Goal: Task Accomplishment & Management: Use online tool/utility

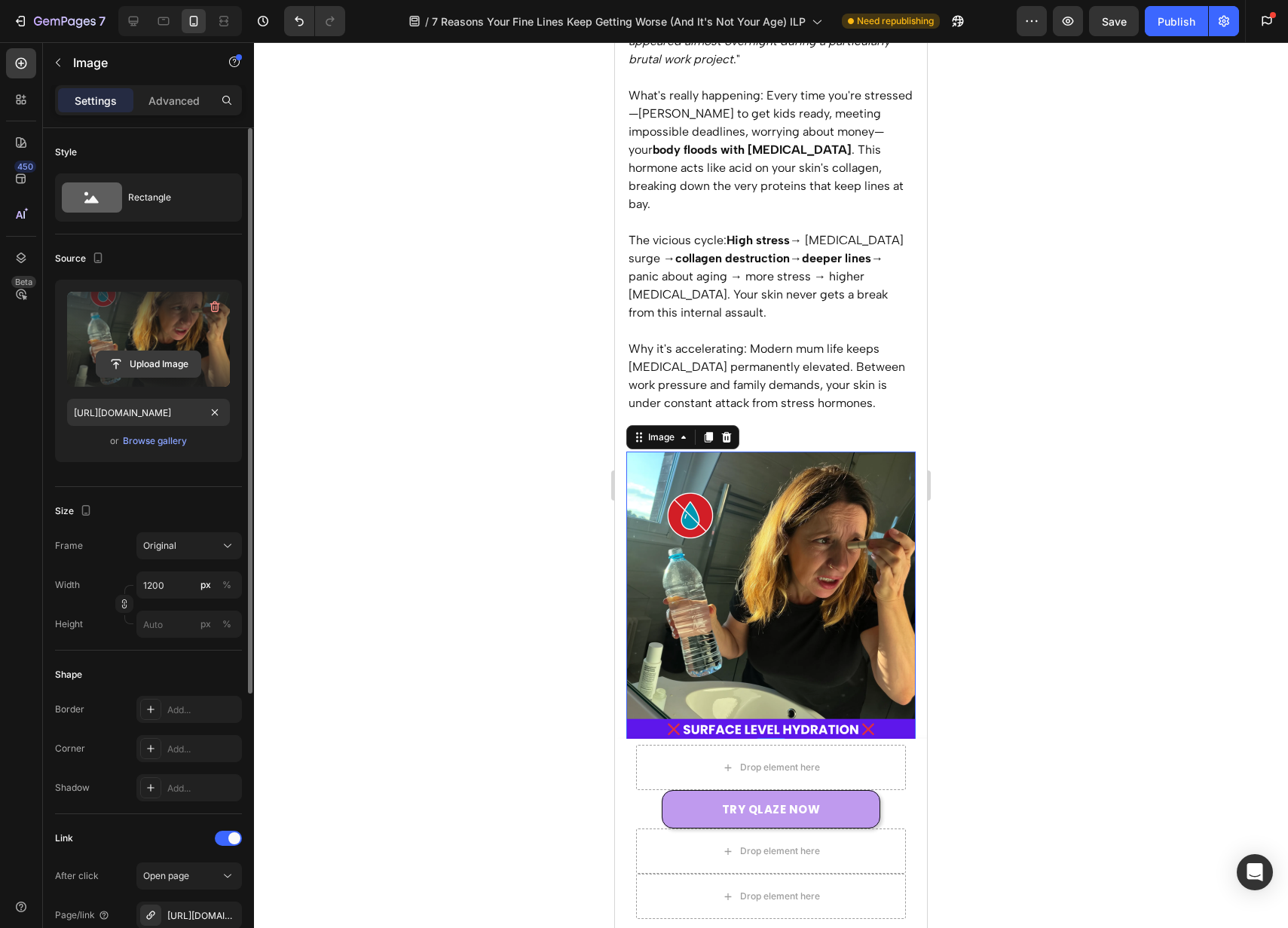
click at [164, 364] on input "file" at bounding box center [148, 364] width 104 height 25
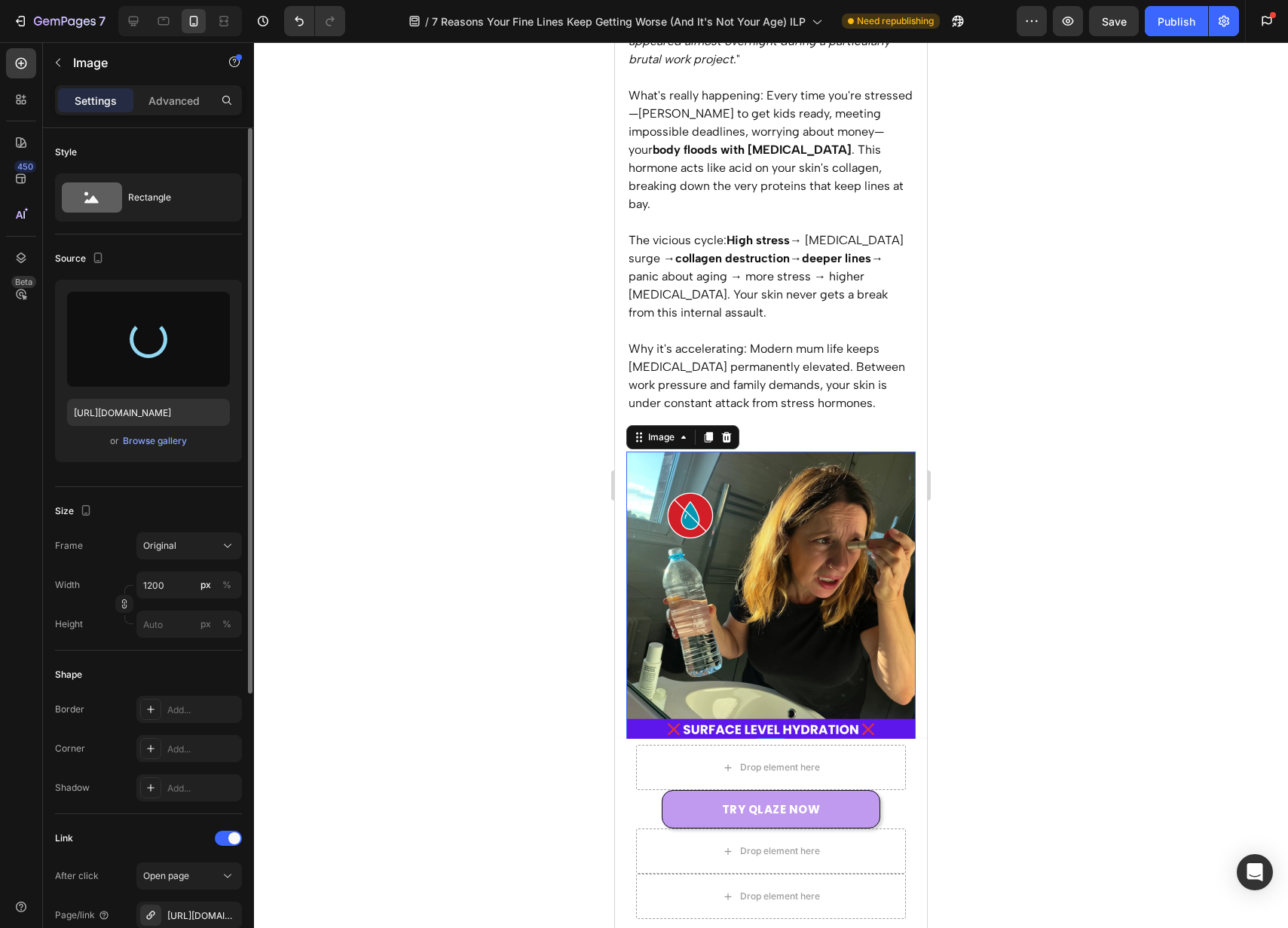
click at [192, 252] on div "Source" at bounding box center [148, 258] width 187 height 24
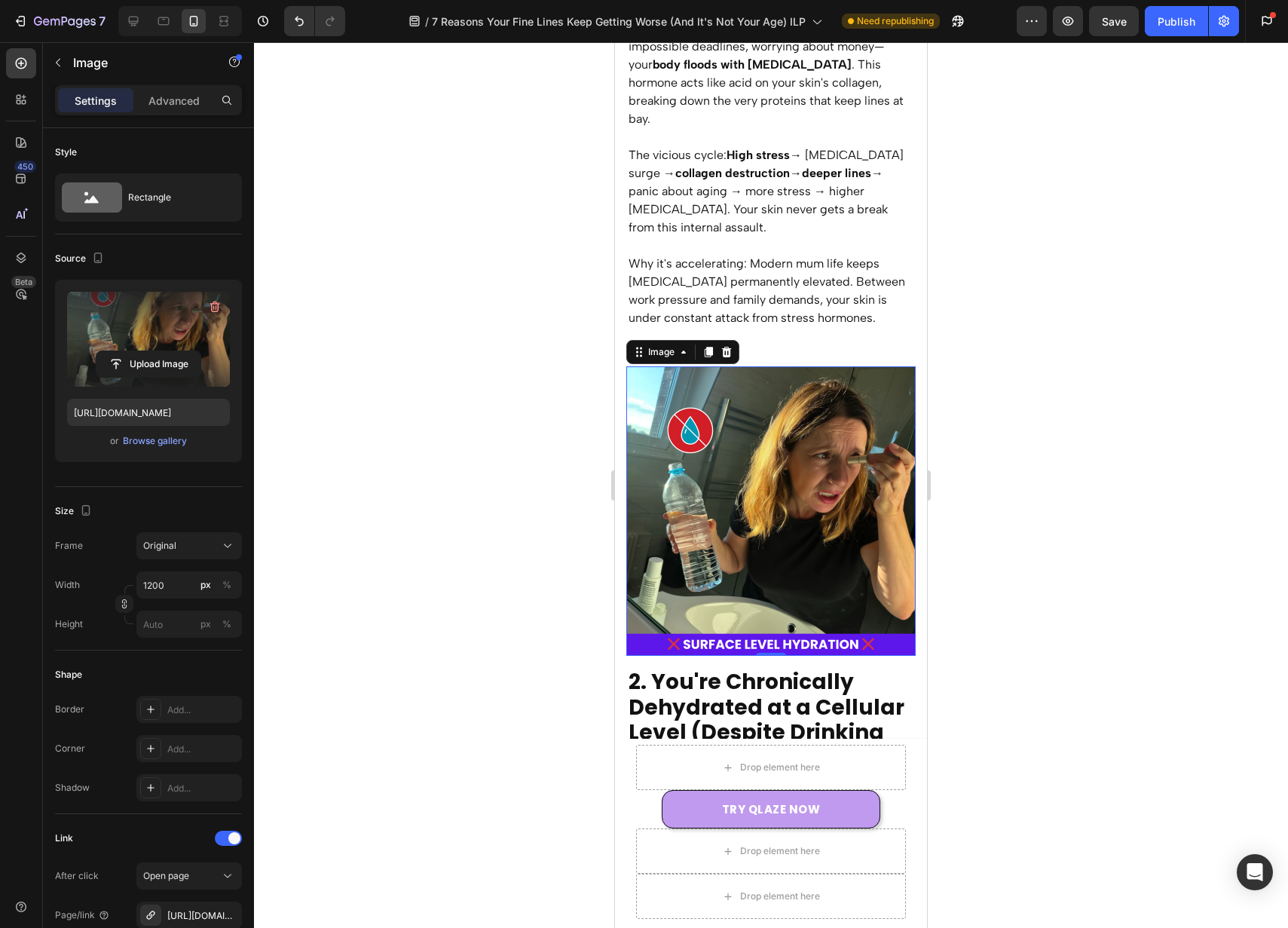
scroll to position [1271, 0]
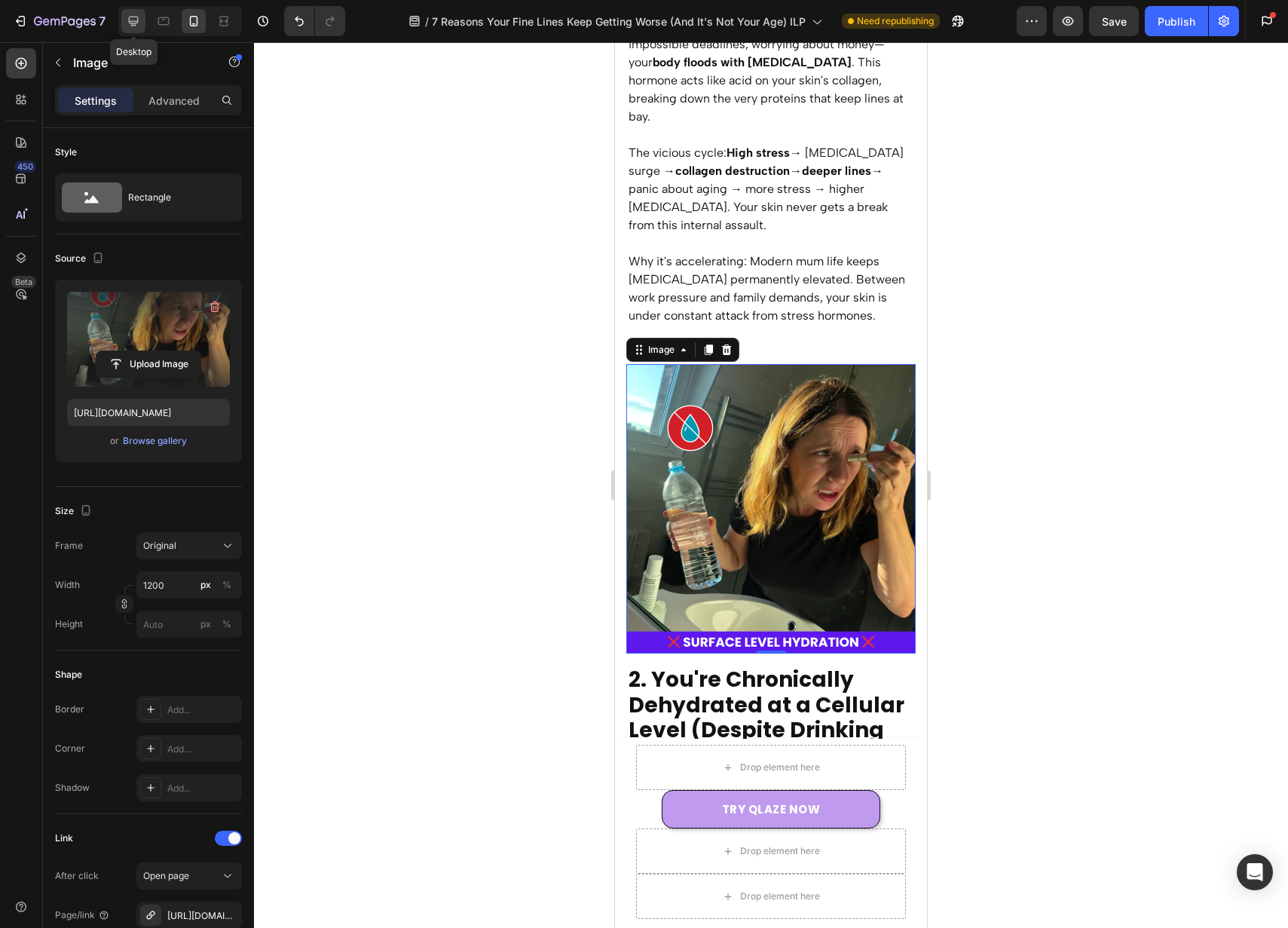
drag, startPoint x: 122, startPoint y: 22, endPoint x: 121, endPoint y: 29, distance: 7.1
click at [121, 22] on div at bounding box center [133, 21] width 24 height 24
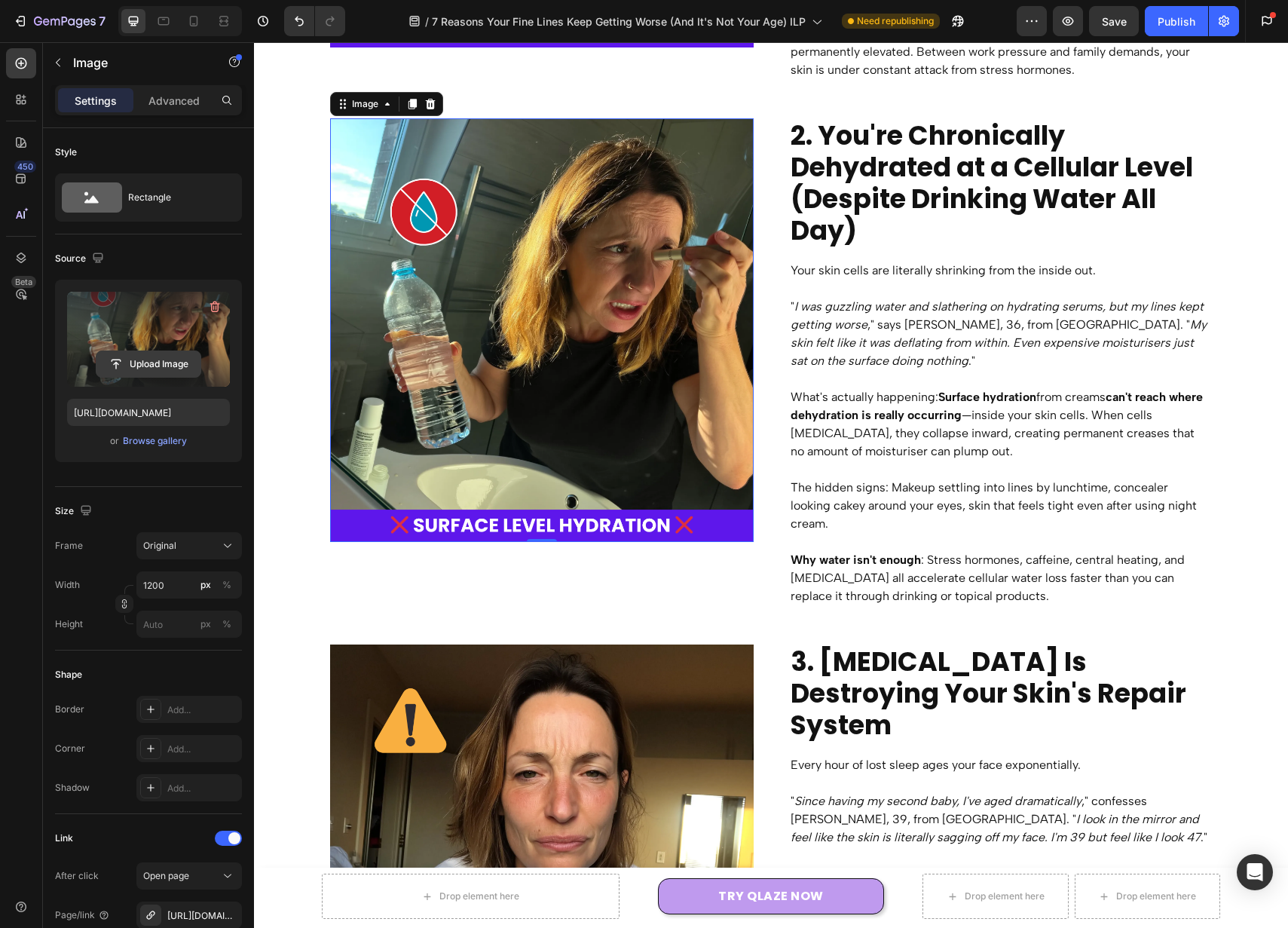
scroll to position [1088, 0]
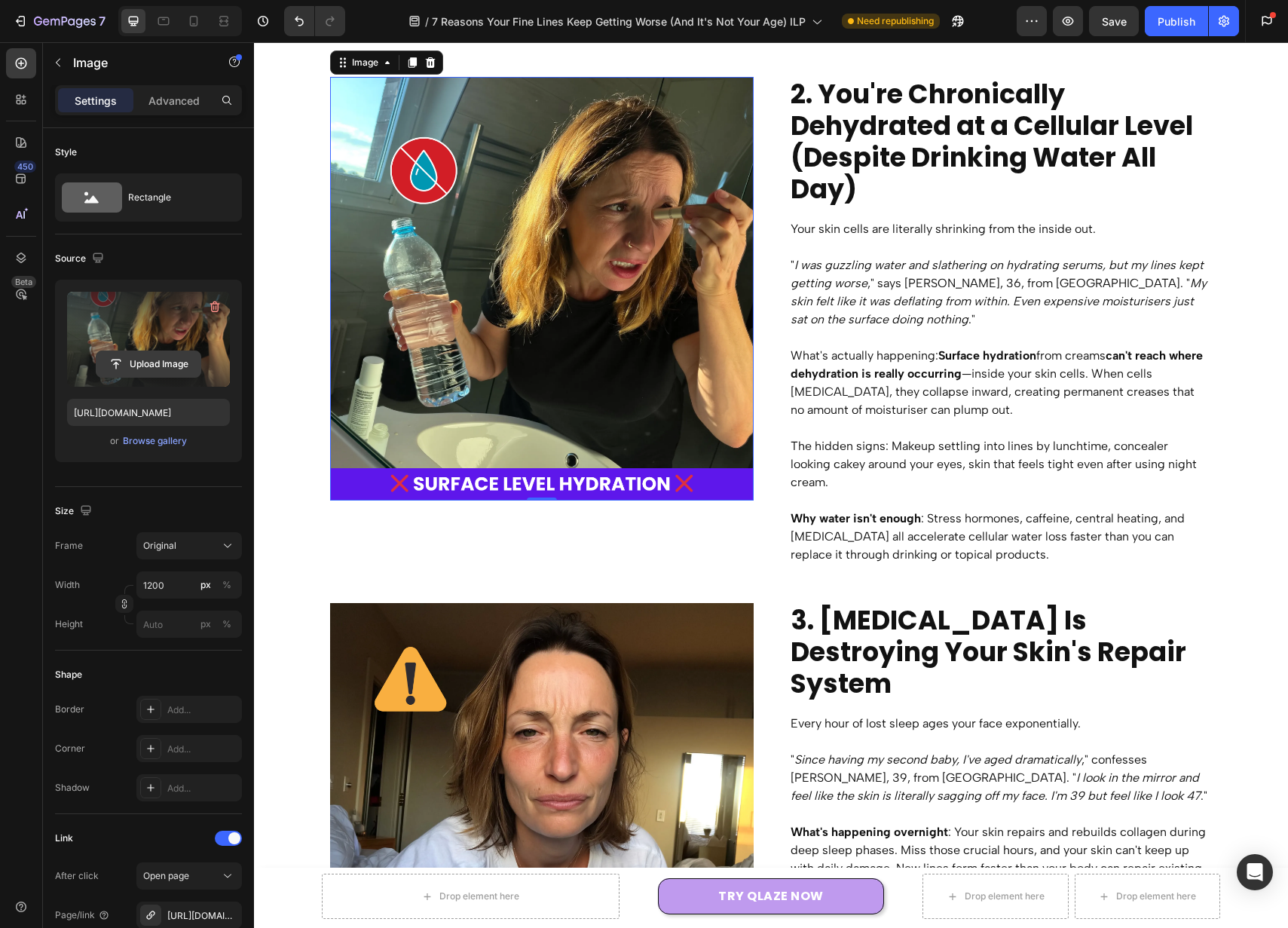
click at [180, 366] on input "file" at bounding box center [148, 364] width 104 height 25
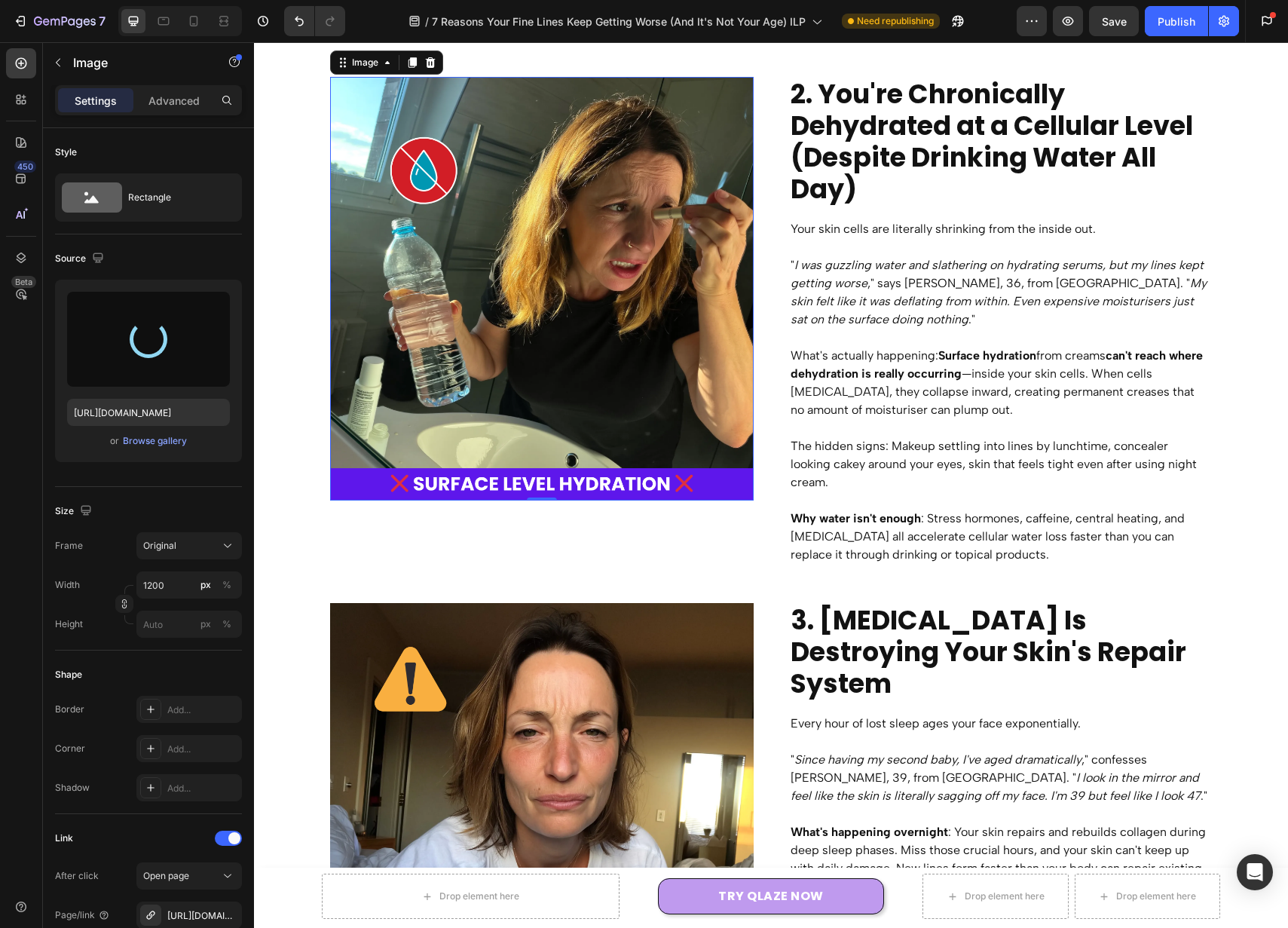
type input "[URL][DOMAIN_NAME]"
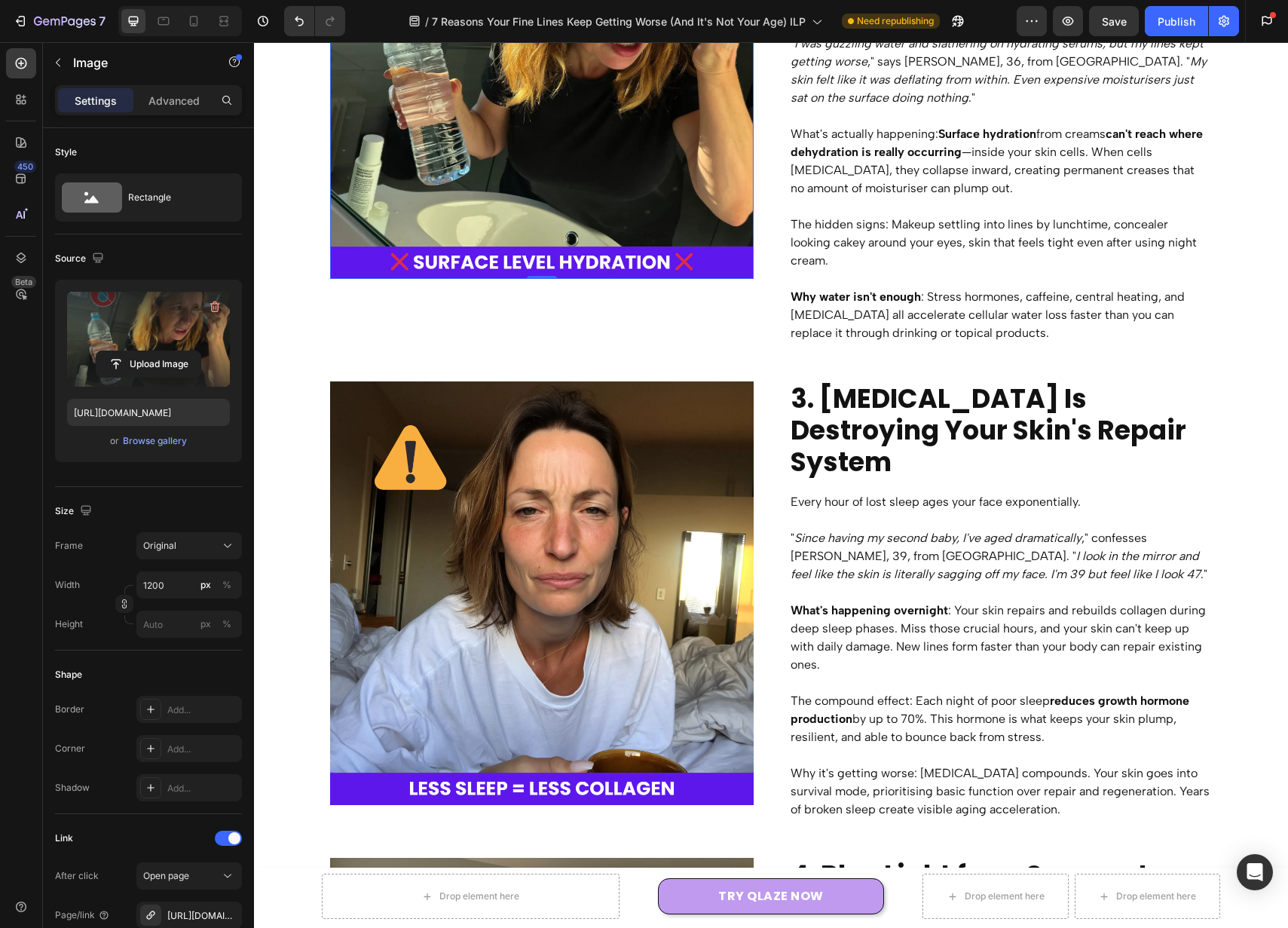
scroll to position [1483, 0]
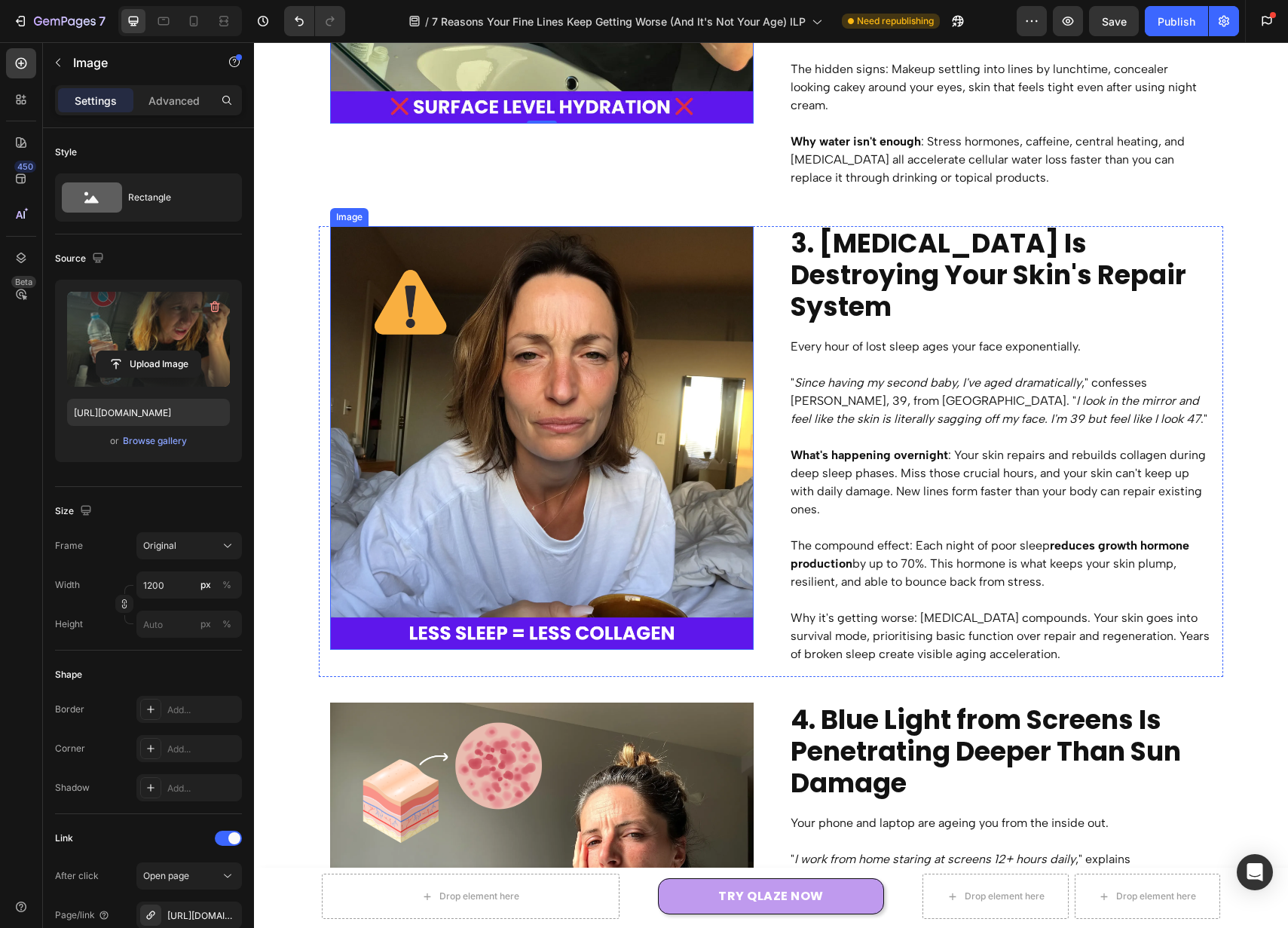
click at [631, 387] on img at bounding box center [542, 438] width 424 height 424
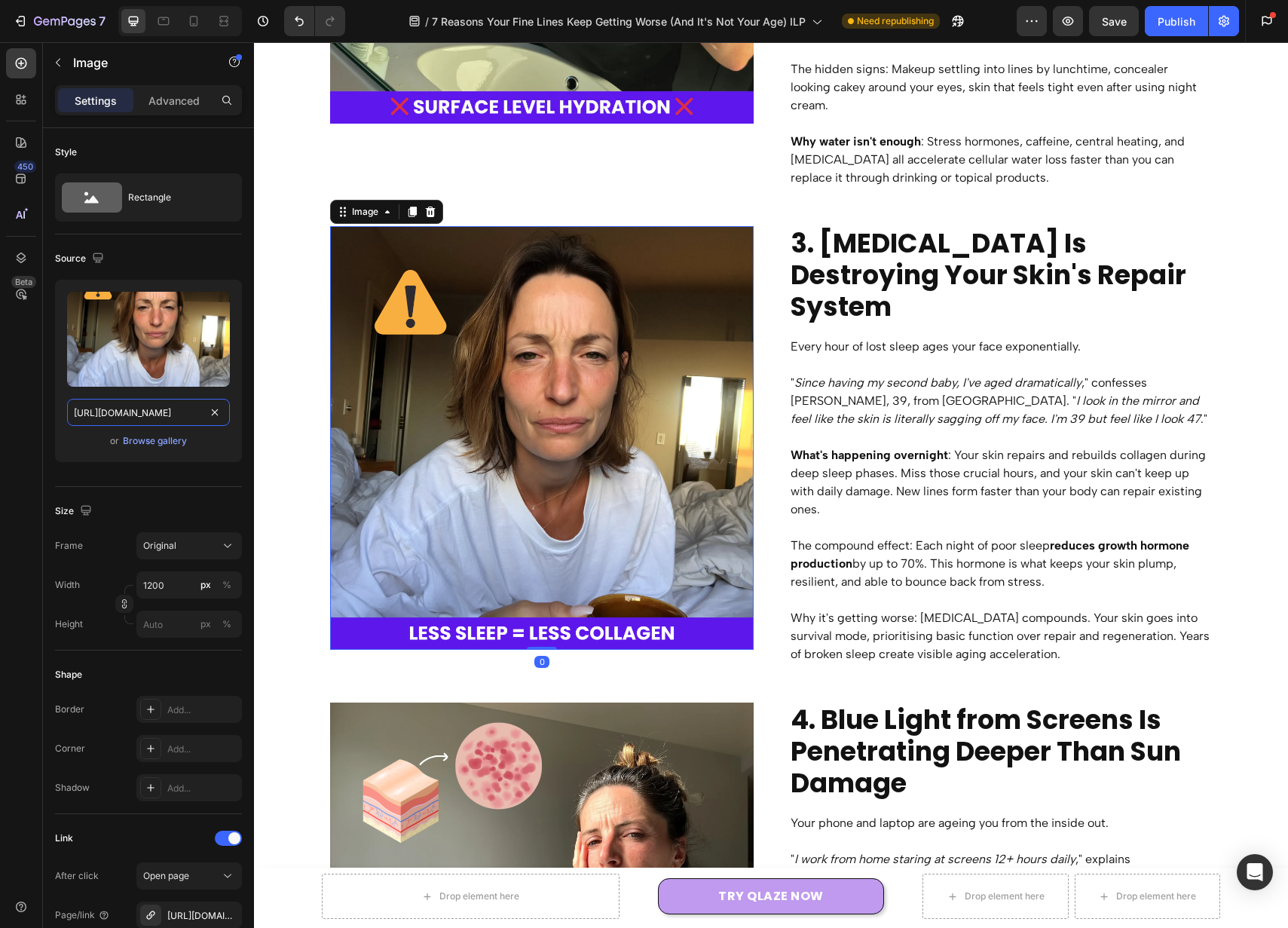
click at [158, 404] on input "https://cdn.shopify.com/s/files/1/0946/7212/6278/files/gempages_574416743376618…" at bounding box center [148, 412] width 163 height 27
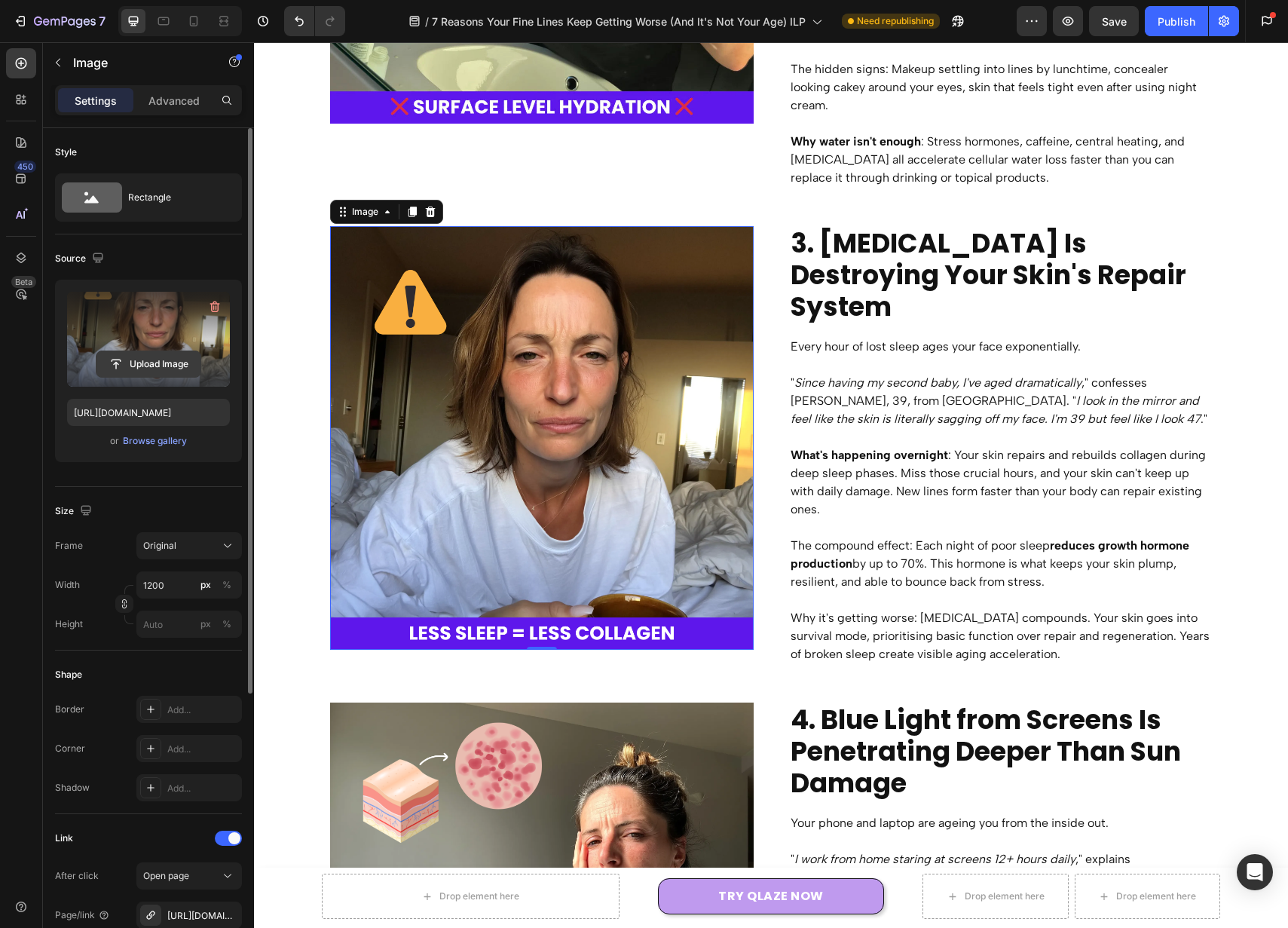
click at [158, 358] on input "file" at bounding box center [148, 364] width 104 height 25
click at [190, 18] on icon at bounding box center [193, 22] width 8 height 11
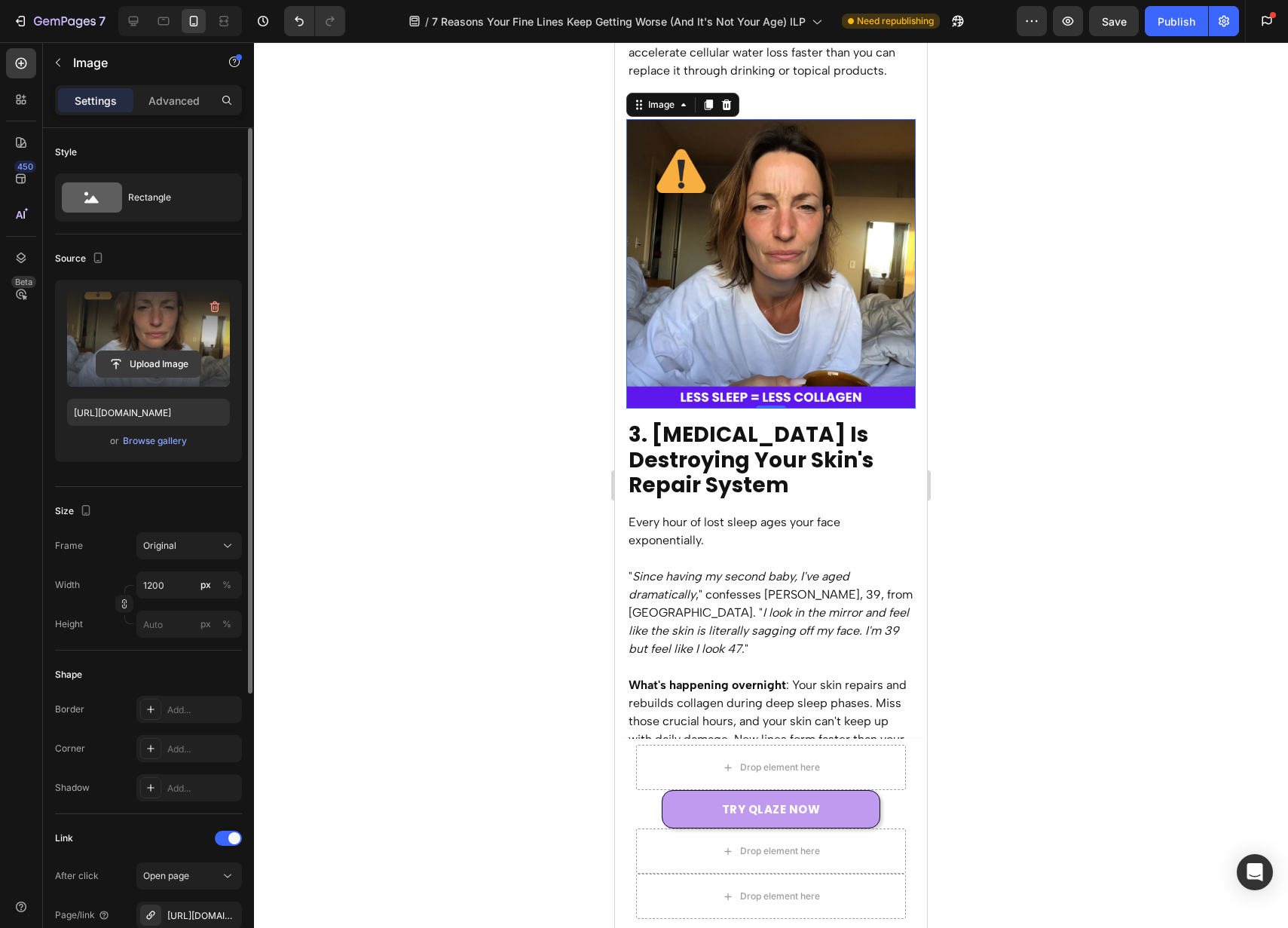
scroll to position [1998, 0]
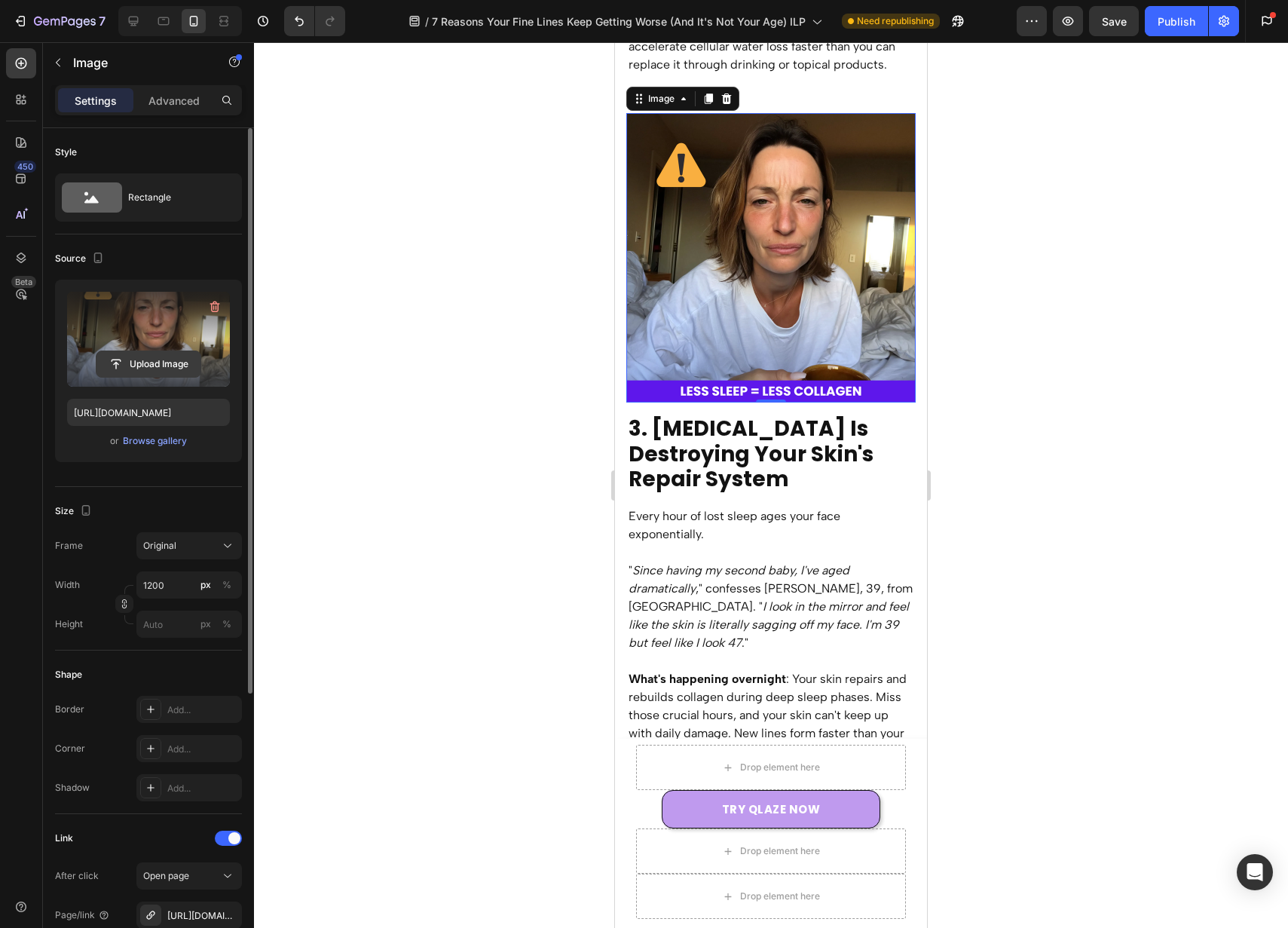
click at [165, 360] on input "file" at bounding box center [148, 364] width 104 height 25
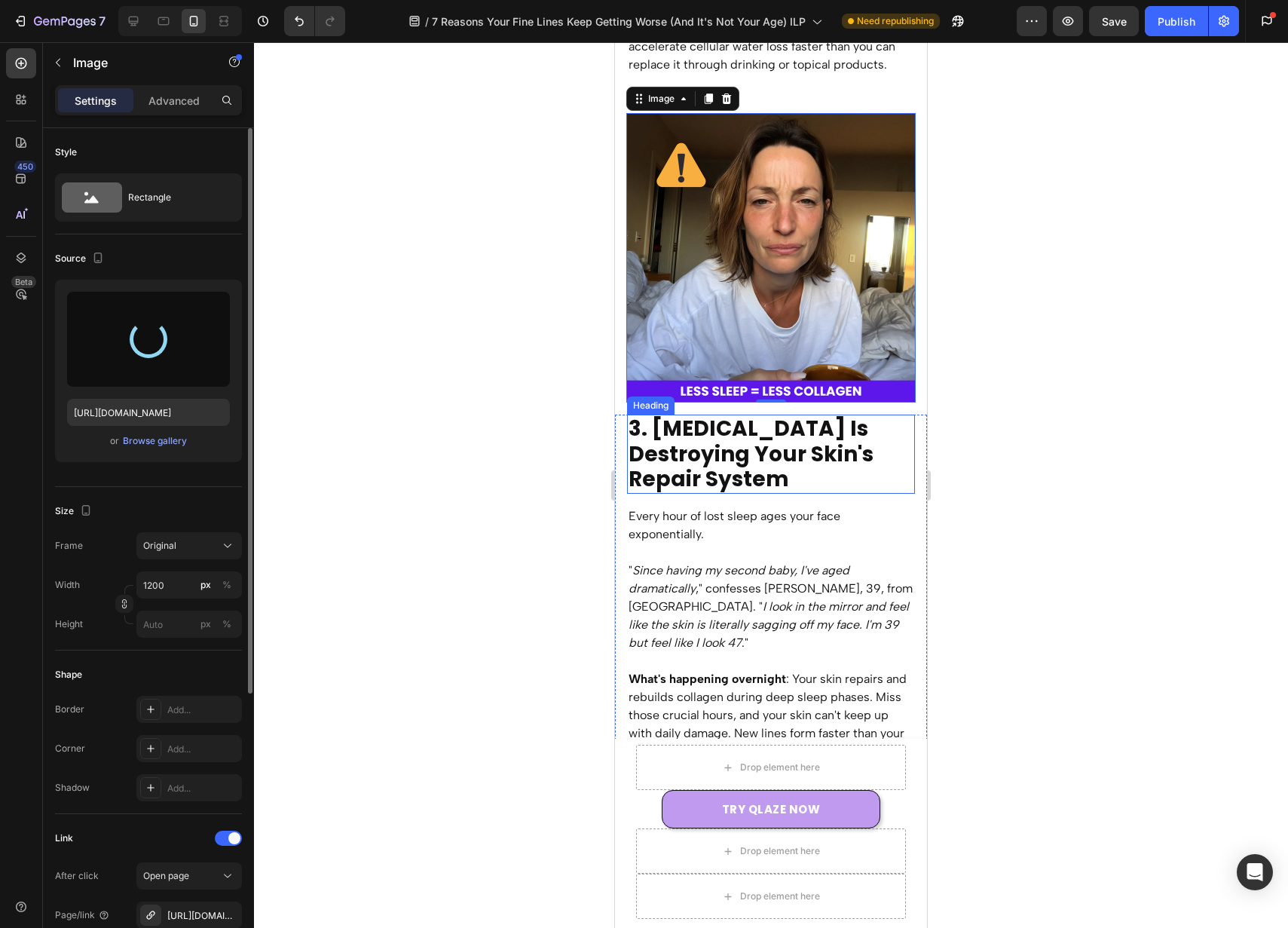
type input "[URL][DOMAIN_NAME]"
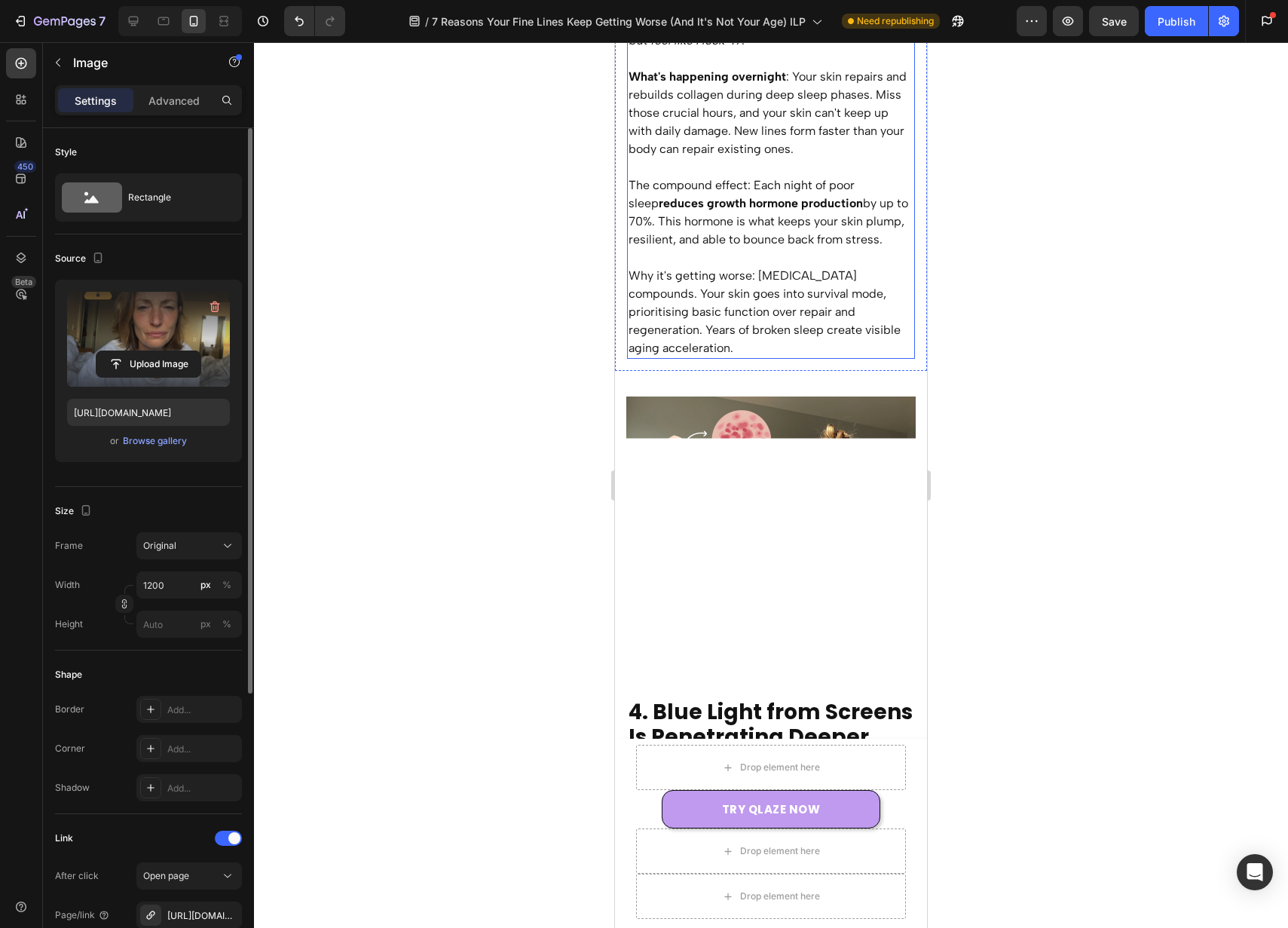
scroll to position [2618, 0]
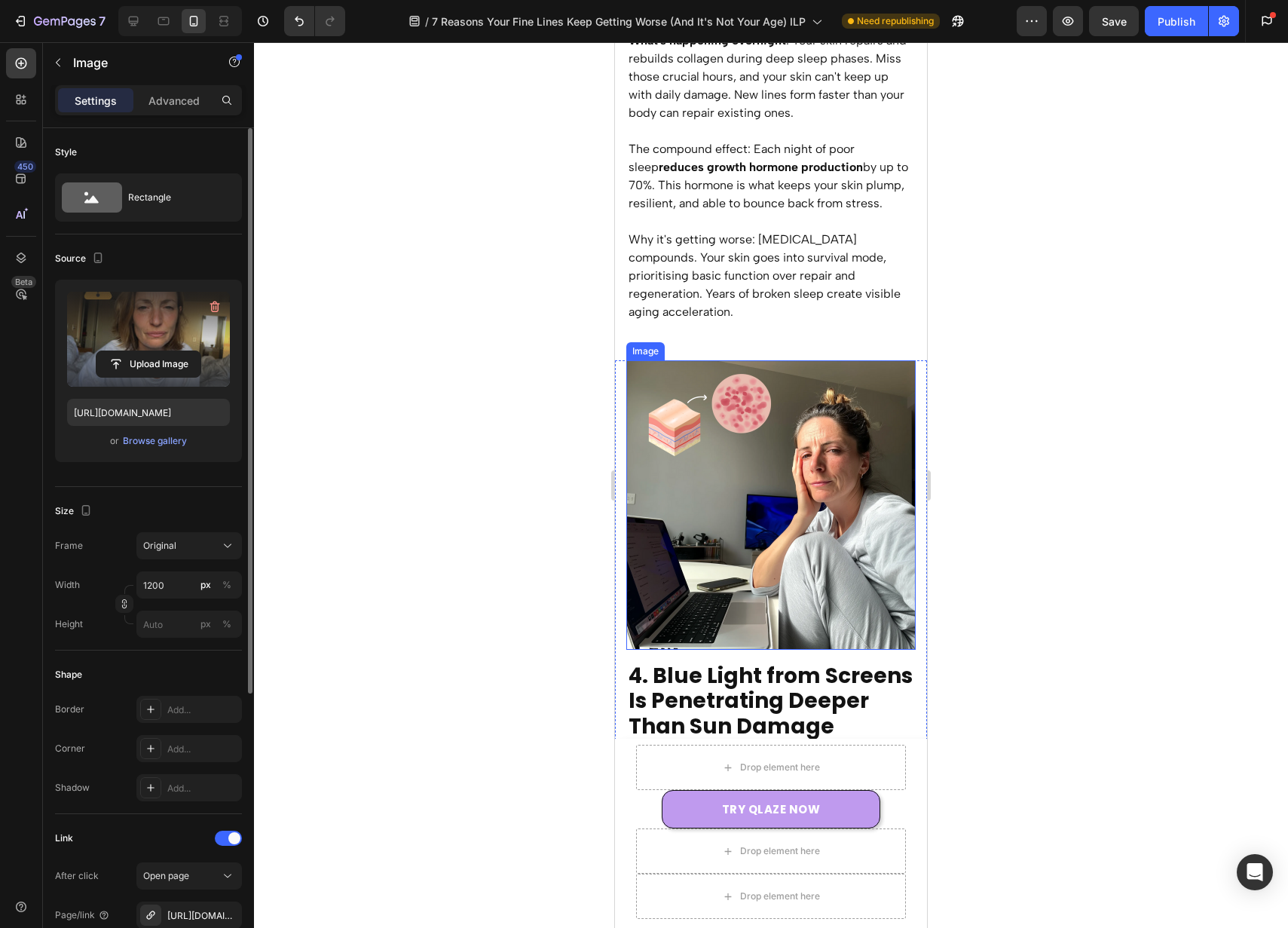
click at [829, 445] on img at bounding box center [772, 505] width 290 height 290
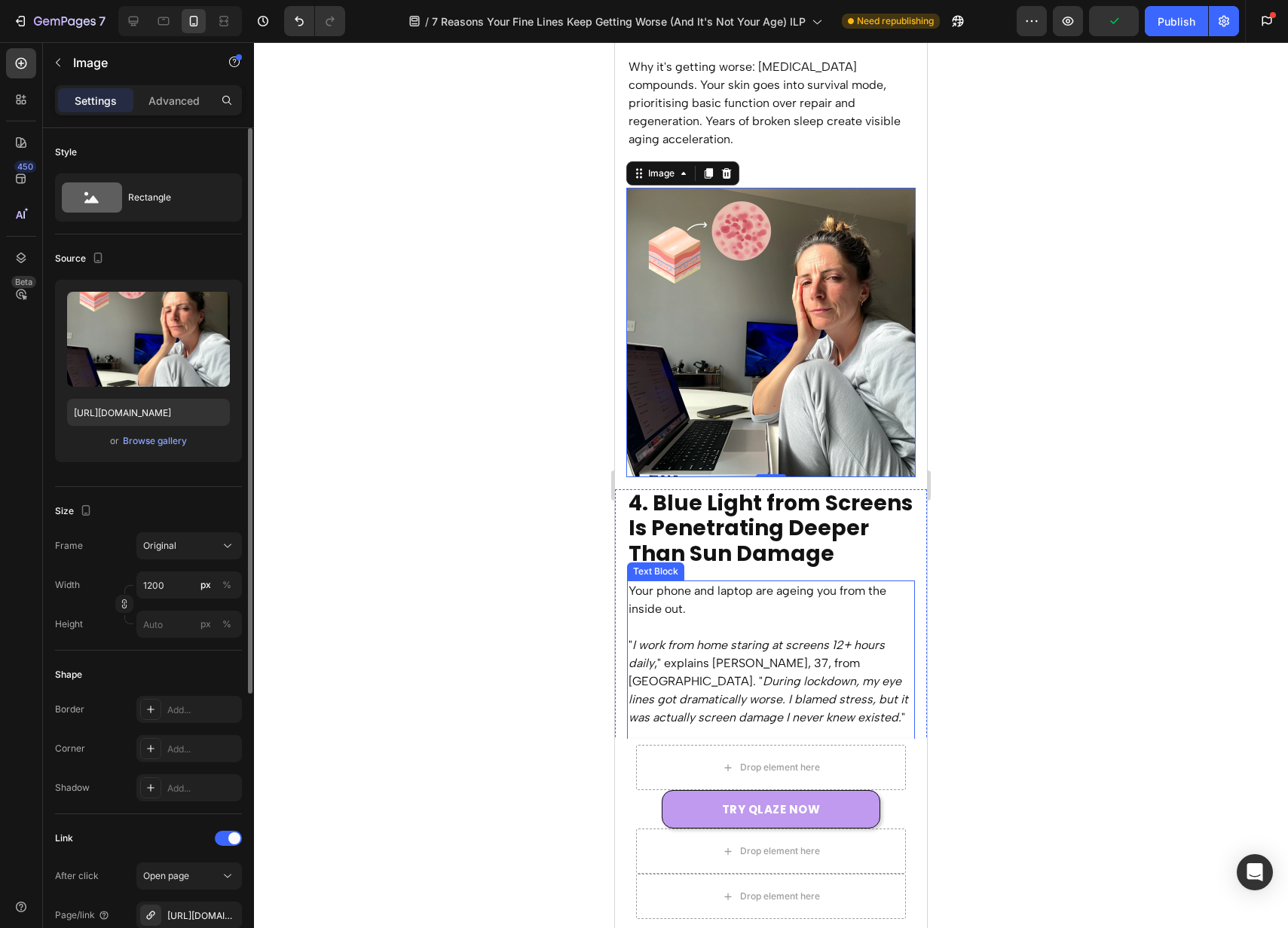
scroll to position [2775, 0]
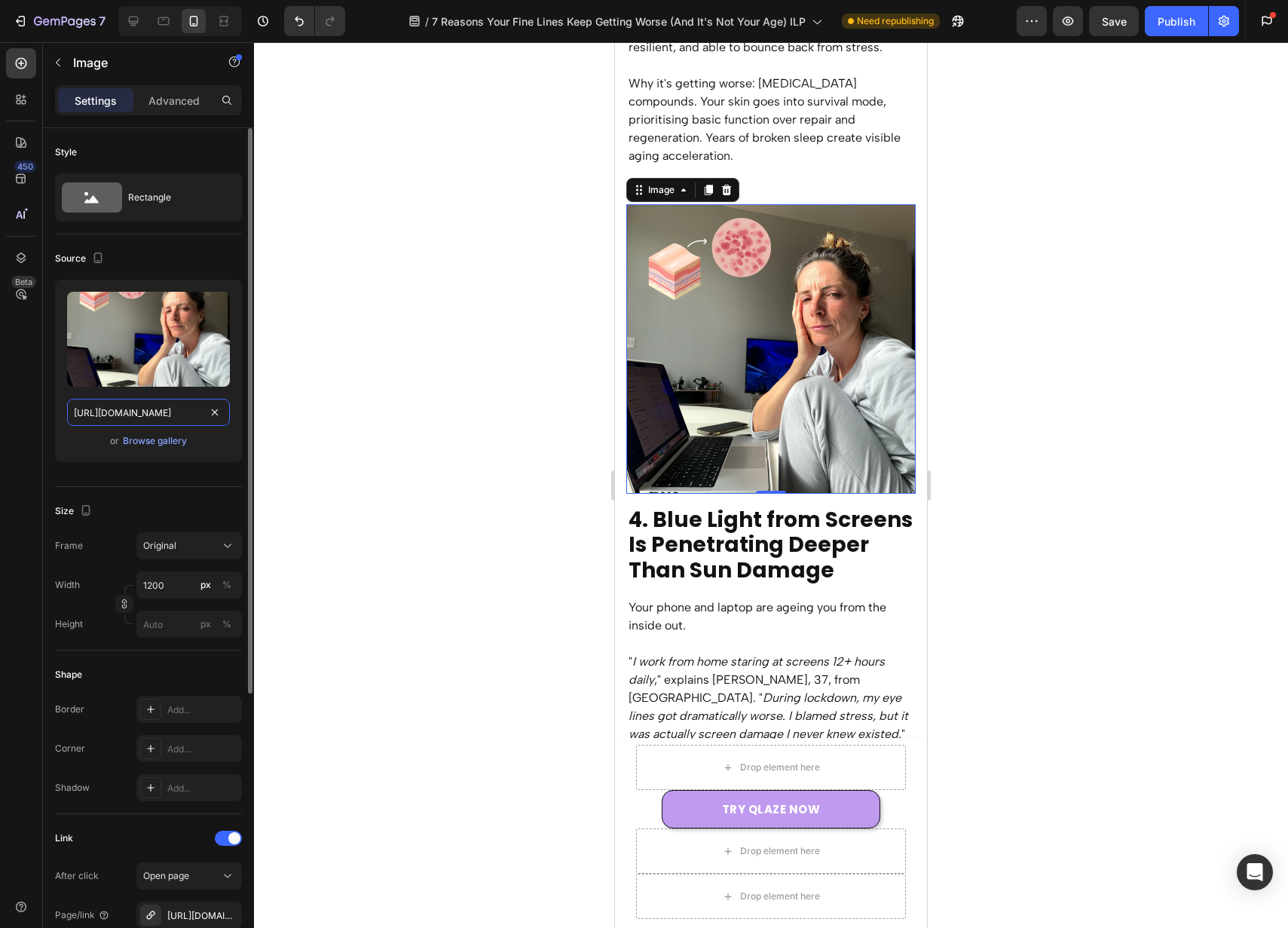
click at [186, 412] on input "https://cdn.shopify.com/s/files/1/0946/7212/6278/files/gempages_574416743376618…" at bounding box center [148, 412] width 163 height 27
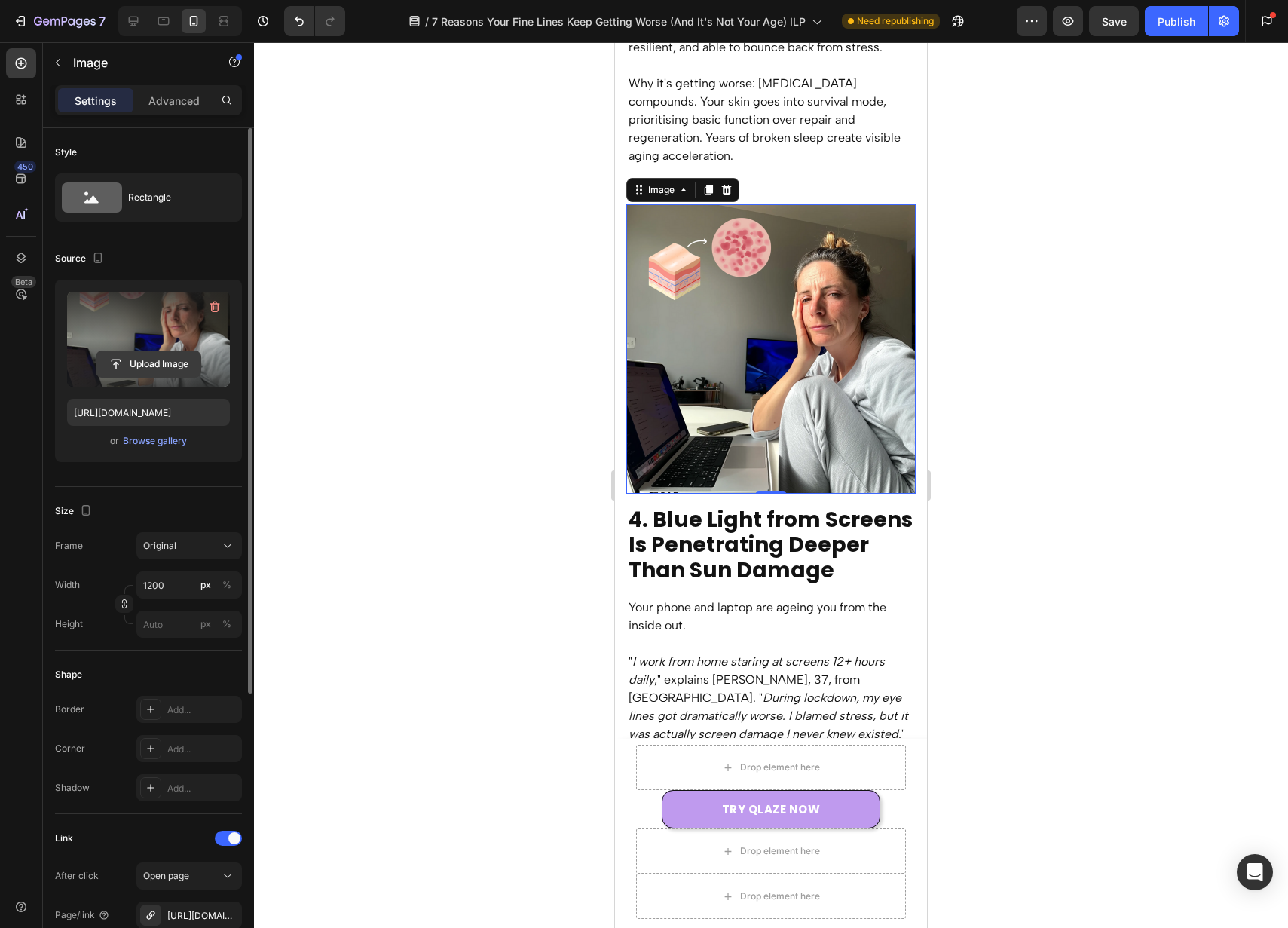
click at [158, 361] on input "file" at bounding box center [148, 364] width 104 height 25
click at [128, 20] on icon at bounding box center [133, 22] width 15 height 15
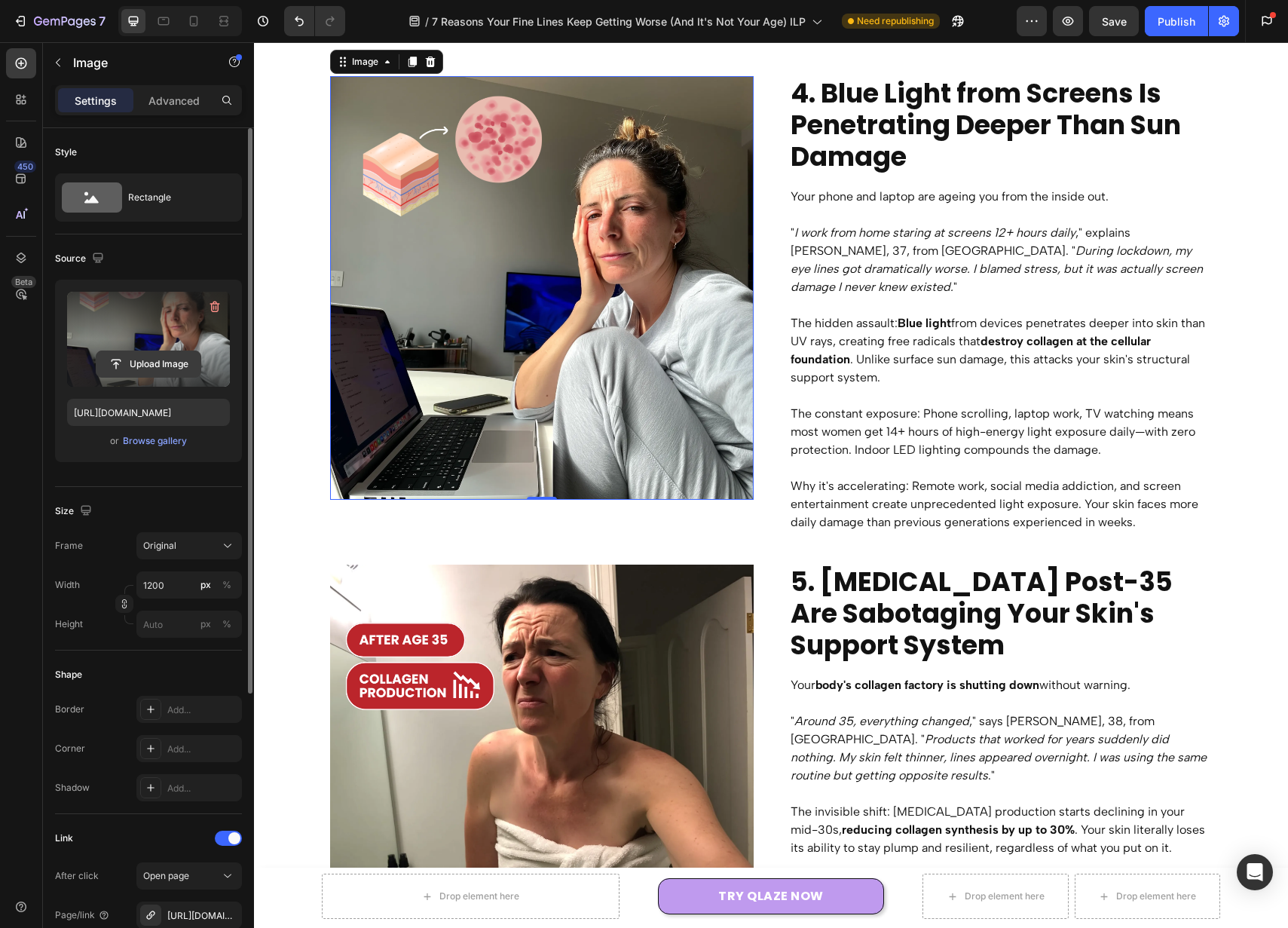
scroll to position [2493, 0]
click at [178, 358] on input "file" at bounding box center [148, 364] width 104 height 25
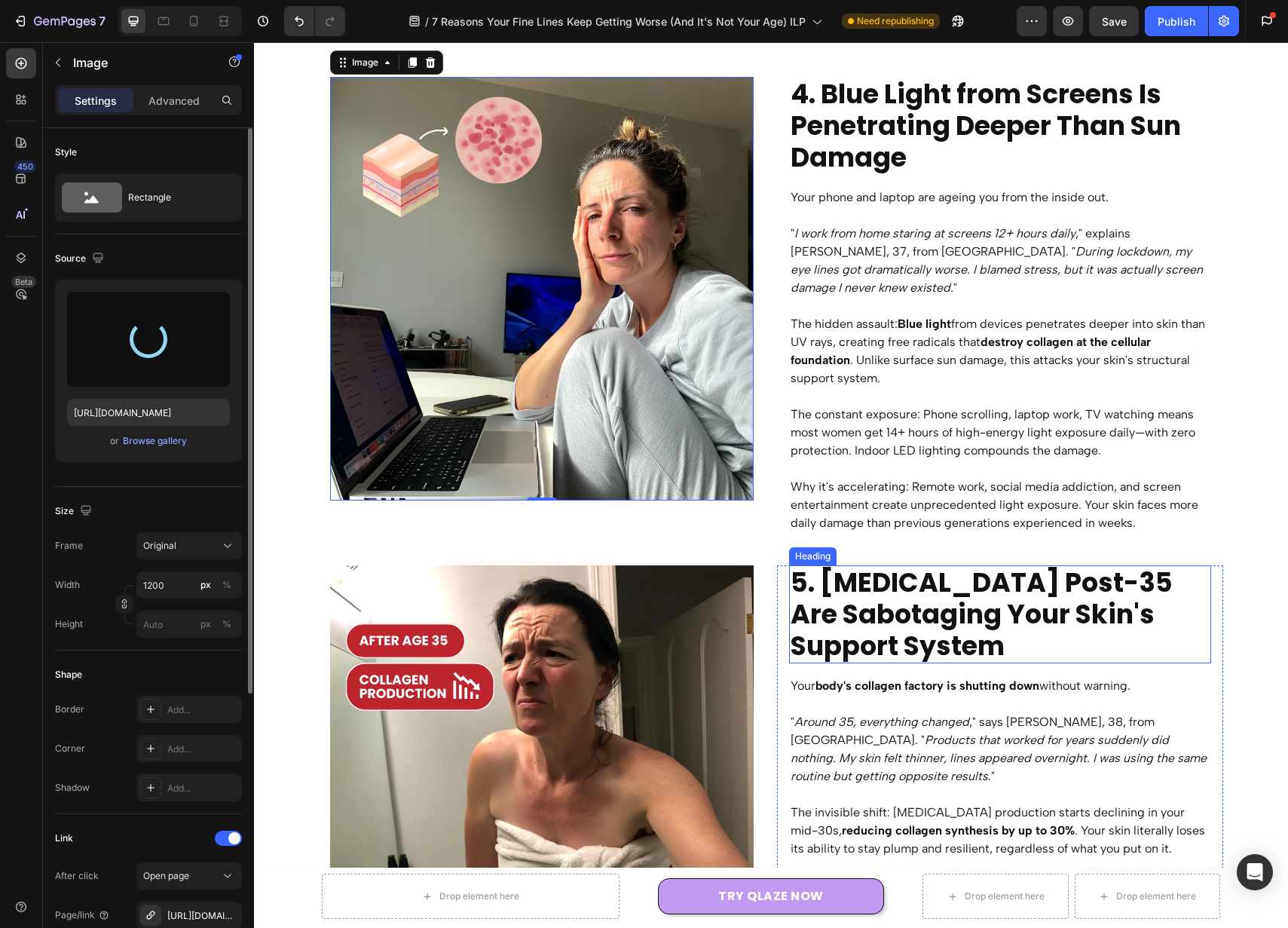
type input "[URL][DOMAIN_NAME]"
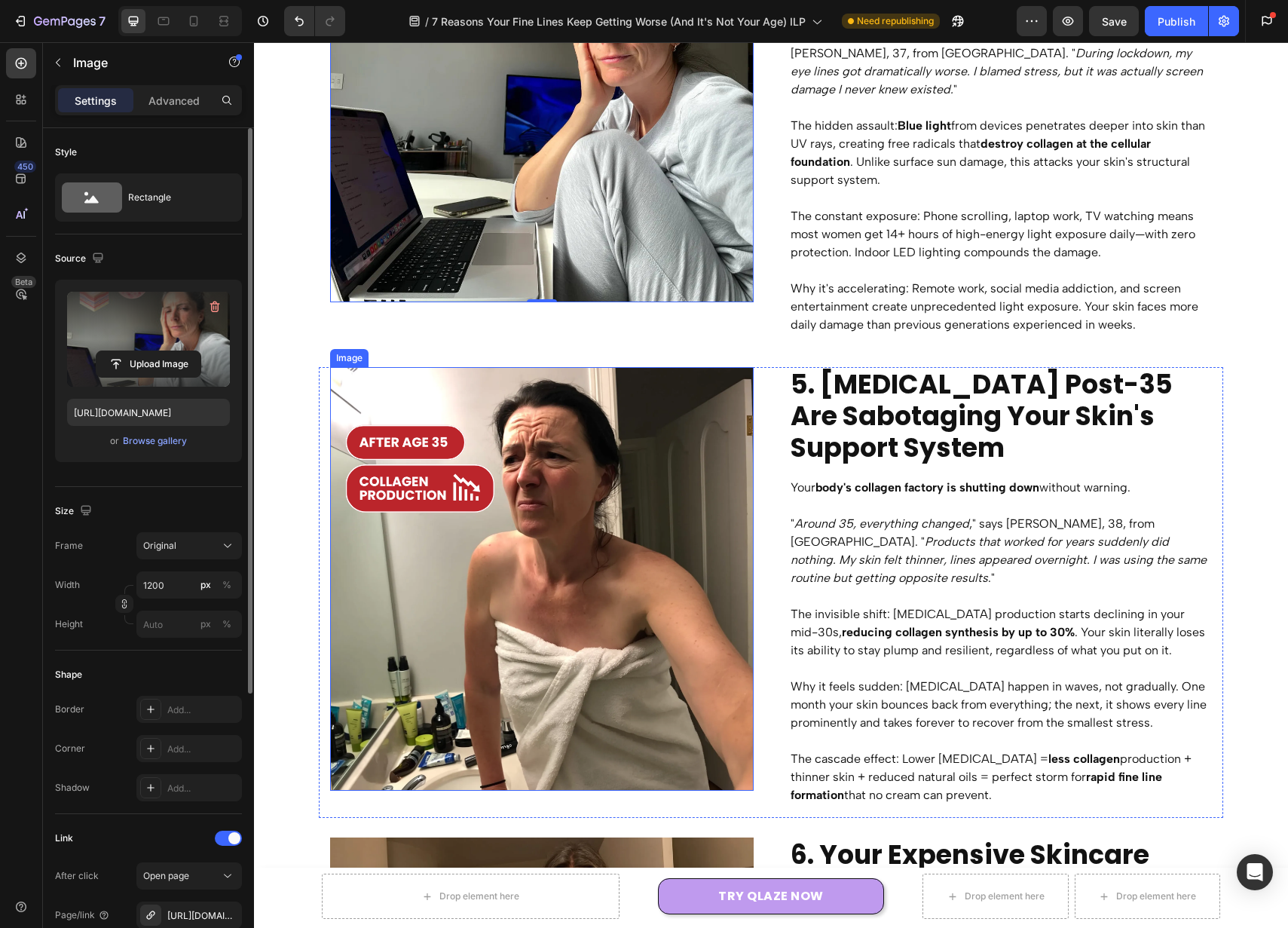
scroll to position [2706, 0]
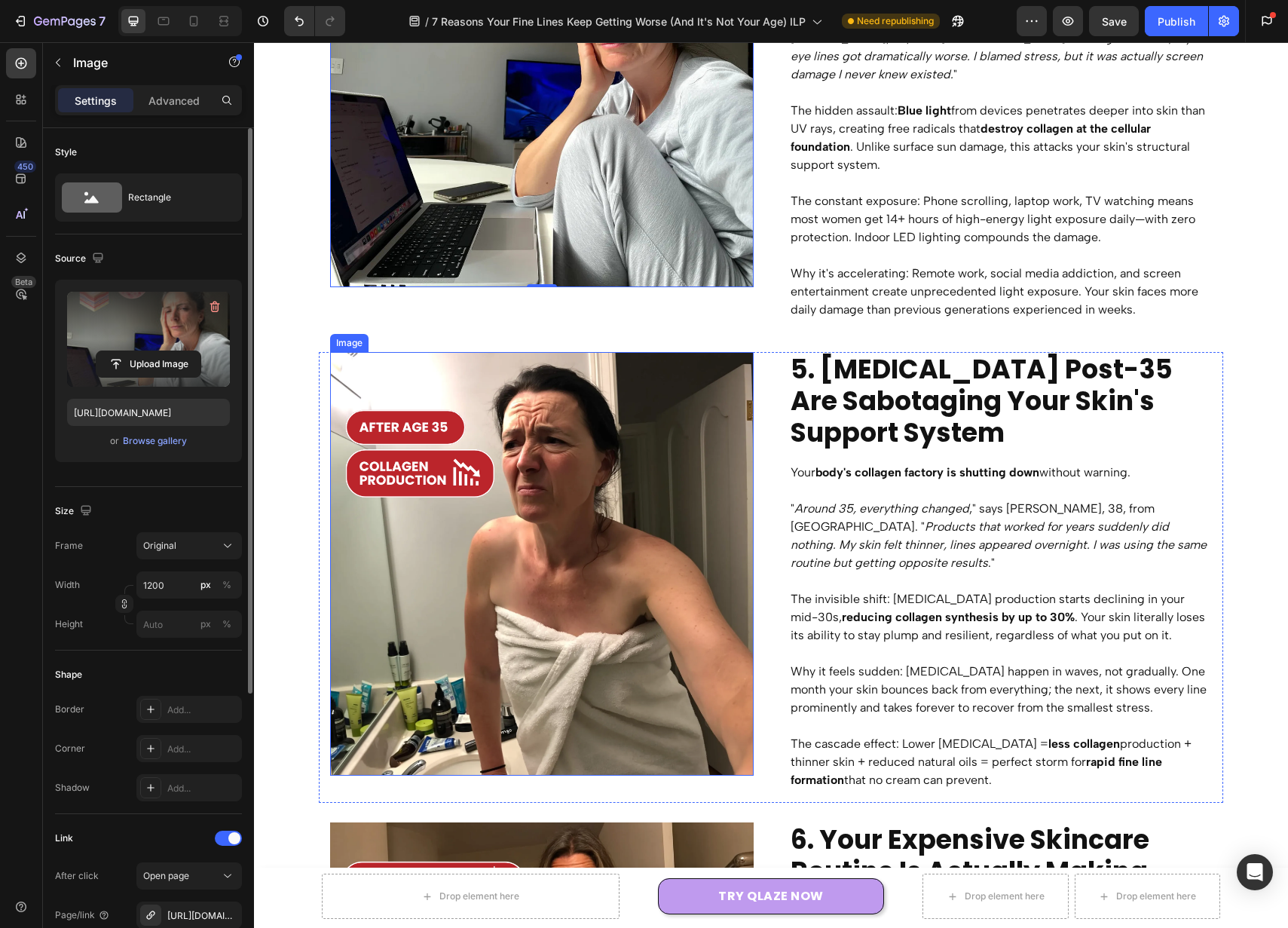
click at [679, 445] on img at bounding box center [542, 564] width 424 height 424
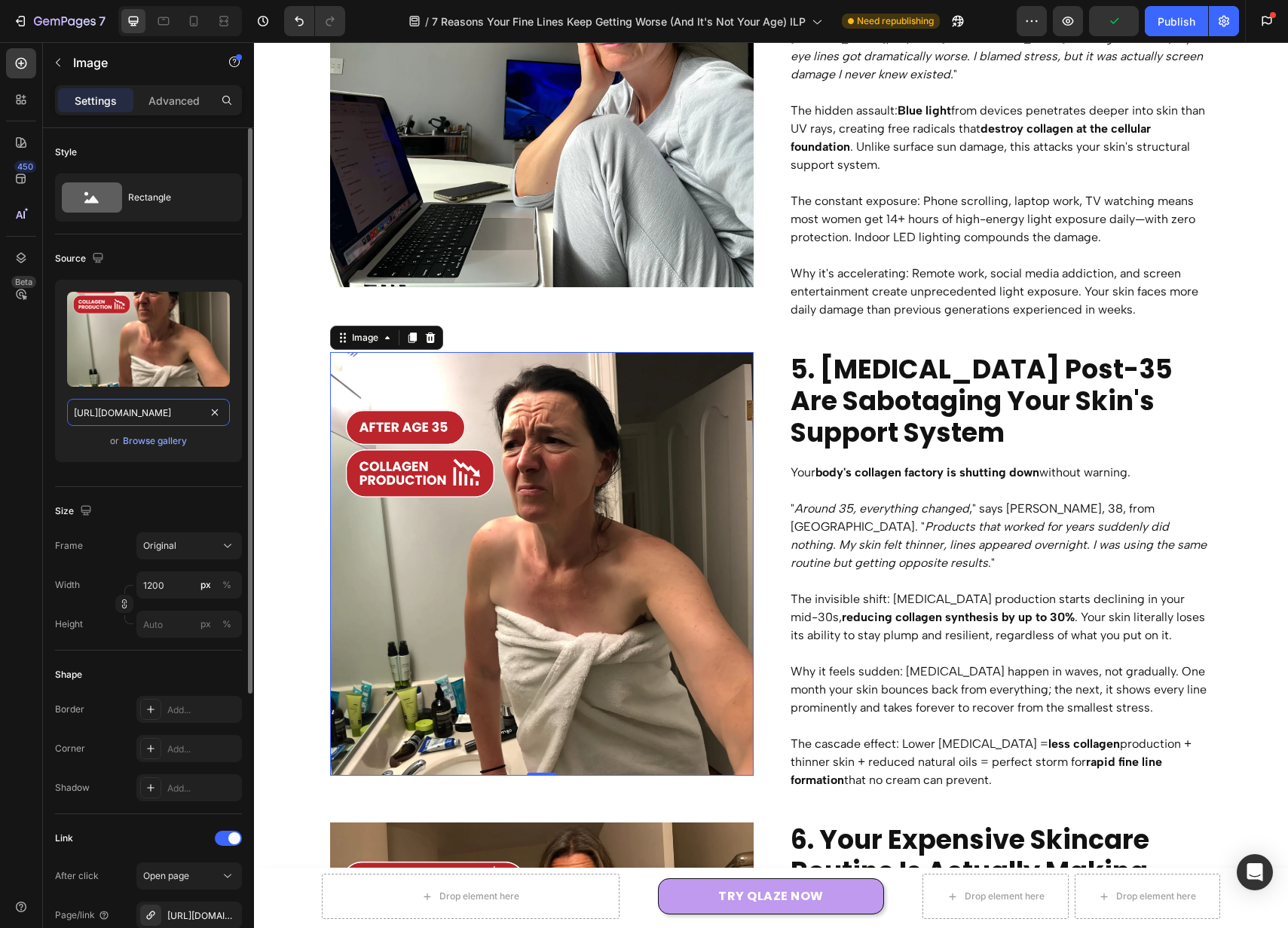
click at [166, 411] on input "https://cdn.shopify.com/s/files/1/0946/7212/6278/files/gempages_574416743376618…" at bounding box center [148, 412] width 163 height 27
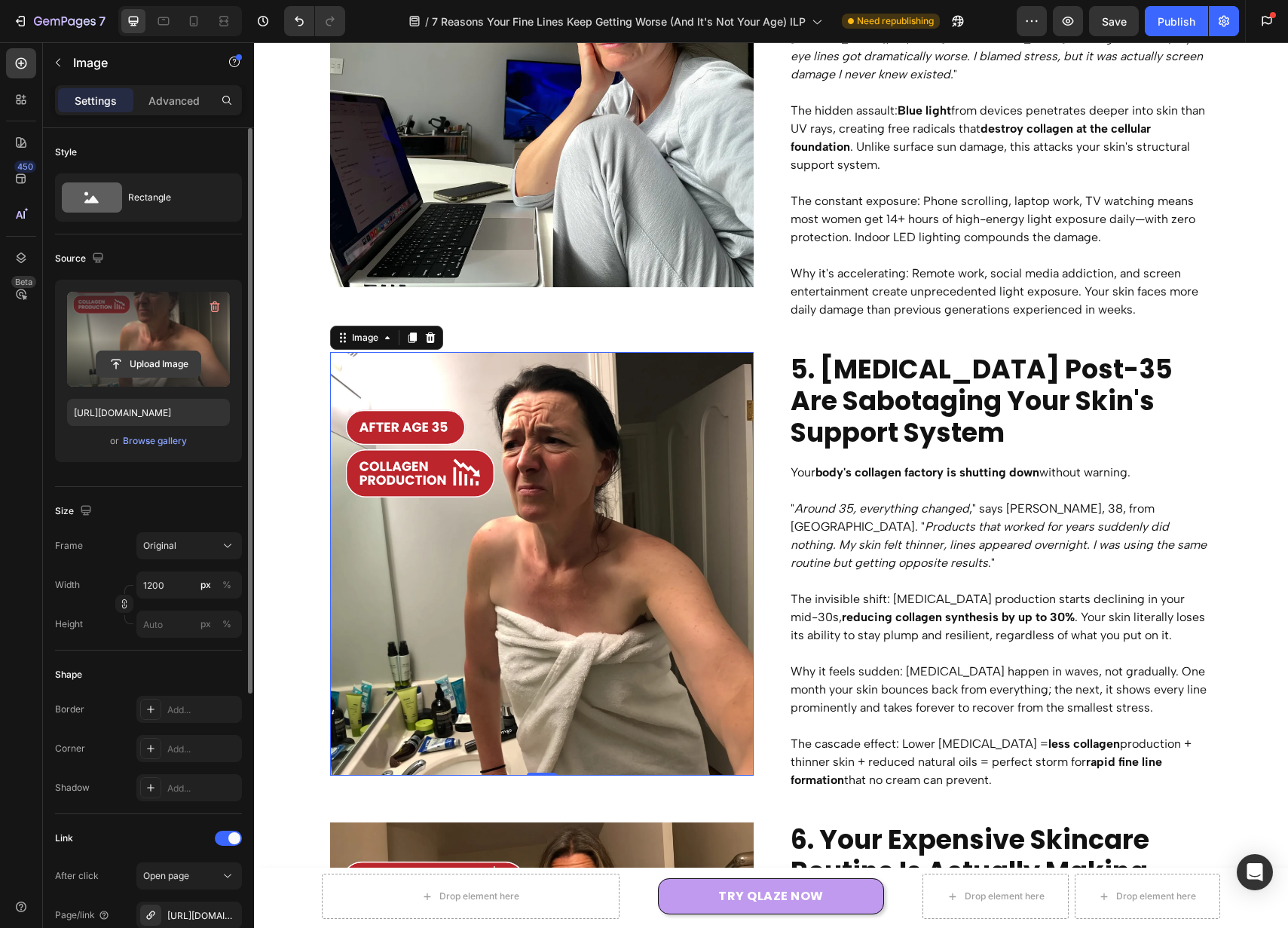
click at [175, 356] on input "file" at bounding box center [148, 364] width 104 height 25
click at [193, 23] on icon at bounding box center [193, 22] width 8 height 11
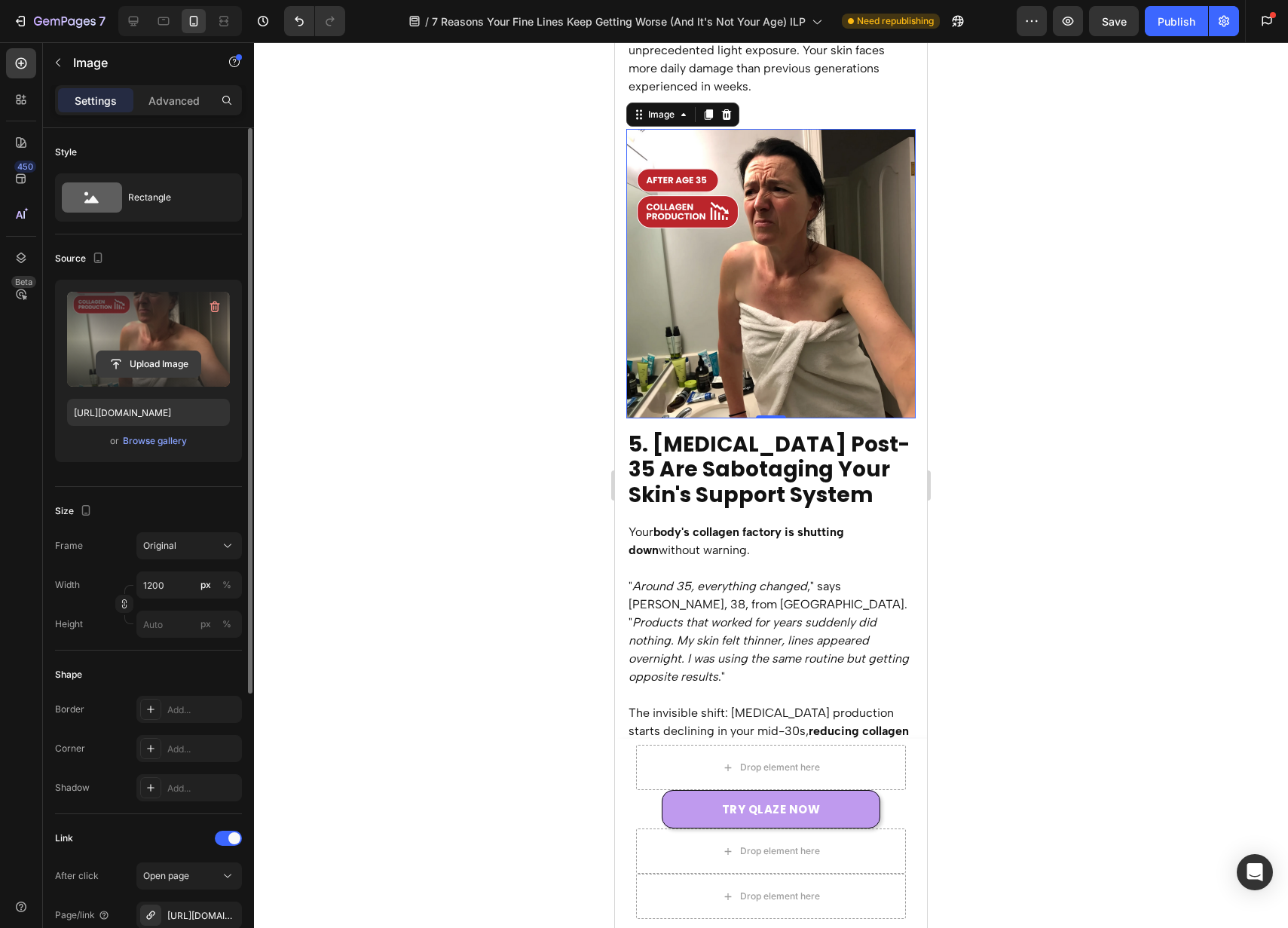
click at [156, 351] on input "file" at bounding box center [148, 364] width 104 height 25
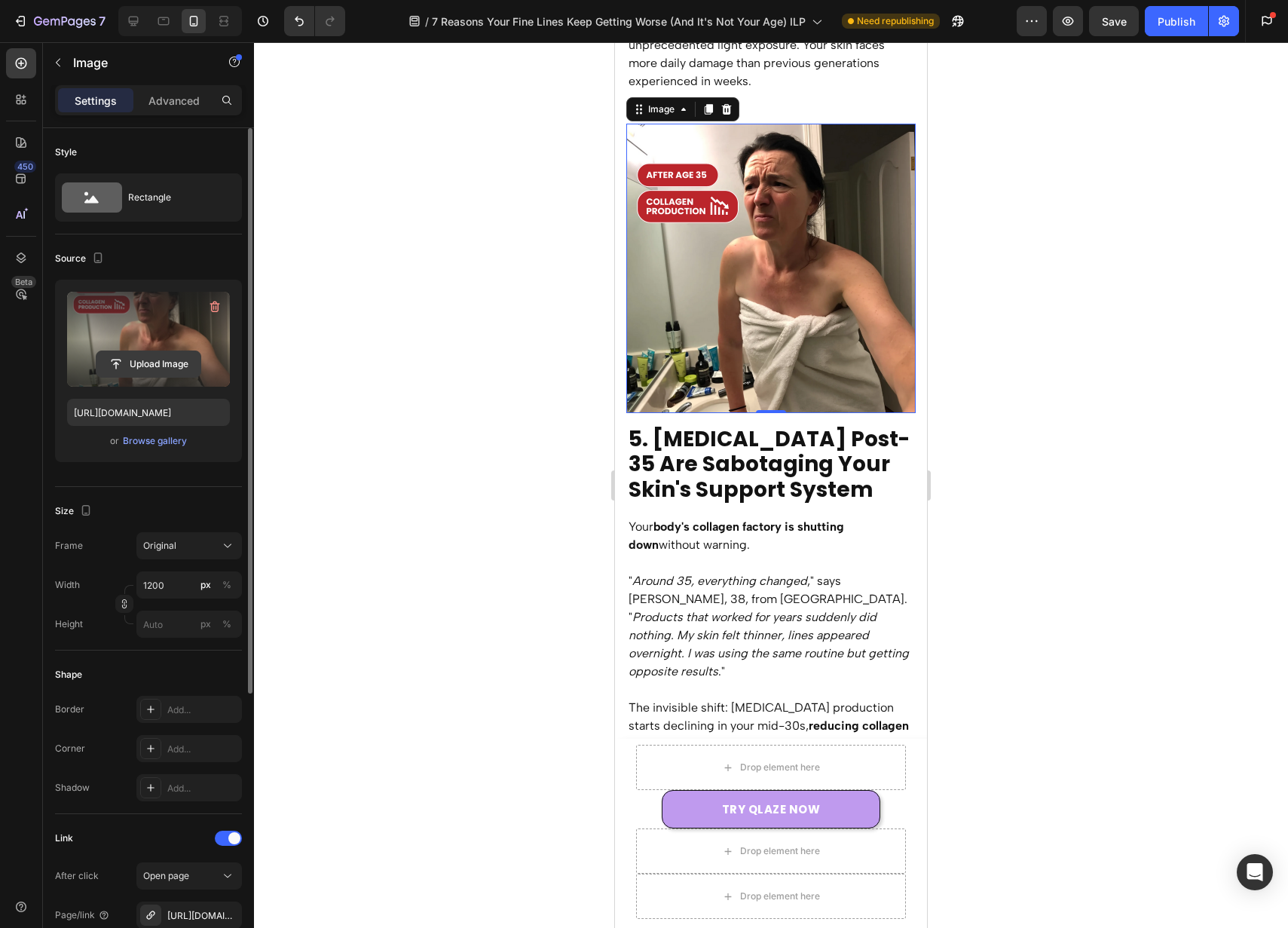
scroll to position [3372, 0]
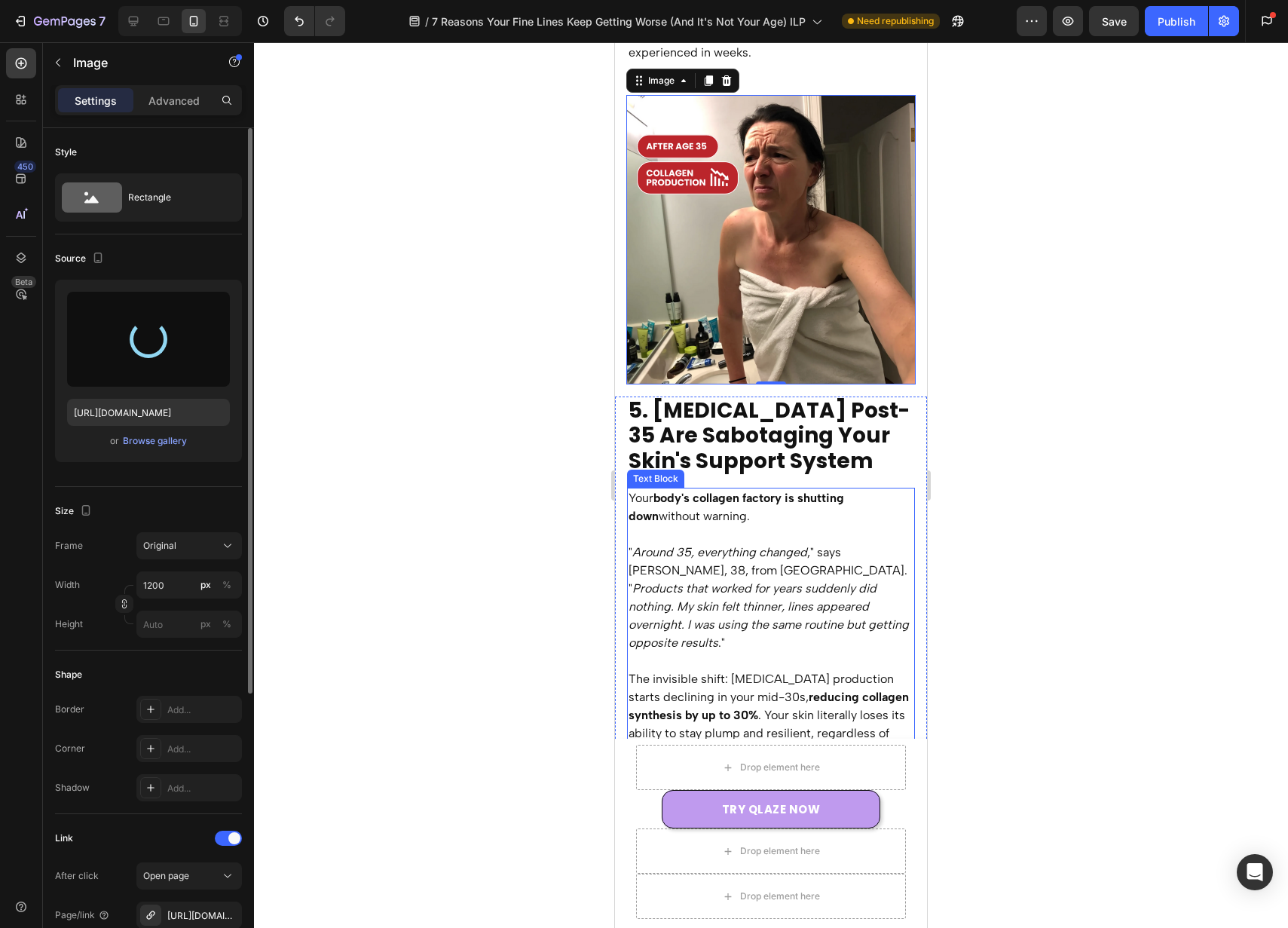
type input "[URL][DOMAIN_NAME]"
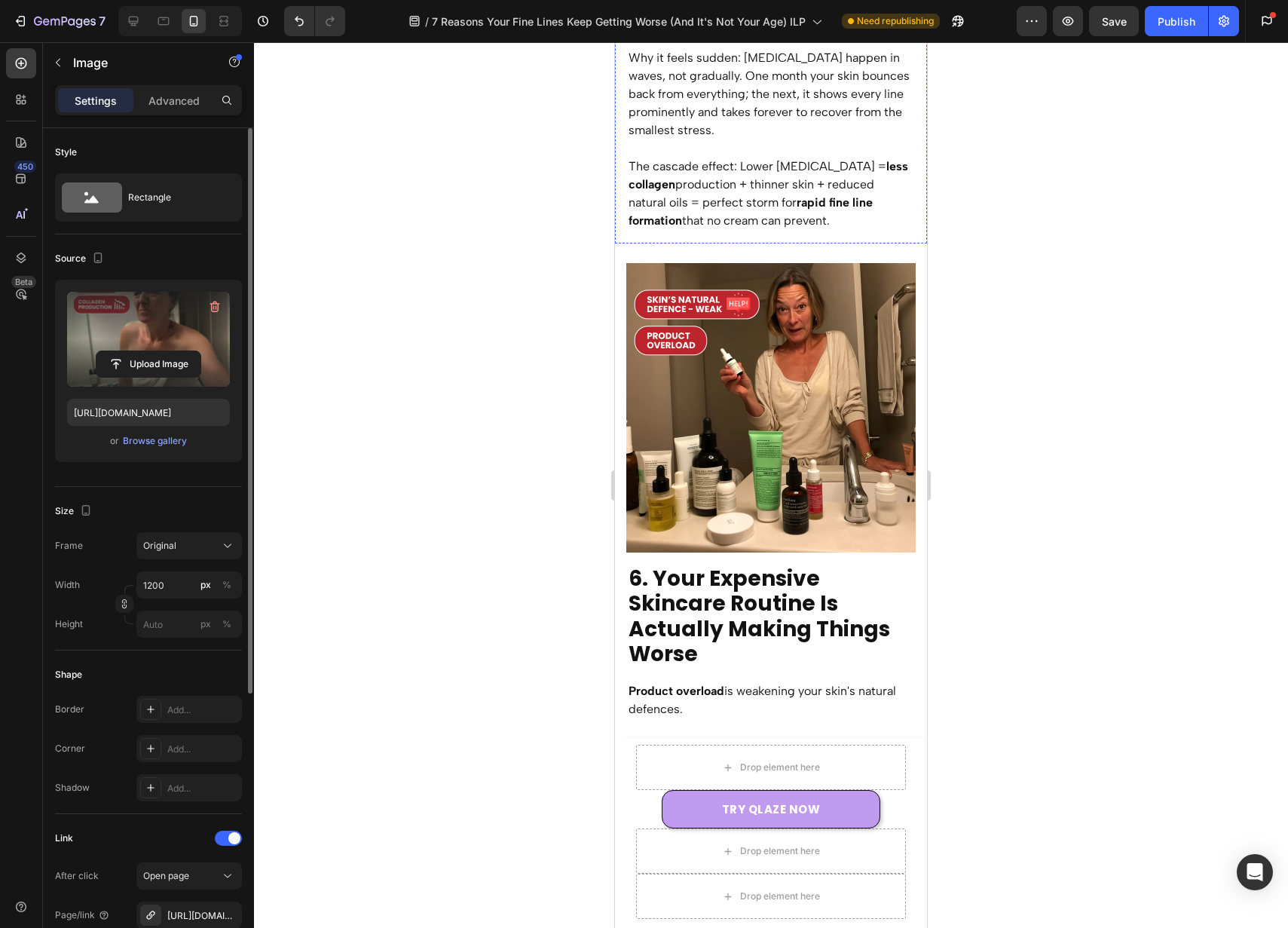
scroll to position [4103, 0]
click at [833, 412] on img at bounding box center [772, 407] width 290 height 290
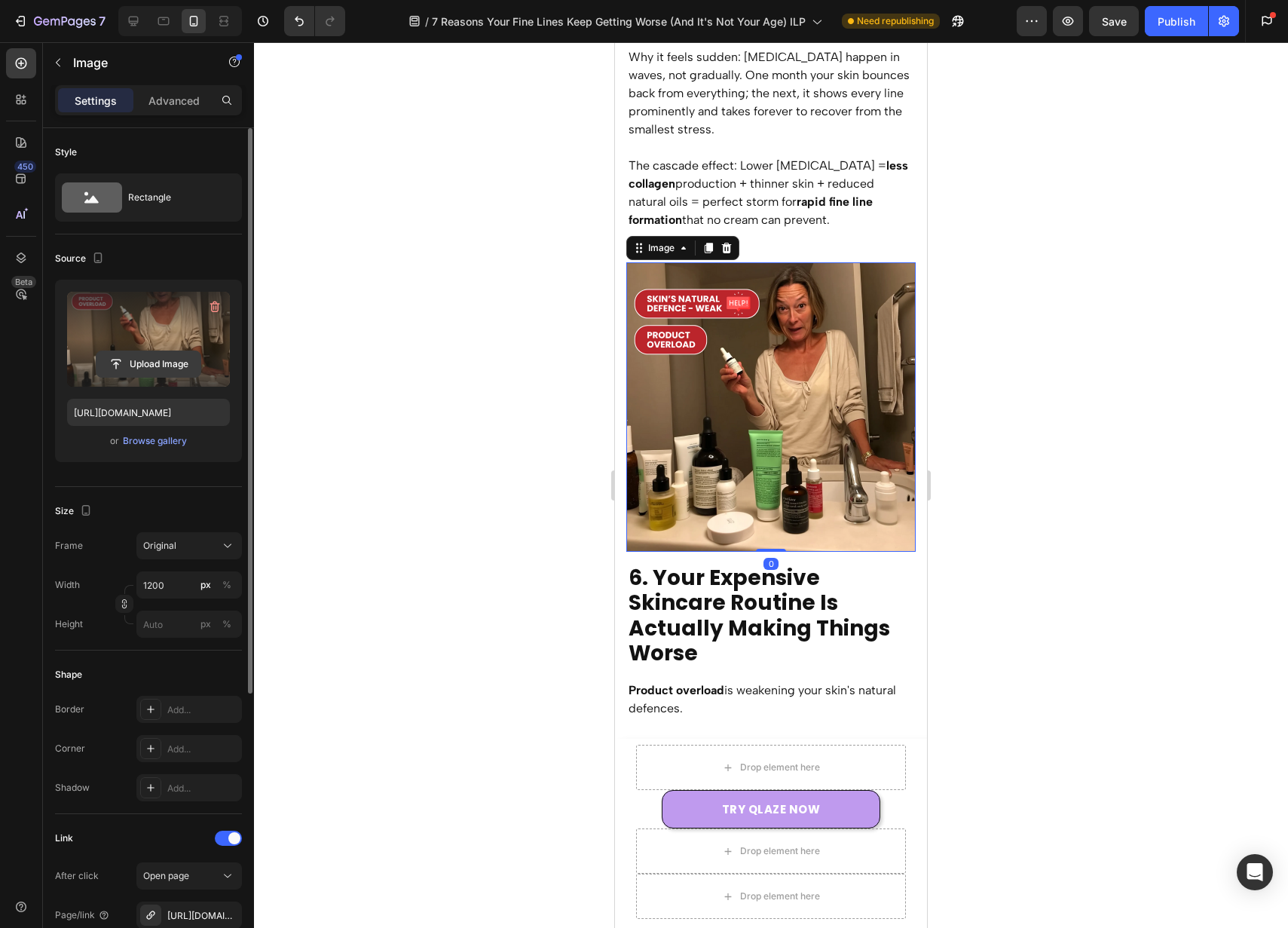
click at [169, 366] on input "file" at bounding box center [148, 364] width 104 height 25
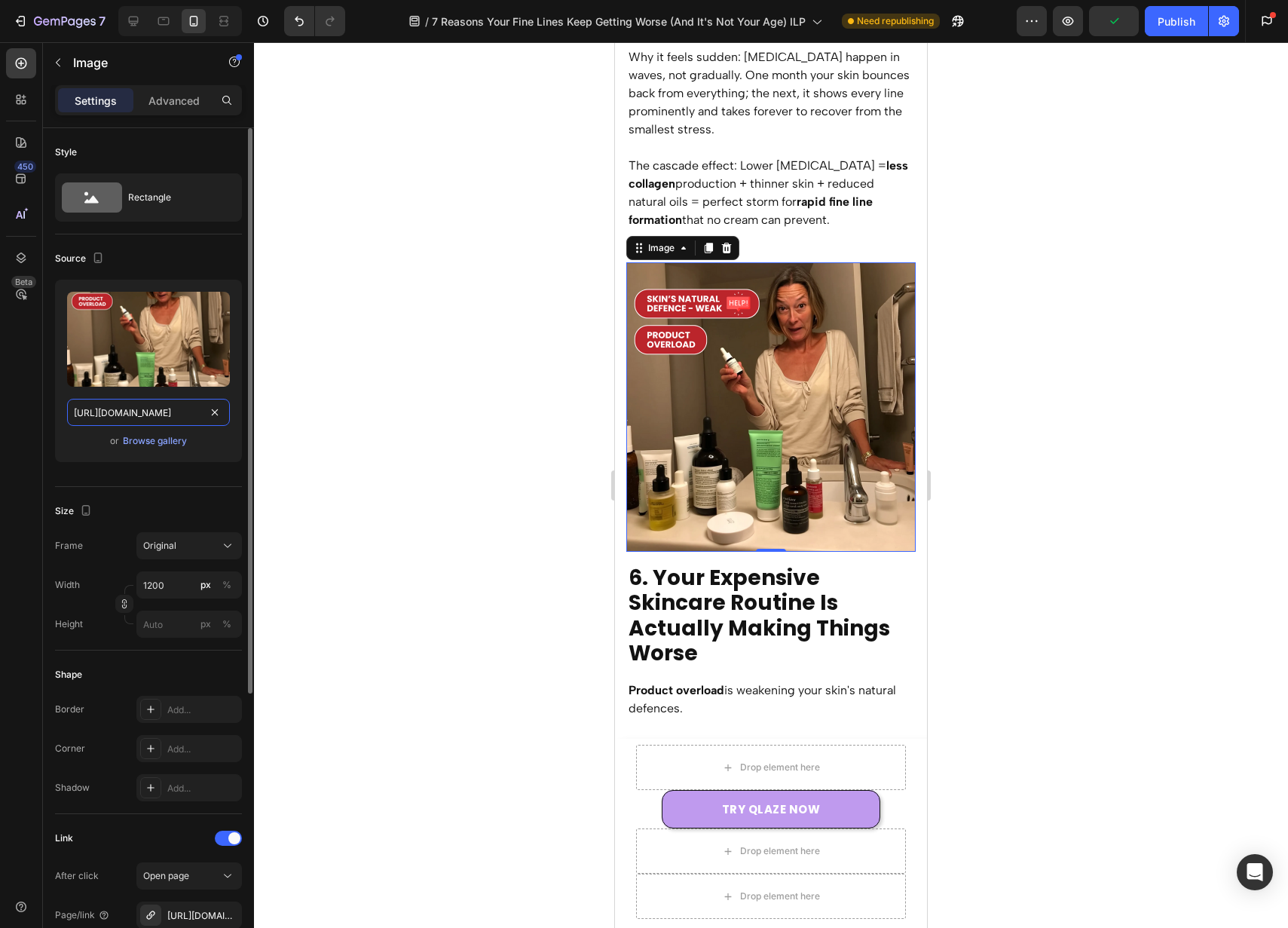
click at [169, 419] on input "https://cdn.shopify.com/s/files/1/0946/7212/6278/files/gempages_574416743376618…" at bounding box center [148, 412] width 163 height 27
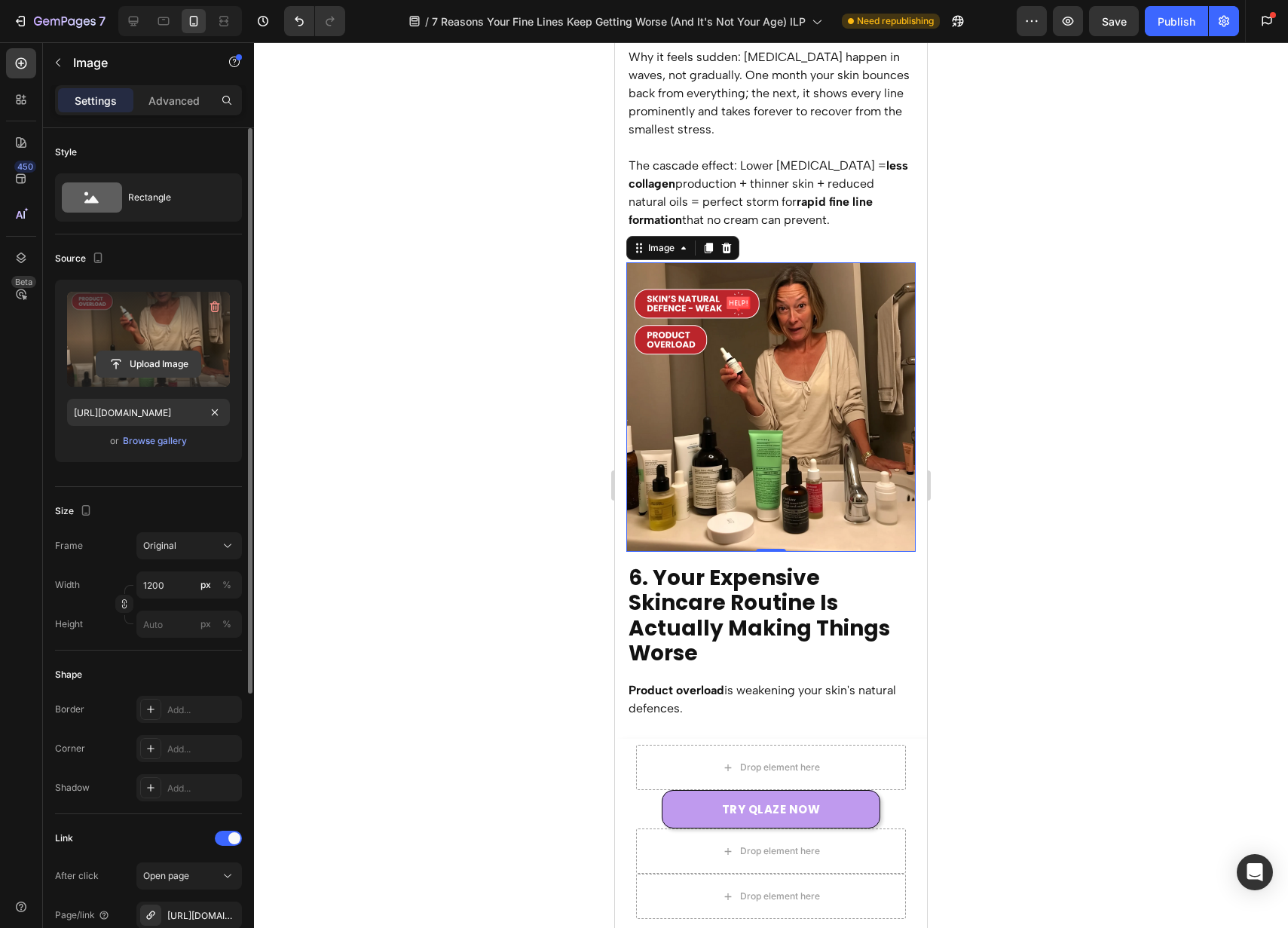
click at [162, 361] on input "file" at bounding box center [148, 364] width 104 height 25
click at [141, 27] on div at bounding box center [133, 21] width 24 height 24
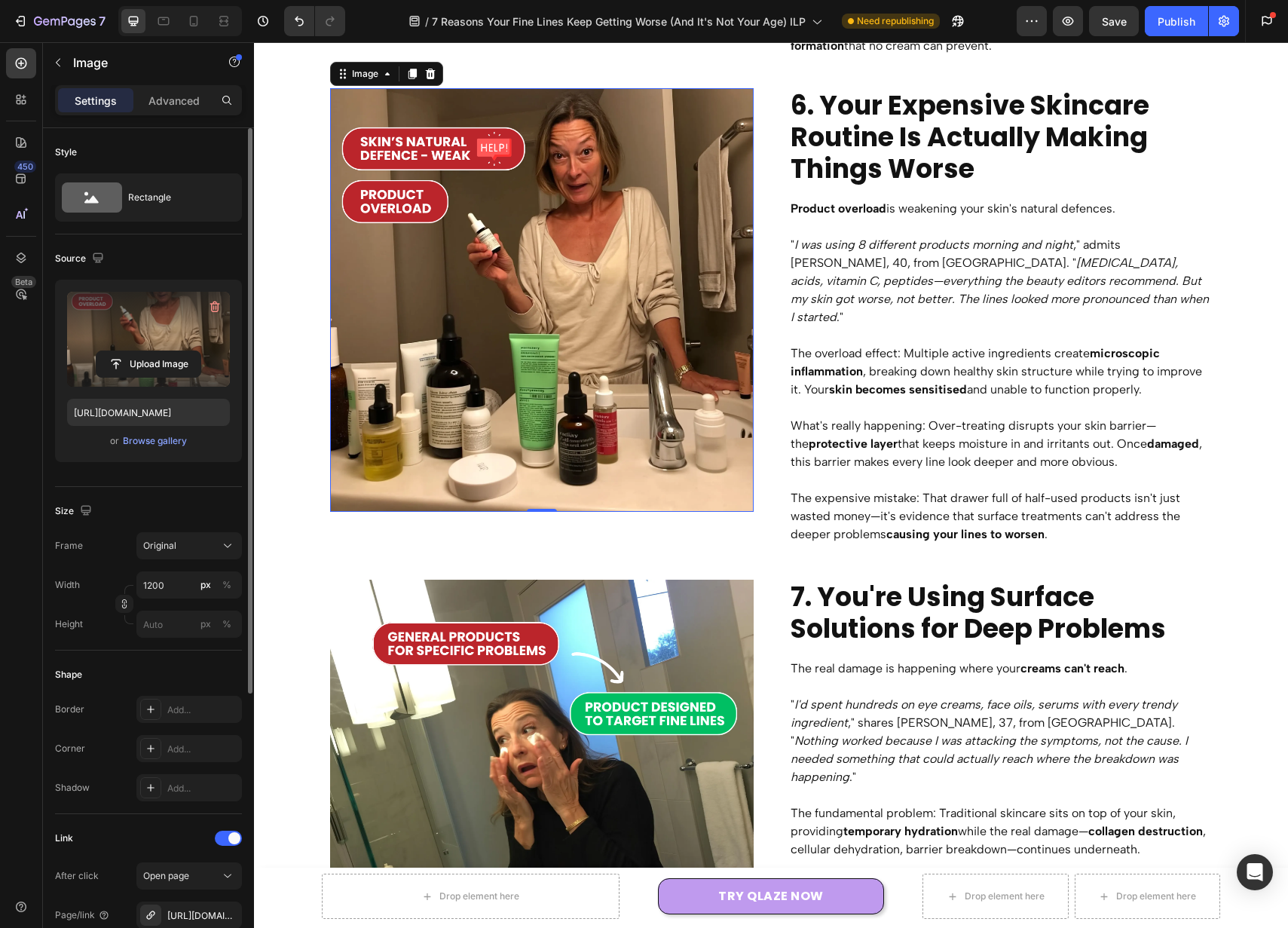
scroll to position [3861, 0]
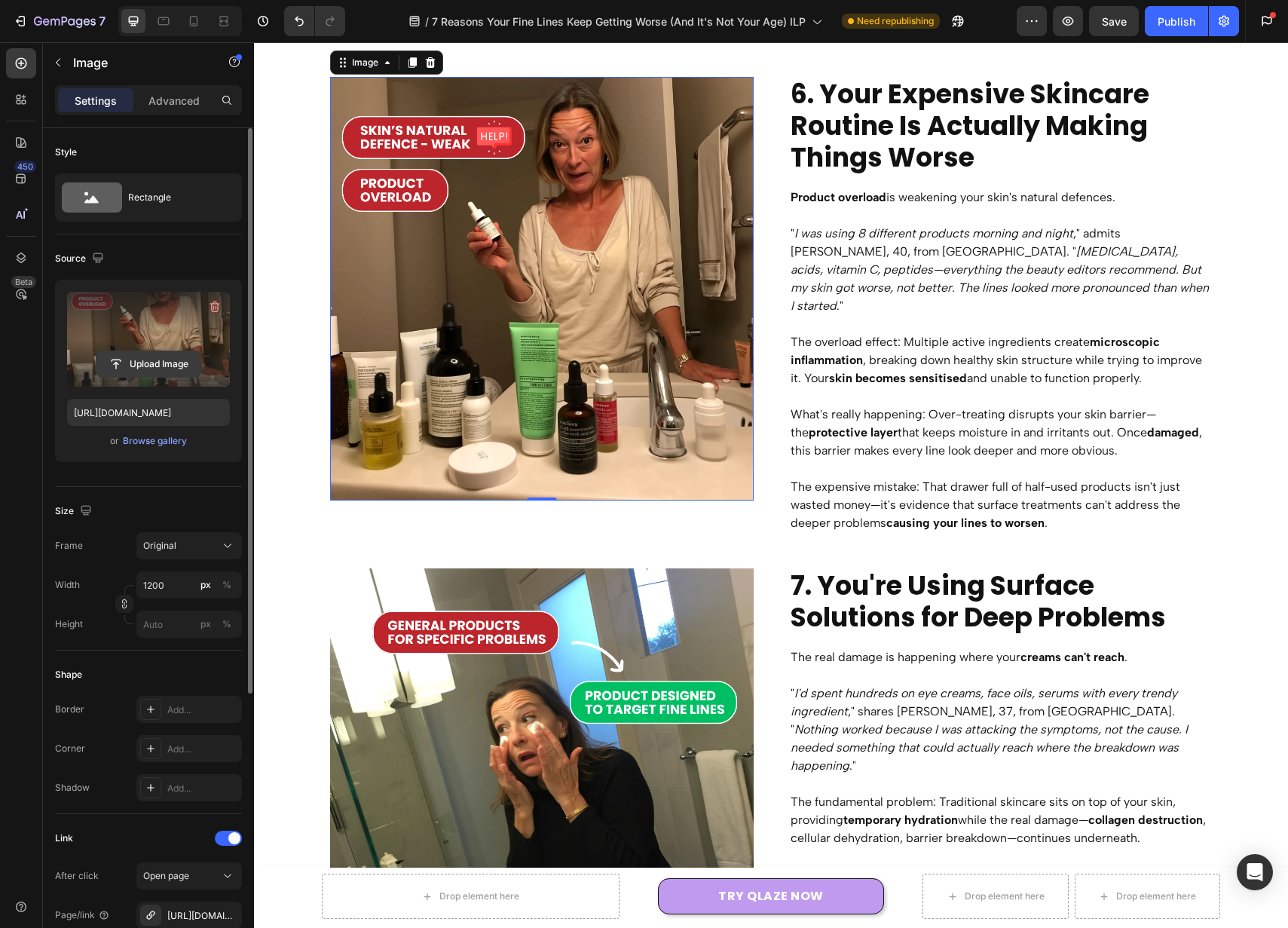
click at [166, 356] on input "file" at bounding box center [148, 364] width 104 height 25
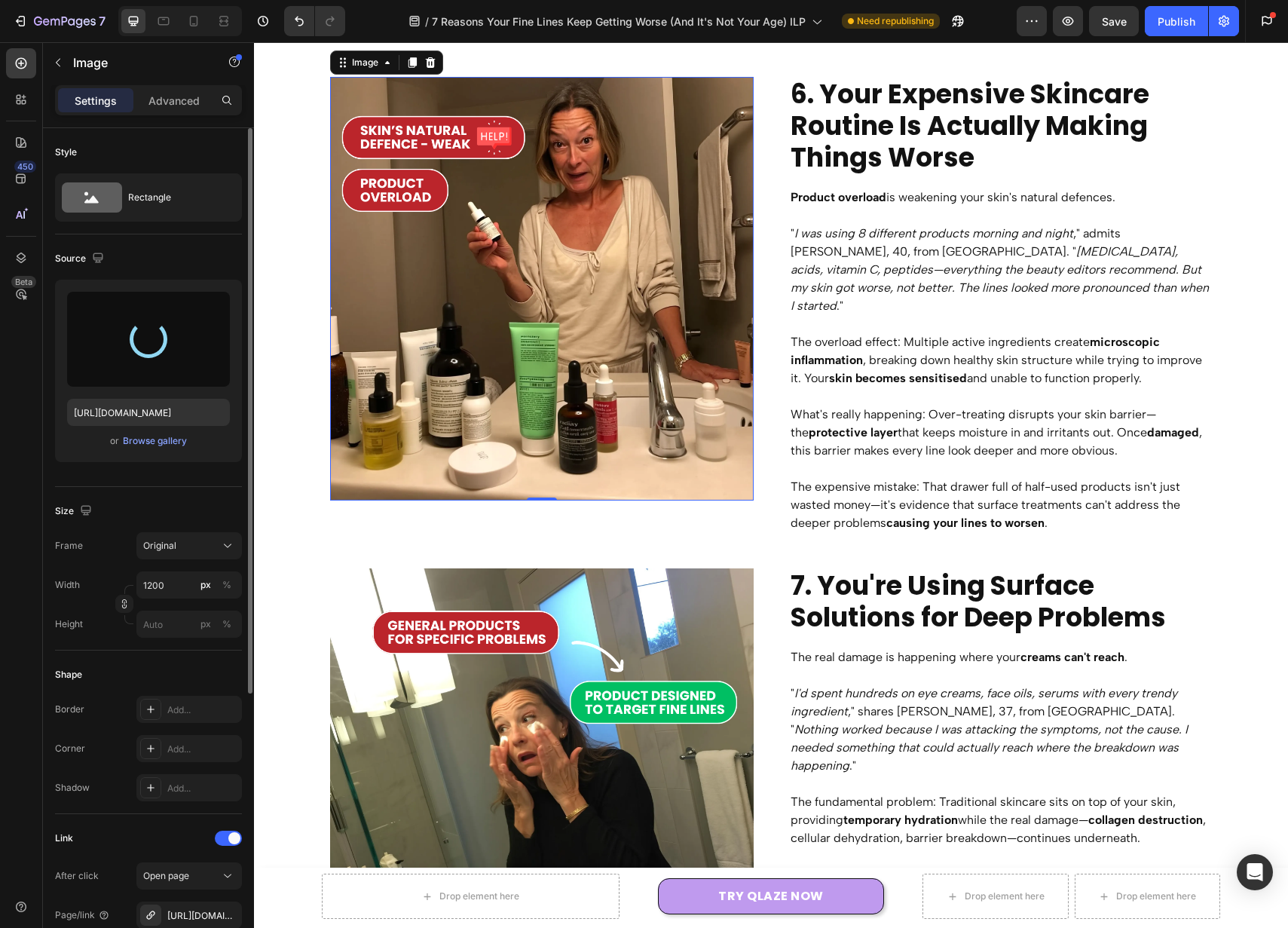
type input "[URL][DOMAIN_NAME]"
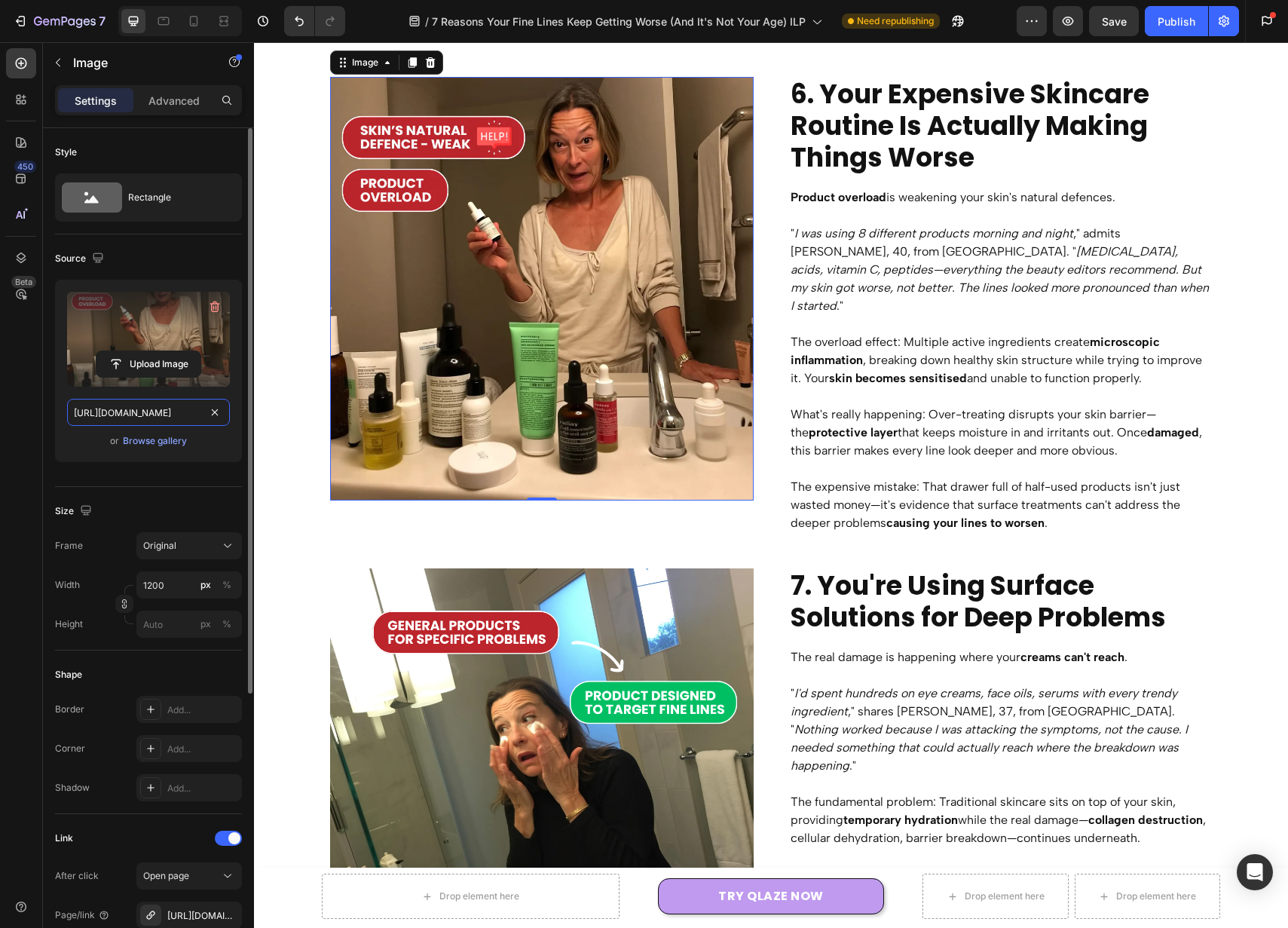
click at [163, 415] on input "[URL][DOMAIN_NAME]" at bounding box center [148, 412] width 163 height 27
click at [193, 17] on icon at bounding box center [194, 22] width 15 height 15
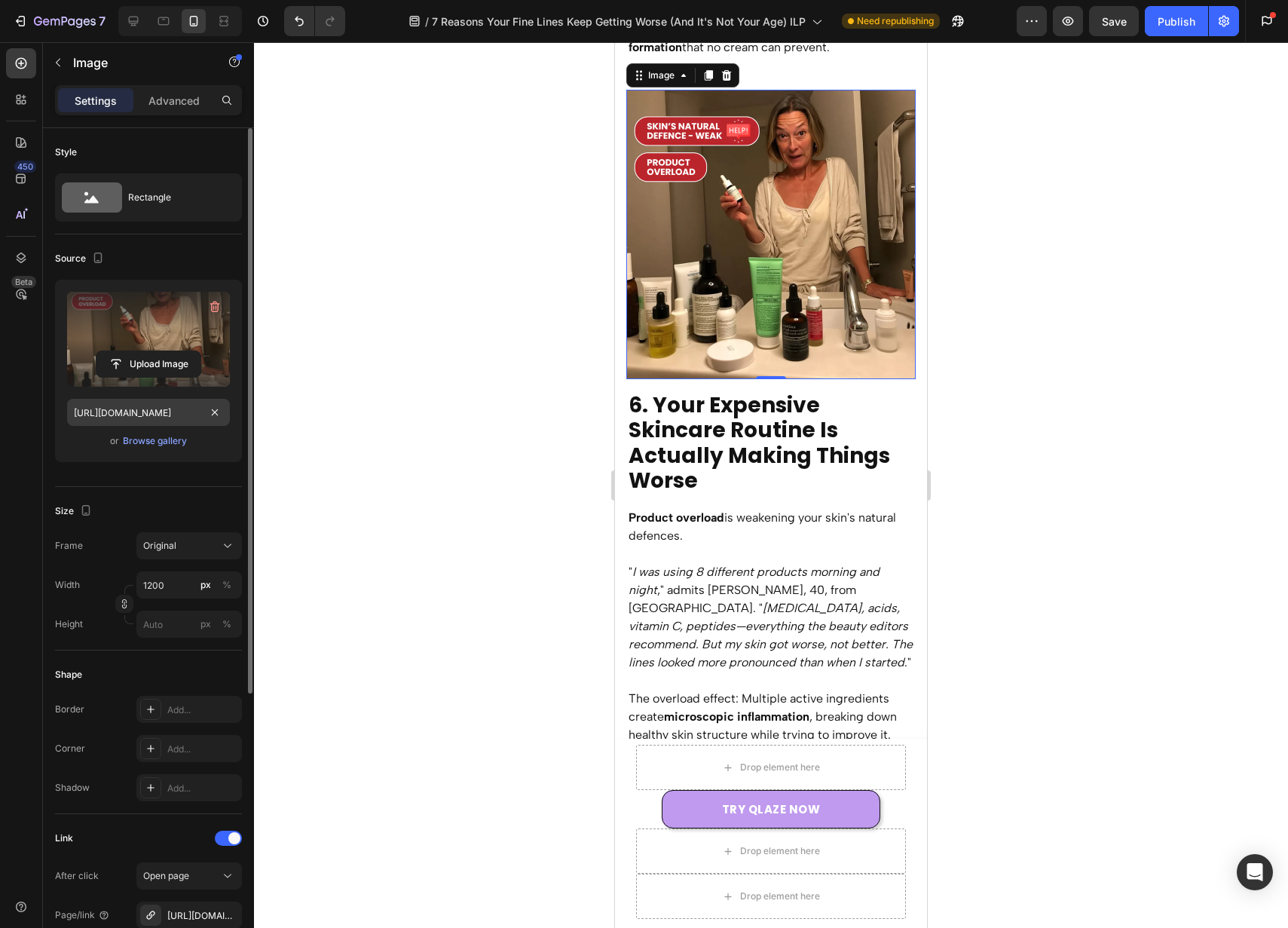
scroll to position [4277, 0]
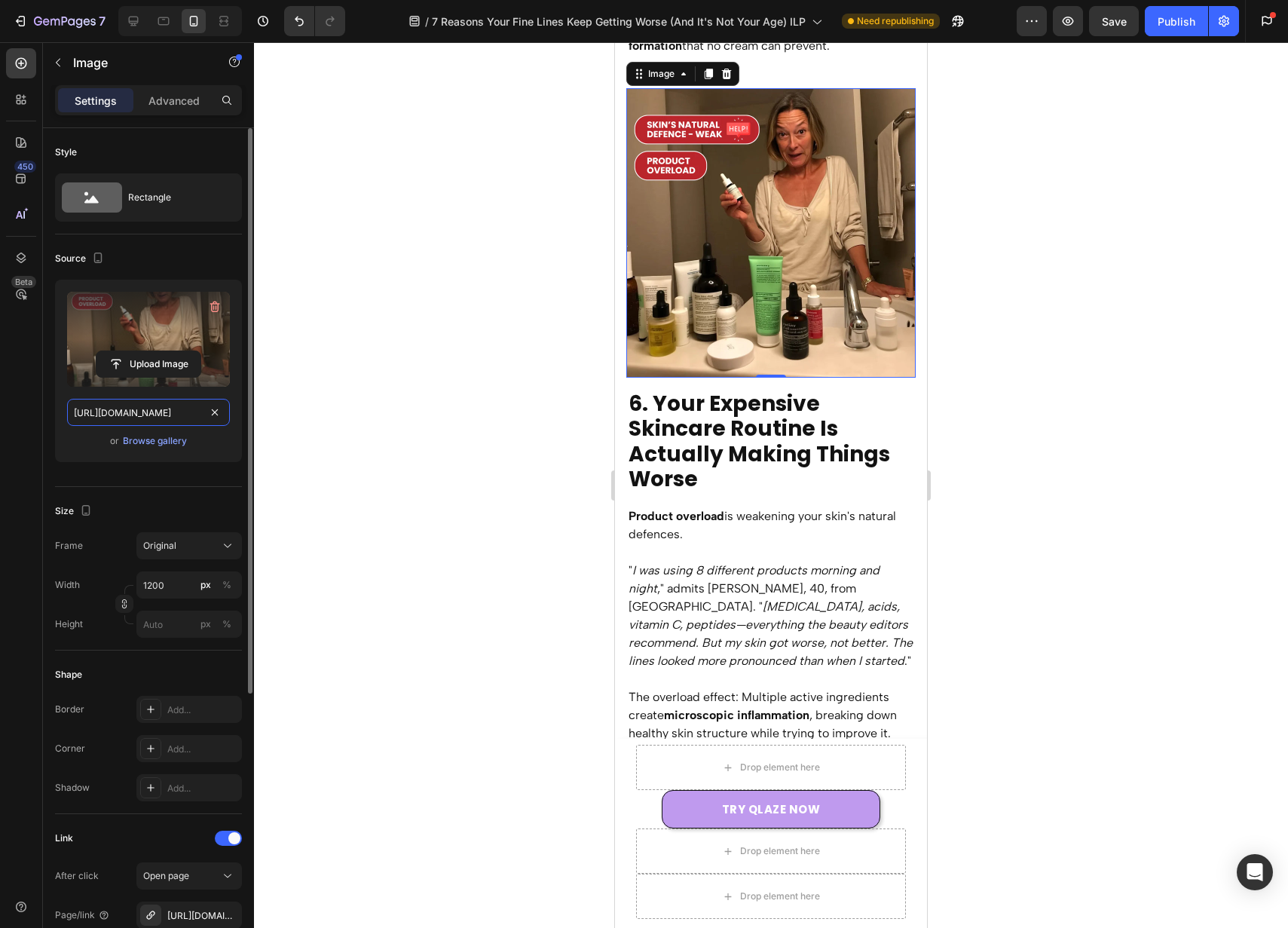
click at [163, 416] on input "[URL][DOMAIN_NAME]" at bounding box center [148, 412] width 163 height 27
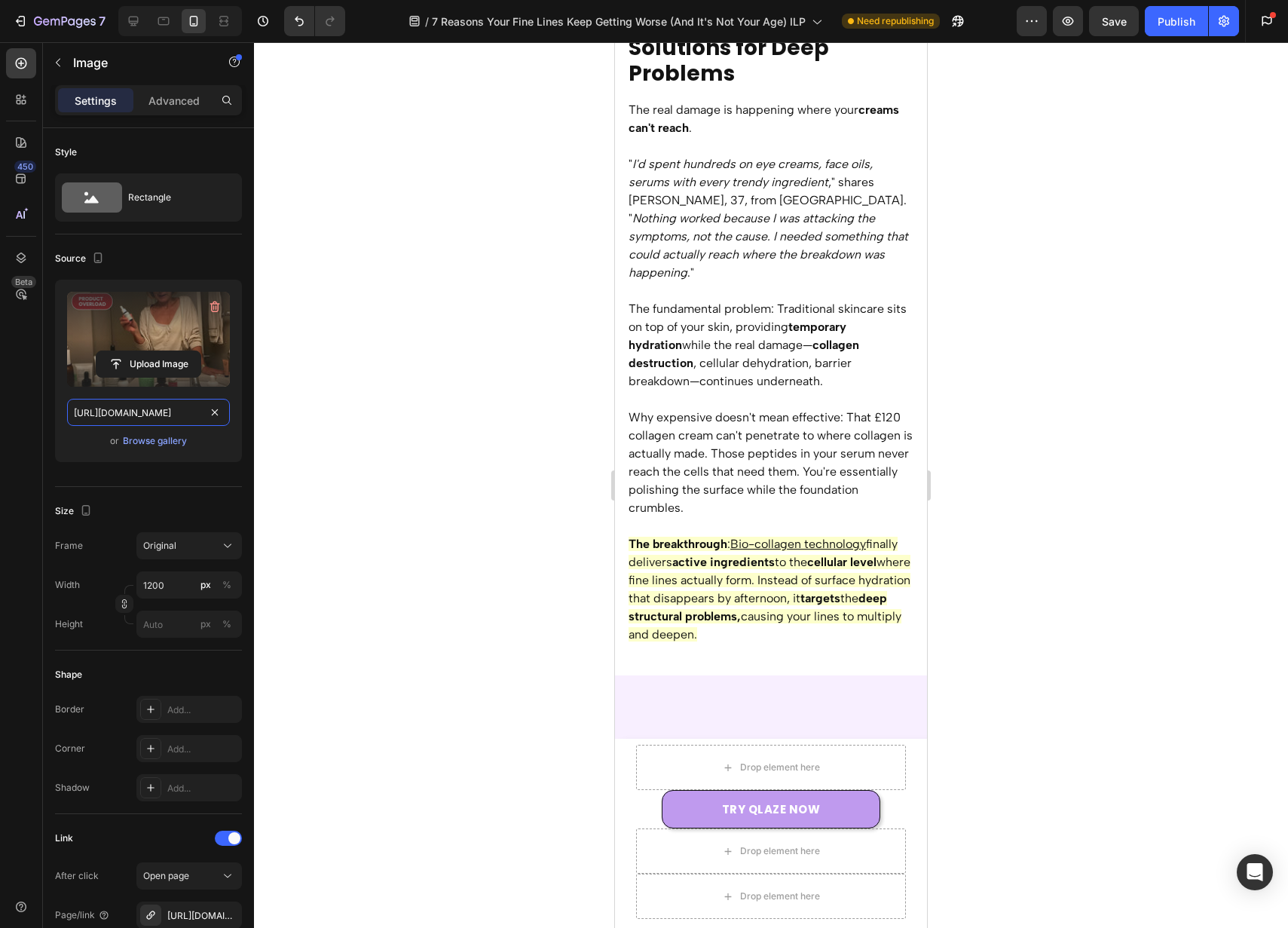
scroll to position [5319, 0]
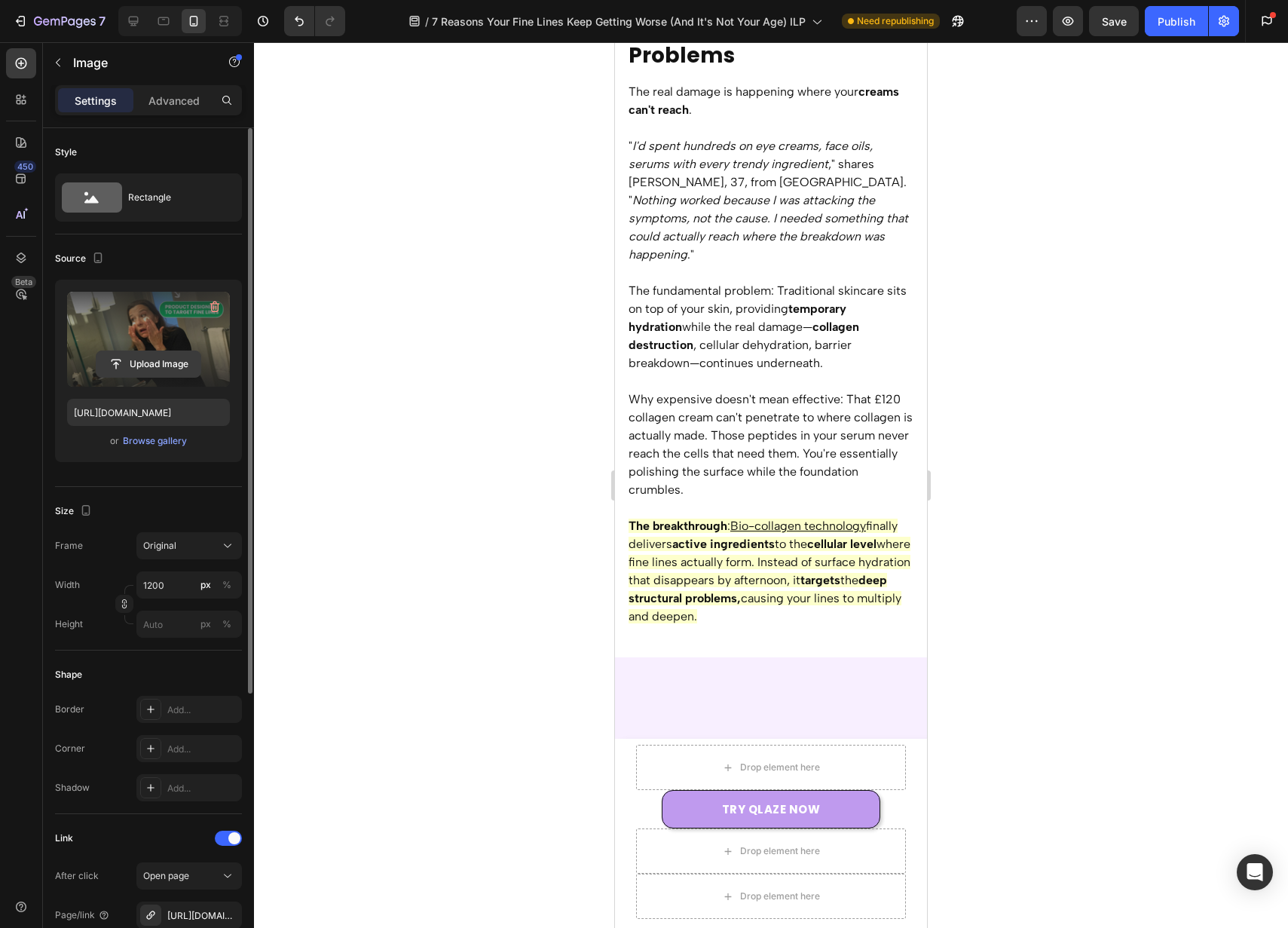
click at [132, 367] on input "file" at bounding box center [148, 364] width 104 height 25
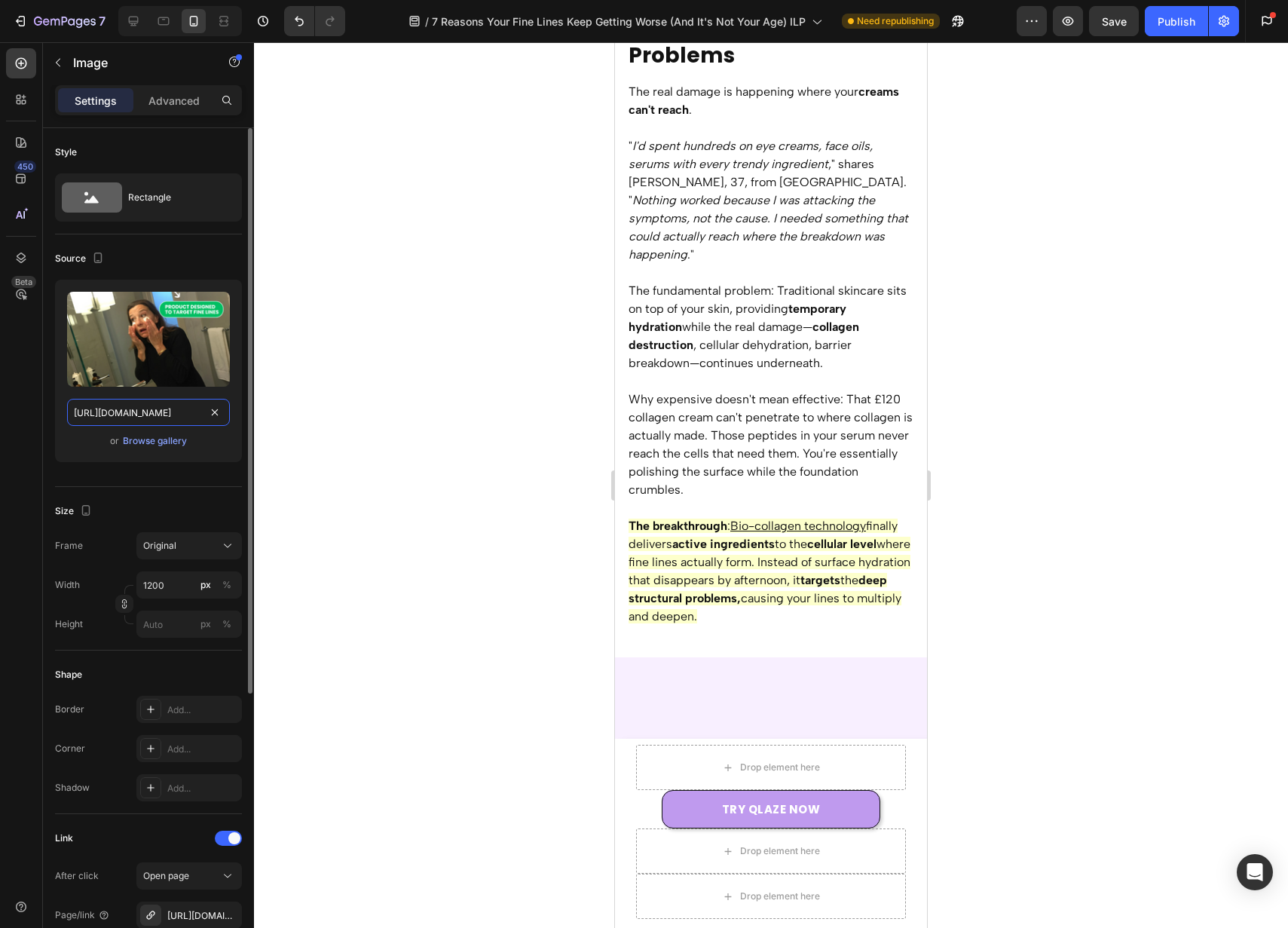
click at [146, 409] on input "https://cdn.shopify.com/s/files/1/0946/7212/6278/files/gempages_574416743376618…" at bounding box center [148, 412] width 163 height 27
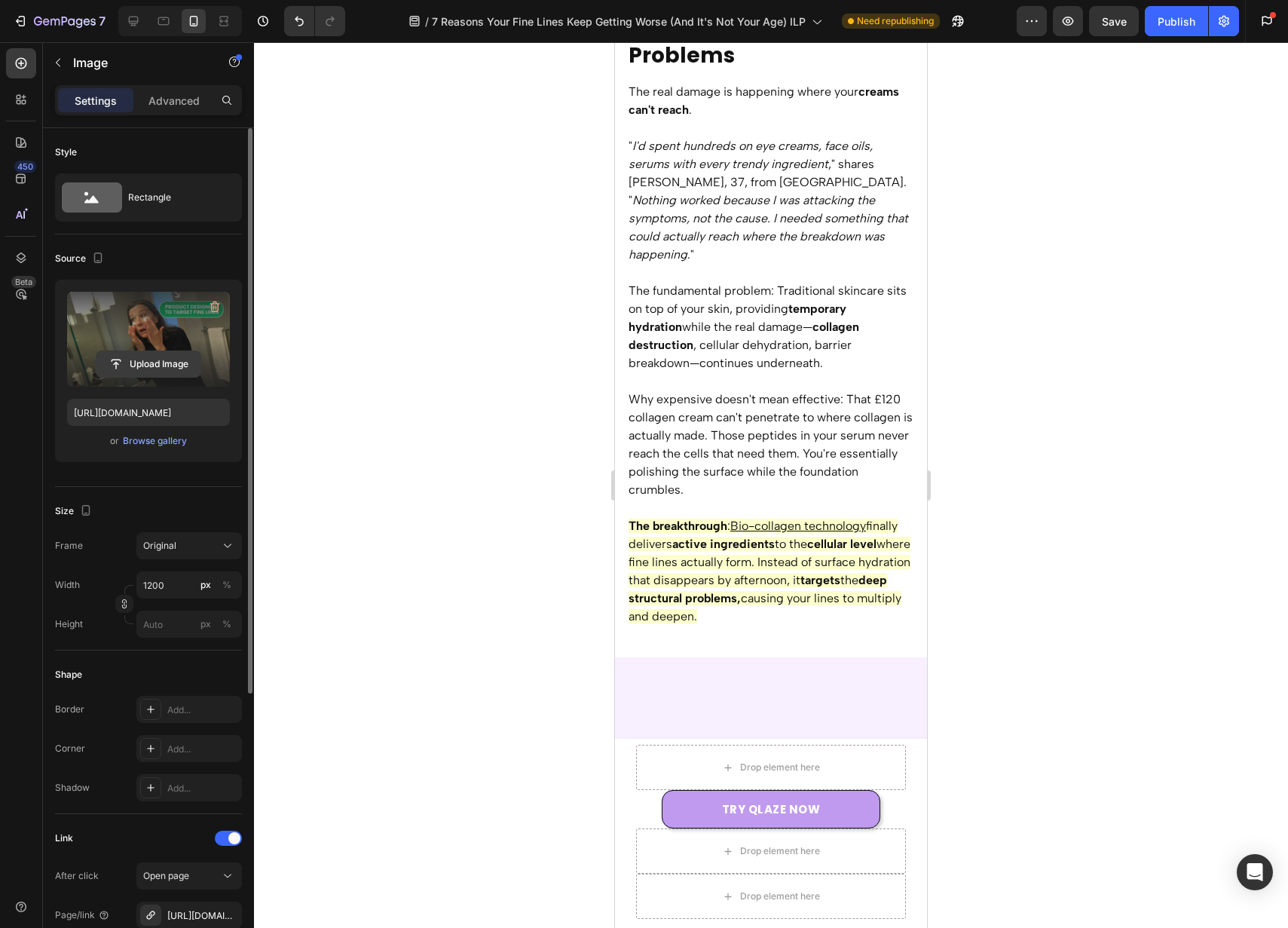
click at [172, 368] on input "file" at bounding box center [148, 364] width 104 height 25
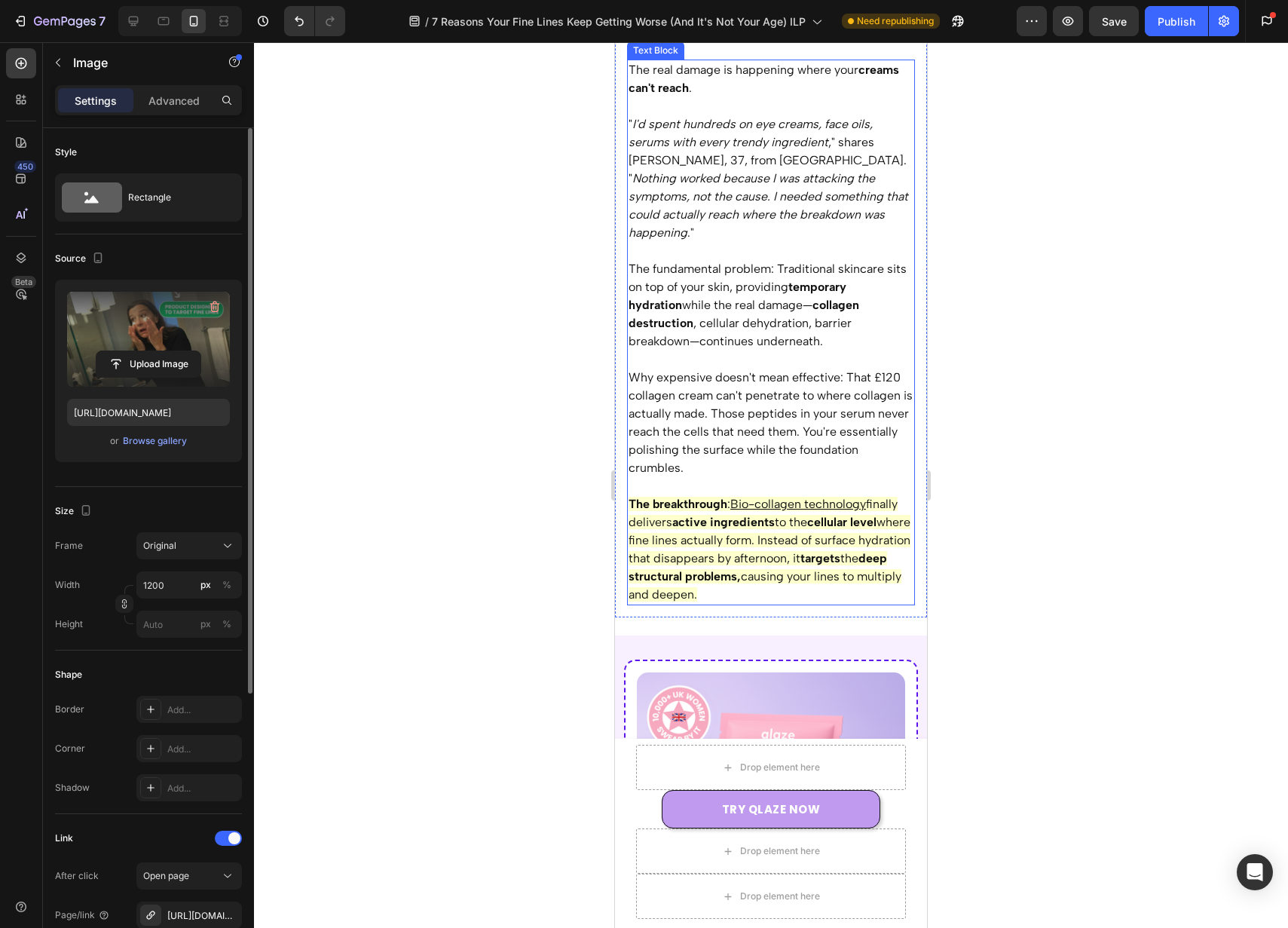
scroll to position [5042, 0]
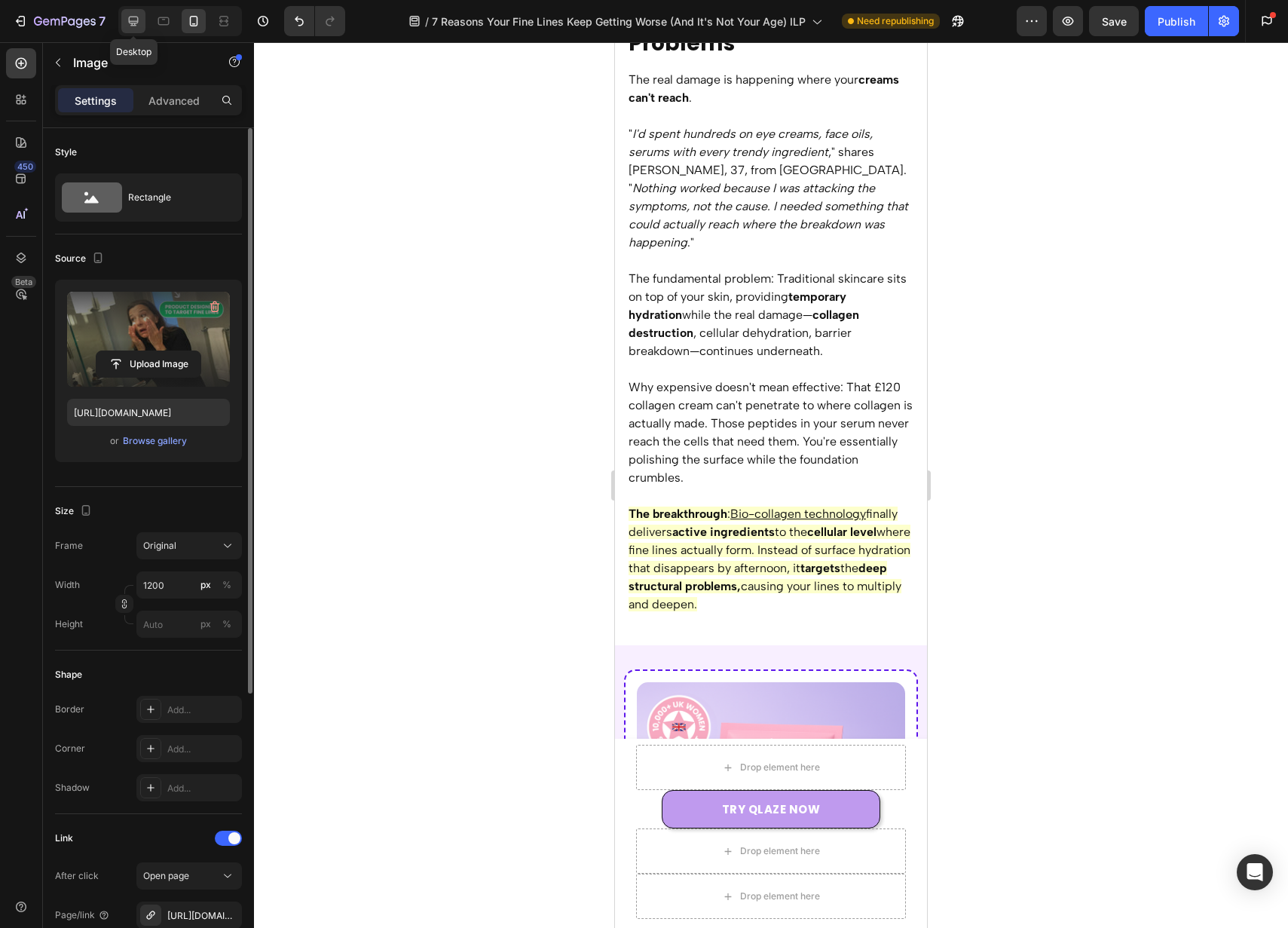
click at [134, 17] on icon at bounding box center [133, 22] width 10 height 10
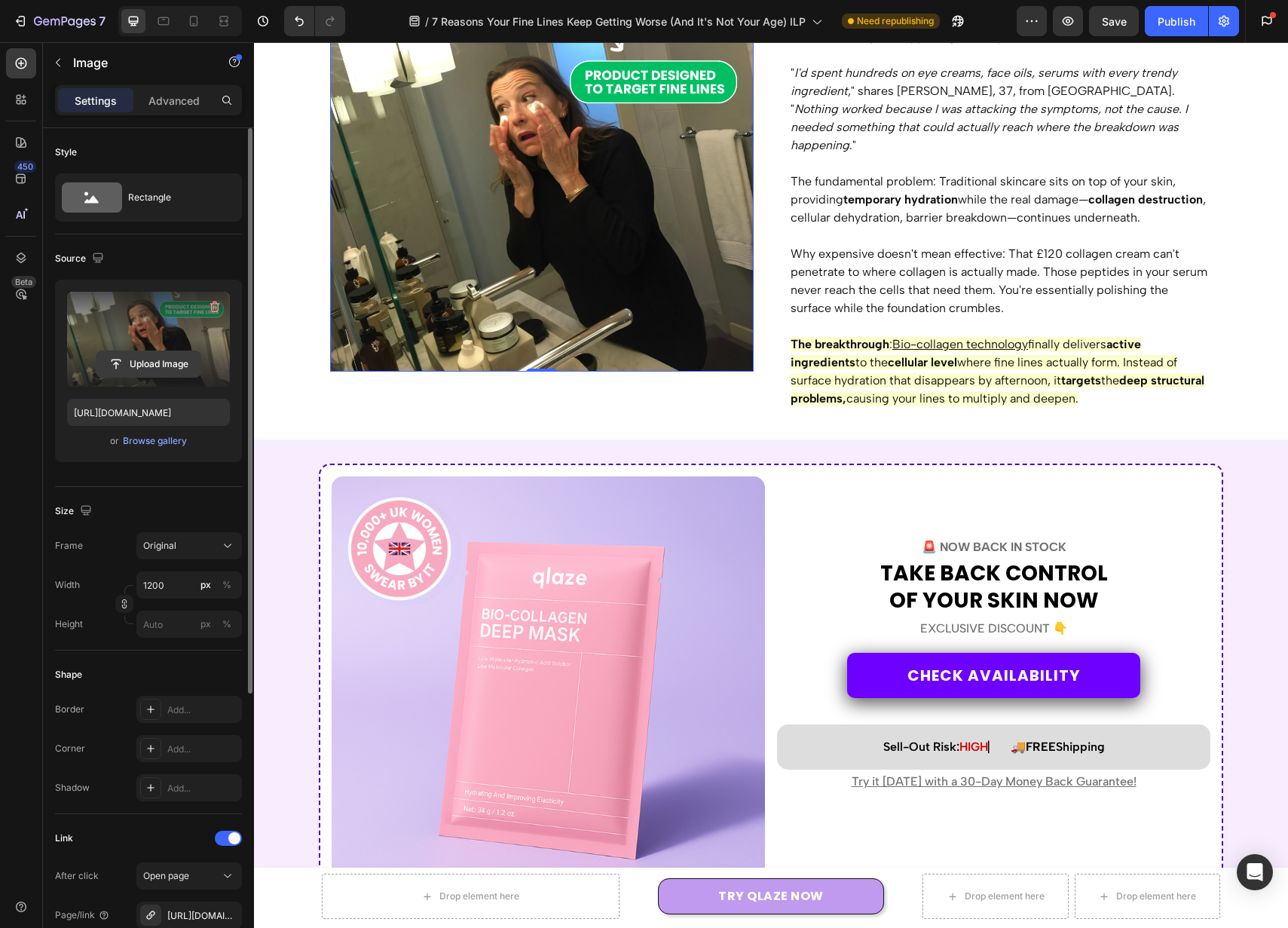
scroll to position [4914, 0]
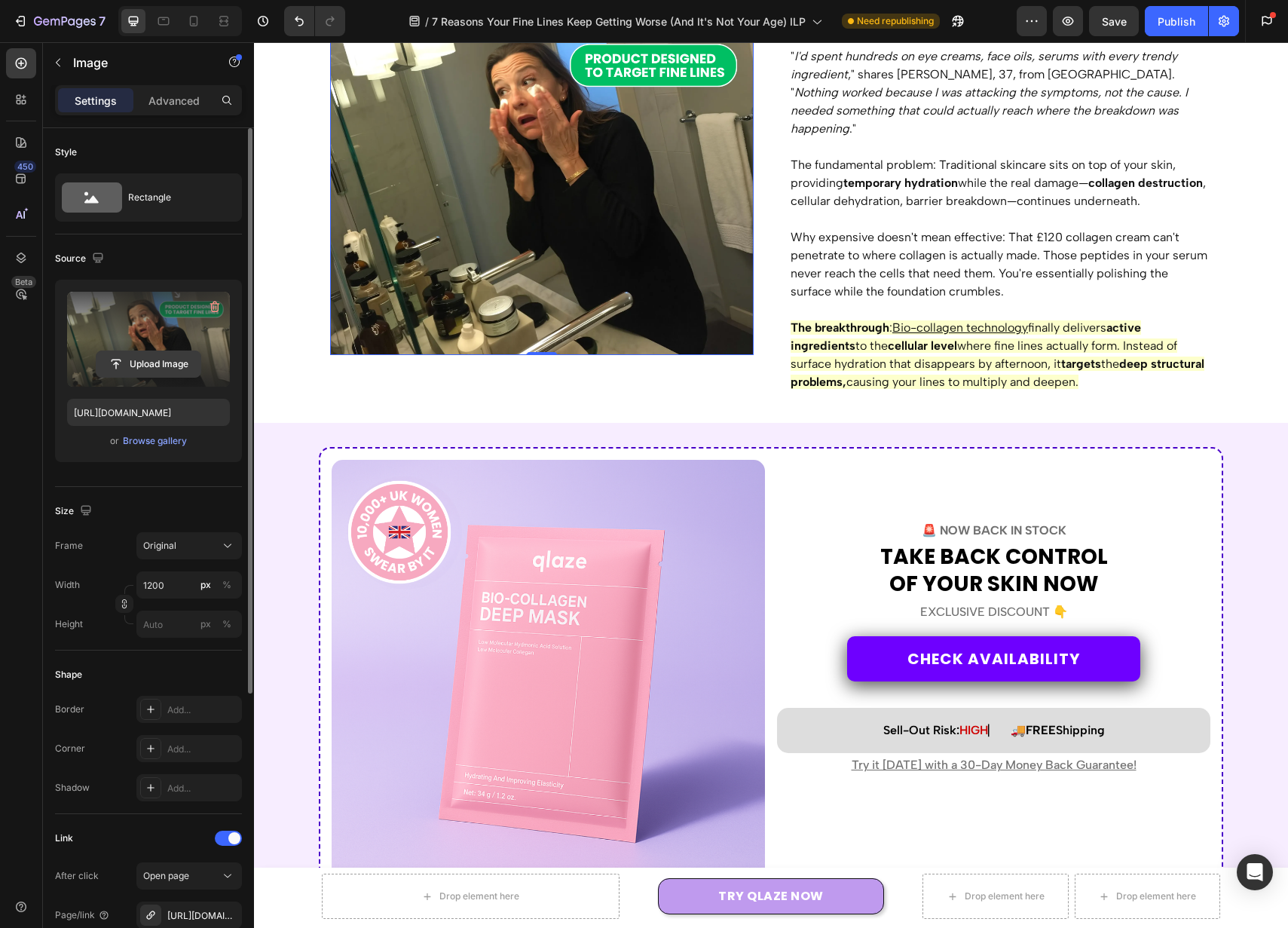
click at [170, 367] on input "file" at bounding box center [148, 364] width 104 height 25
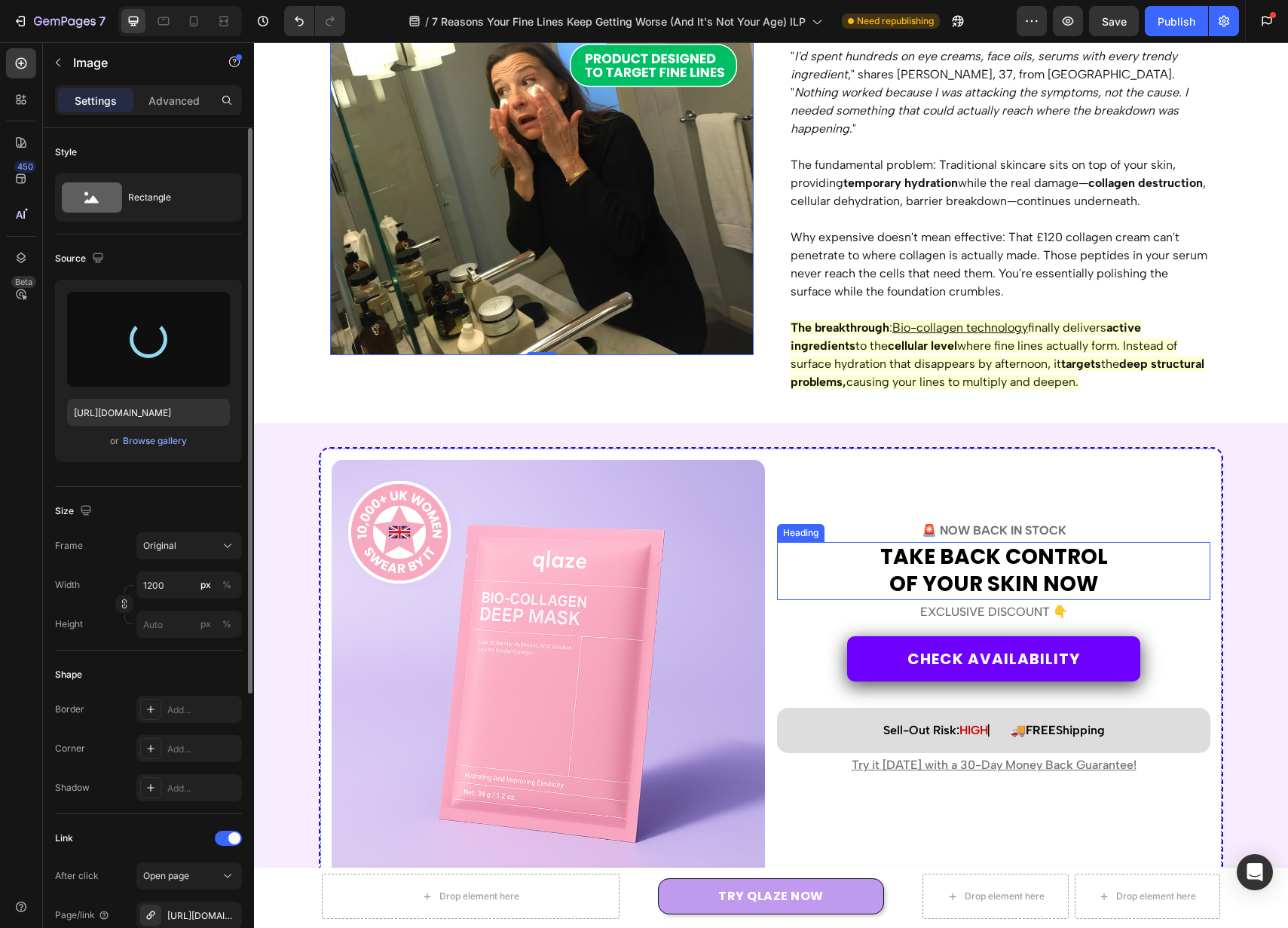
type input "[URL][DOMAIN_NAME]"
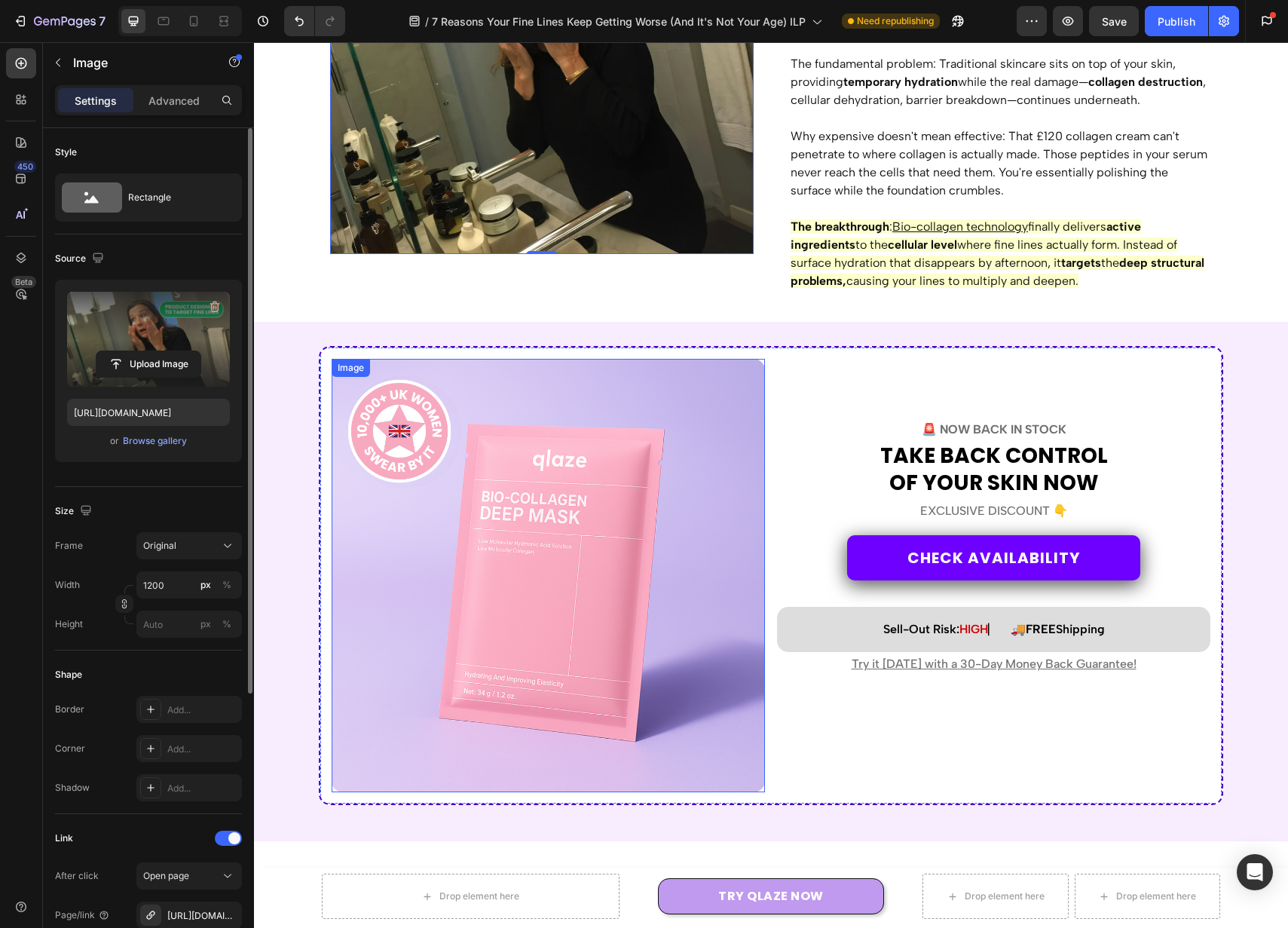
scroll to position [5015, 0]
click at [656, 540] on img at bounding box center [548, 575] width 433 height 433
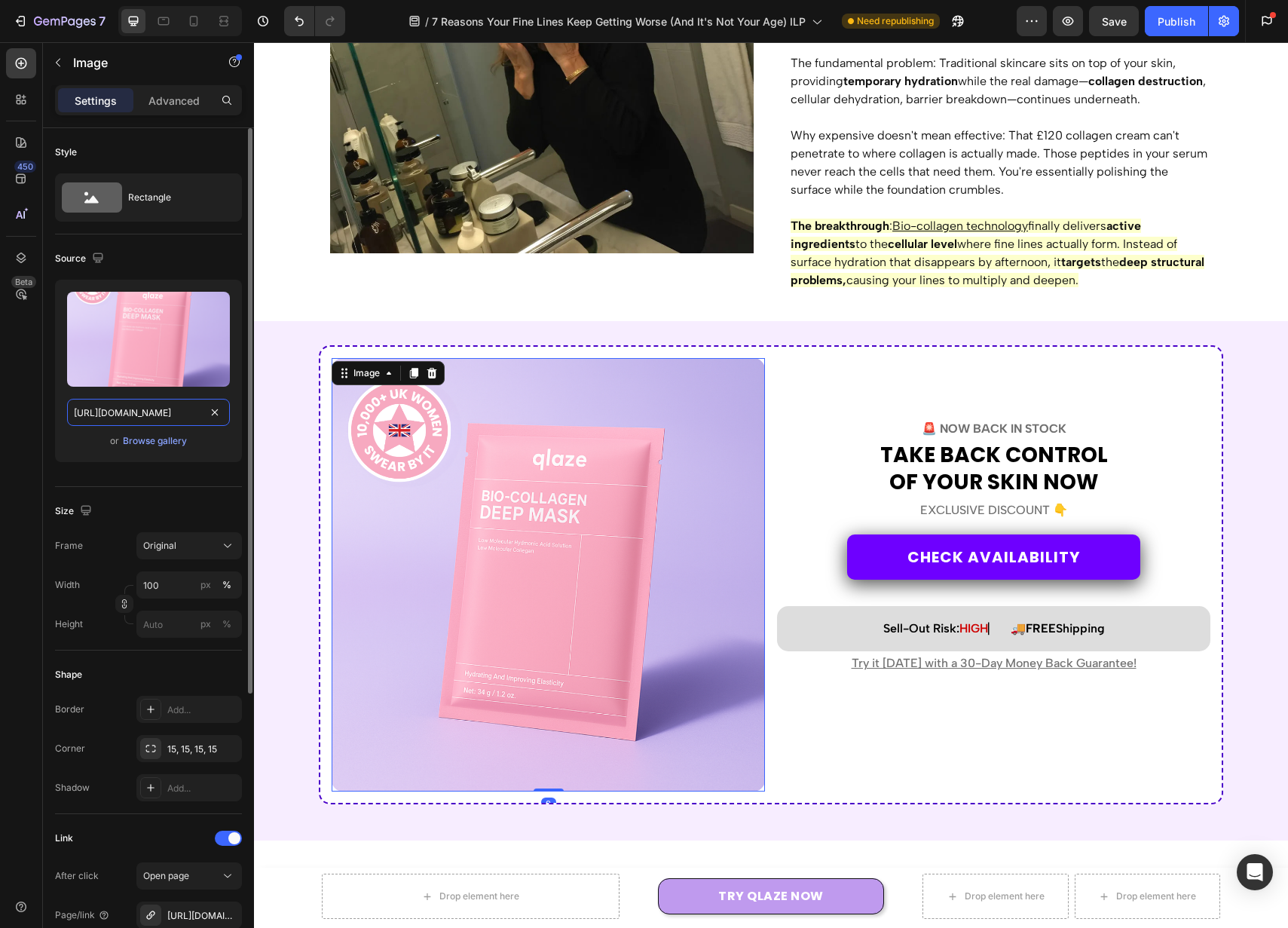
click at [160, 410] on input "https://cdn.shopify.com/s/files/1/0946/7212/6278/files/gempages_574416743376618…" at bounding box center [148, 412] width 163 height 27
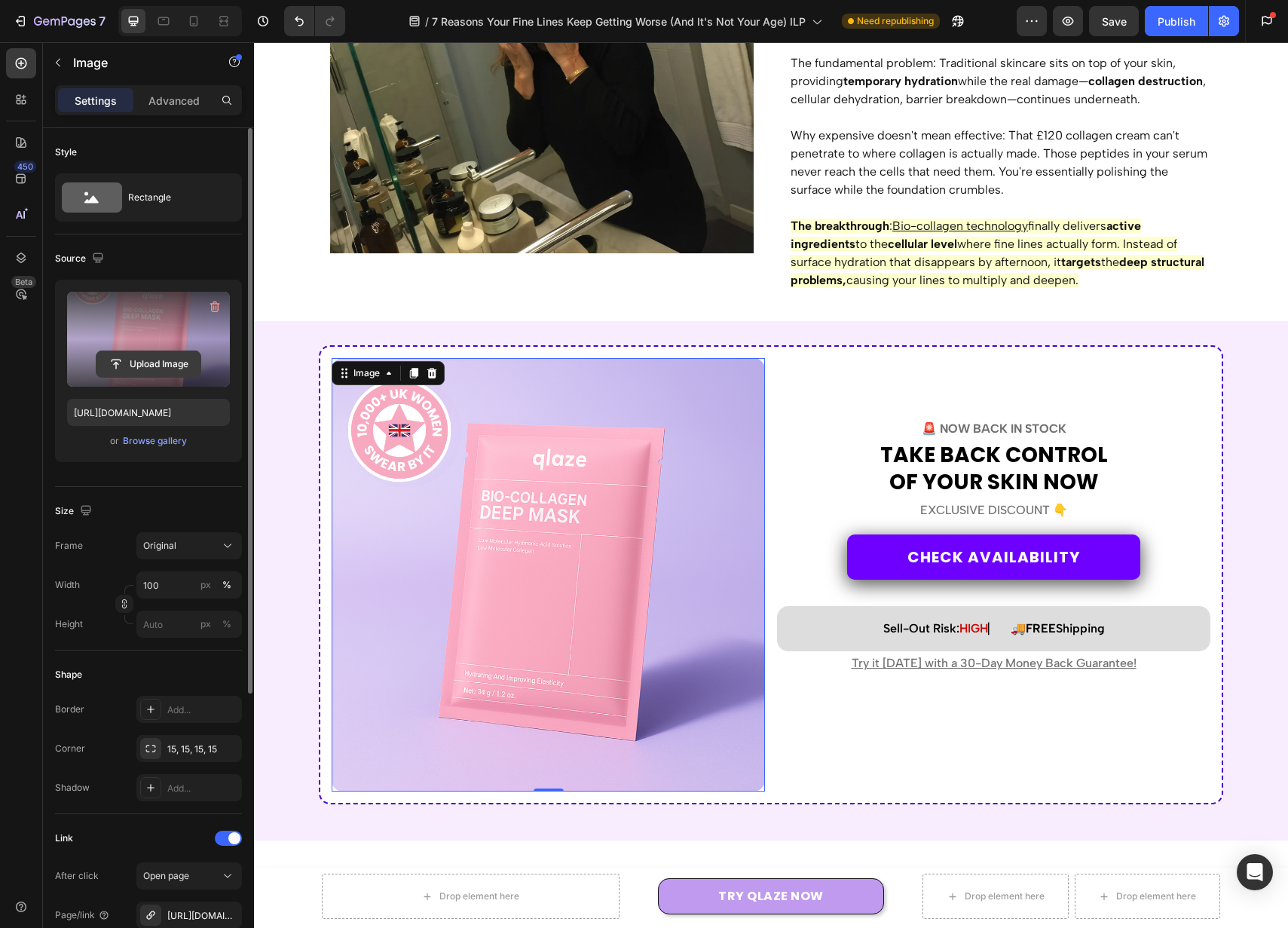
click at [173, 372] on input "file" at bounding box center [148, 364] width 104 height 25
click at [200, 18] on icon at bounding box center [194, 22] width 15 height 15
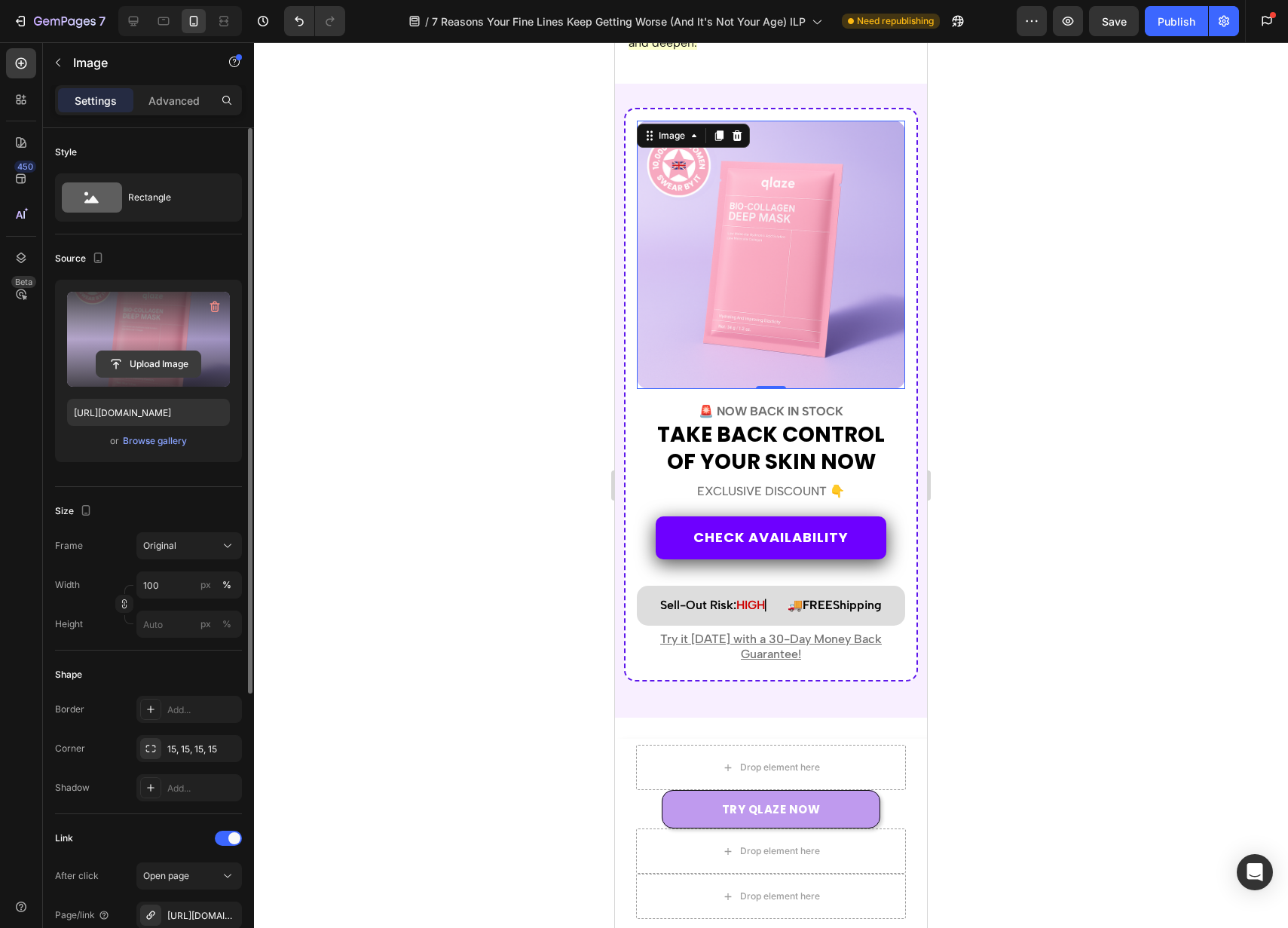
scroll to position [5738, 0]
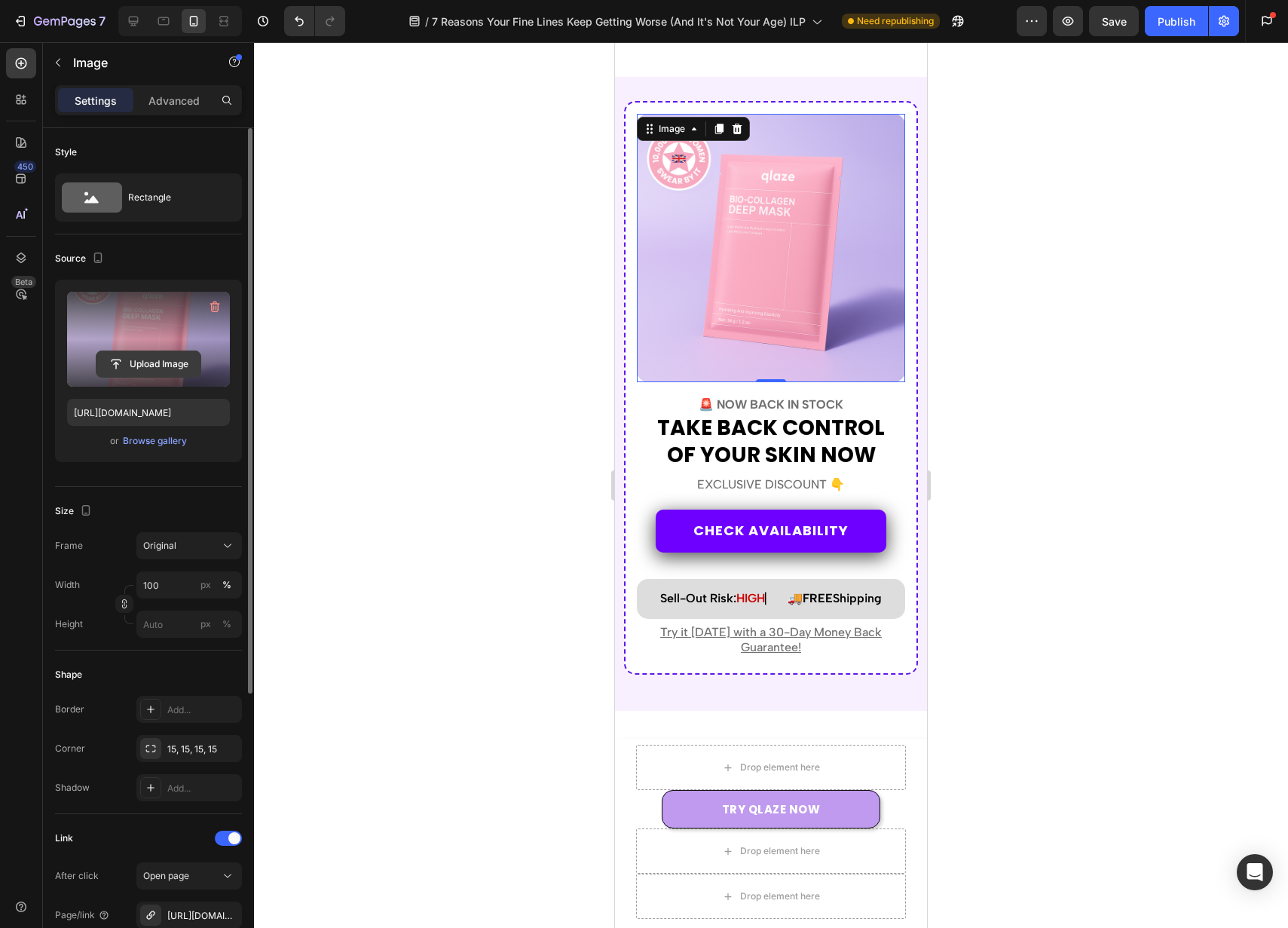
click at [187, 361] on input "file" at bounding box center [148, 364] width 104 height 25
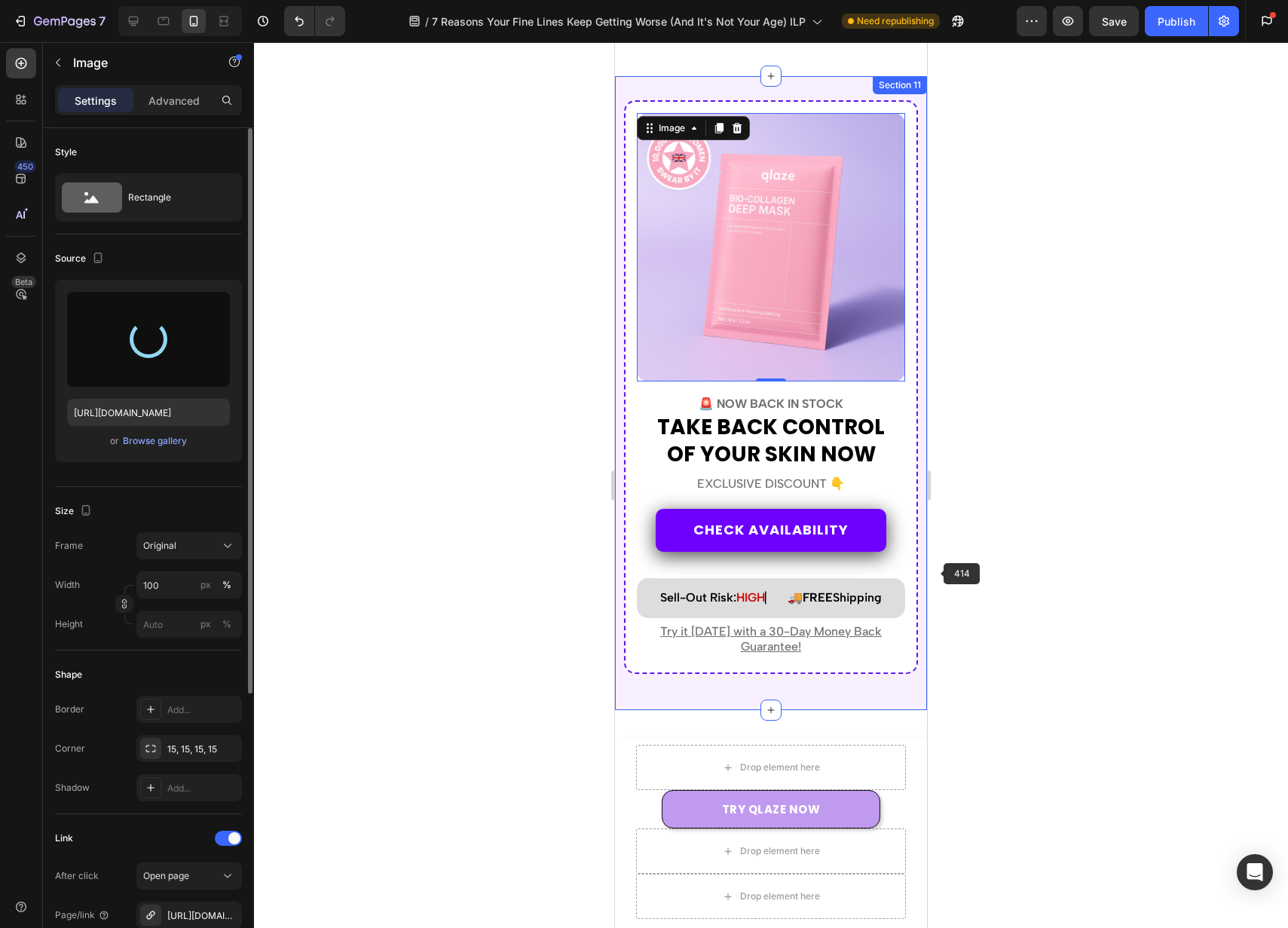
type input "[URL][DOMAIN_NAME]"
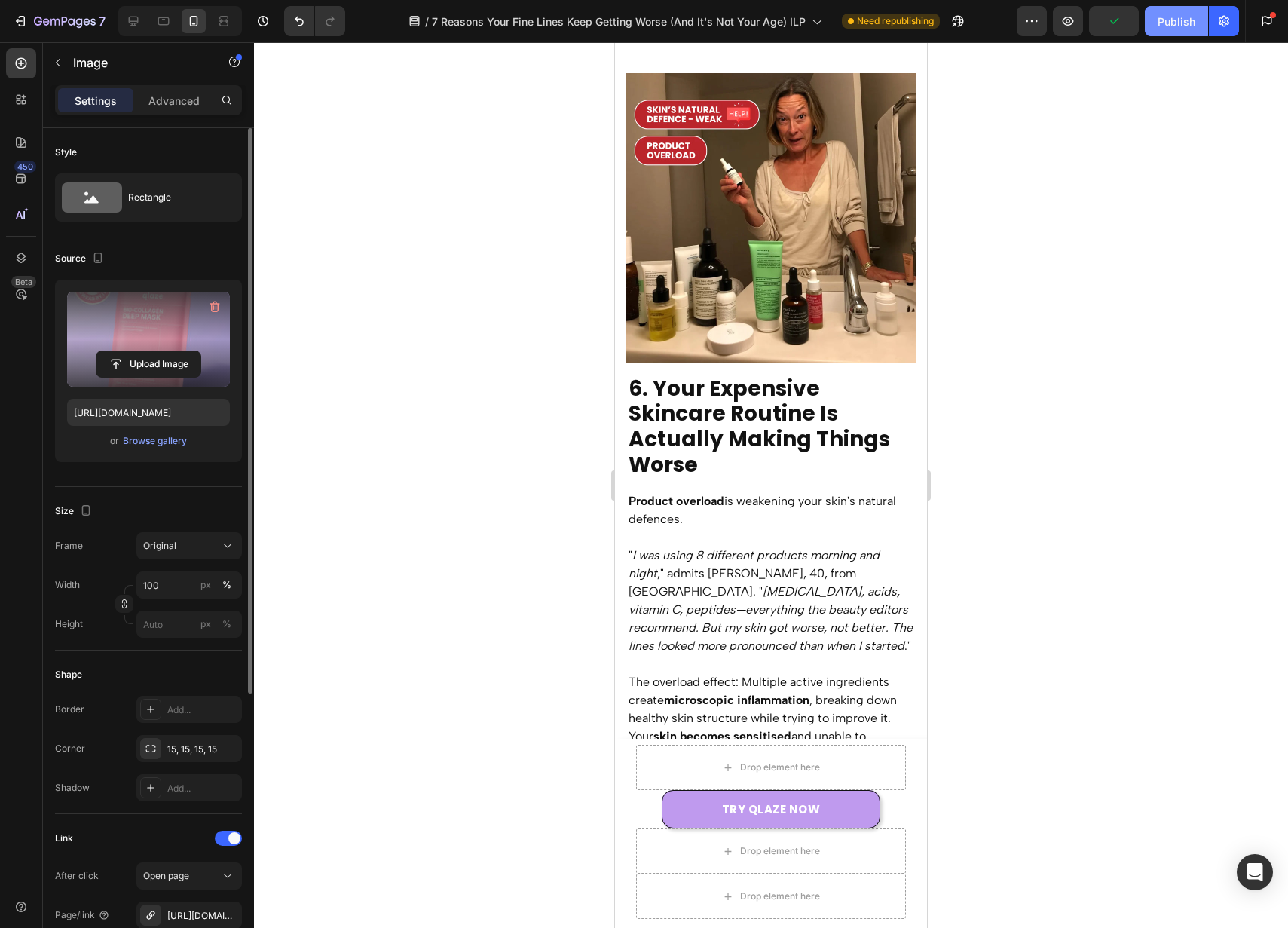
scroll to position [5066, 0]
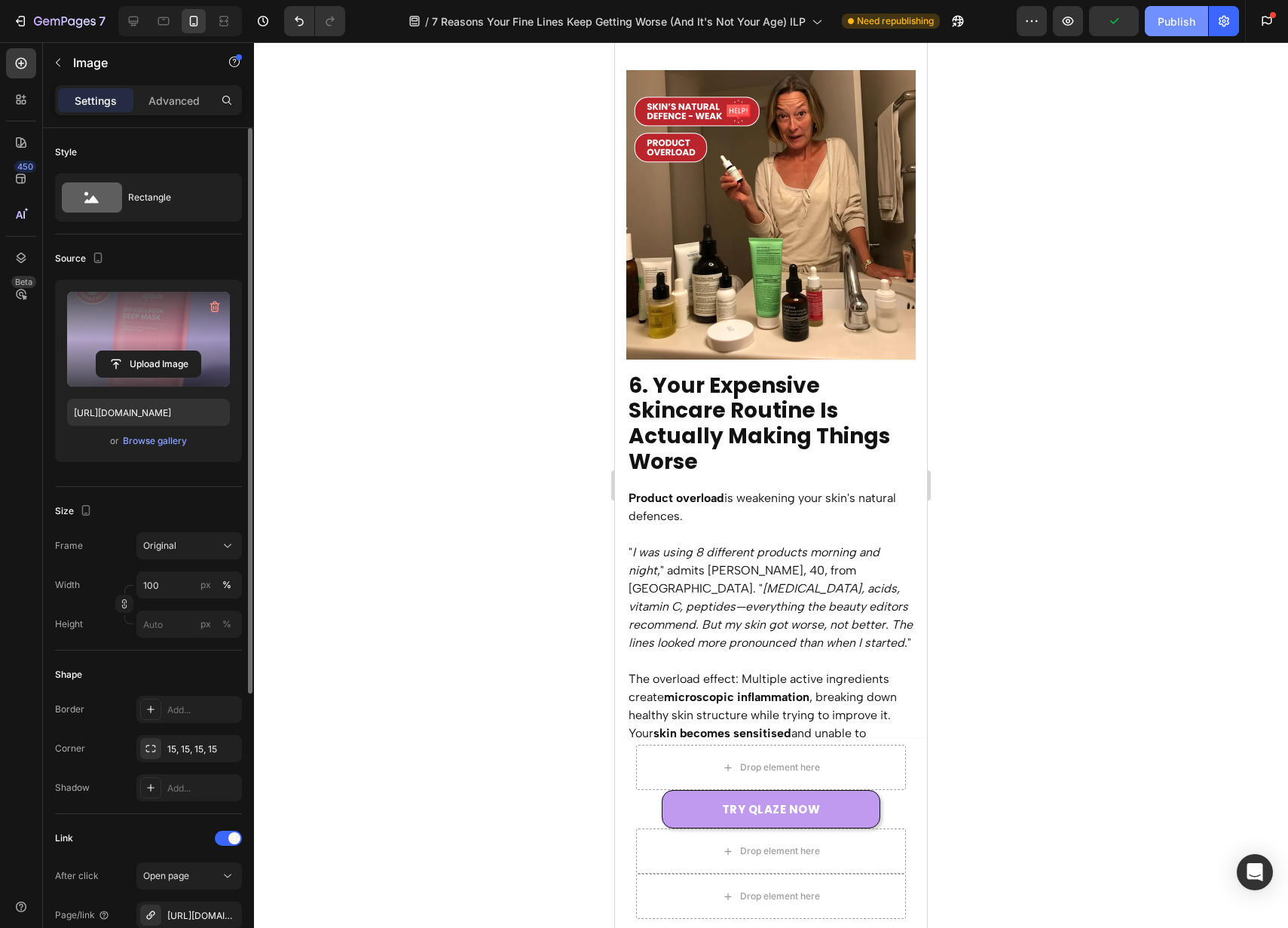
click at [1181, 29] on button "Publish" at bounding box center [1176, 21] width 63 height 30
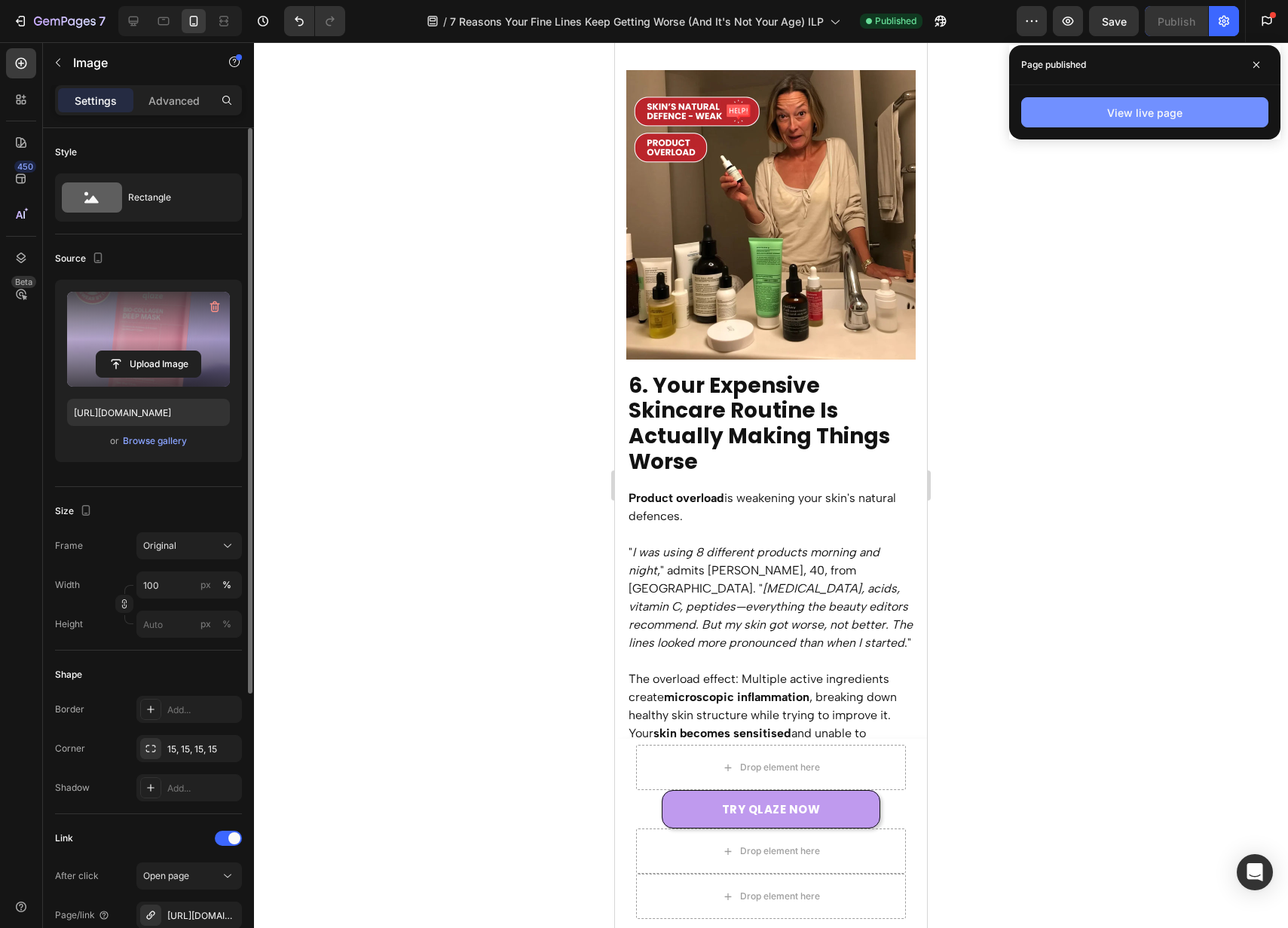
click at [1191, 114] on button "View live page" at bounding box center [1145, 112] width 247 height 30
click at [1259, 73] on span at bounding box center [1256, 64] width 24 height 24
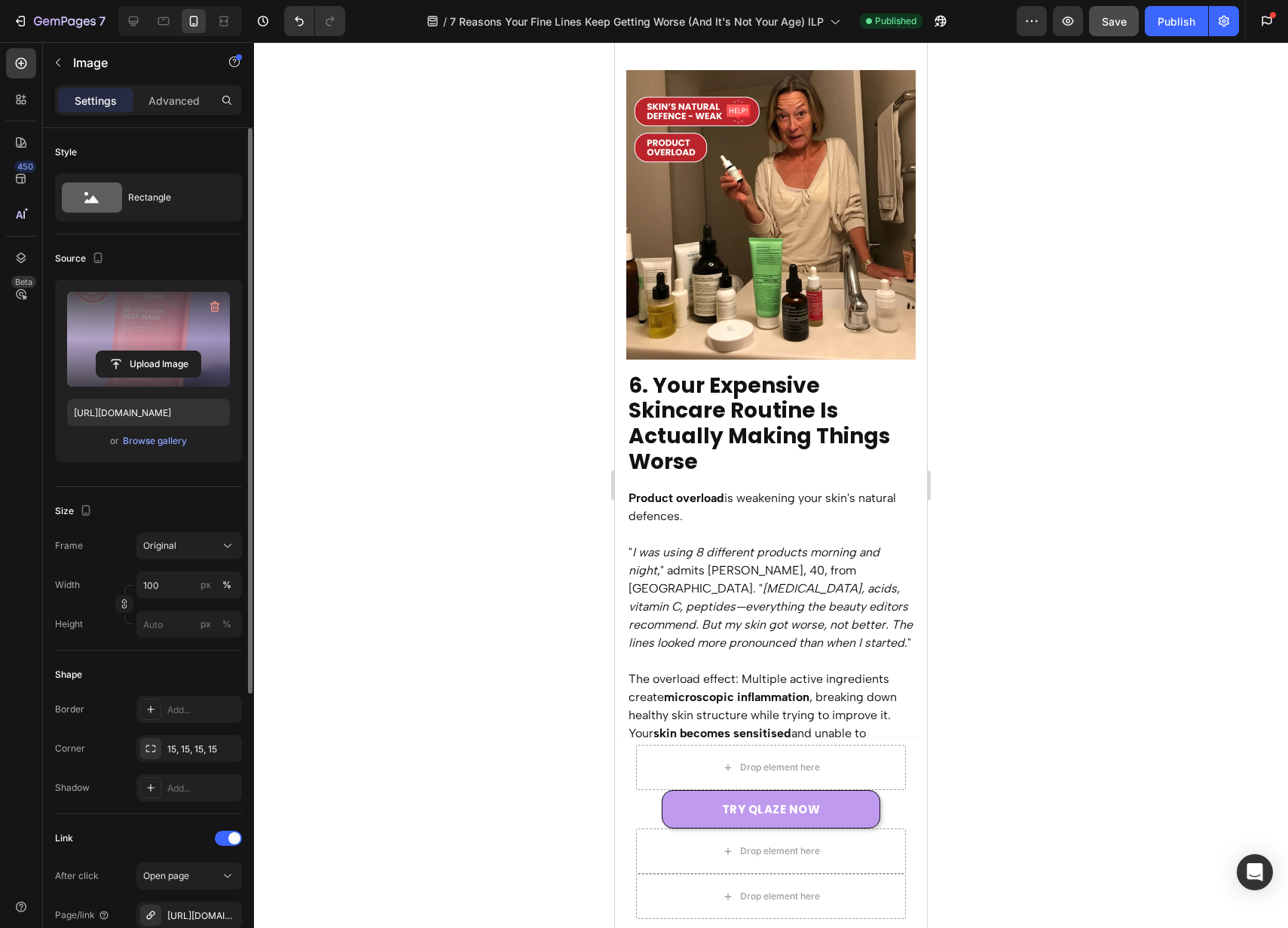
click at [1106, 26] on span "Save" at bounding box center [1115, 22] width 25 height 13
click at [1106, 26] on button "Save" at bounding box center [1114, 21] width 50 height 30
click at [84, 23] on icon "button" at bounding box center [87, 21] width 7 height 7
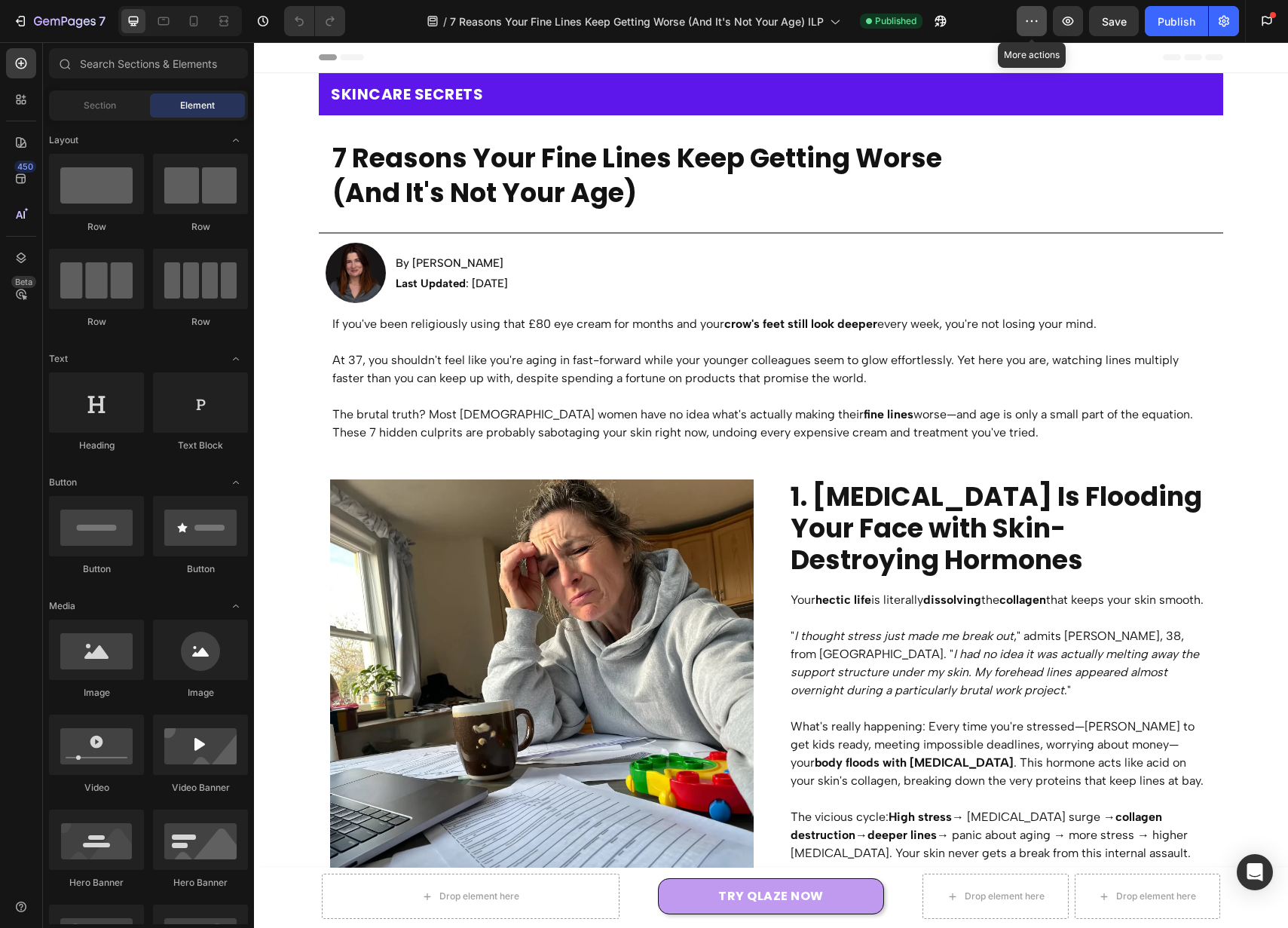
click at [1017, 23] on button "button" at bounding box center [1031, 21] width 30 height 30
click at [1231, 31] on button "button" at bounding box center [1224, 21] width 30 height 30
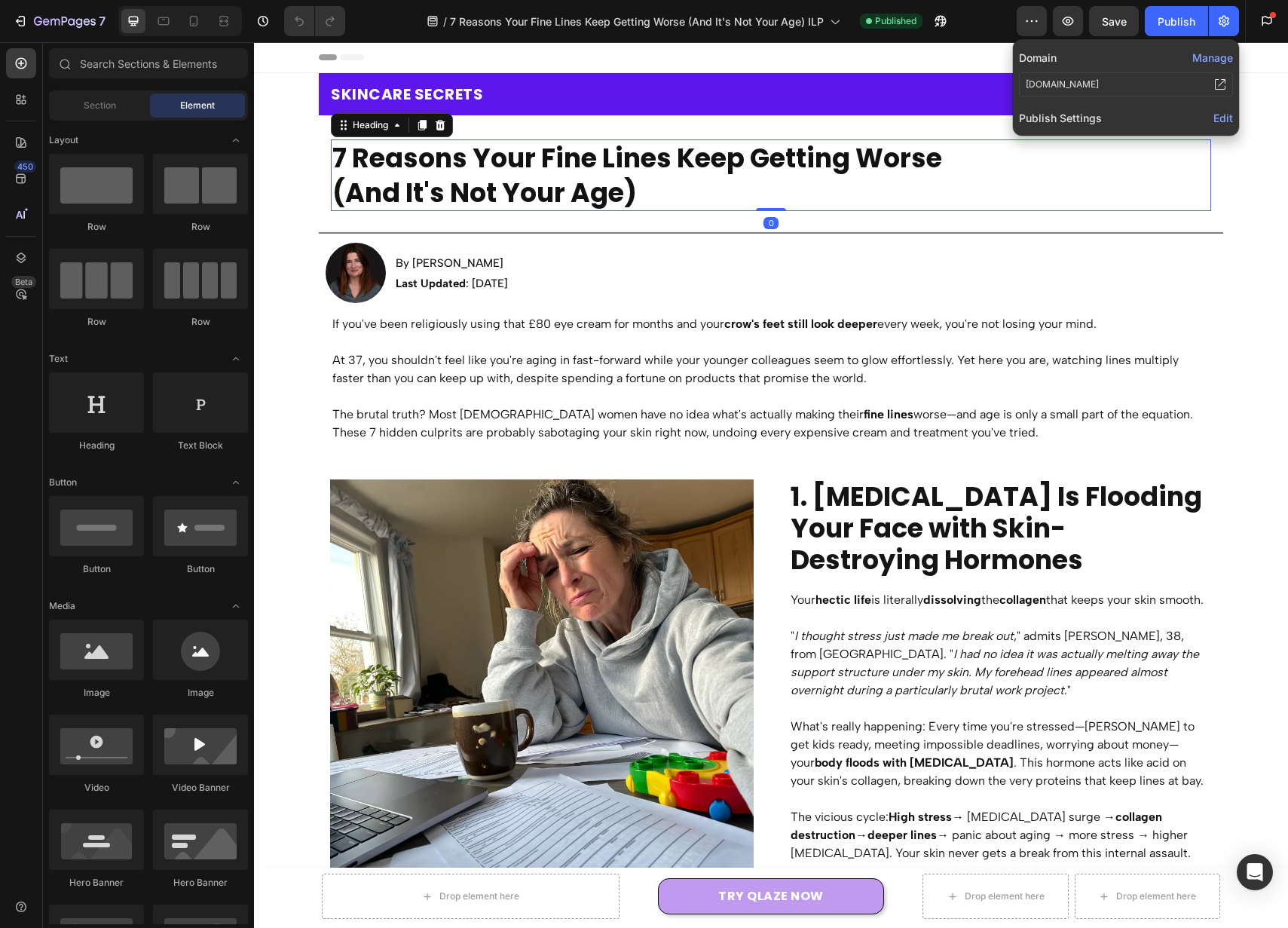
click at [869, 179] on h2 "7 Reasons Your Fine Lines Keep Getting Worse (And It's Not Your Age)" at bounding box center [771, 175] width 880 height 72
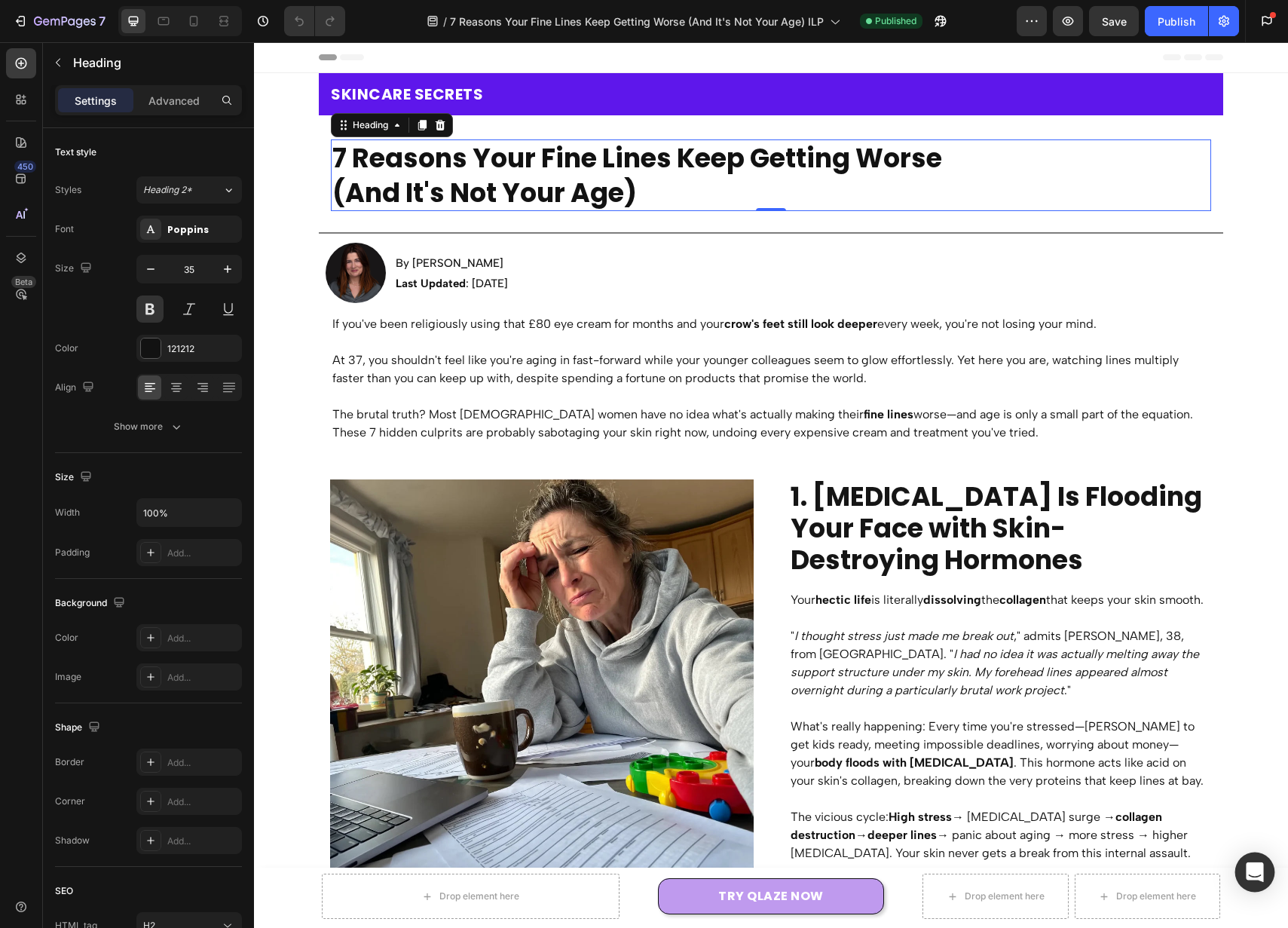
click at [1259, 862] on div "Open Intercom Messenger" at bounding box center [1256, 873] width 40 height 40
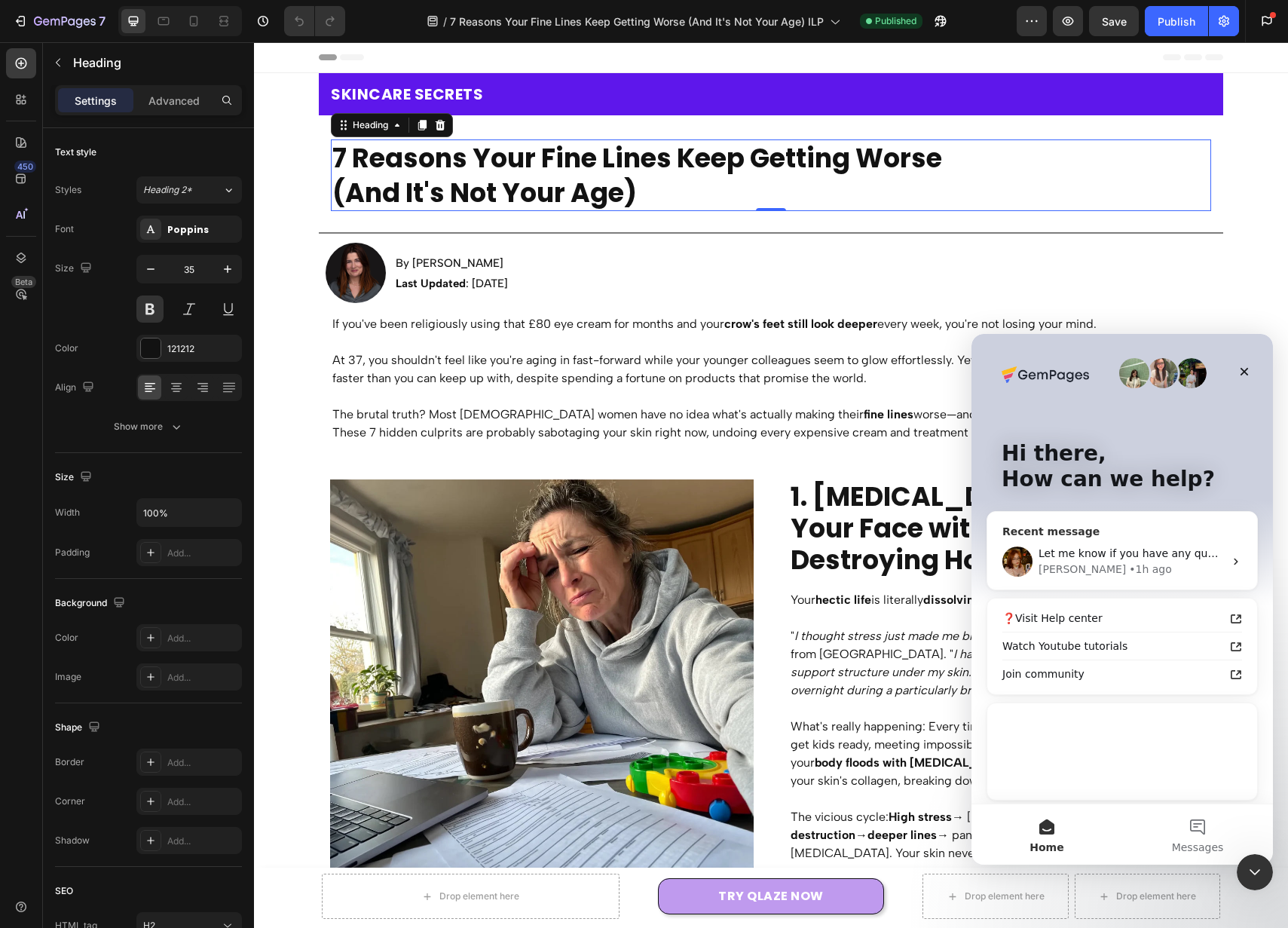
click at [1111, 565] on div "[PERSON_NAME] • 1h ago" at bounding box center [1132, 570] width 186 height 16
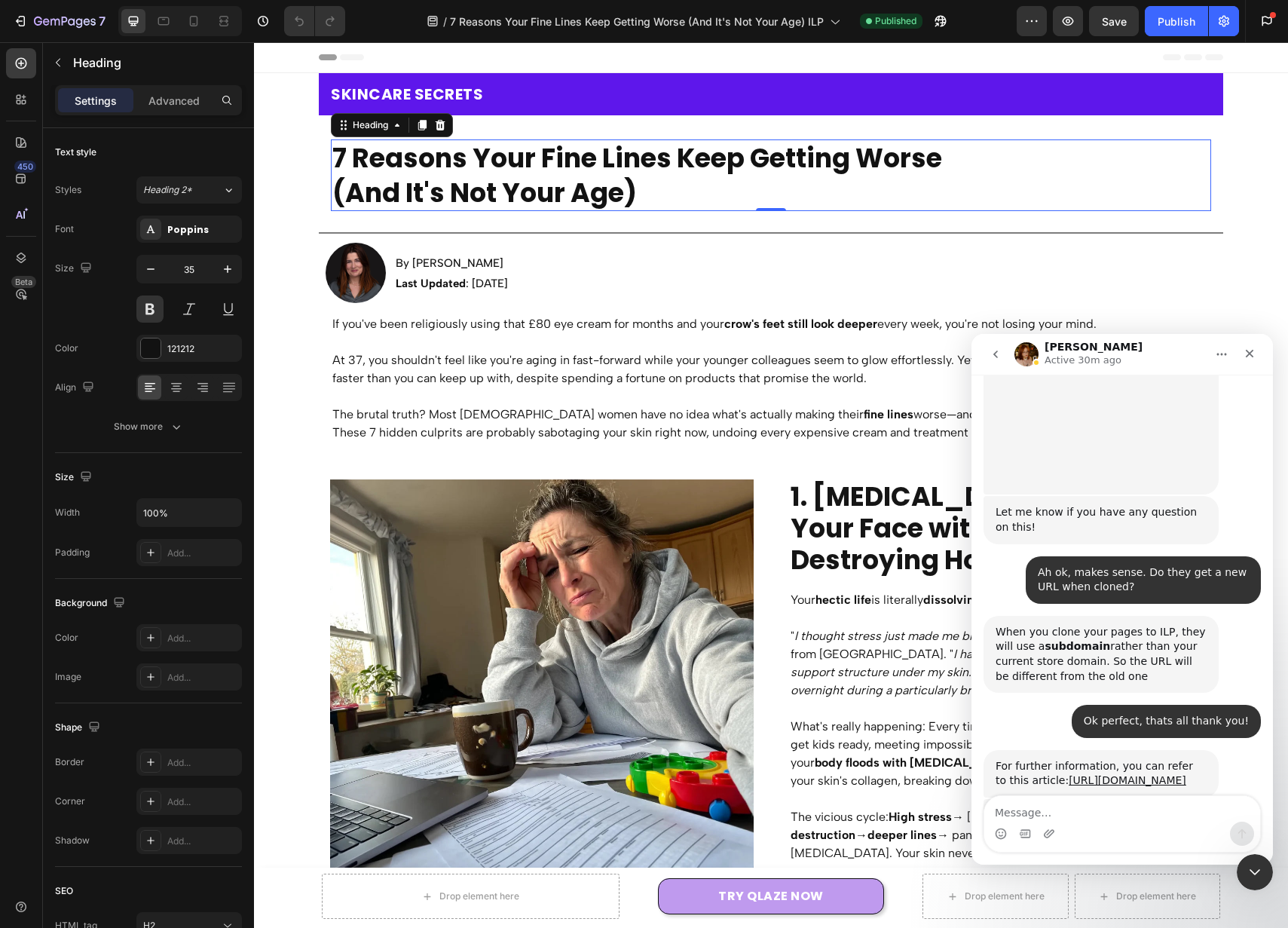
scroll to position [868, 0]
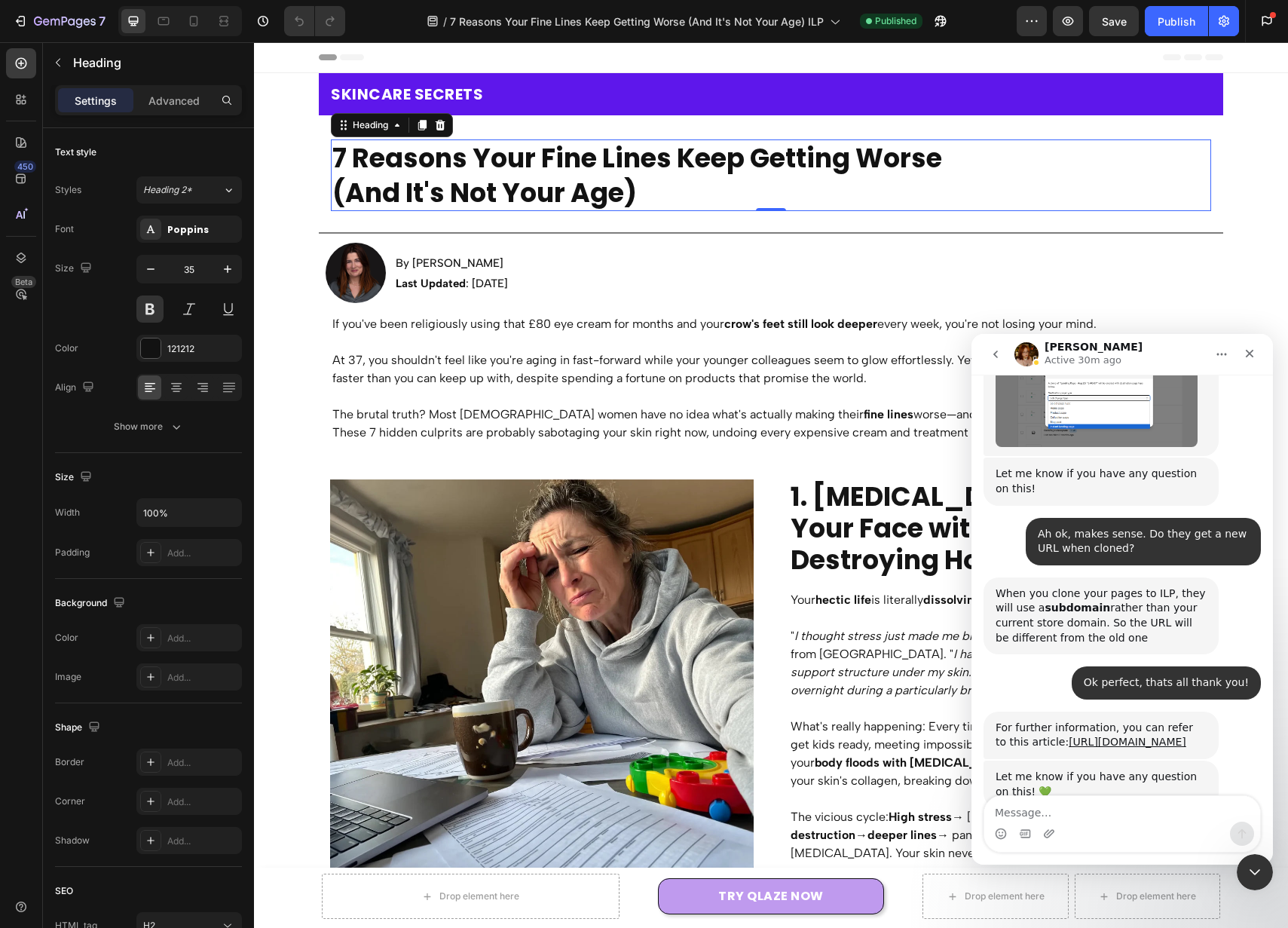
click at [1135, 805] on textarea "Message…" at bounding box center [1122, 809] width 276 height 25
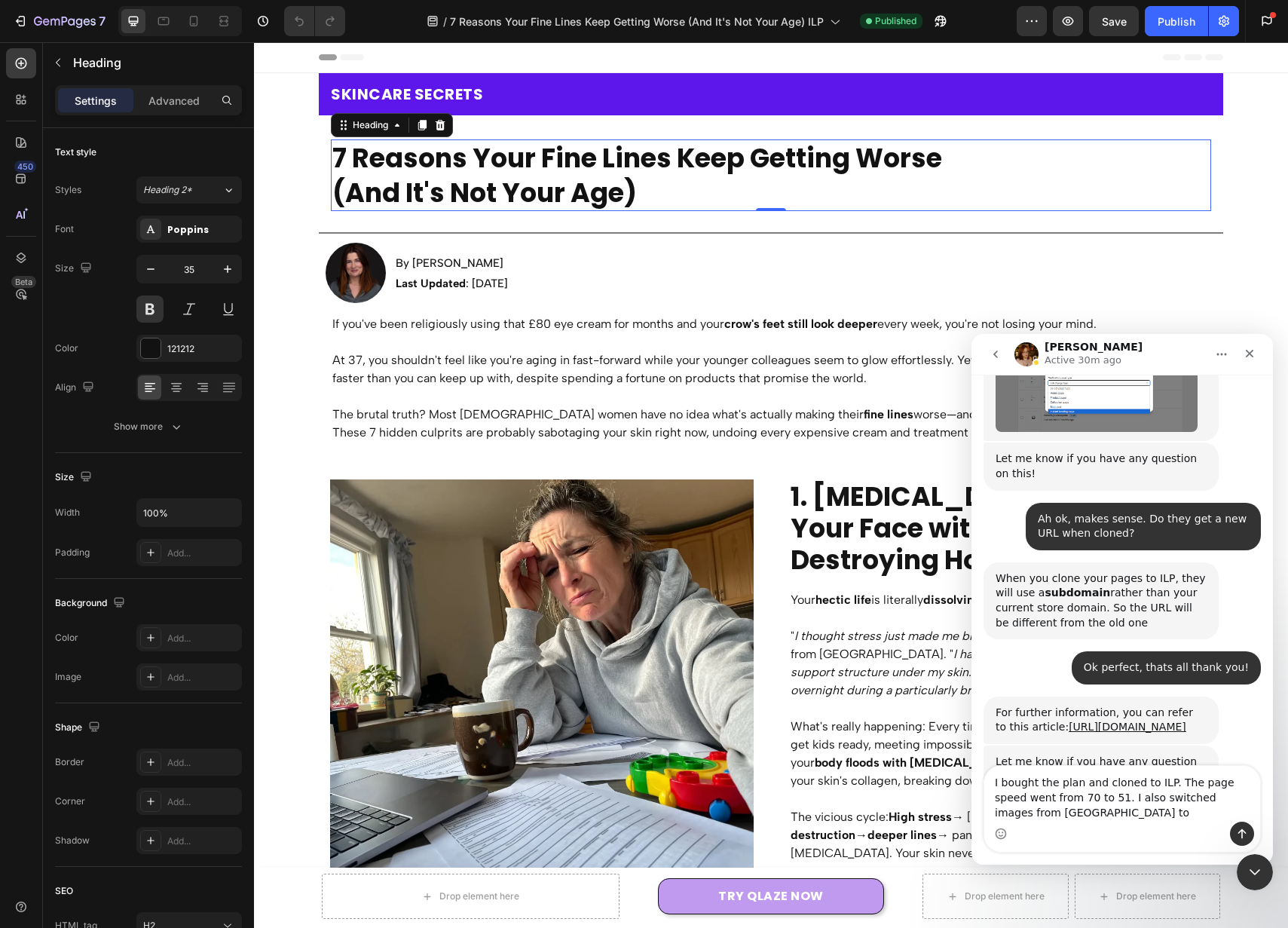
scroll to position [898, 0]
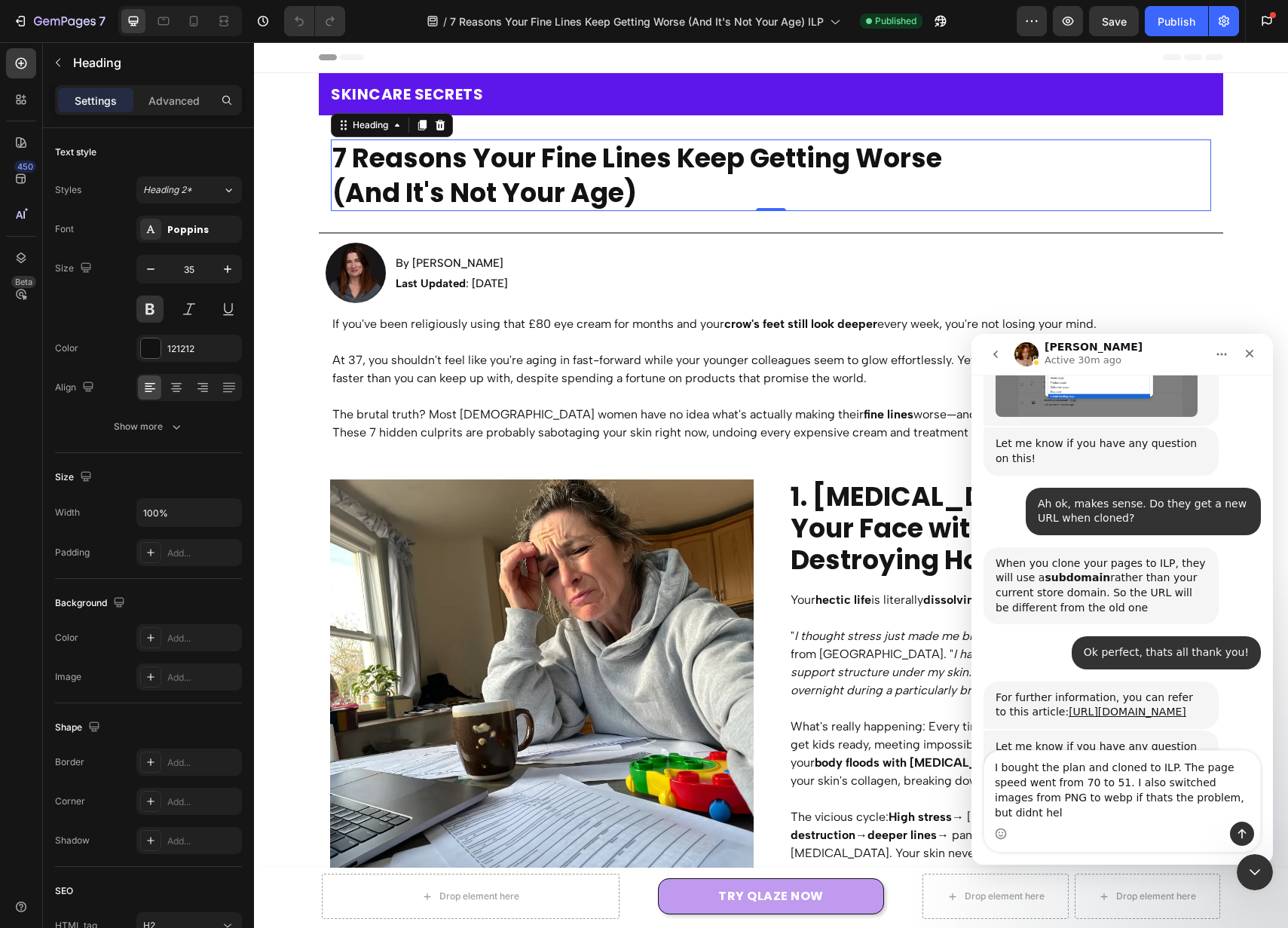
type textarea "I bought the plan and cloned to ILP. The page speed went from 70 to 51. I also …"
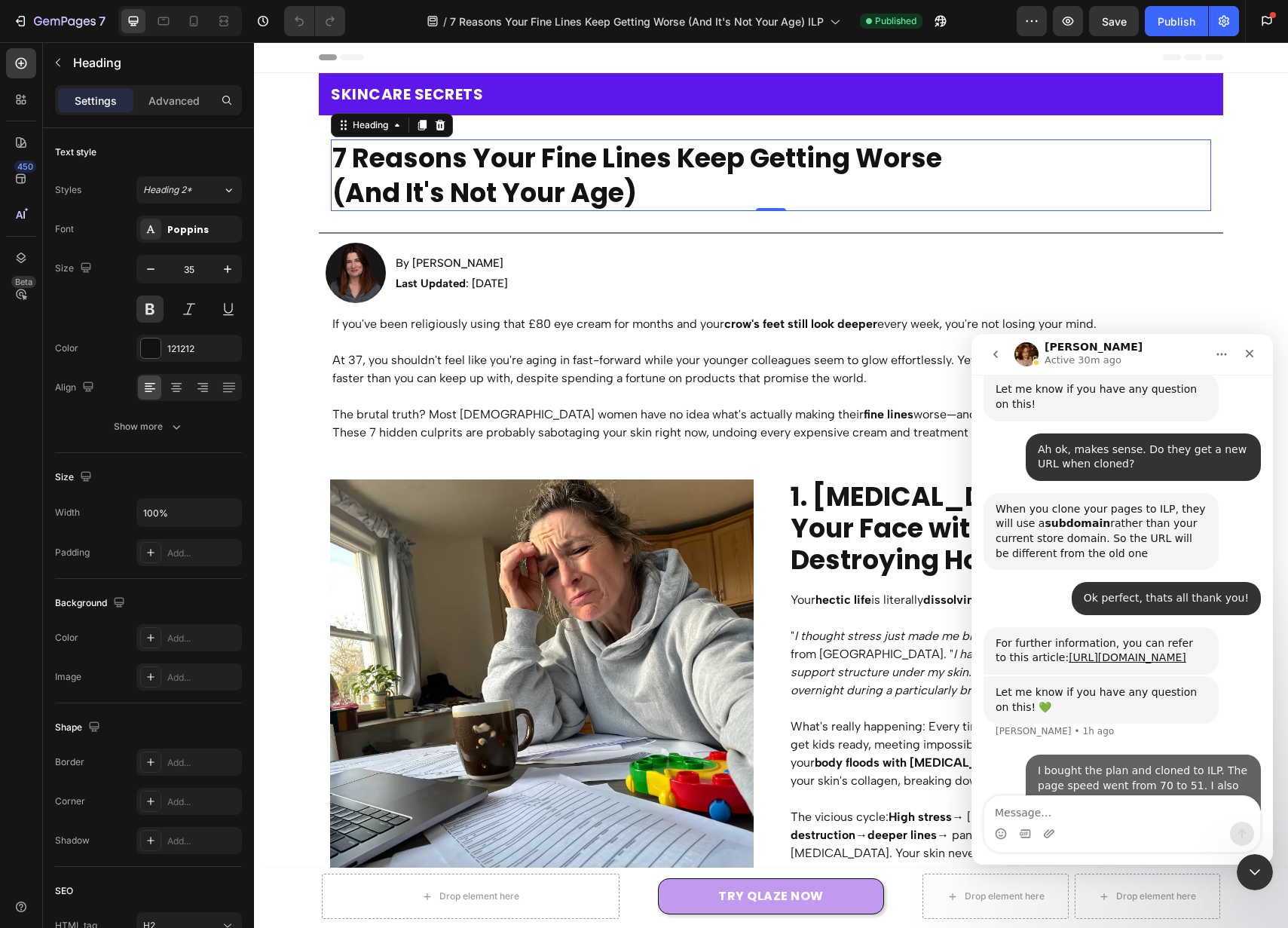
scroll to position [957, 0]
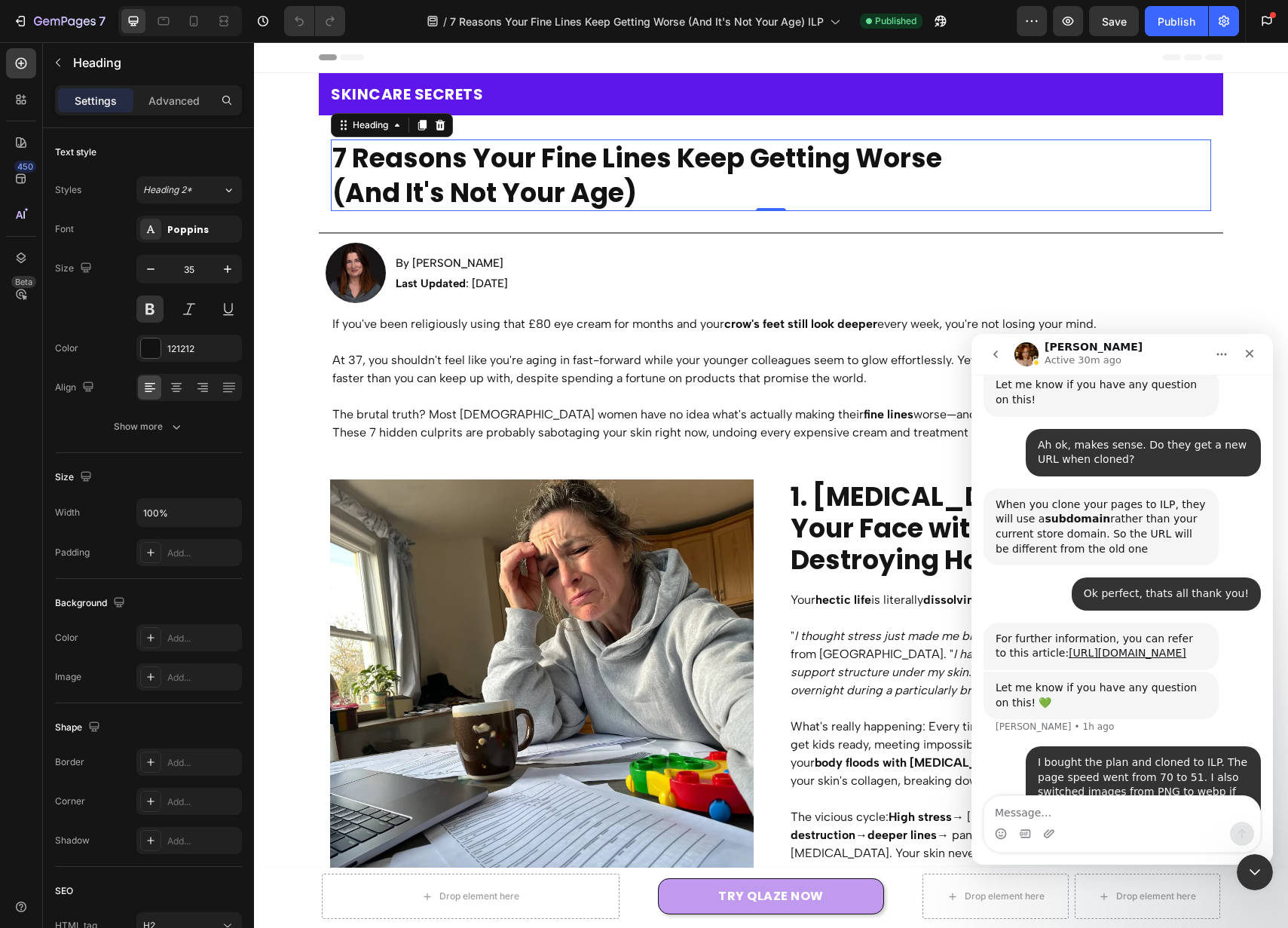
click at [1124, 500] on div "When you clone your pages to ILP, they will use a subdomain rather than your cu…" at bounding box center [1122, 533] width 277 height 89
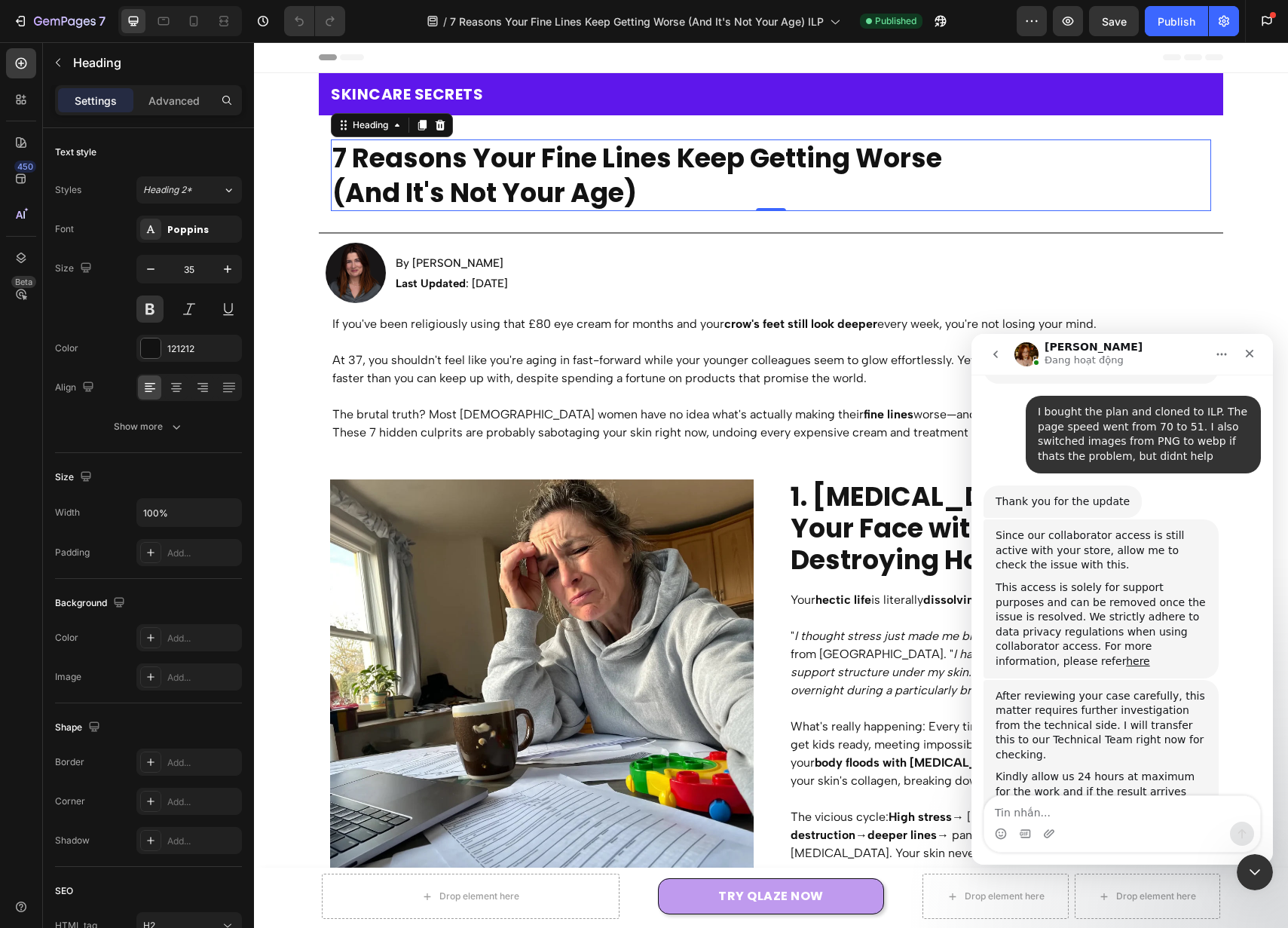
scroll to position [1232, 0]
click at [1147, 824] on div "Intercom messenger" at bounding box center [1122, 833] width 276 height 24
click at [1135, 812] on textarea "Tin nhắn..." at bounding box center [1122, 809] width 276 height 25
type textarea "Ok thanks"
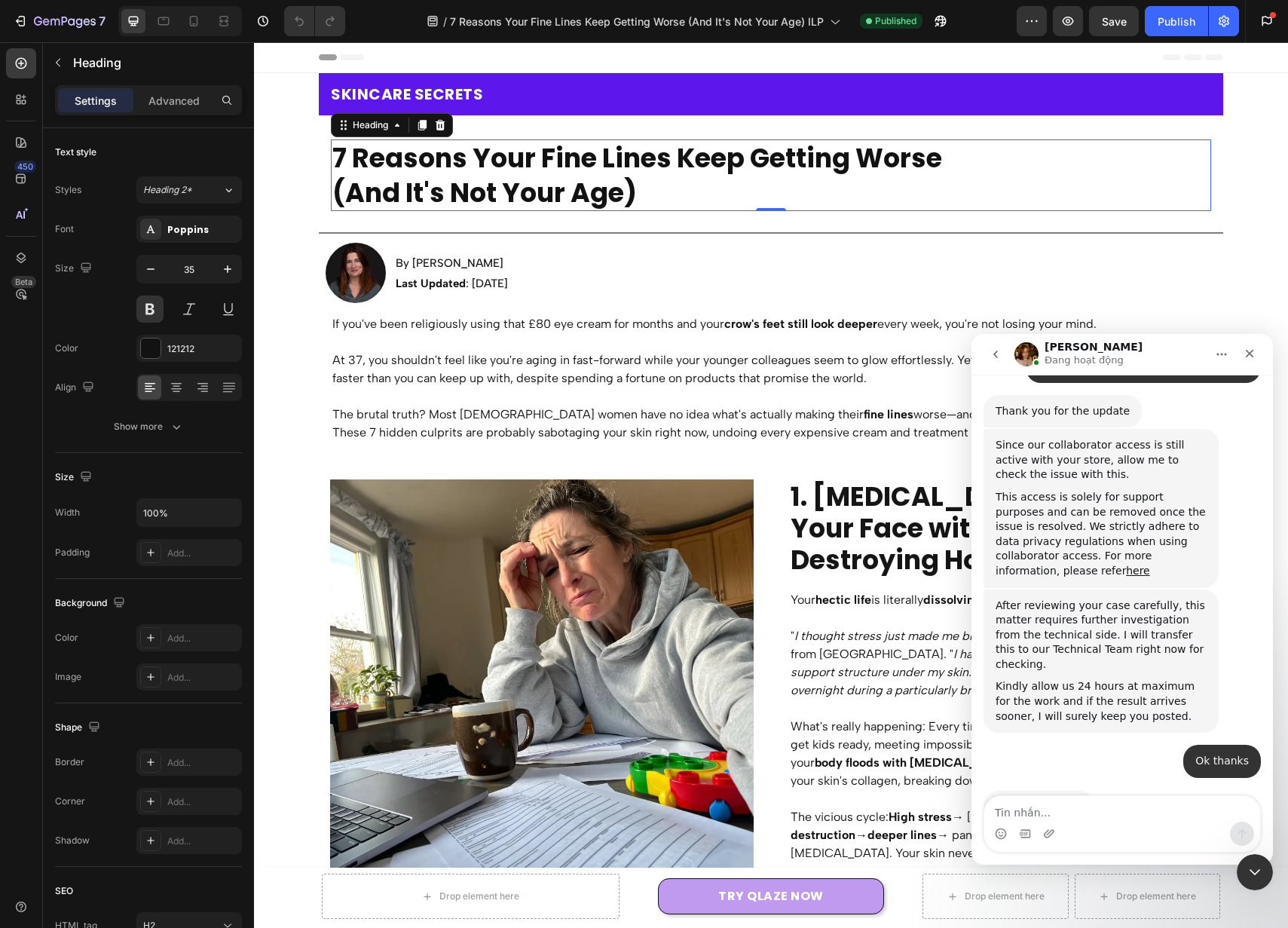
scroll to position [1323, 0]
click at [197, 24] on icon at bounding box center [193, 22] width 8 height 11
type input "31"
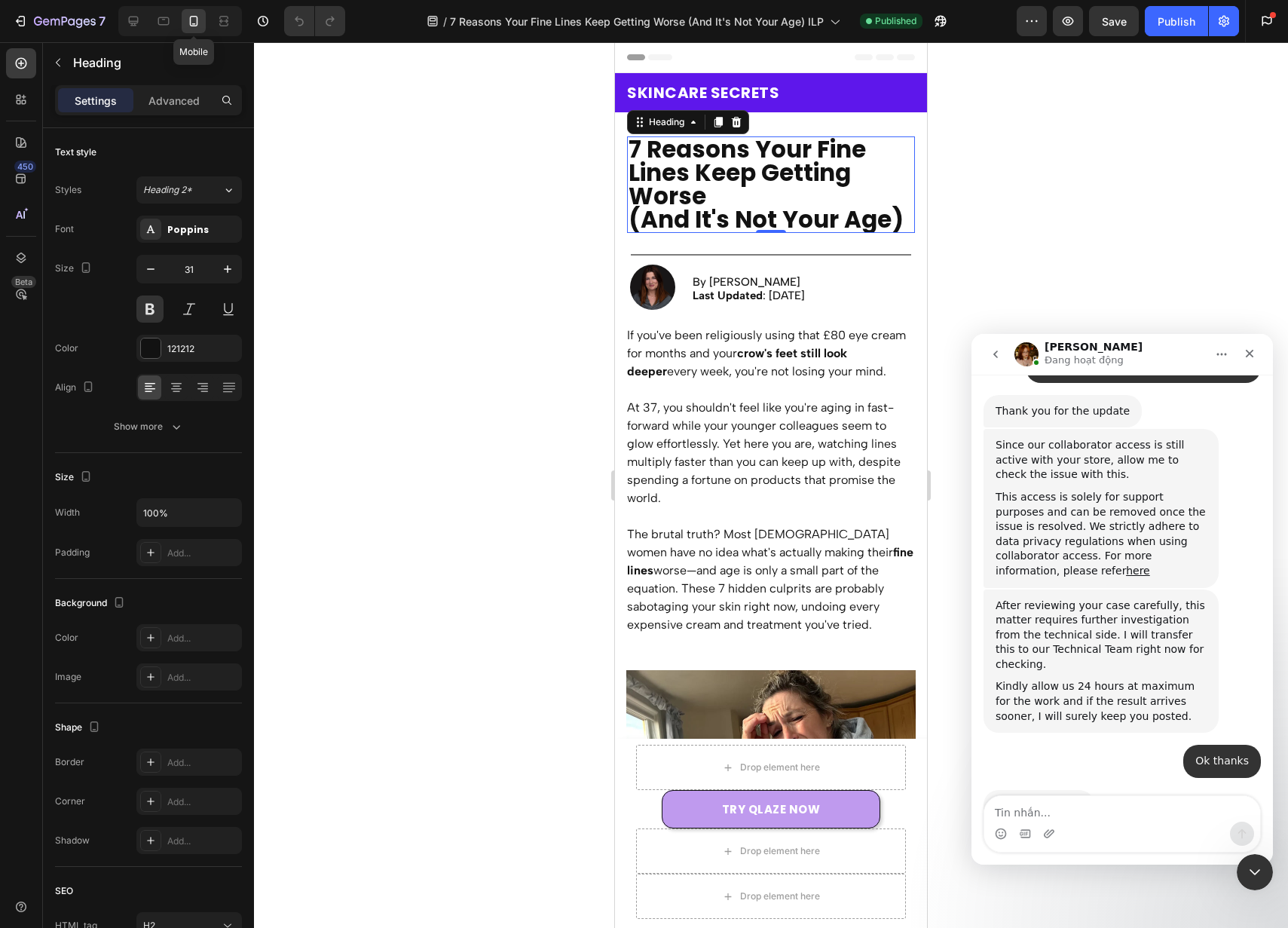
click at [197, 24] on icon at bounding box center [193, 22] width 8 height 11
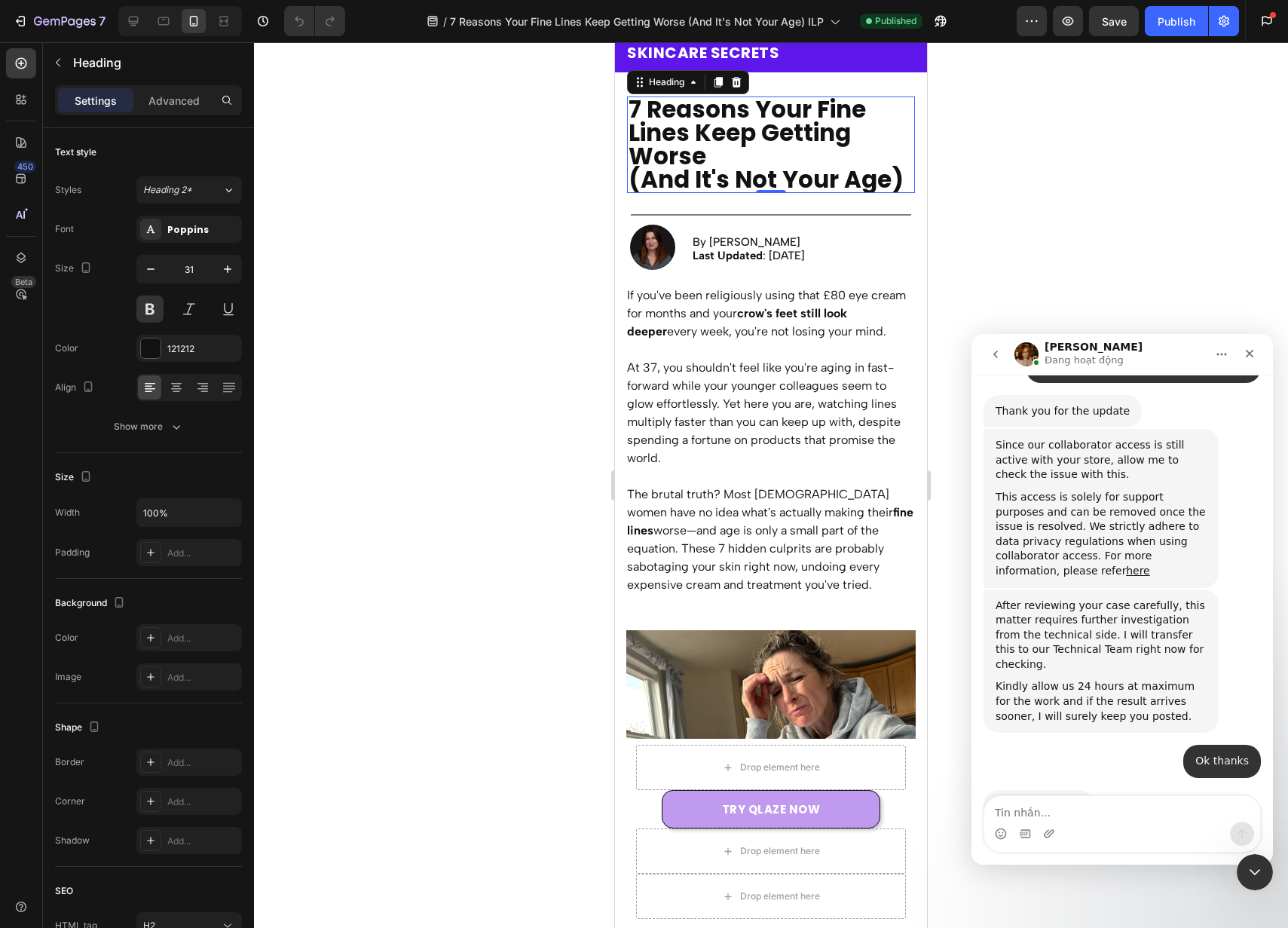
scroll to position [42, 0]
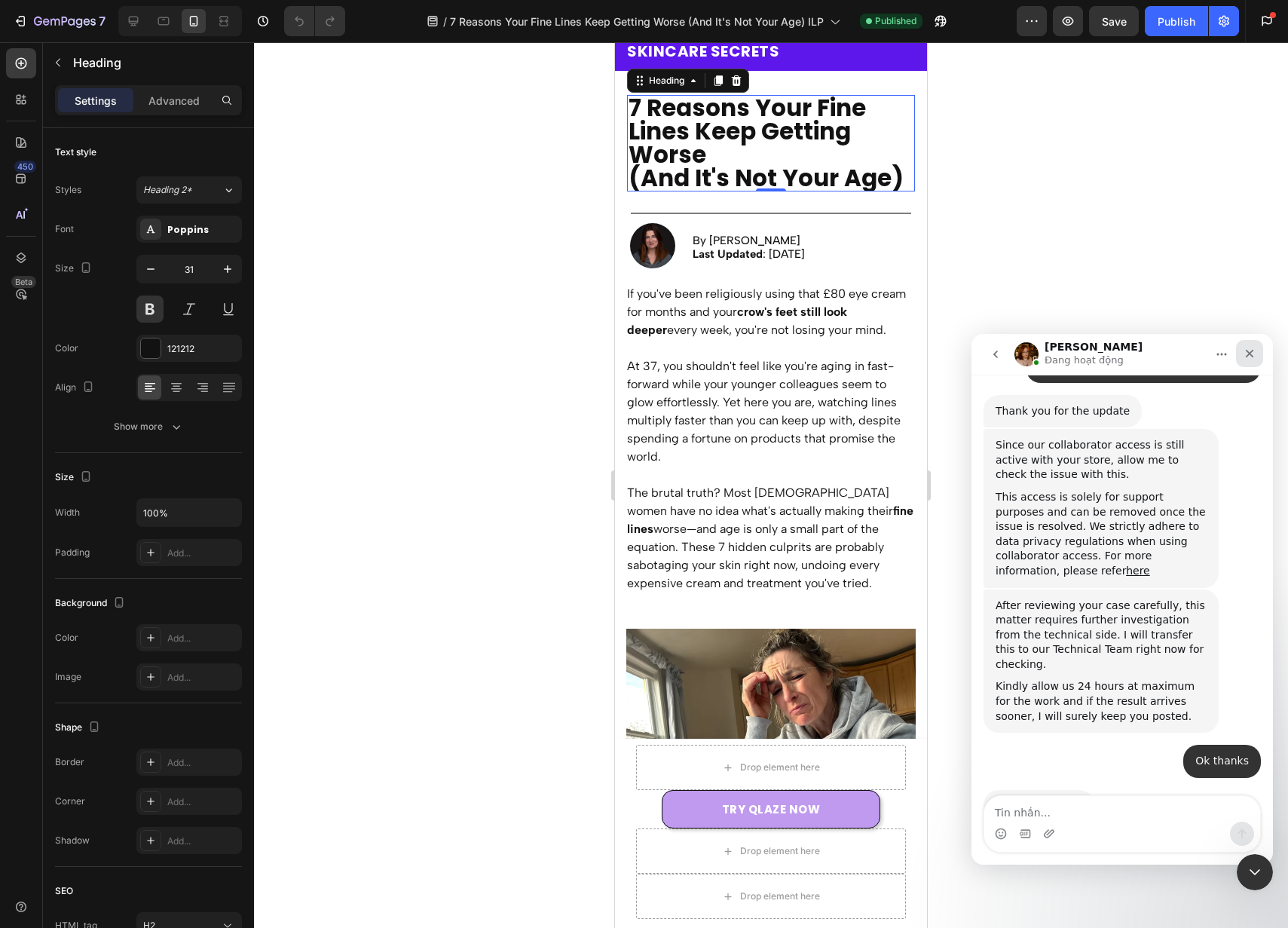
click at [1253, 348] on icon "Close" at bounding box center [1250, 354] width 12 height 12
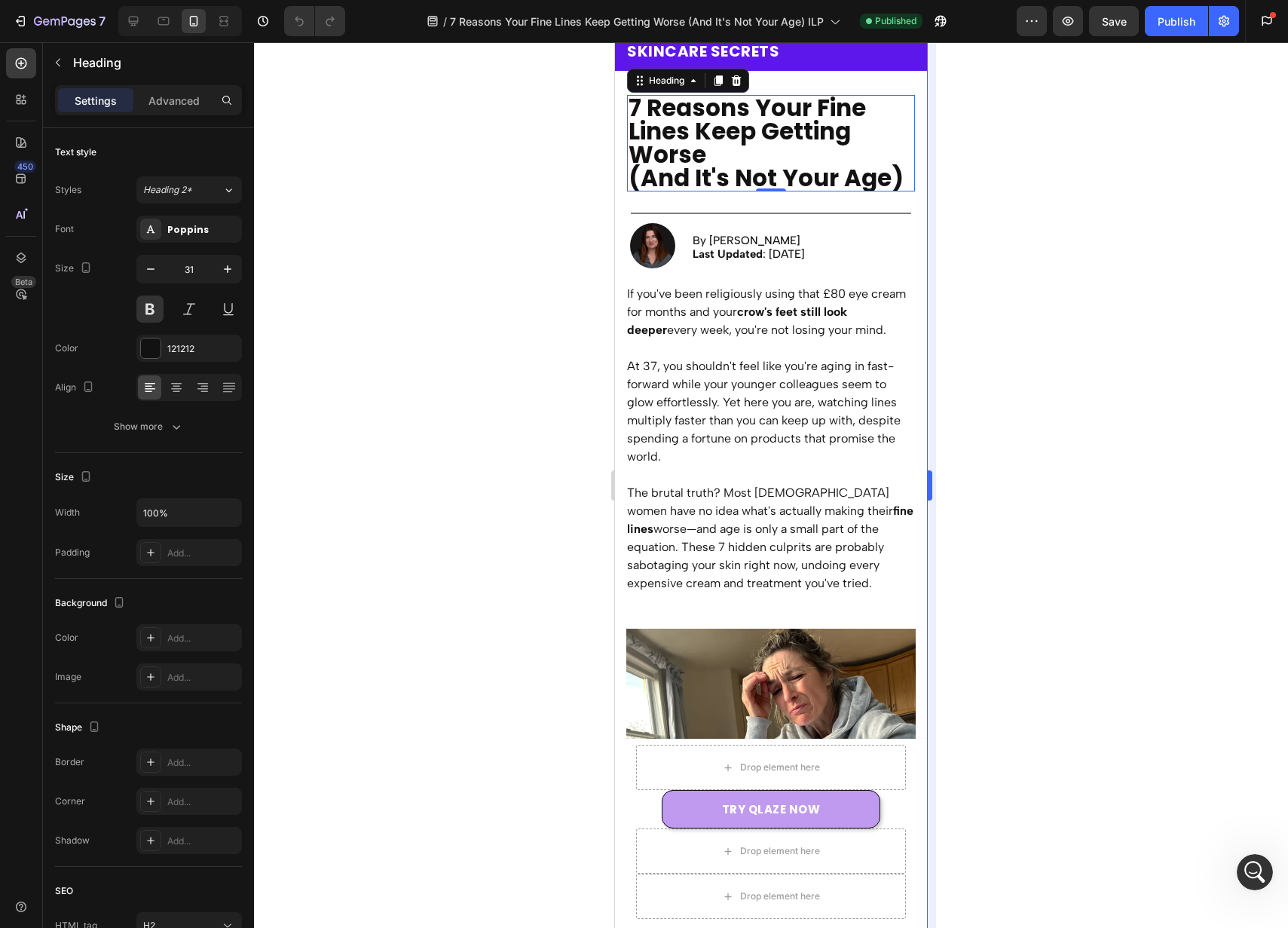
scroll to position [1323, 0]
click at [1236, 875] on div "Open Intercom Messenger" at bounding box center [1253, 869] width 50 height 50
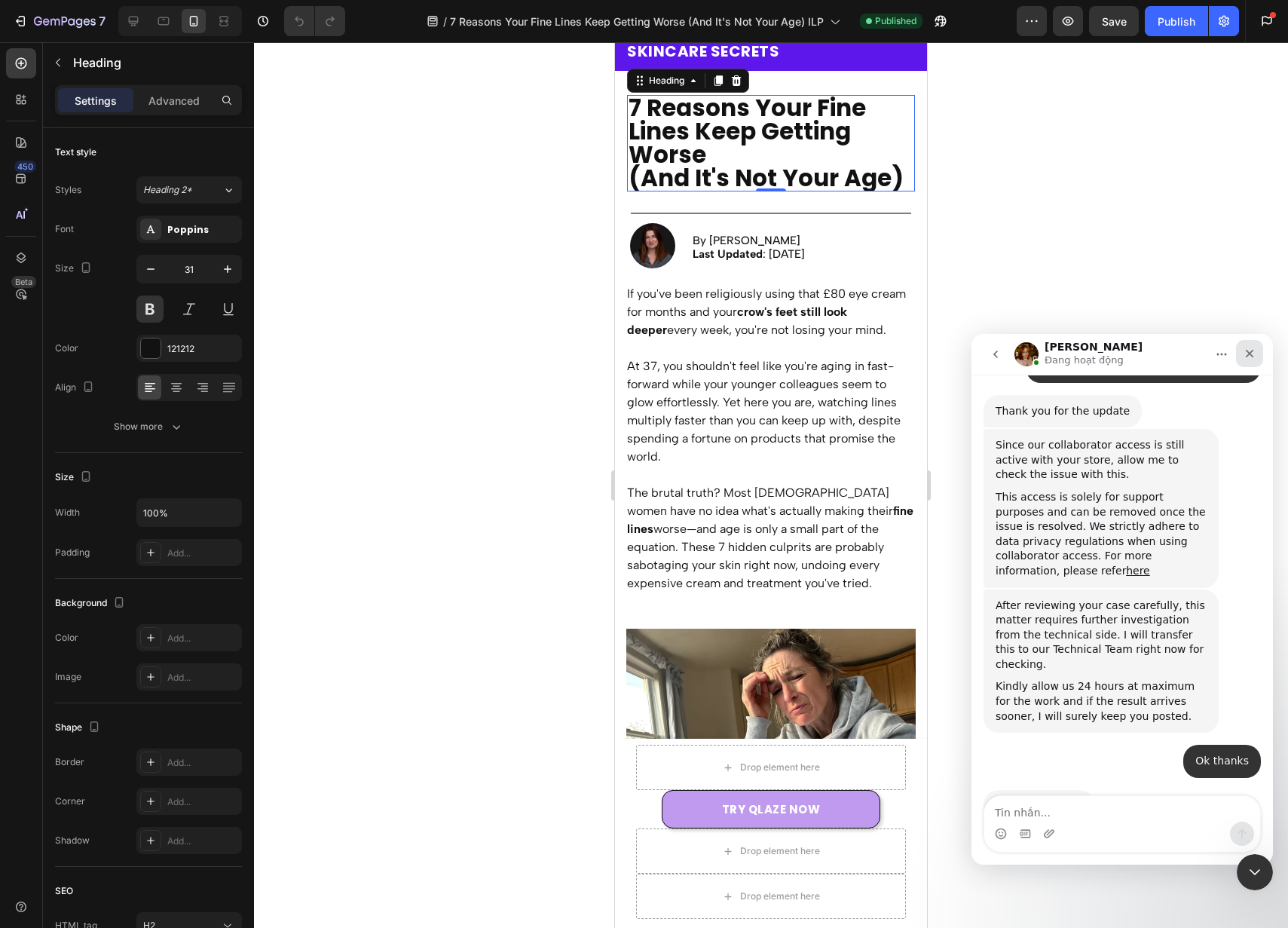
click at [1254, 343] on div "Close" at bounding box center [1249, 353] width 27 height 27
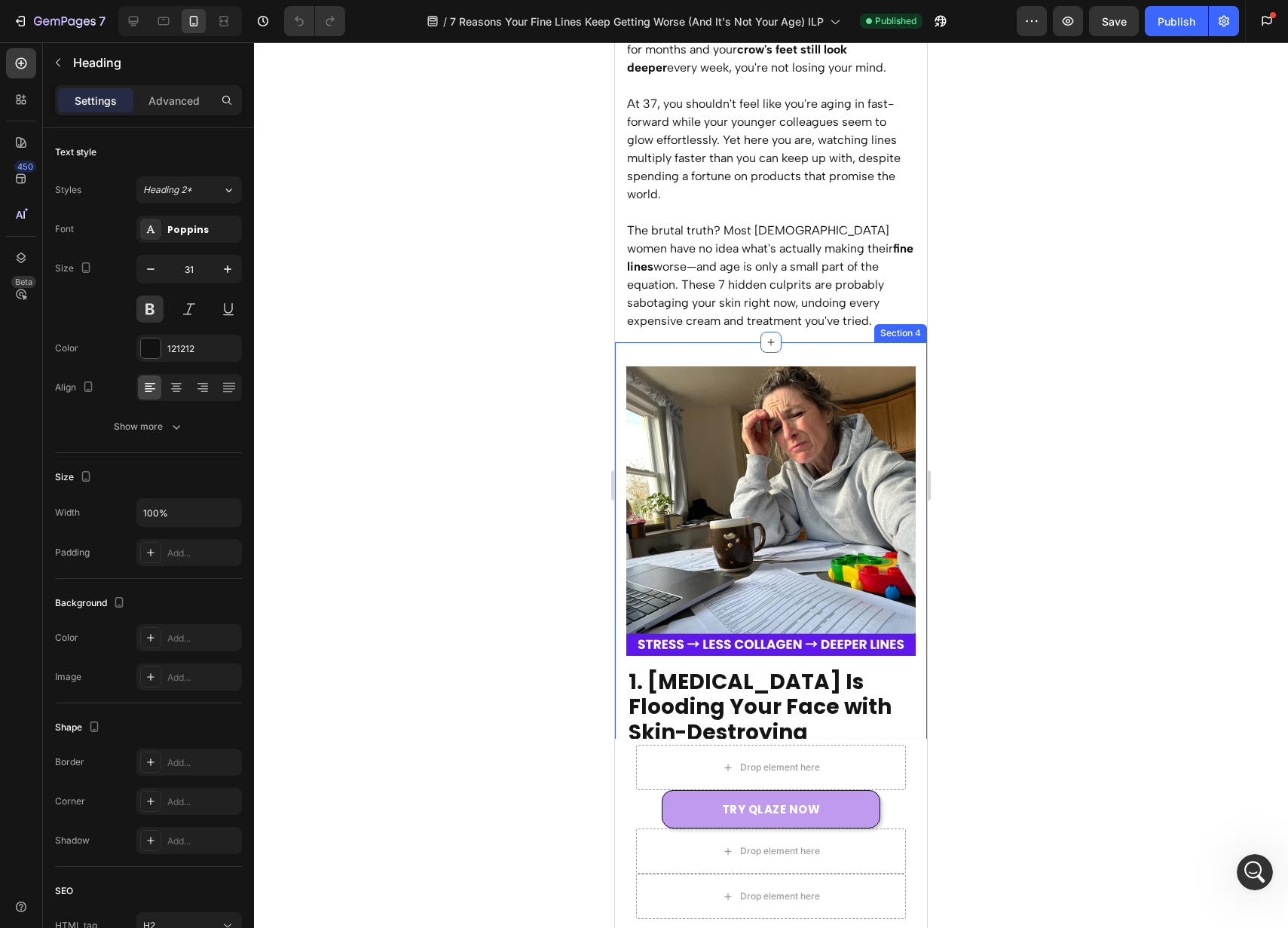
scroll to position [371, 0]
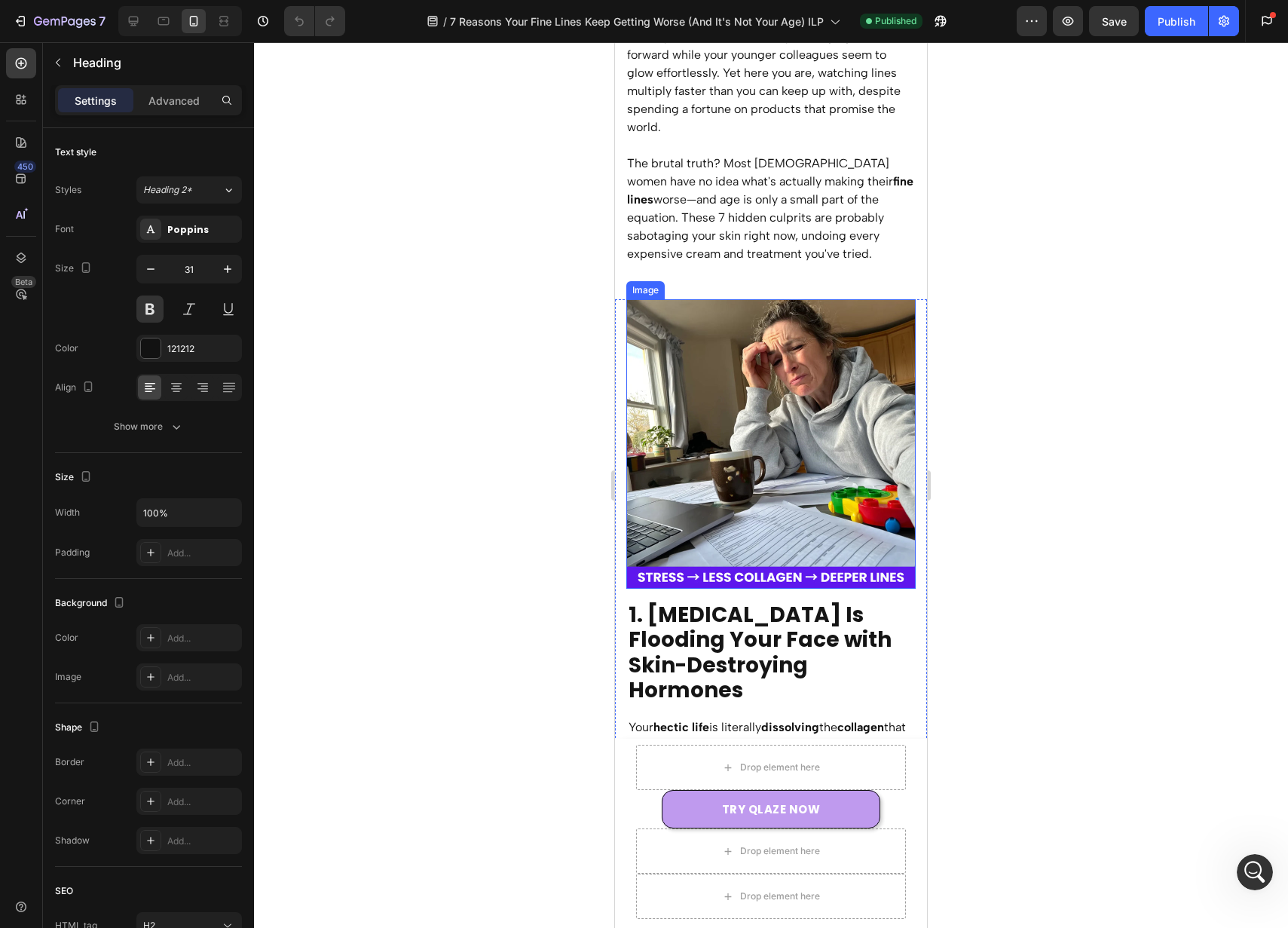
click at [789, 452] on img at bounding box center [772, 444] width 290 height 290
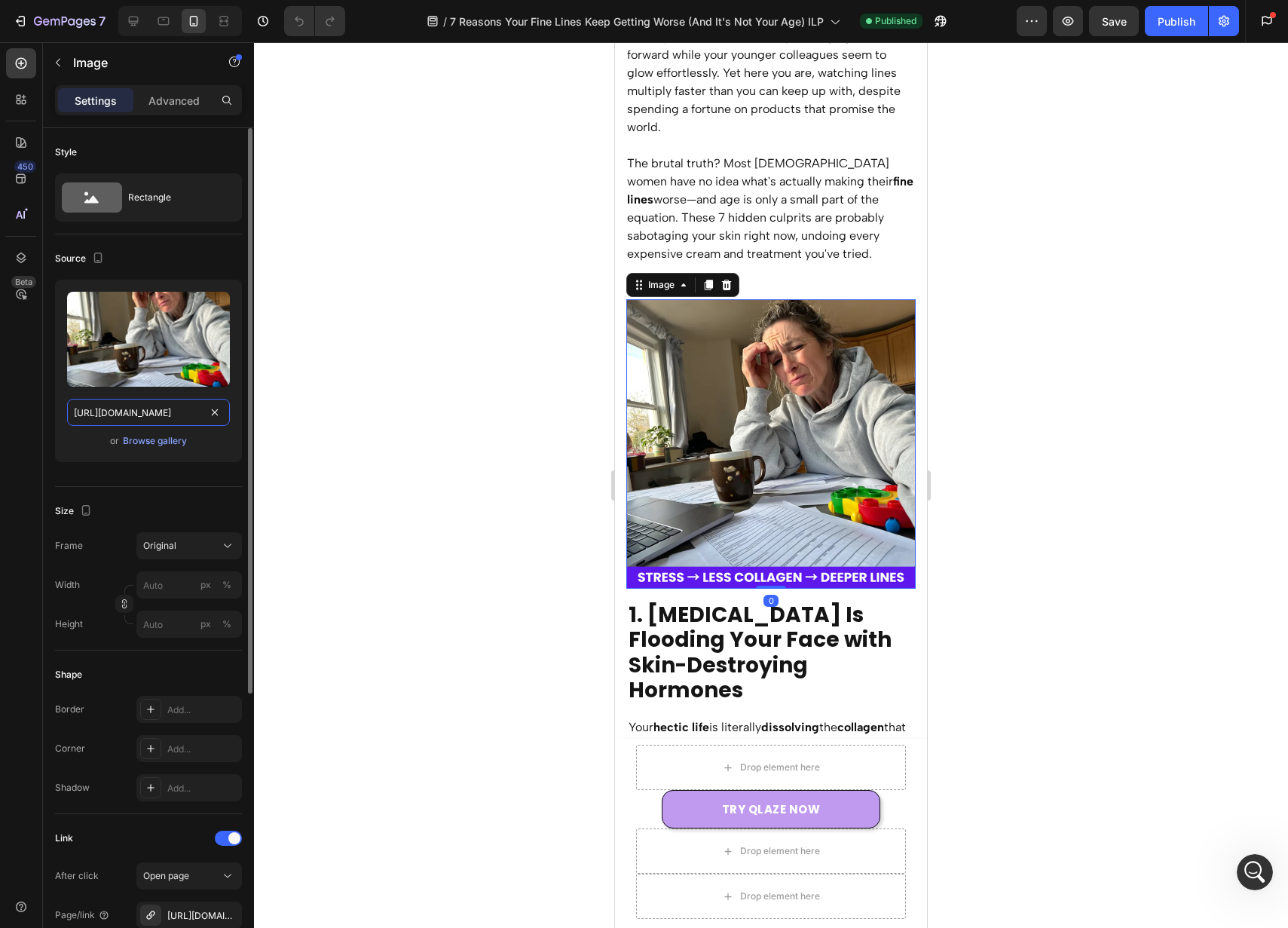
click at [162, 422] on input "[URL][DOMAIN_NAME]" at bounding box center [148, 412] width 163 height 27
click at [517, 256] on div at bounding box center [772, 485] width 1034 height 886
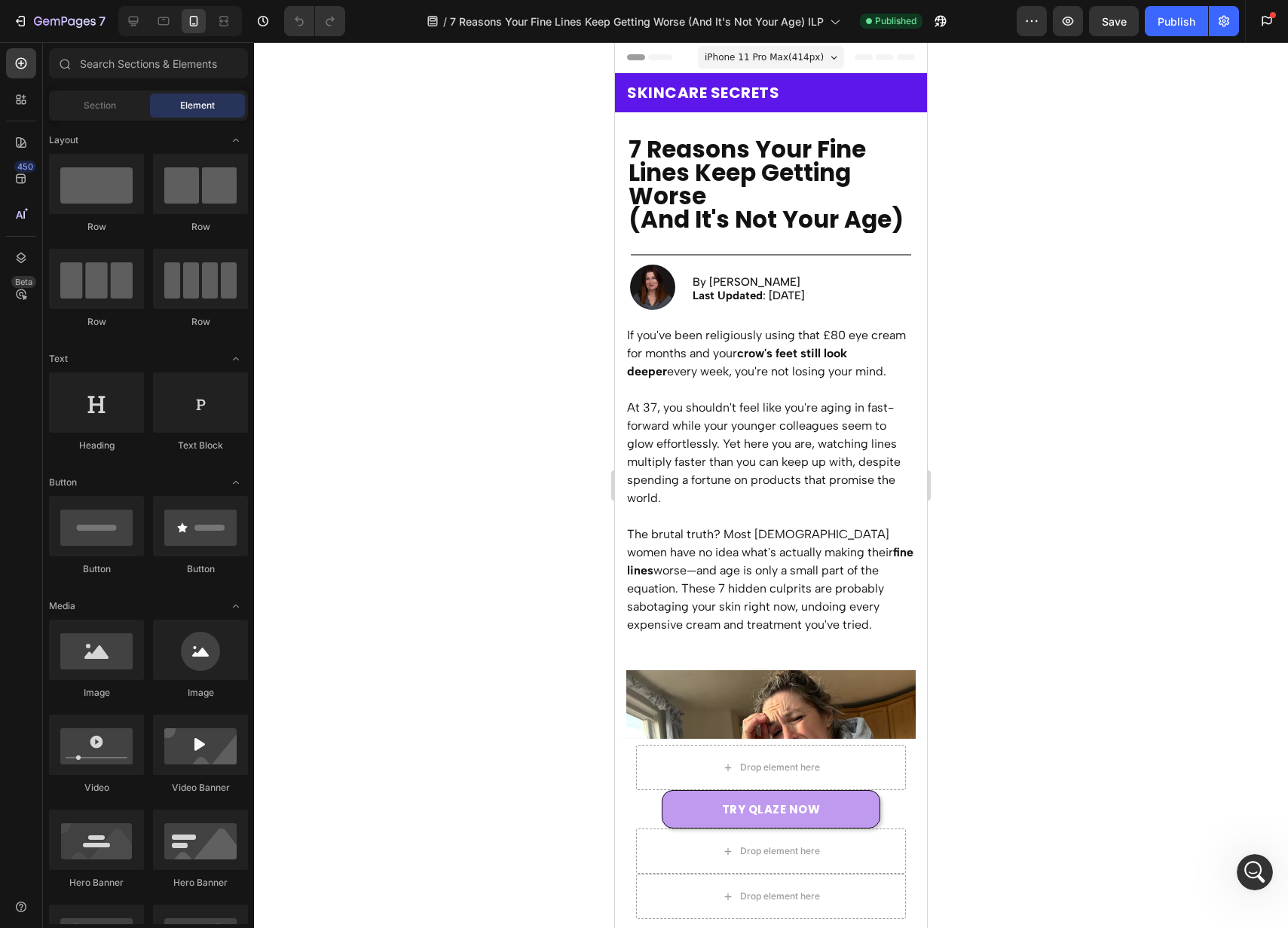
click at [510, 281] on div at bounding box center [772, 485] width 1034 height 886
click at [659, 287] on img at bounding box center [653, 287] width 45 height 45
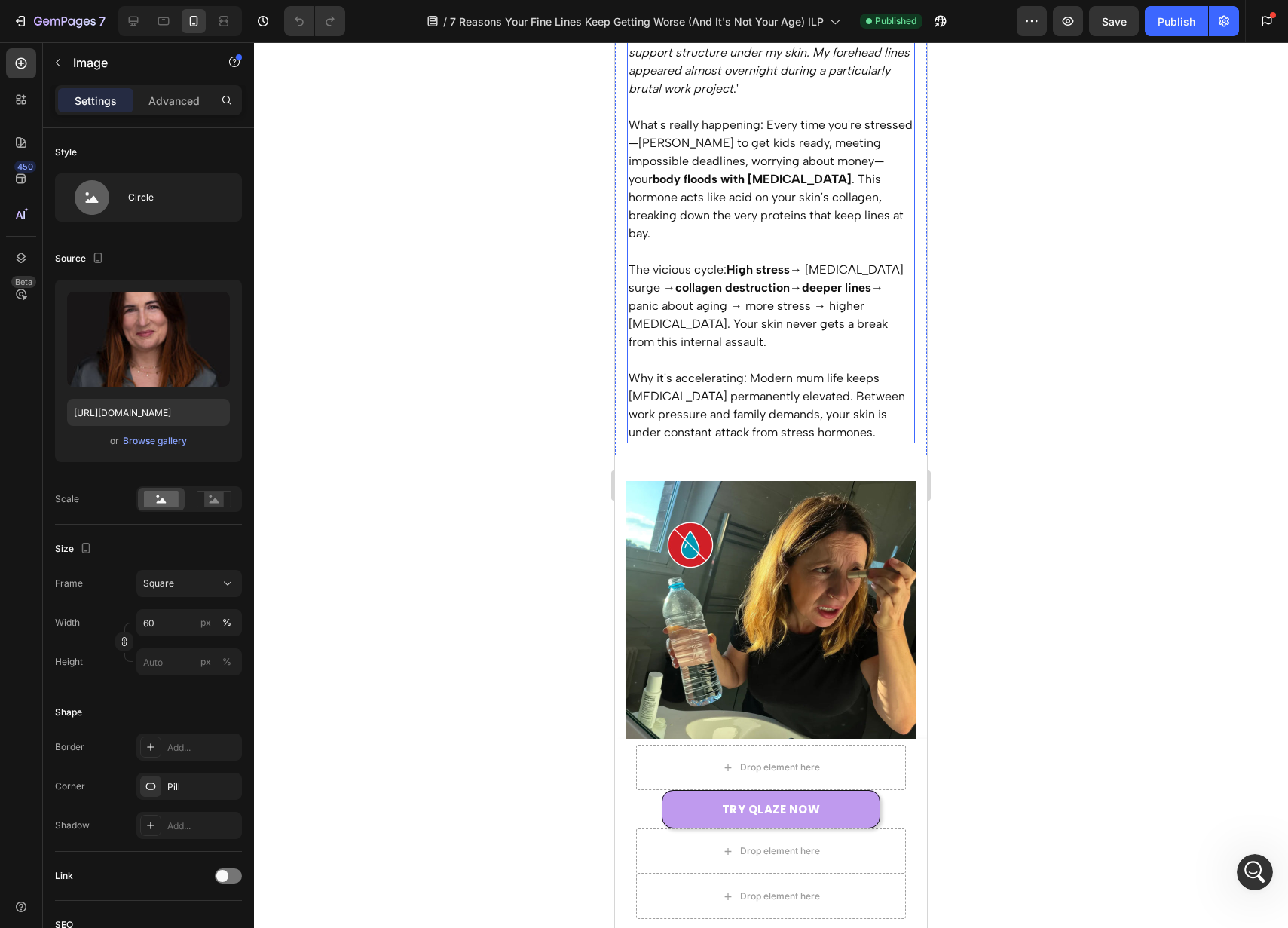
scroll to position [1155, 0]
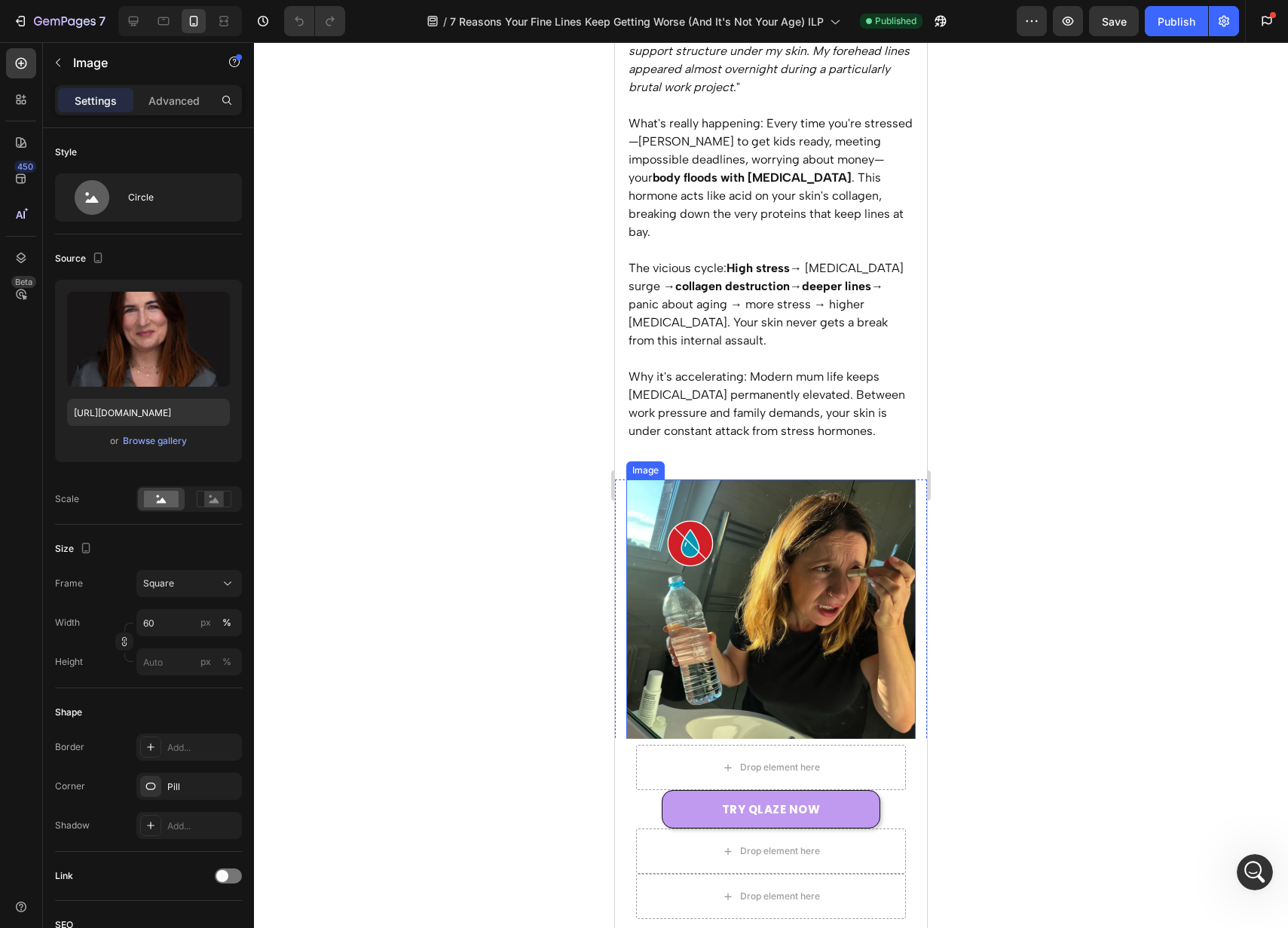
click at [815, 518] on img at bounding box center [772, 624] width 290 height 290
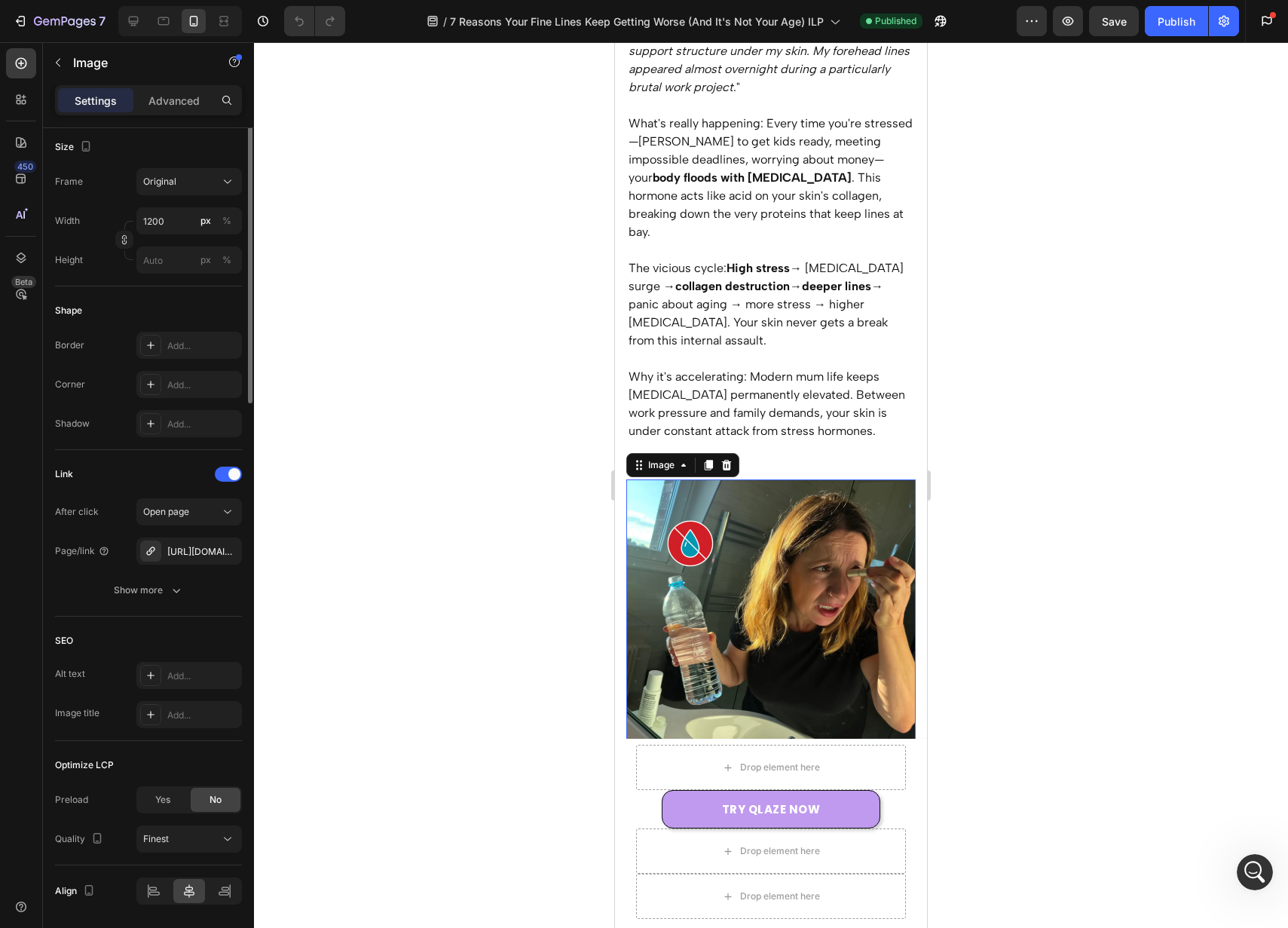
scroll to position [413, 0]
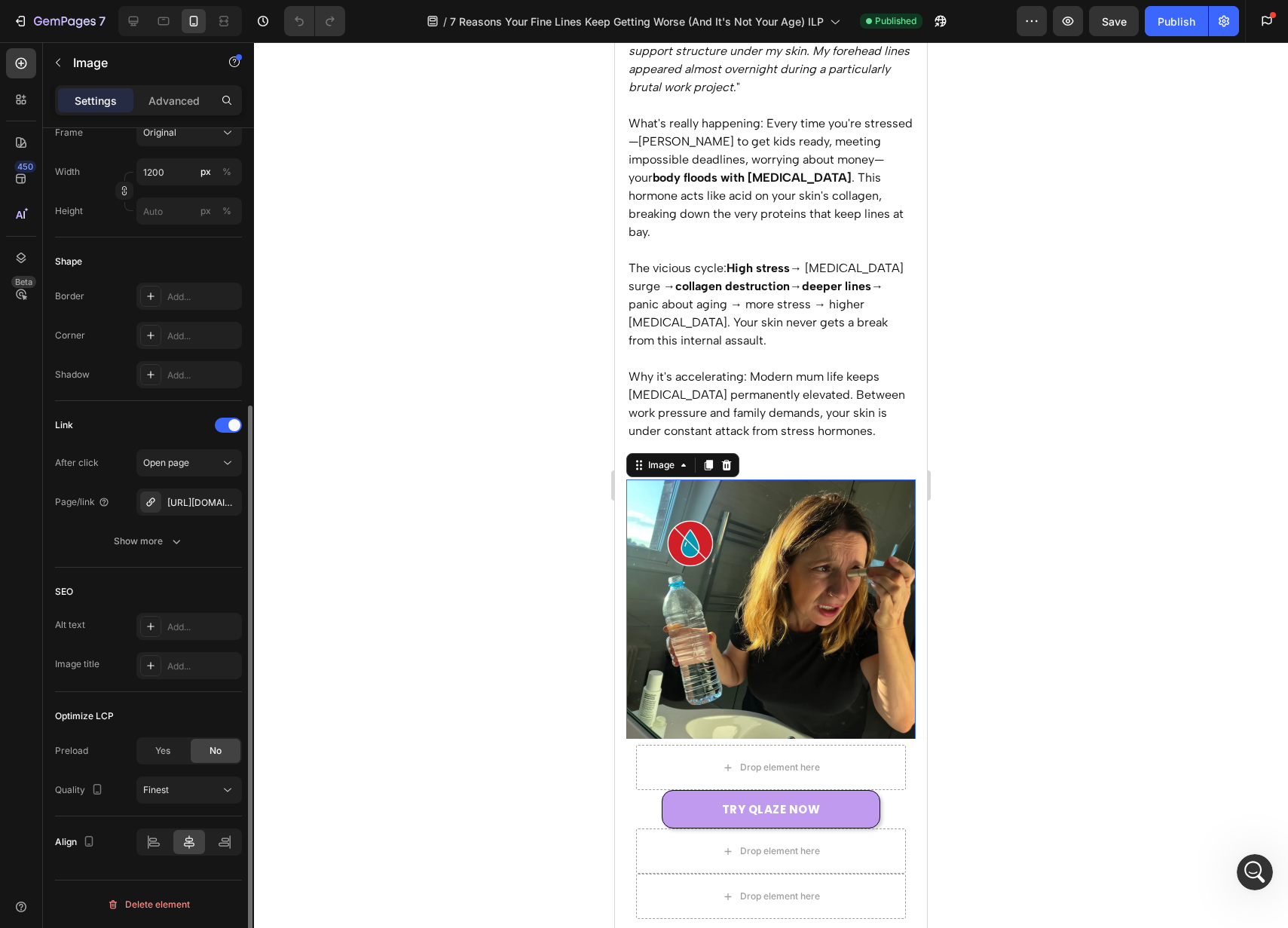
click at [181, 708] on div "Optimize LCP" at bounding box center [148, 715] width 187 height 24
click at [178, 793] on div "Finest" at bounding box center [182, 790] width 77 height 14
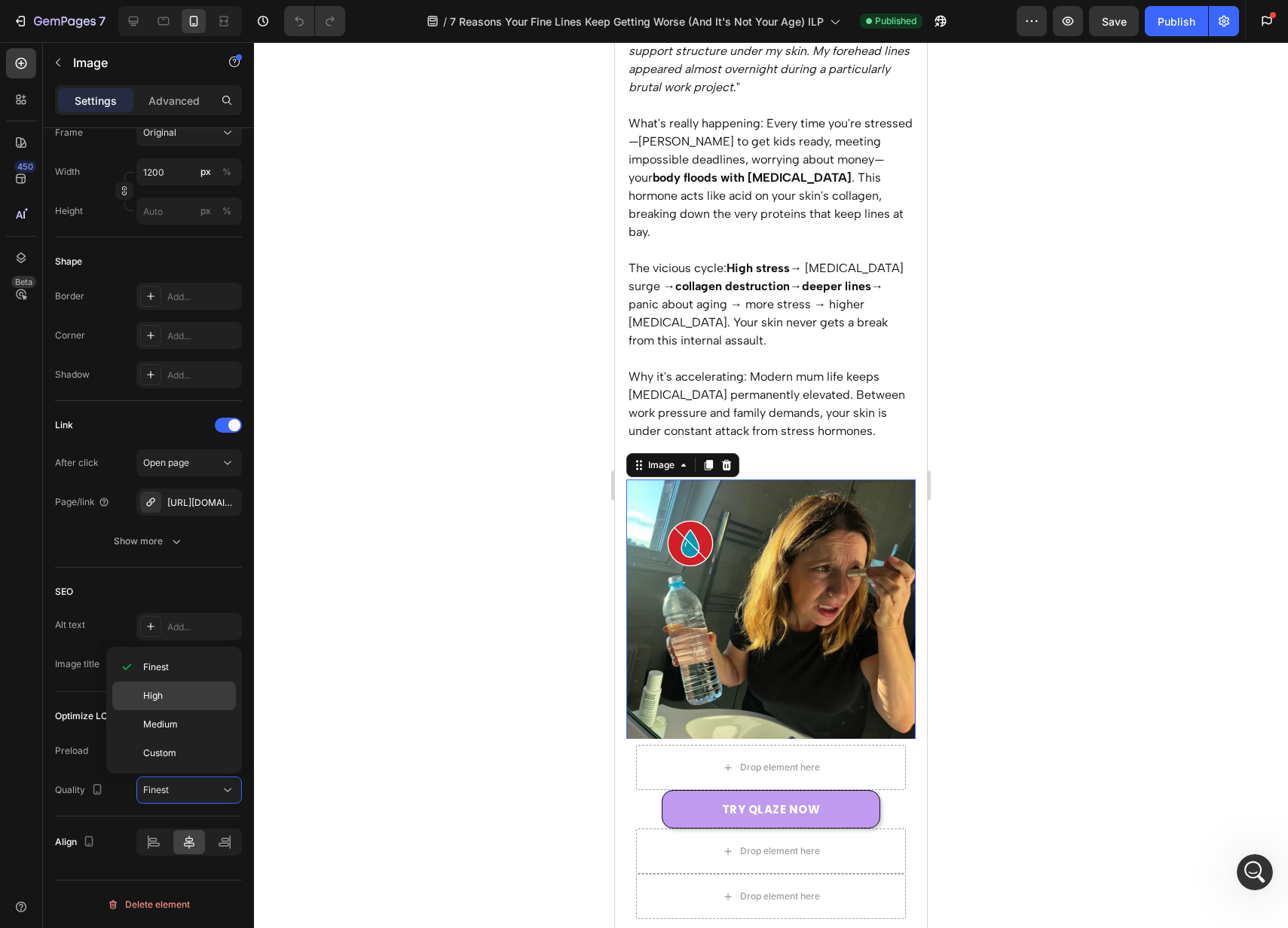
click at [206, 694] on p "High" at bounding box center [186, 696] width 86 height 14
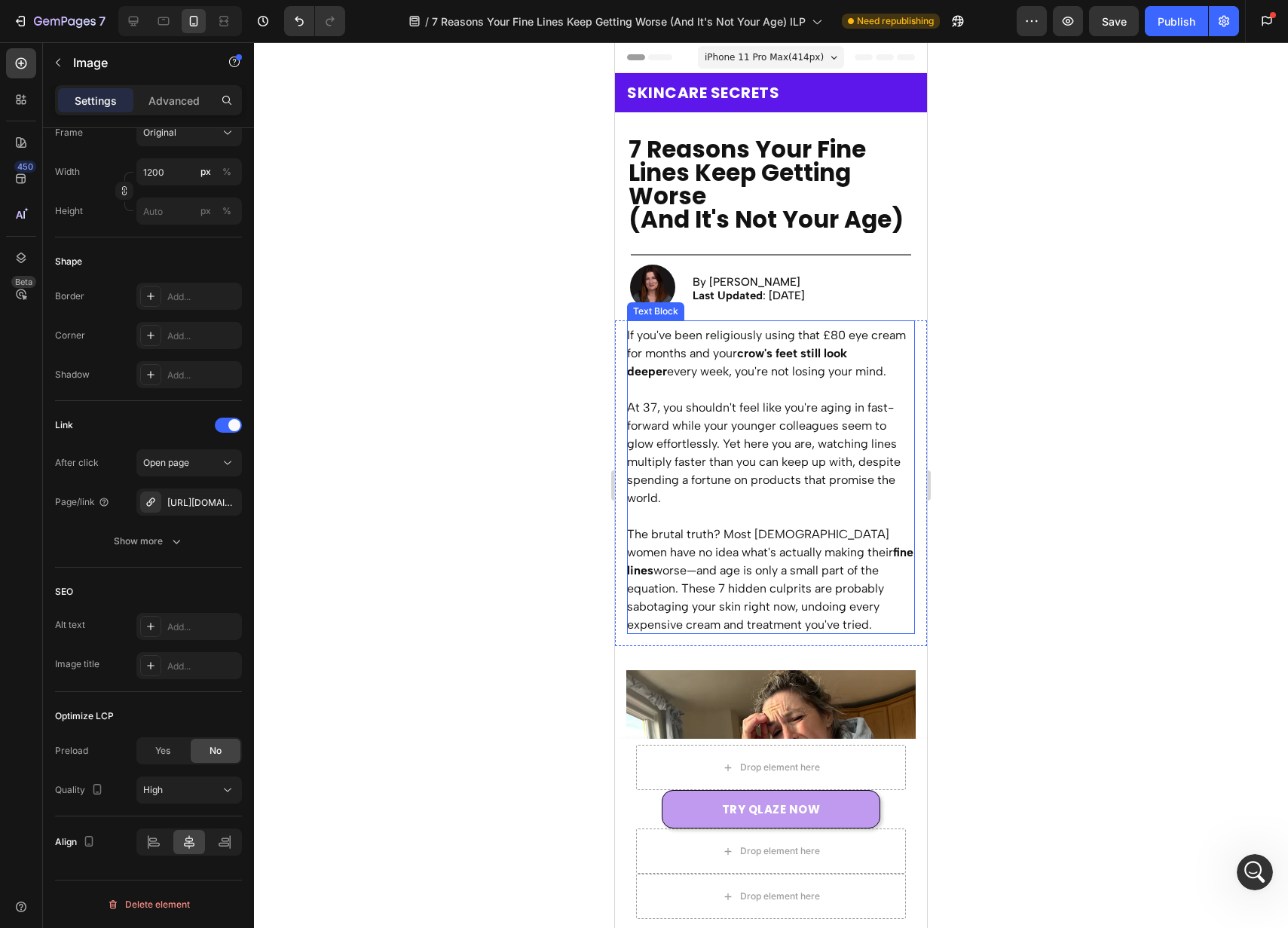
scroll to position [173, 0]
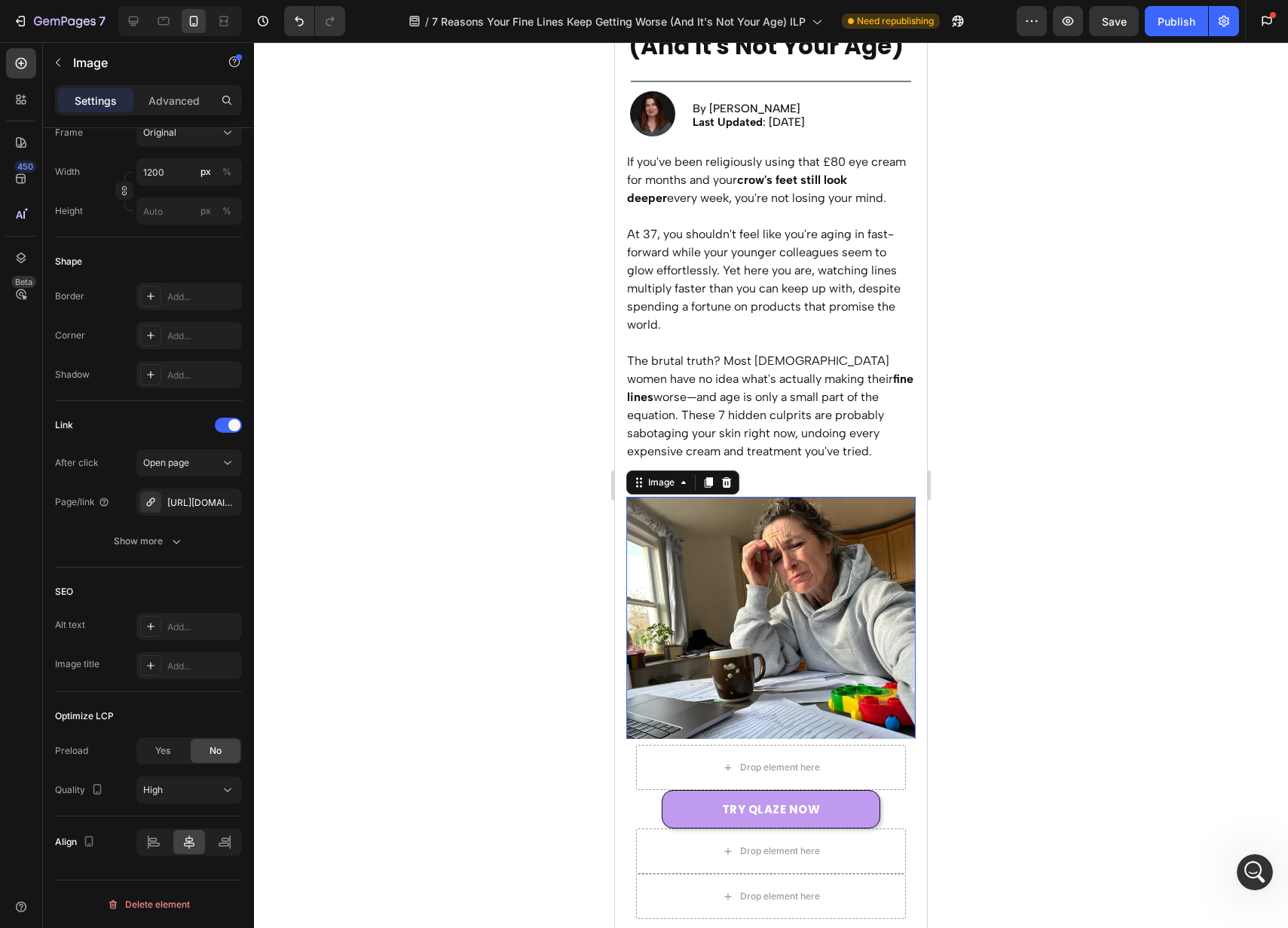
click at [792, 568] on img at bounding box center [772, 641] width 290 height 290
click at [754, 643] on img at bounding box center [772, 641] width 290 height 290
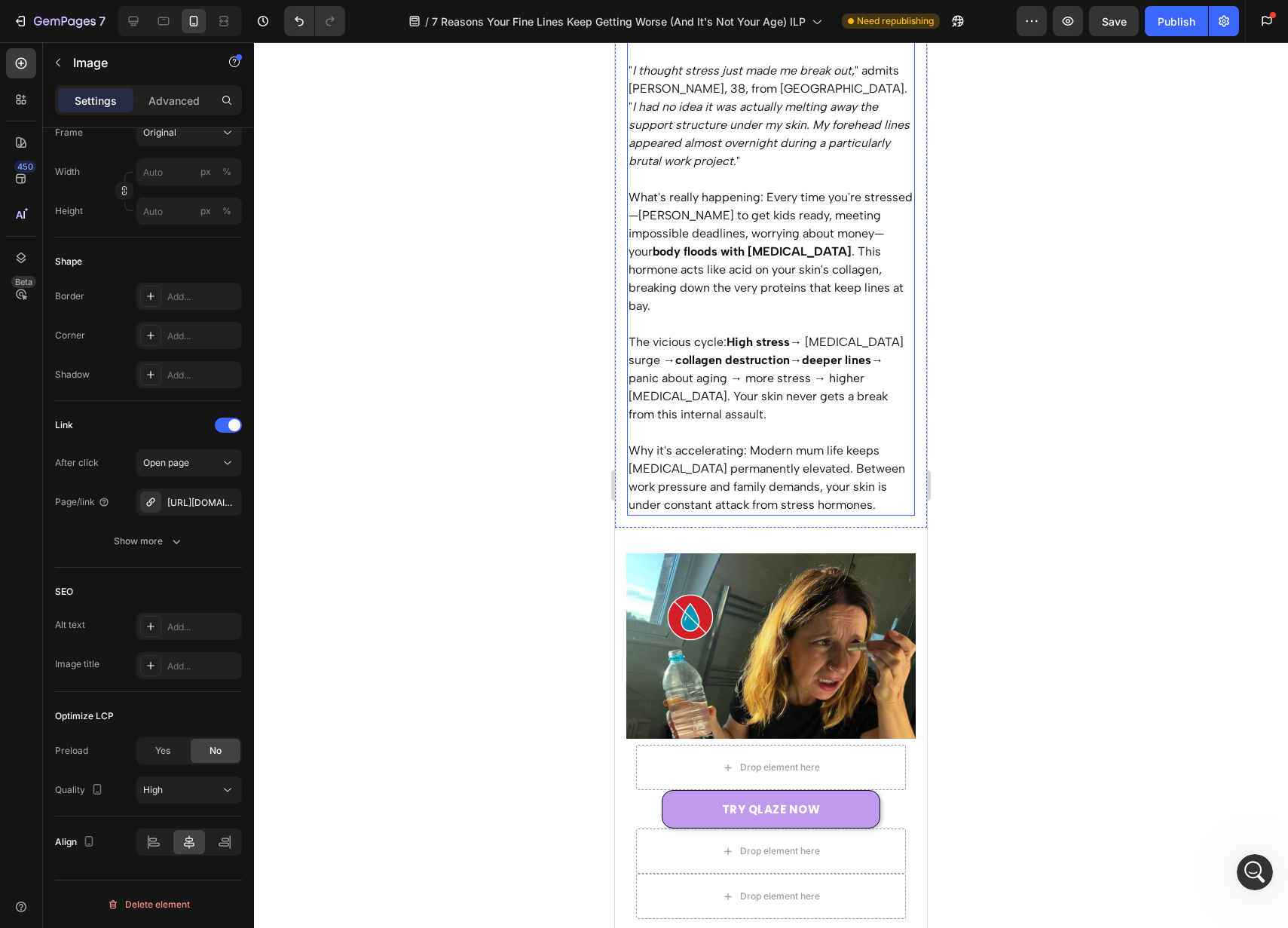
scroll to position [1109, 0]
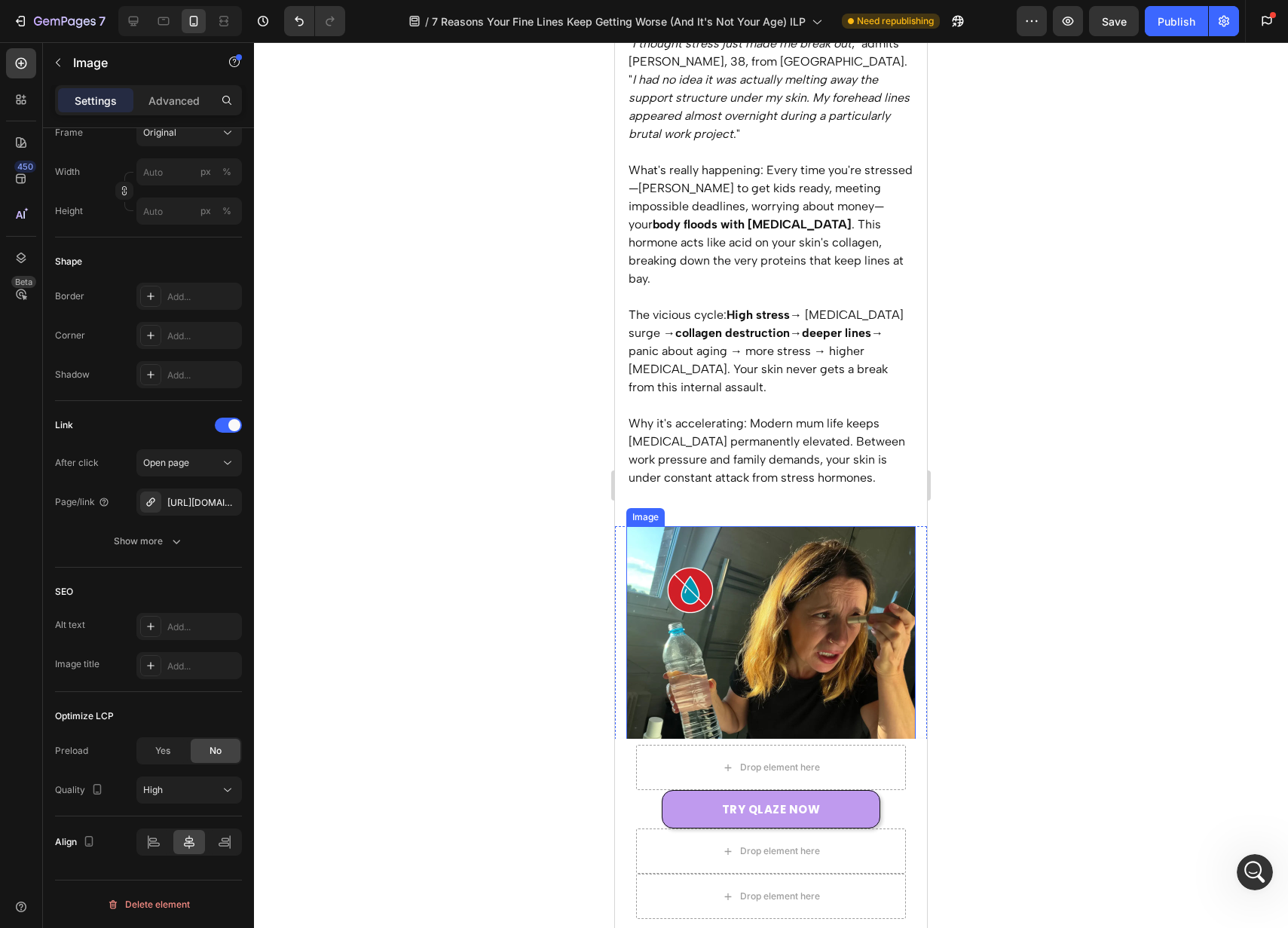
click at [785, 587] on img at bounding box center [772, 671] width 290 height 290
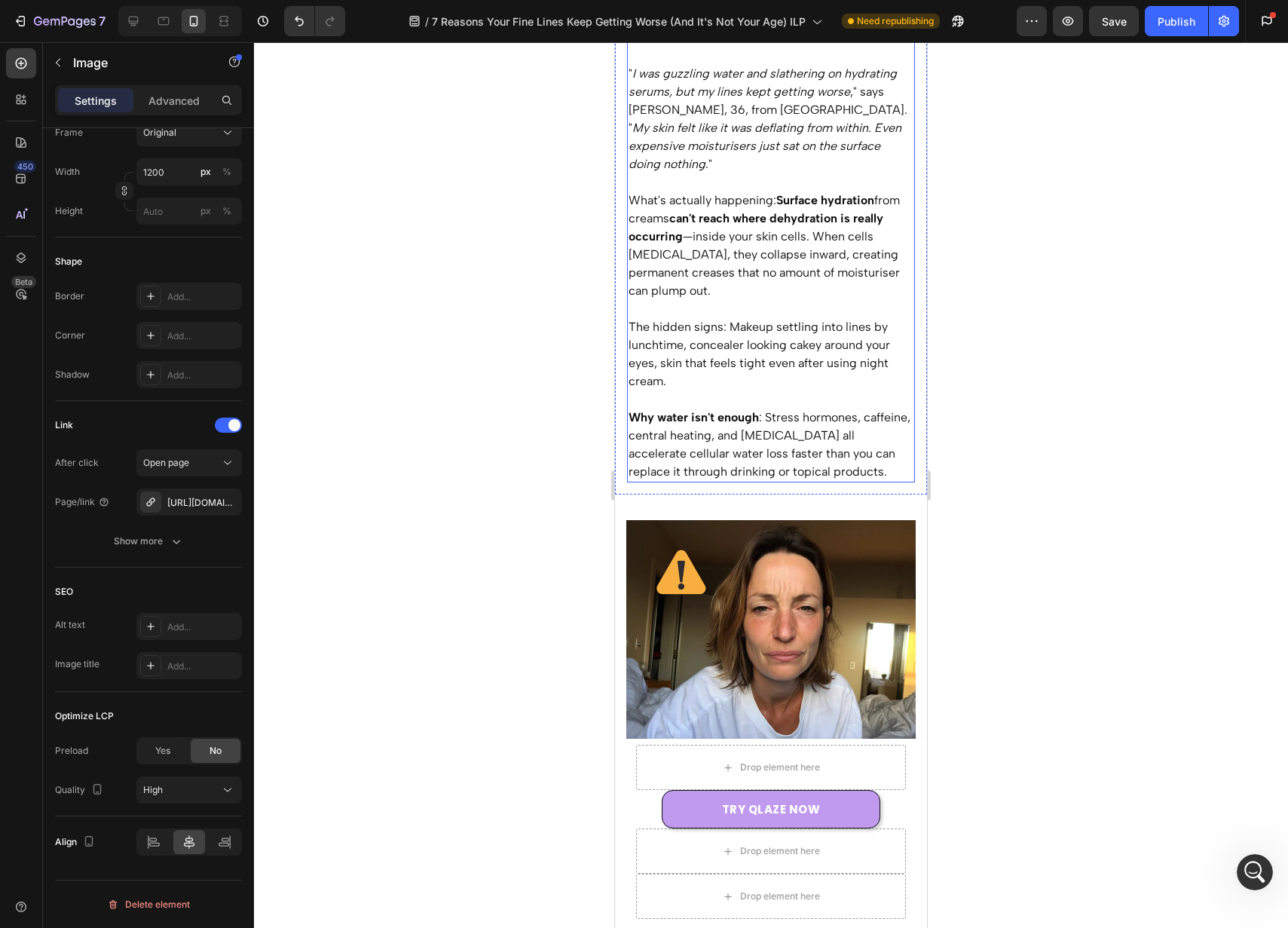
scroll to position [2020, 0]
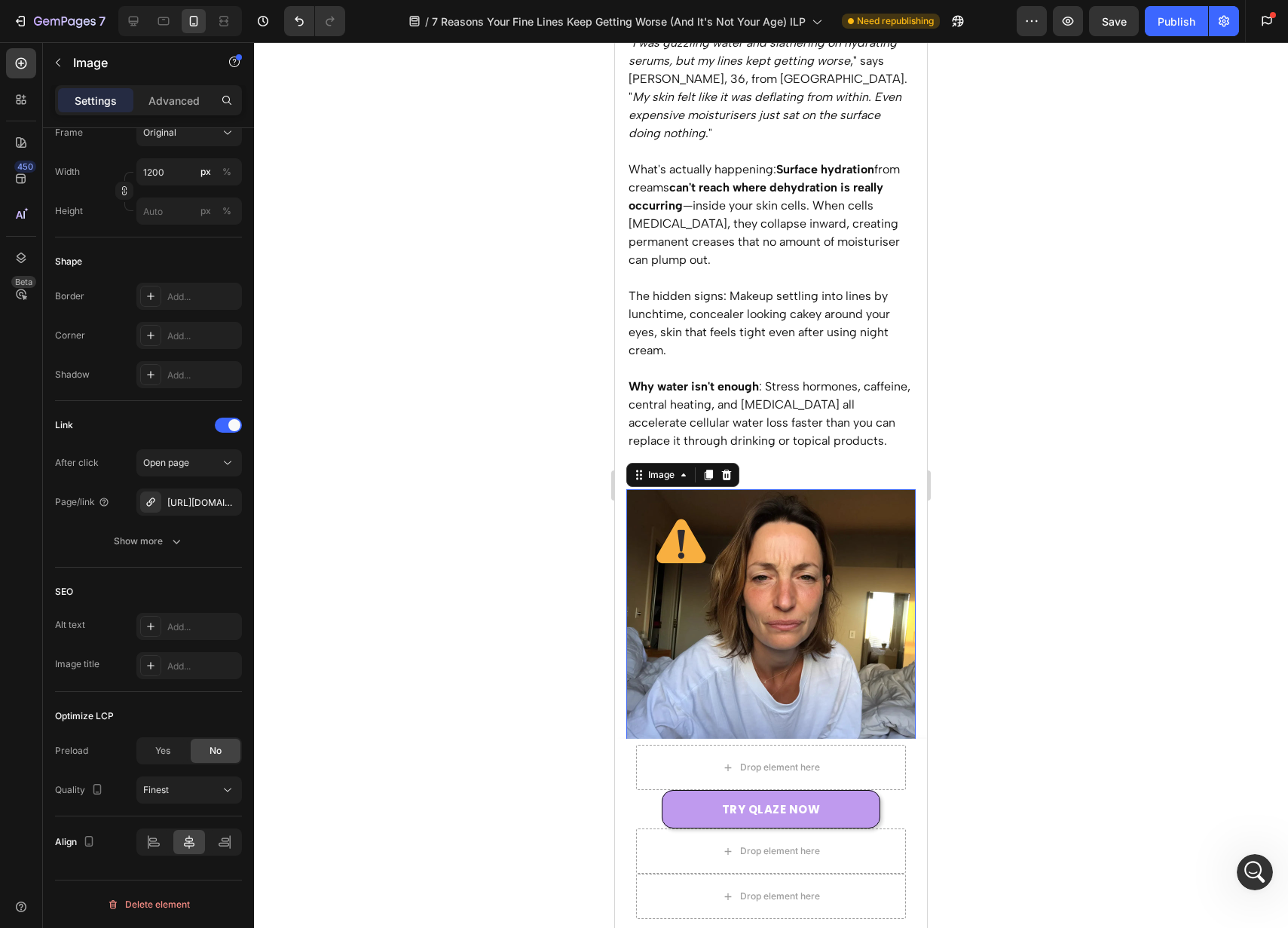
click at [782, 566] on img at bounding box center [772, 634] width 290 height 290
drag, startPoint x: 206, startPoint y: 803, endPoint x: 208, endPoint y: 795, distance: 8.2
click at [205, 803] on div "Optimize LCP Preload Yes No Quality Finest" at bounding box center [148, 754] width 187 height 124
click at [167, 795] on span "Finest" at bounding box center [156, 790] width 25 height 14
click at [203, 699] on p "High" at bounding box center [186, 696] width 86 height 14
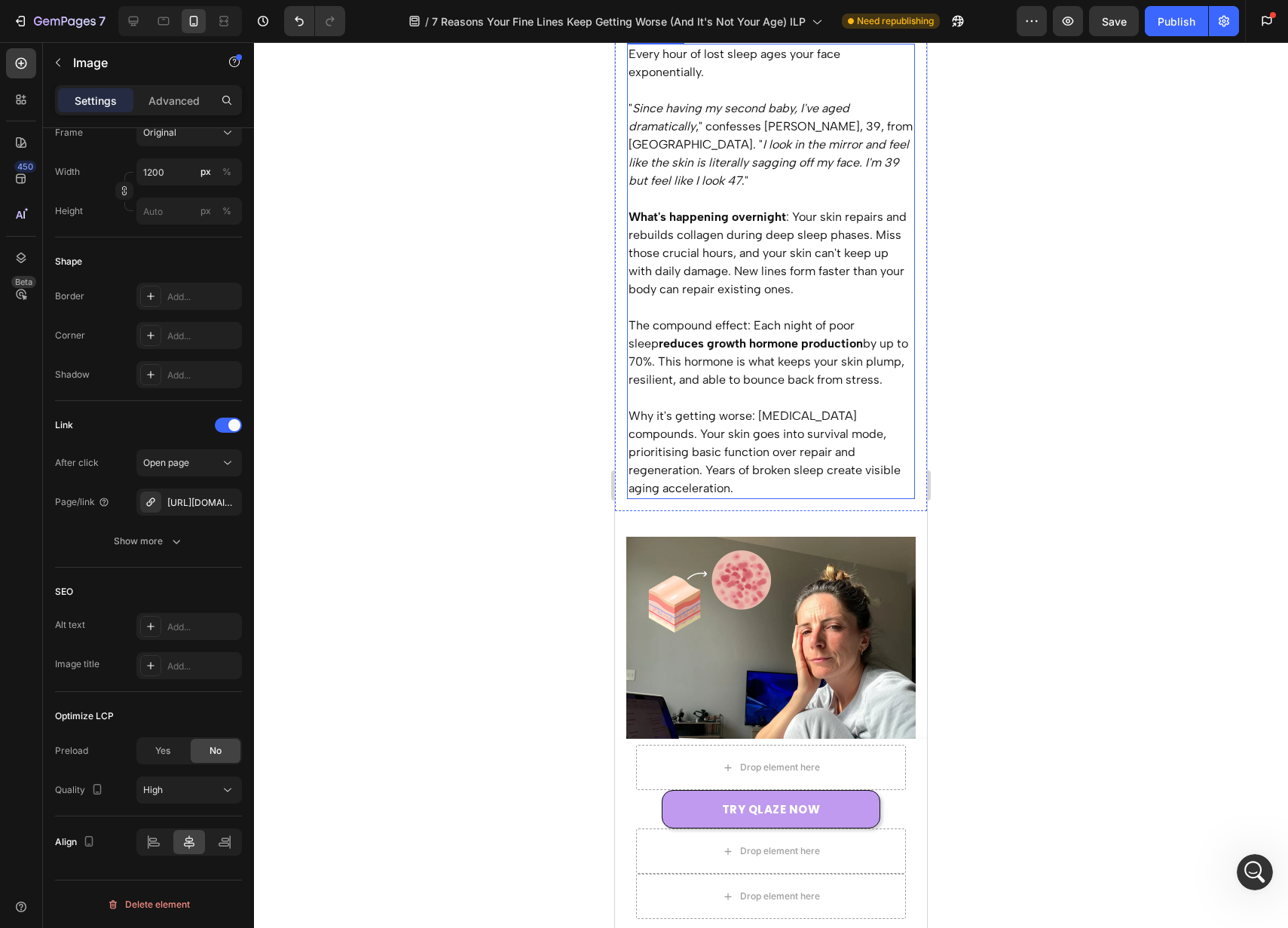
scroll to position [2850, 0]
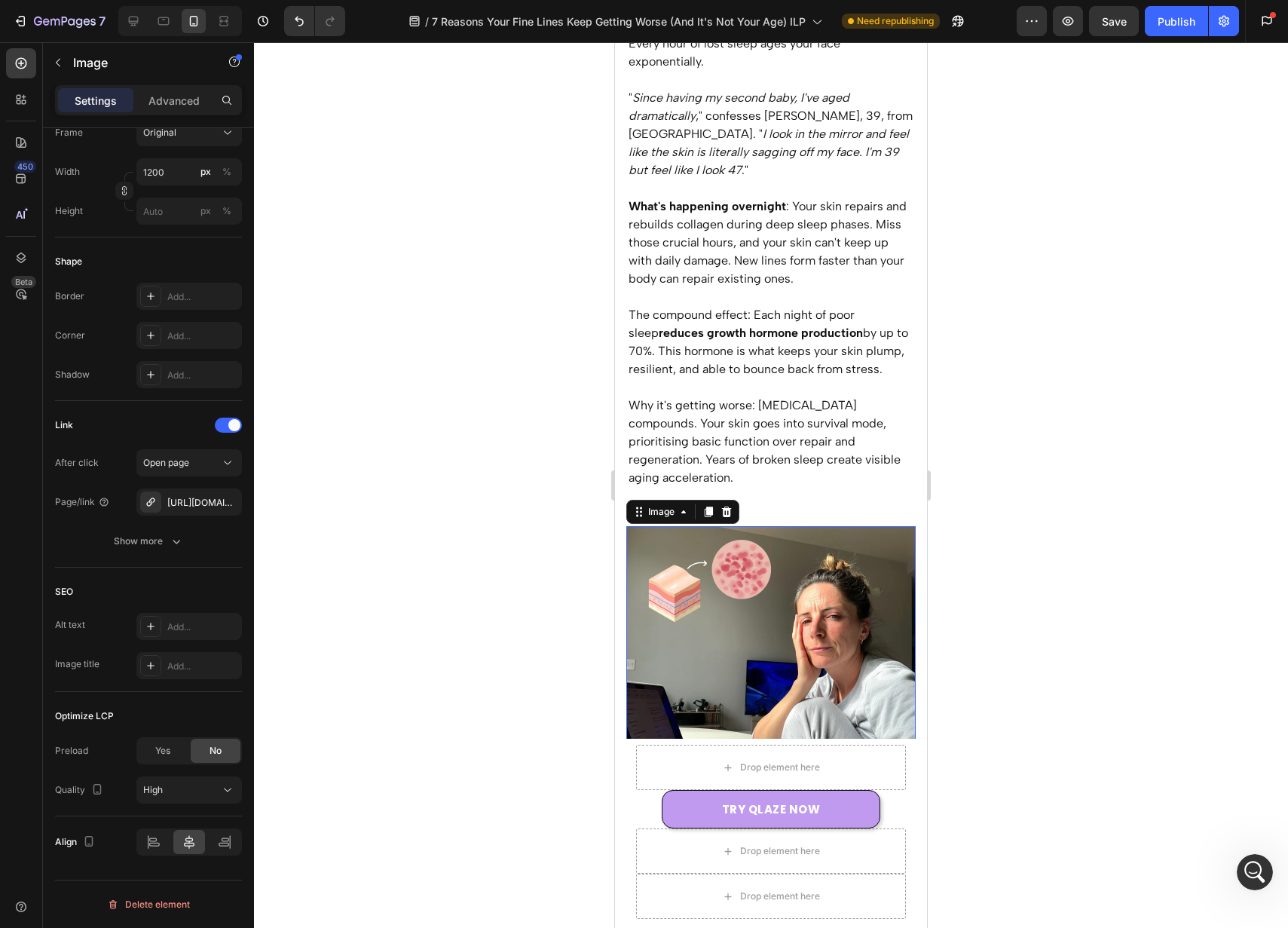
click at [802, 580] on img at bounding box center [772, 671] width 290 height 290
click at [198, 792] on div "Finest" at bounding box center [182, 790] width 77 height 14
click at [220, 696] on p "High" at bounding box center [186, 696] width 86 height 14
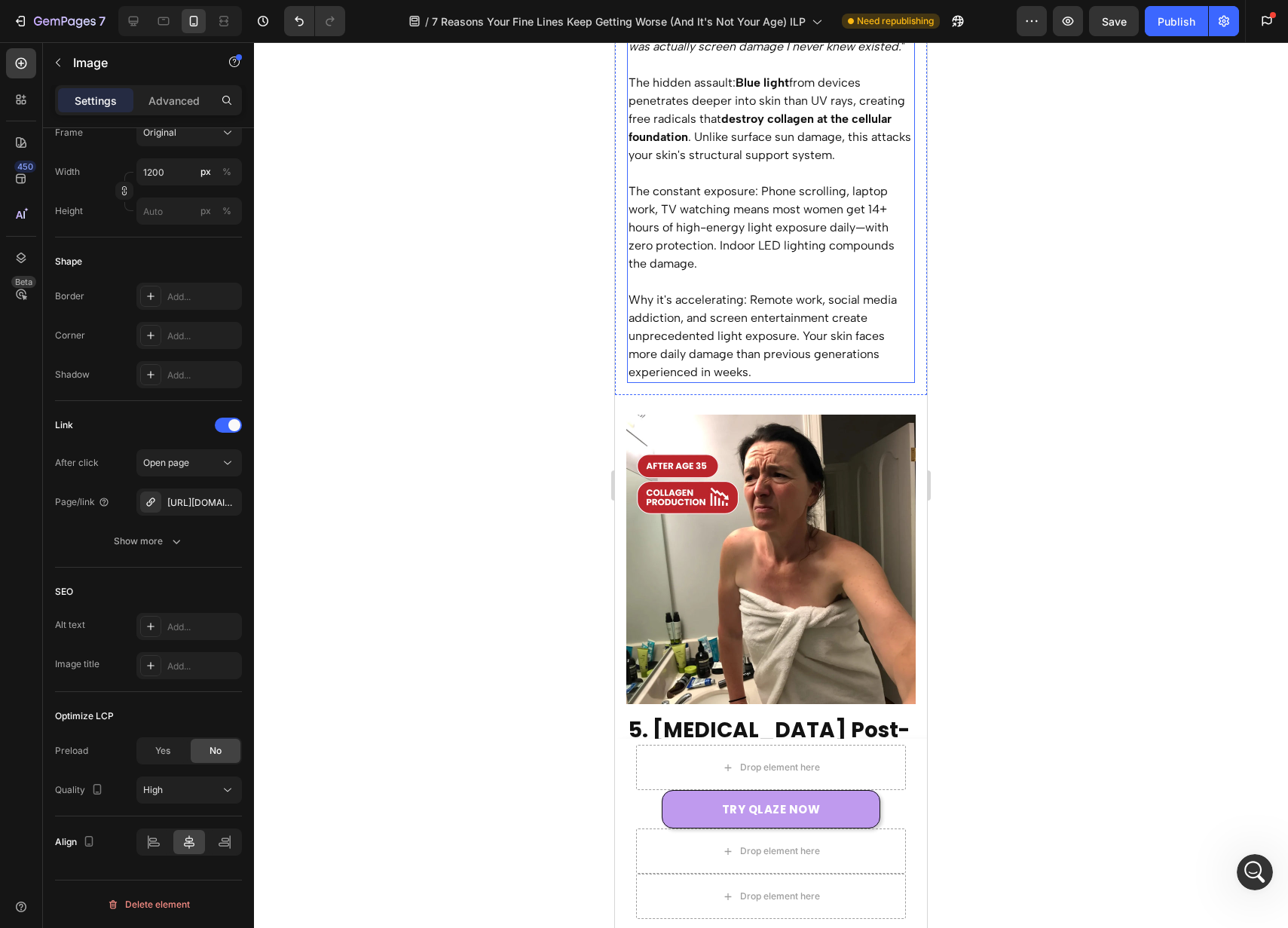
scroll to position [3825, 0]
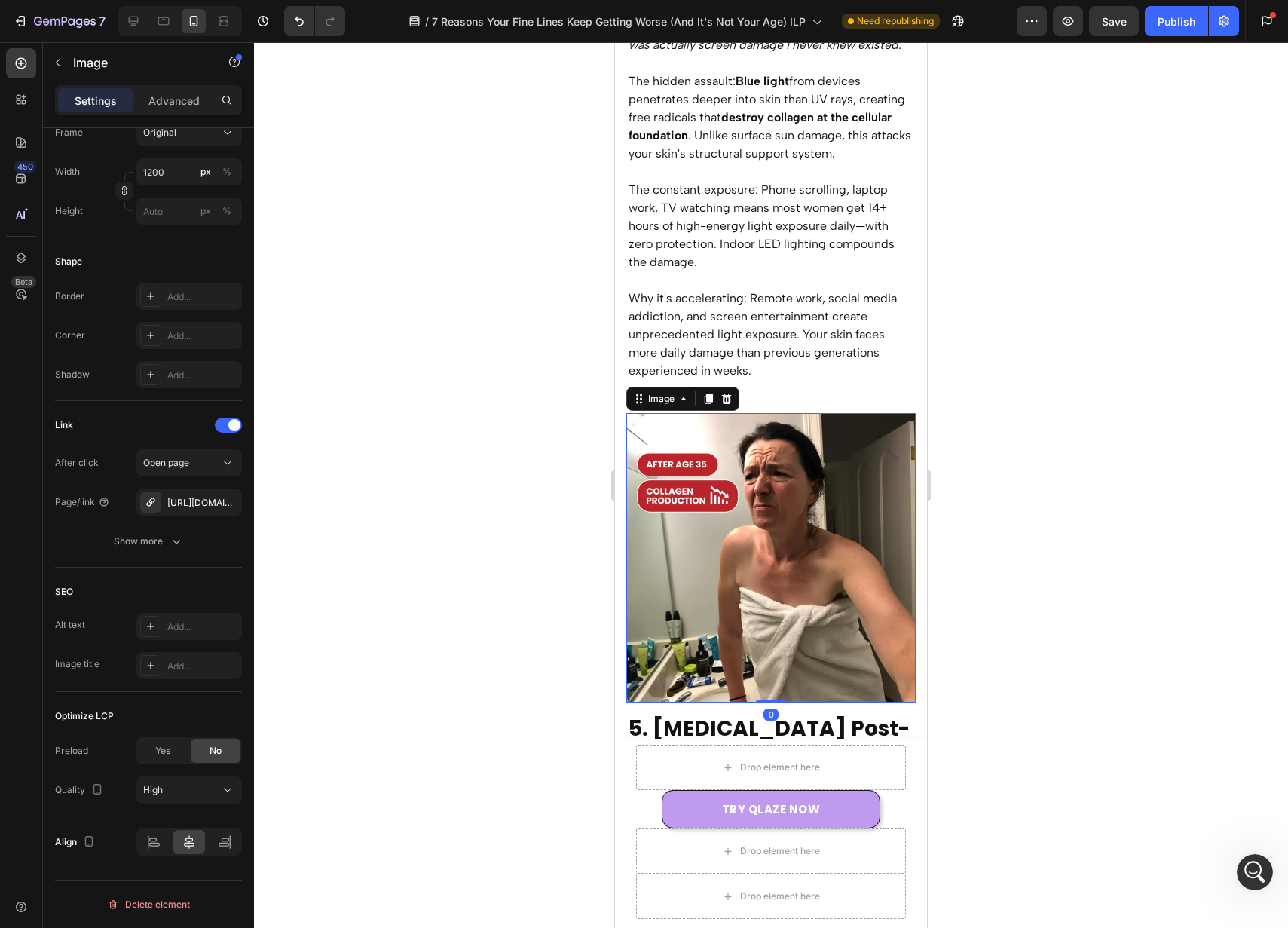
click at [768, 546] on img at bounding box center [772, 558] width 290 height 290
click at [192, 779] on button "Finest" at bounding box center [189, 789] width 106 height 27
click at [217, 698] on p "High" at bounding box center [186, 696] width 86 height 14
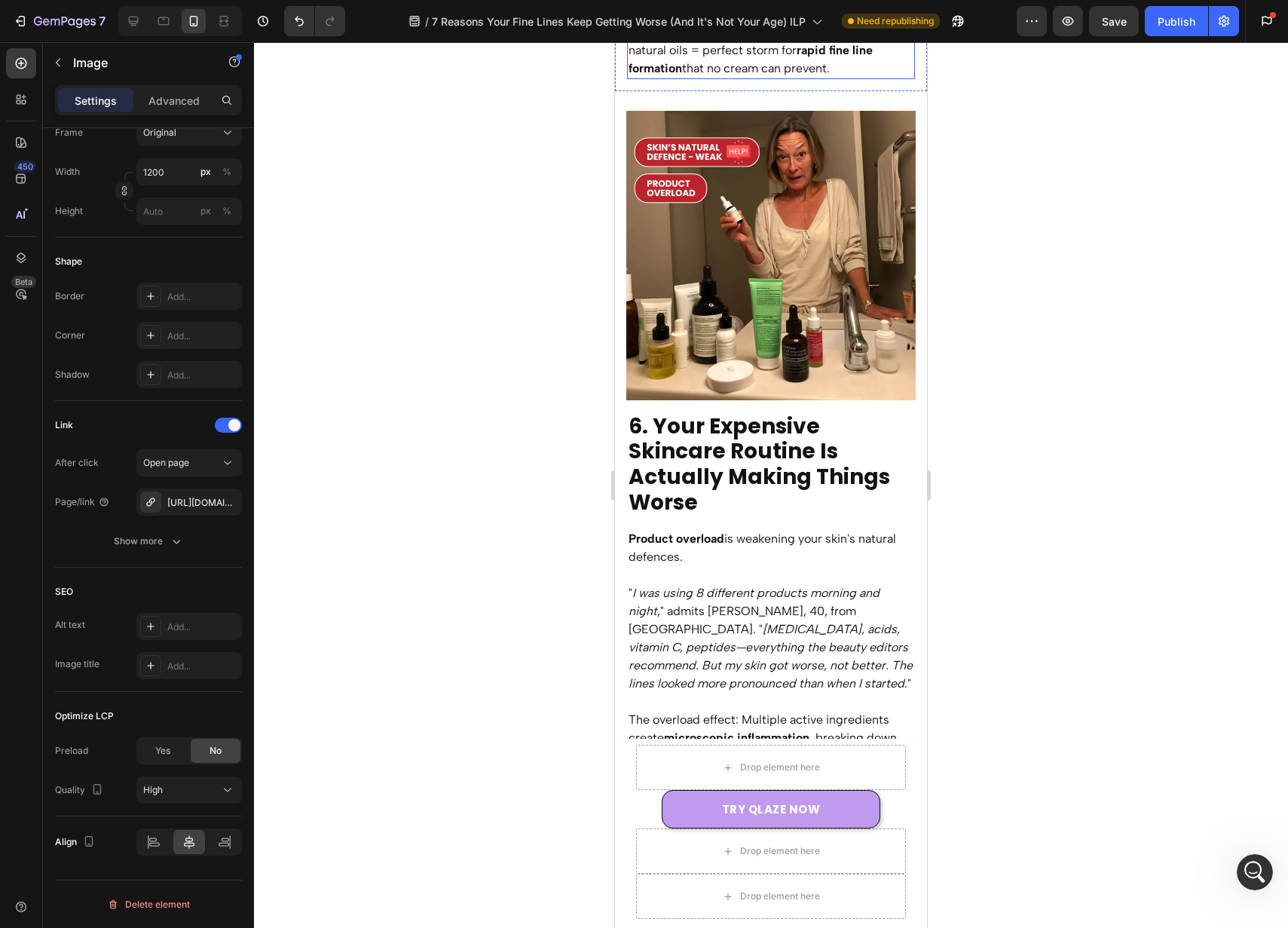
scroll to position [5080, 0]
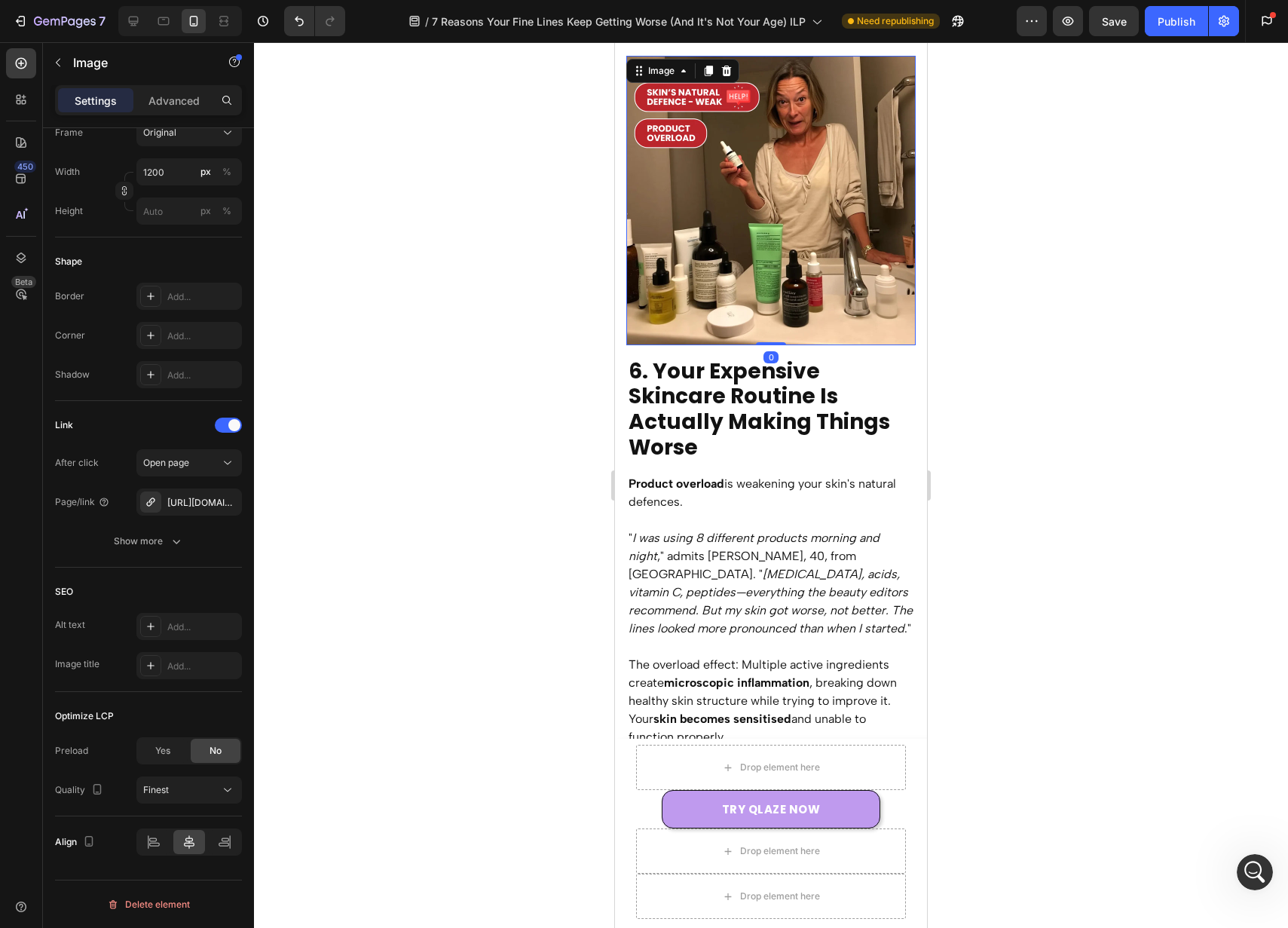
click at [806, 238] on img at bounding box center [772, 200] width 290 height 290
click at [187, 805] on div "Optimize LCP Preload Yes No Quality Finest" at bounding box center [148, 754] width 187 height 124
click at [204, 776] on button "Finest" at bounding box center [189, 789] width 106 height 27
click at [227, 698] on p "High" at bounding box center [186, 696] width 86 height 14
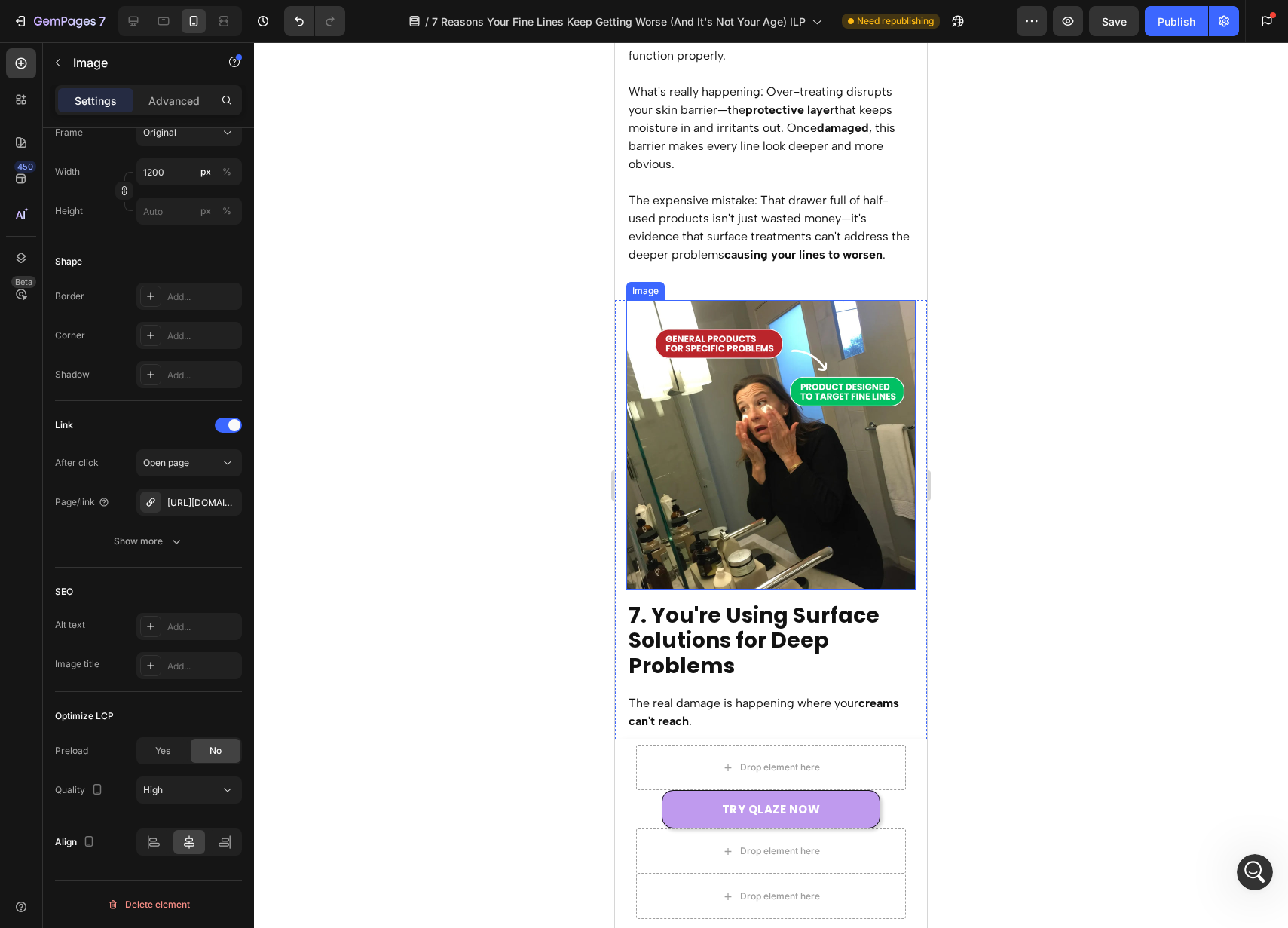
scroll to position [5776, 0]
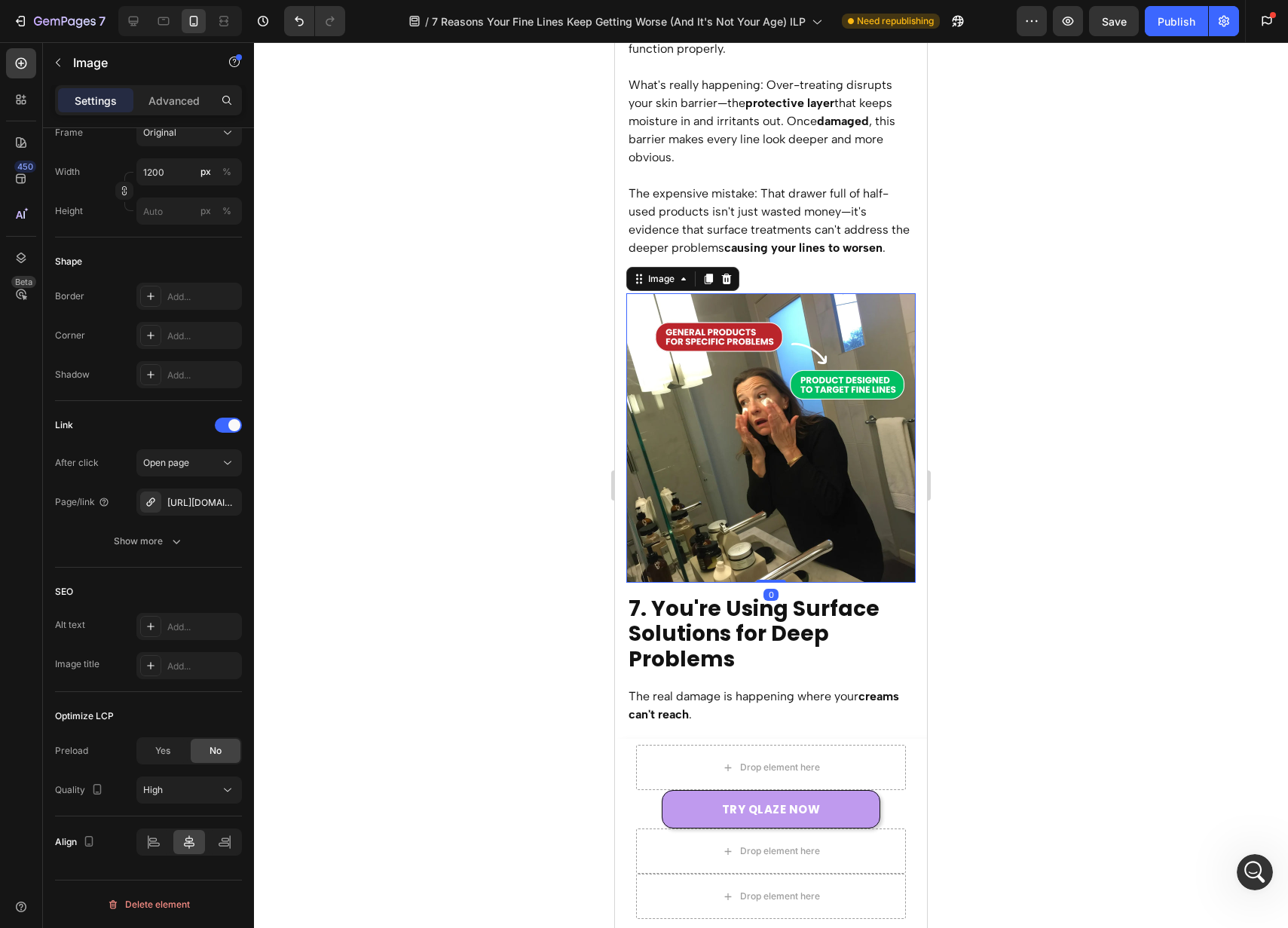
click at [793, 429] on img at bounding box center [772, 438] width 290 height 290
click at [175, 784] on div "Finest" at bounding box center [182, 790] width 77 height 14
click at [205, 696] on p "High" at bounding box center [186, 696] width 86 height 14
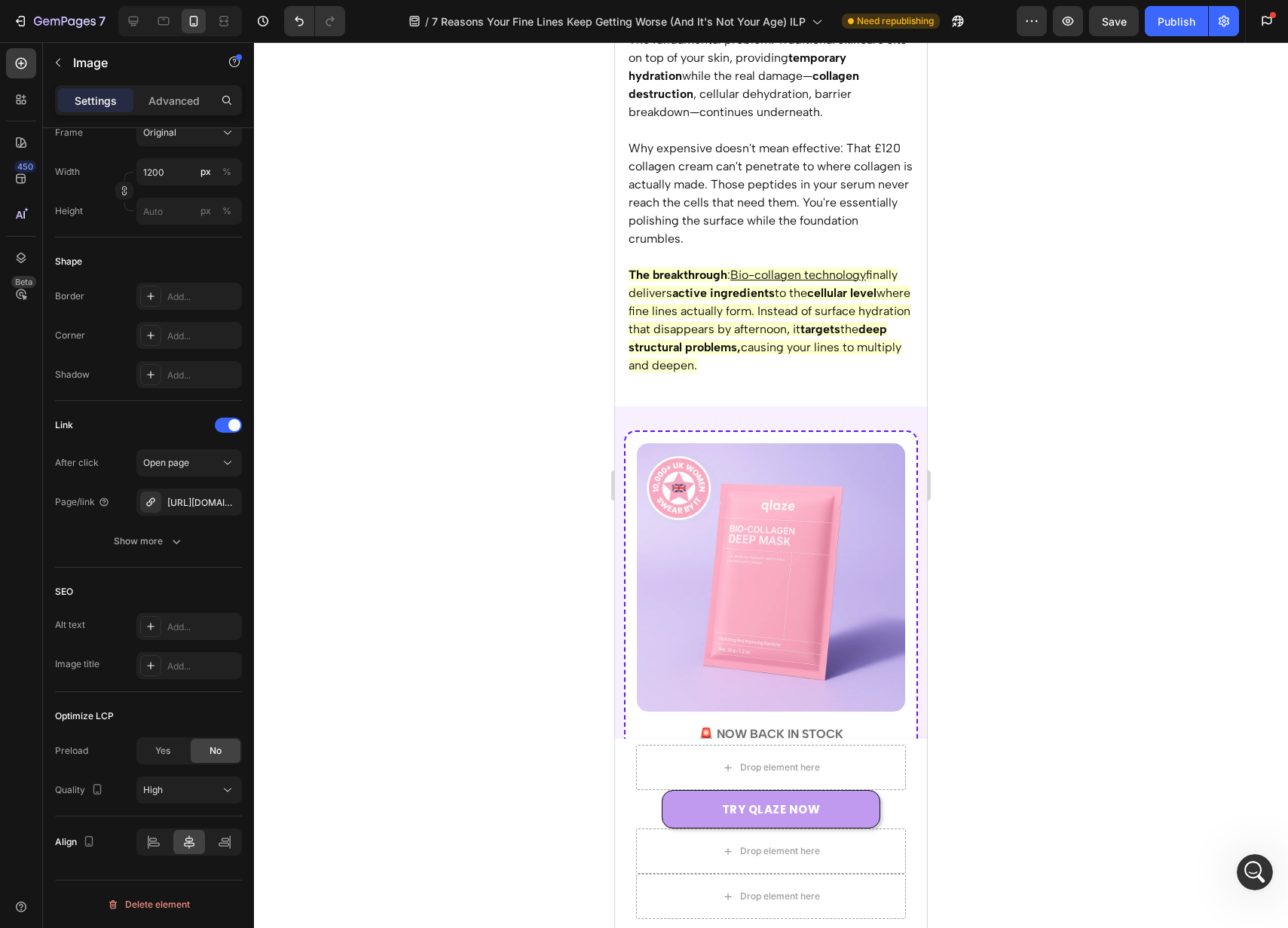
scroll to position [6739, 0]
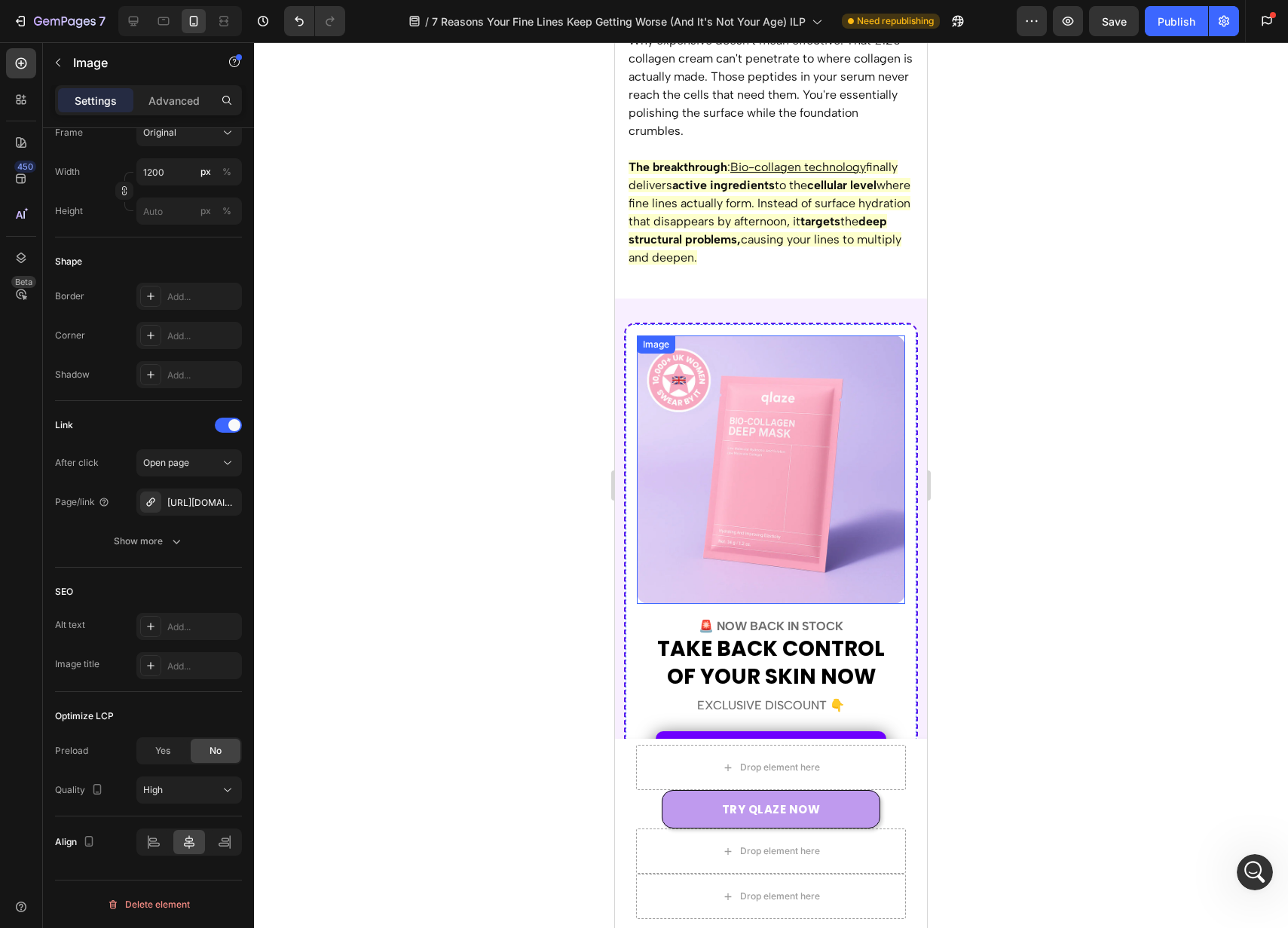
click at [848, 448] on img at bounding box center [771, 469] width 268 height 268
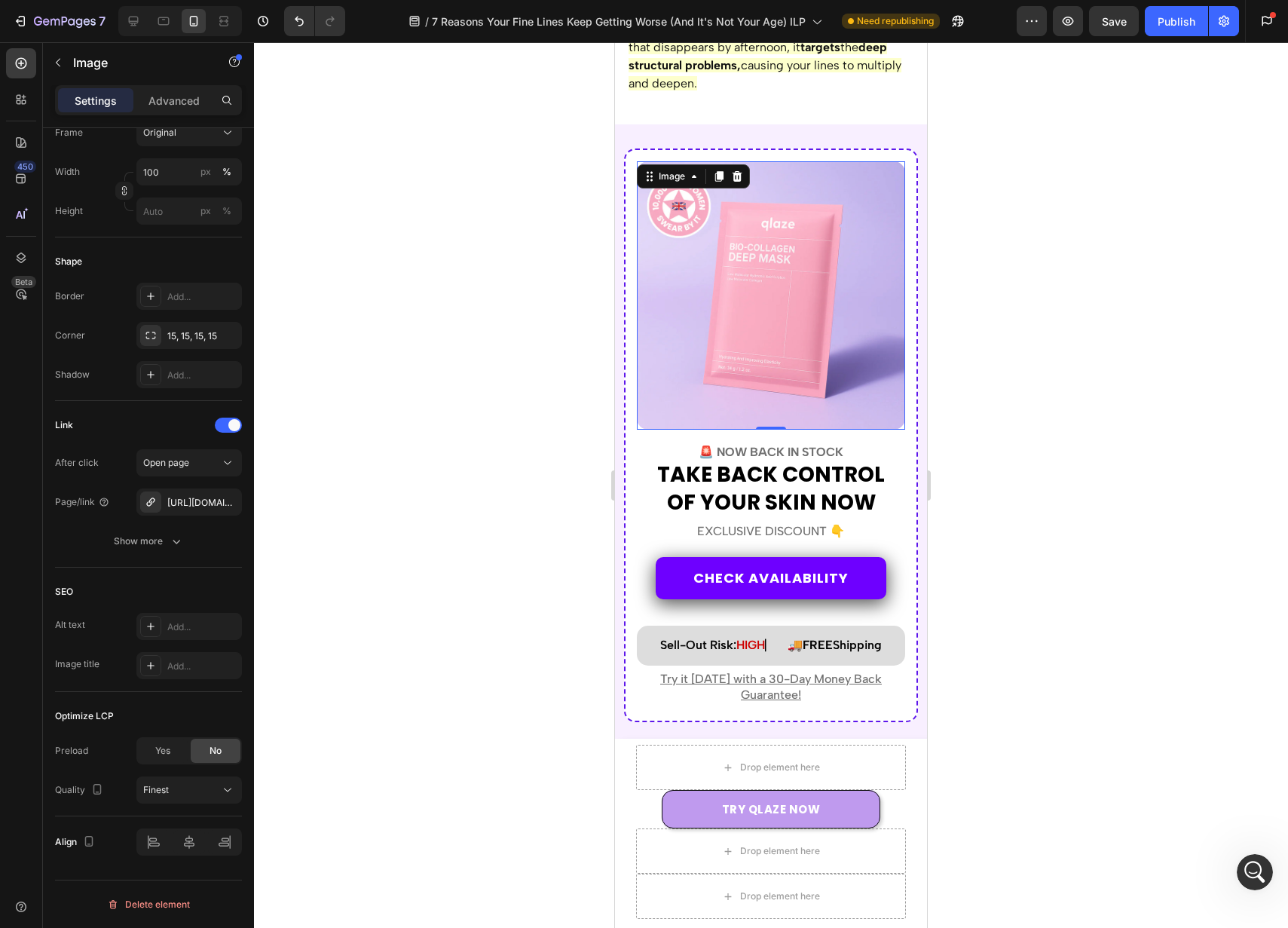
scroll to position [6917, 0]
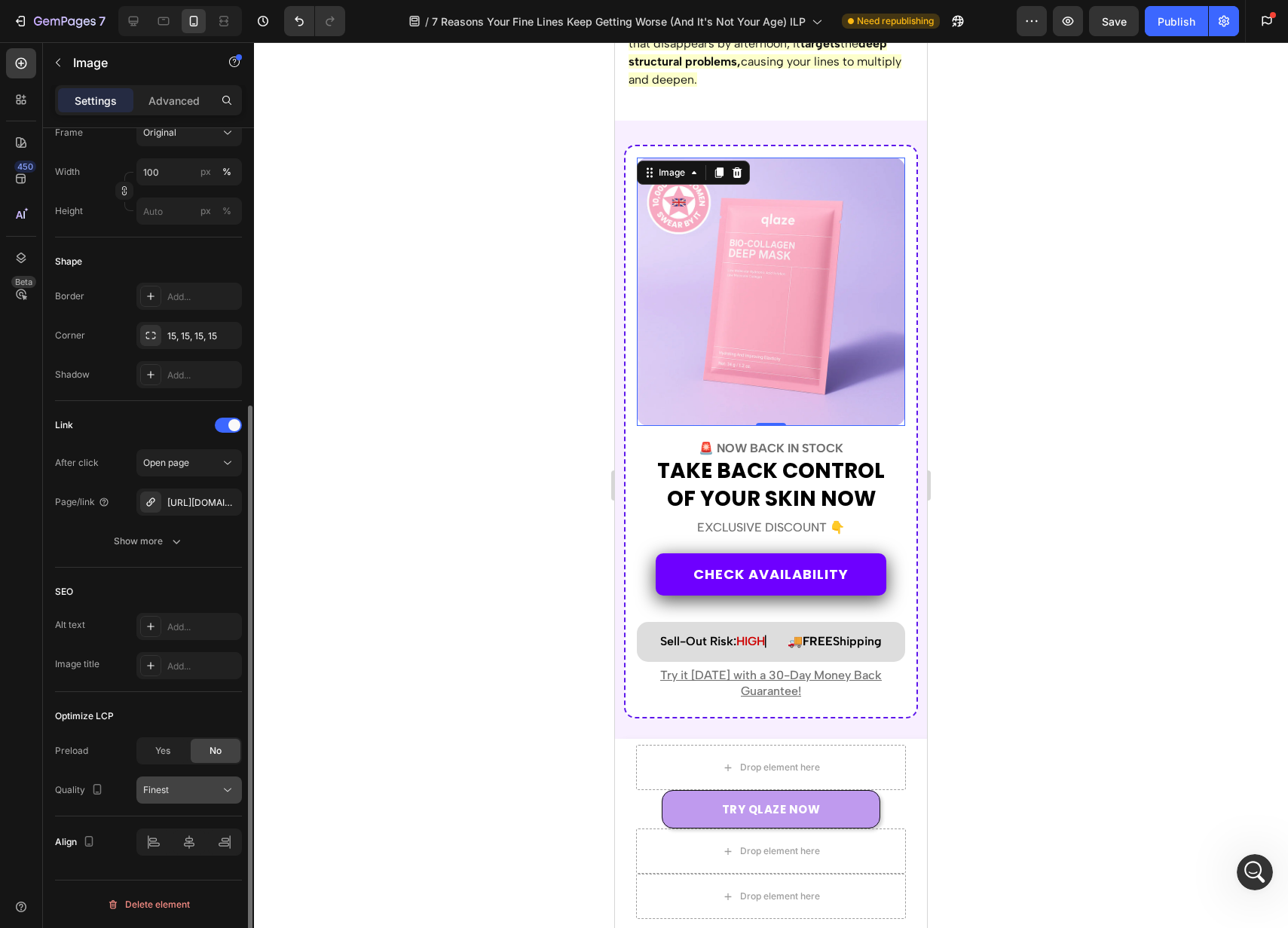
click at [201, 788] on div "Finest" at bounding box center [182, 790] width 77 height 14
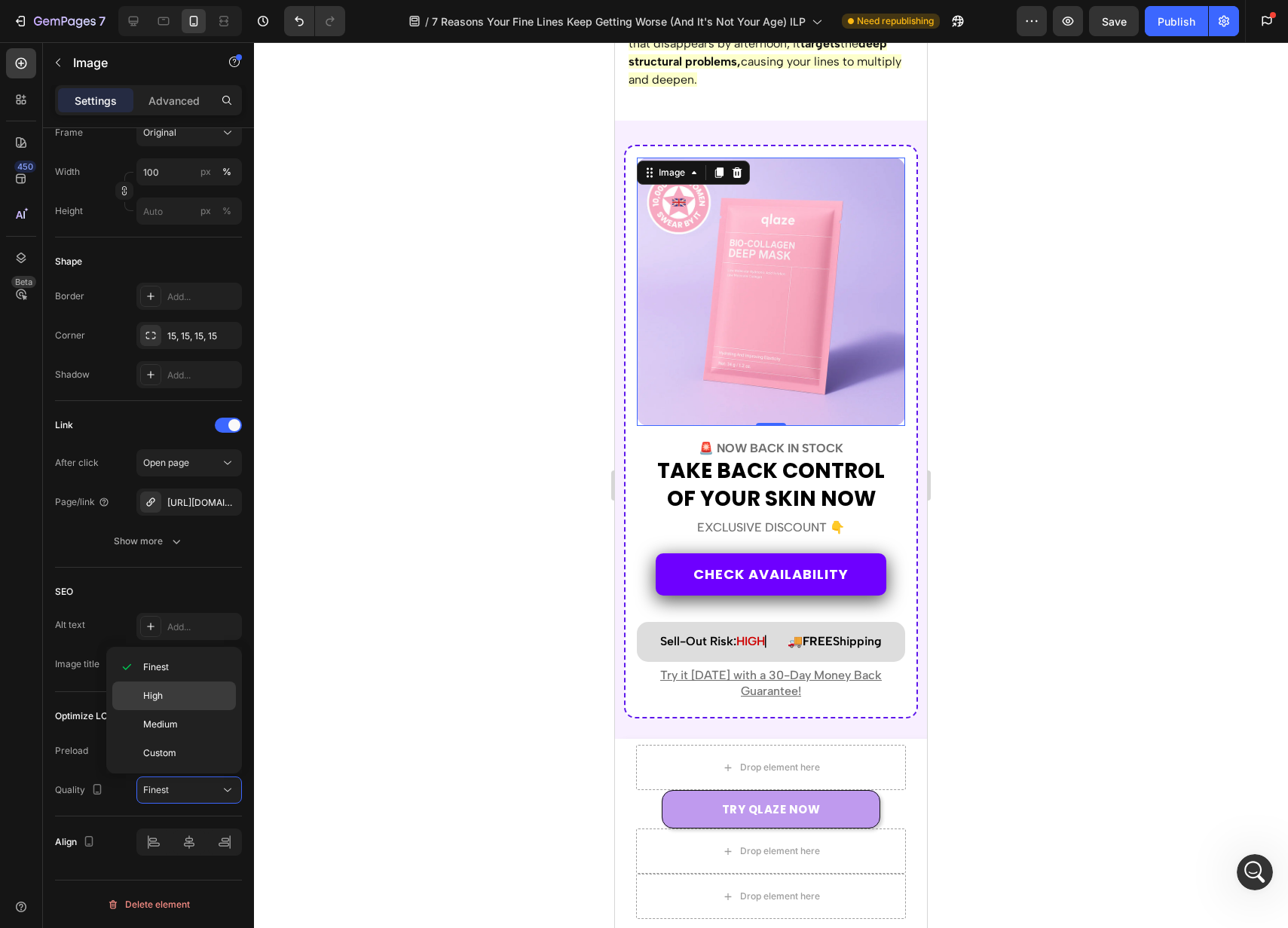
click at [217, 689] on p "High" at bounding box center [186, 696] width 86 height 14
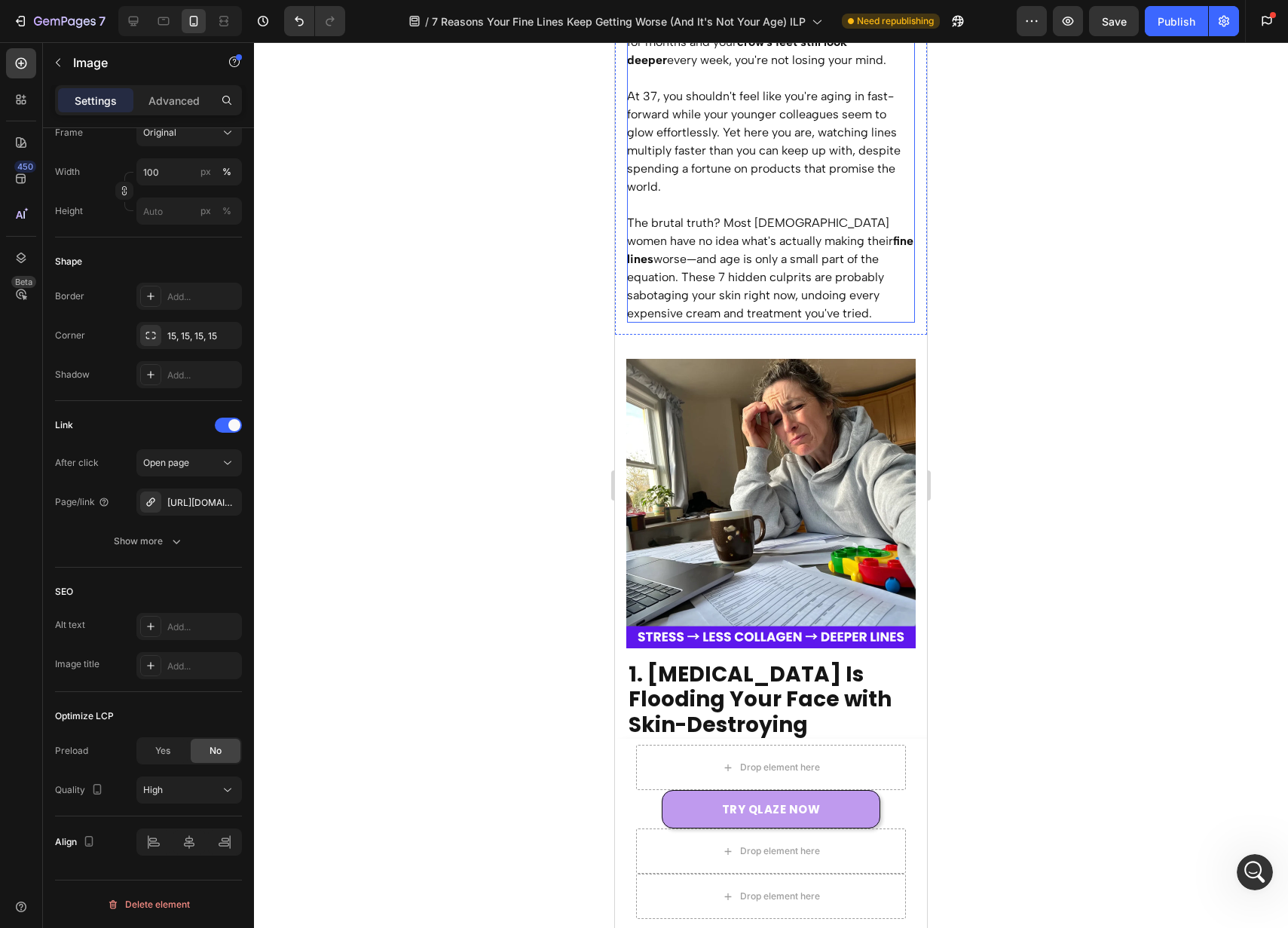
scroll to position [348, 0]
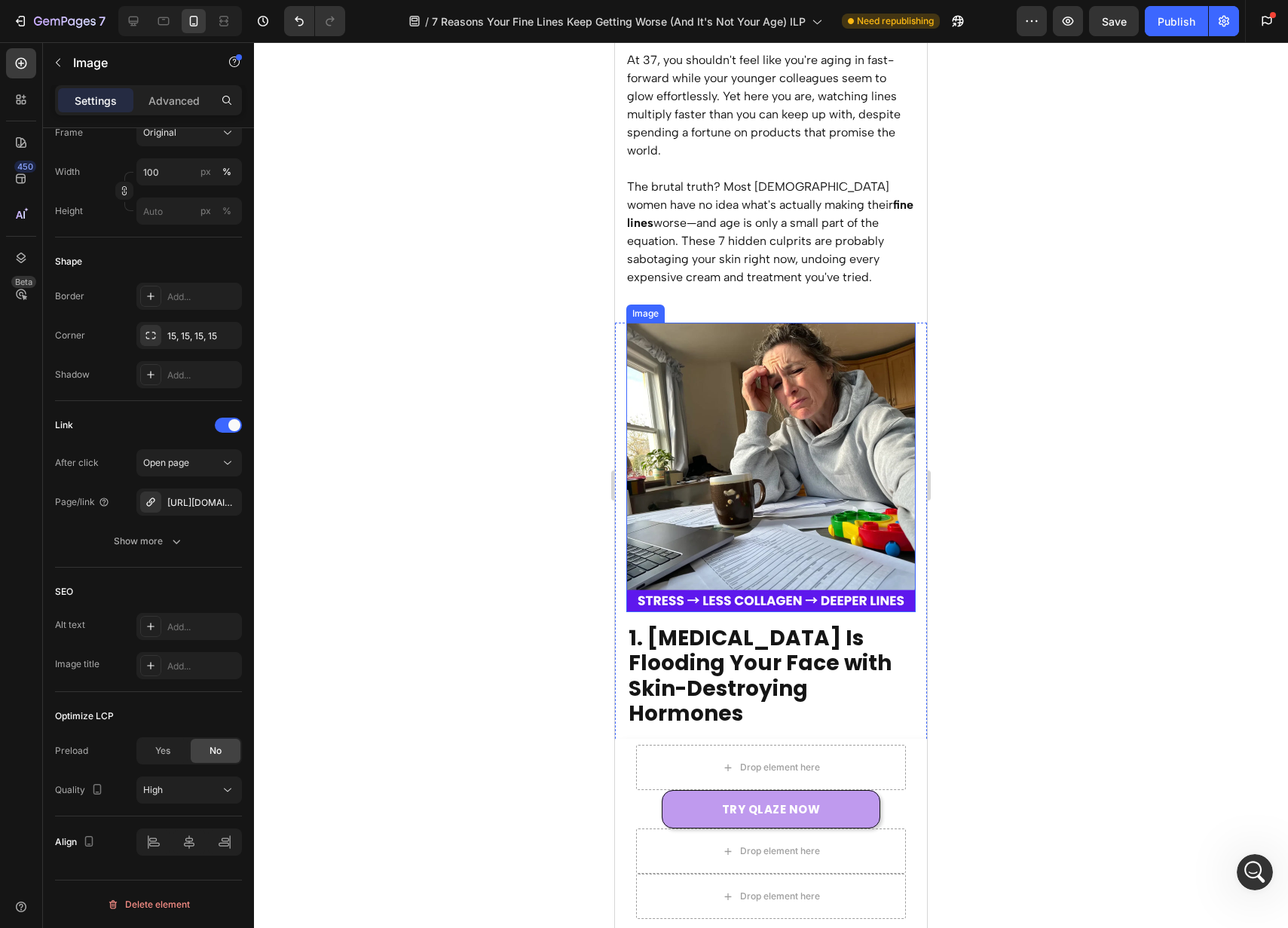
click at [793, 456] on img at bounding box center [772, 468] width 290 height 290
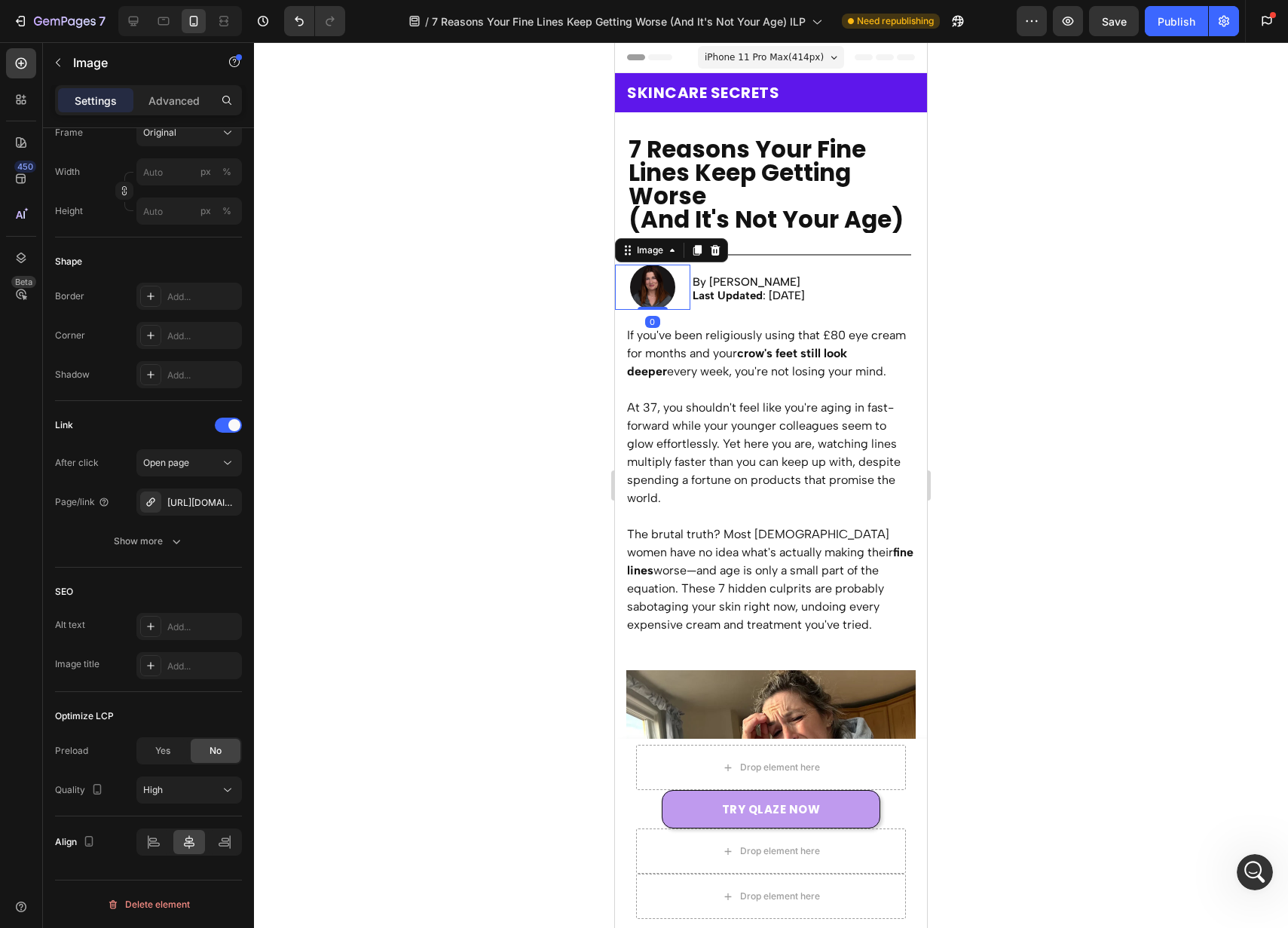
click at [637, 278] on img at bounding box center [653, 287] width 45 height 45
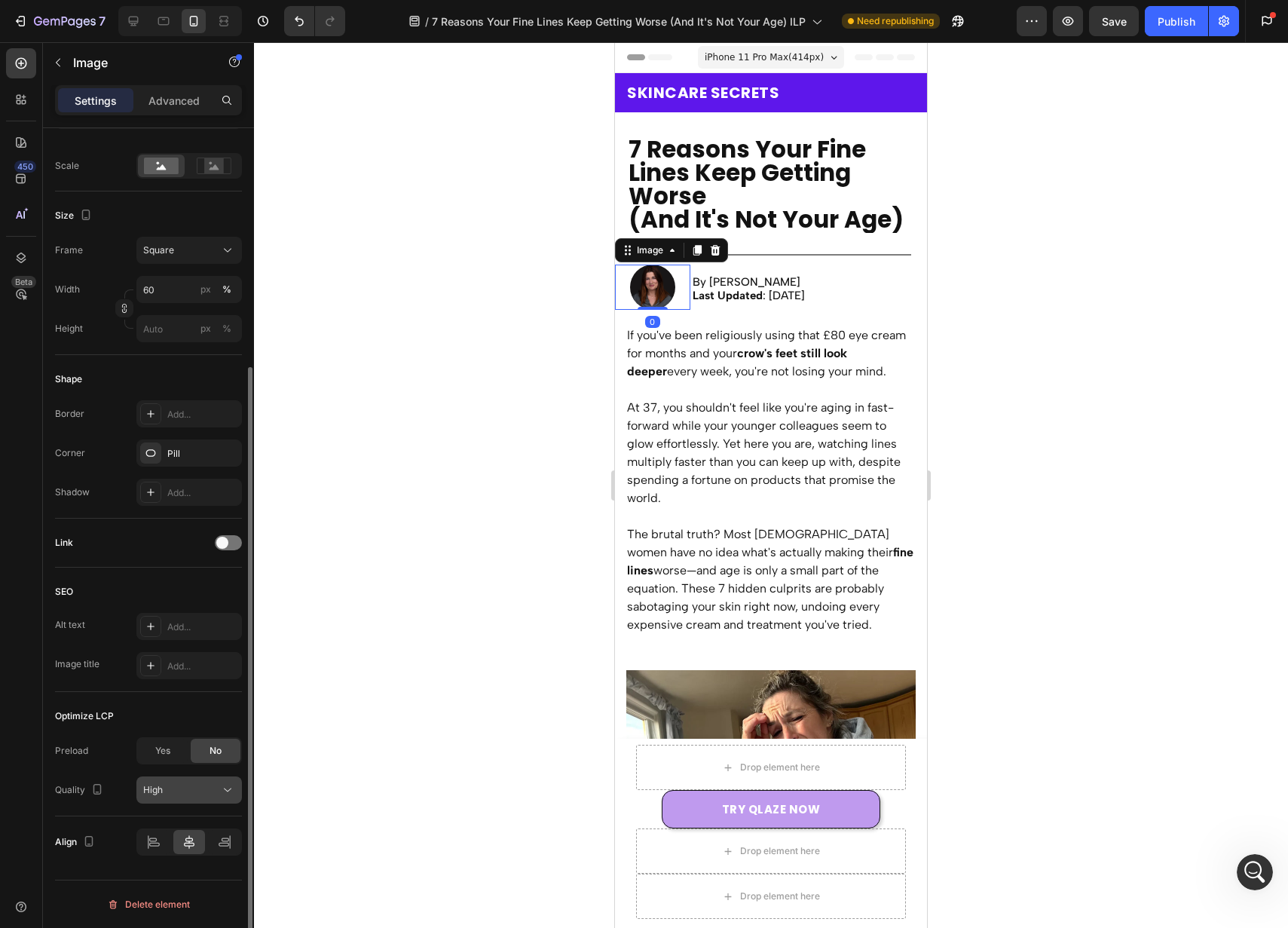
click at [190, 785] on div "High" at bounding box center [182, 790] width 77 height 14
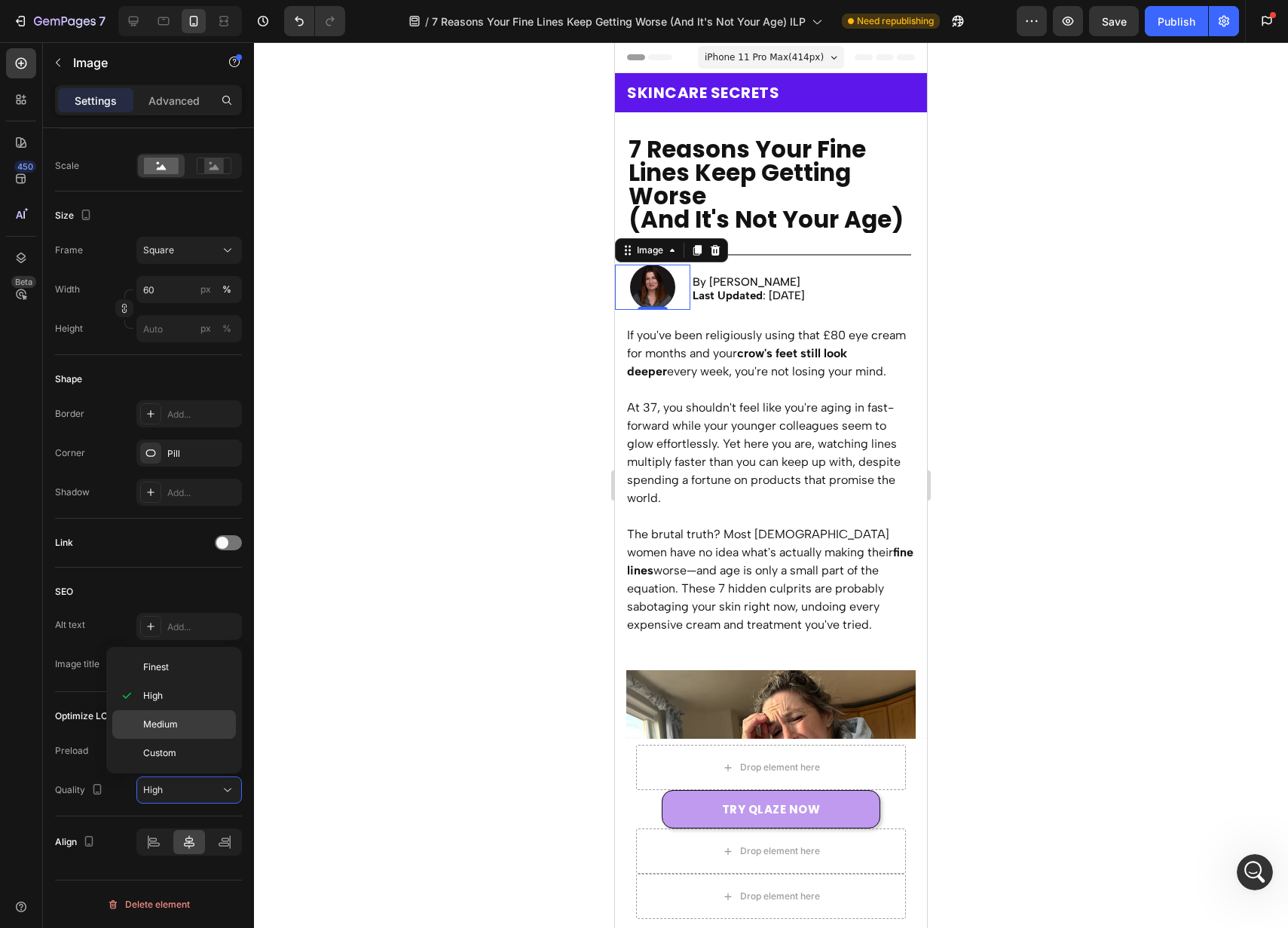
click at [201, 738] on div "Medium" at bounding box center [174, 752] width 123 height 29
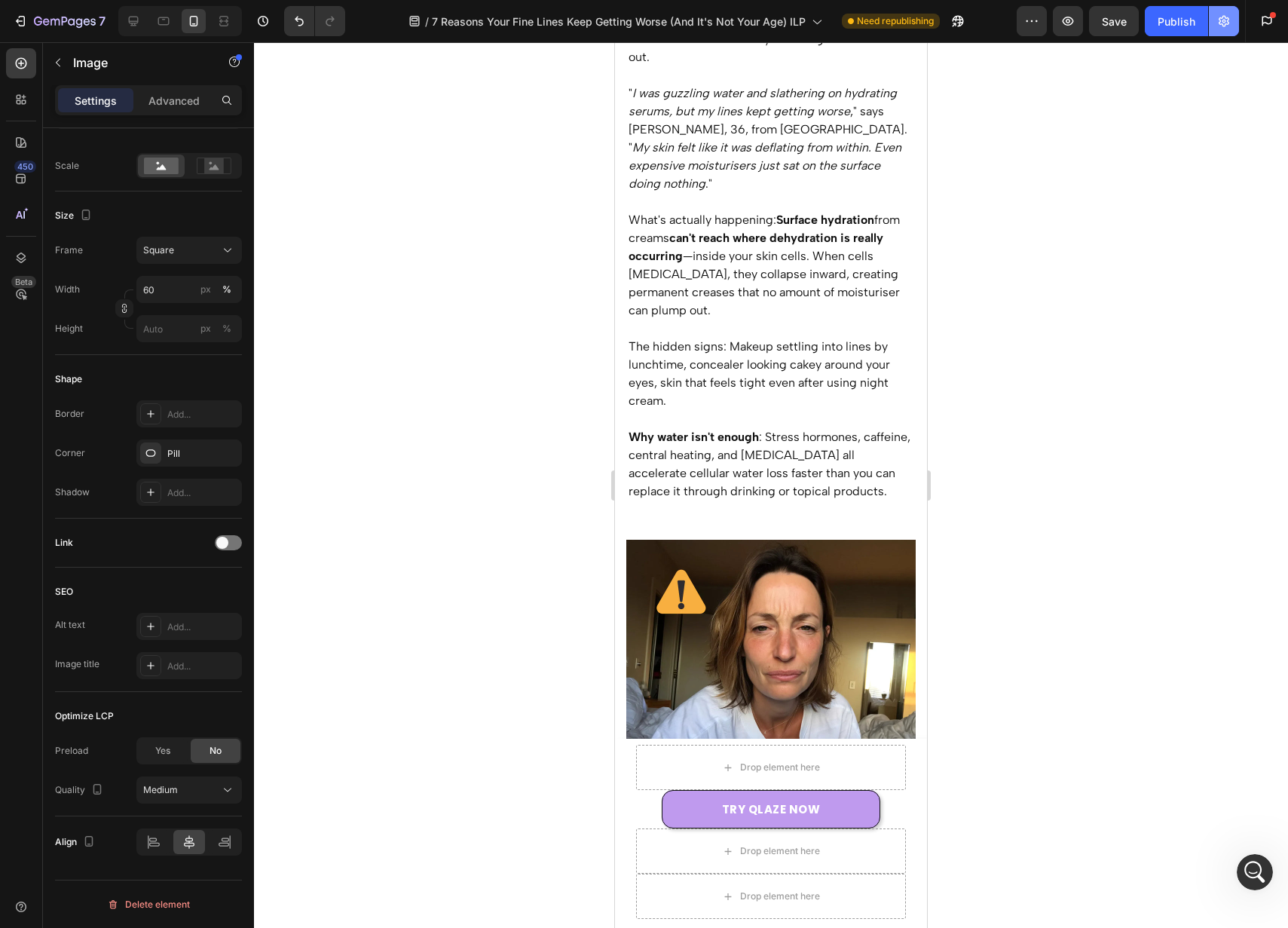
scroll to position [1954, 0]
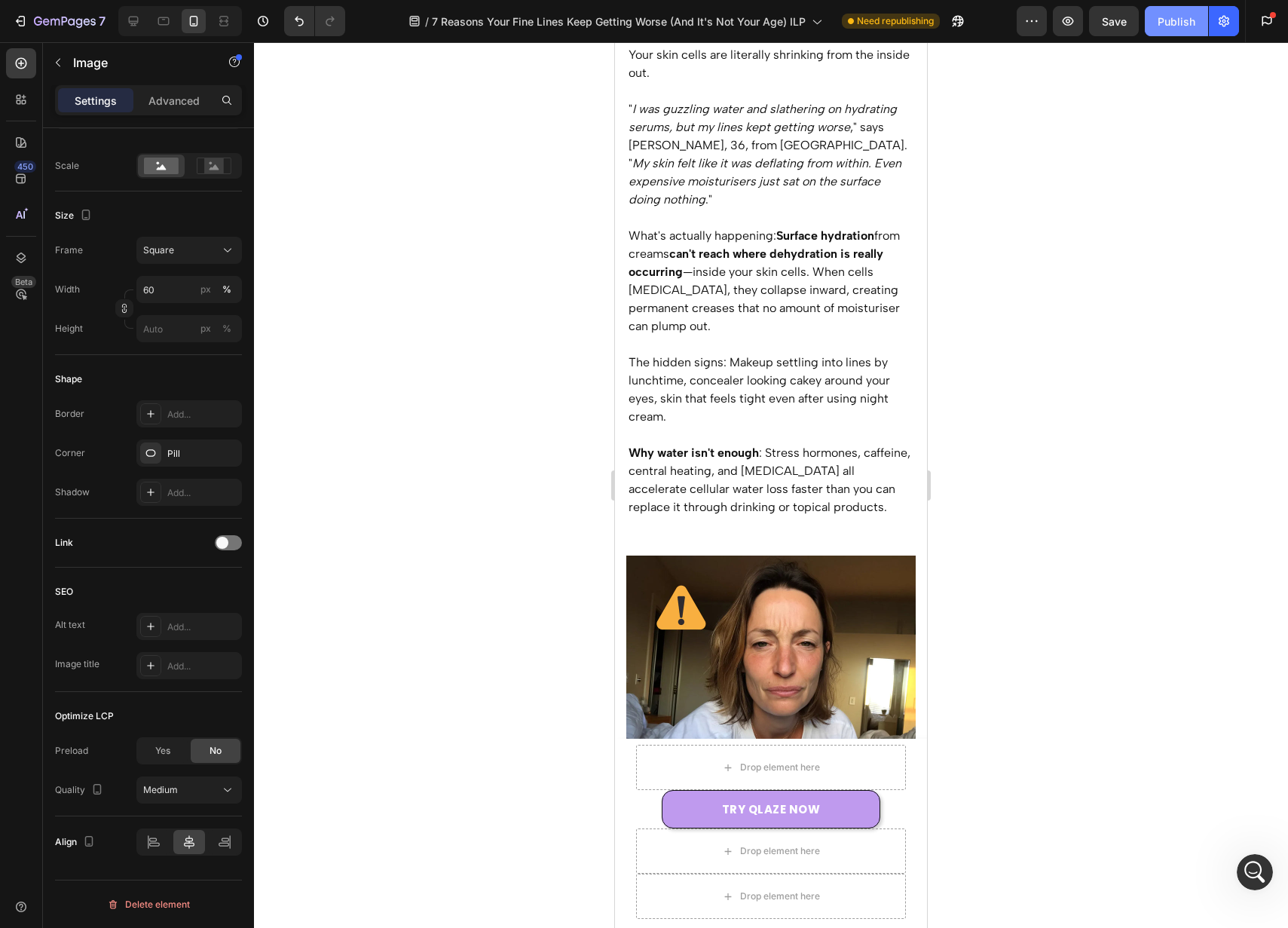
click at [1187, 26] on div "Publish" at bounding box center [1176, 22] width 38 height 16
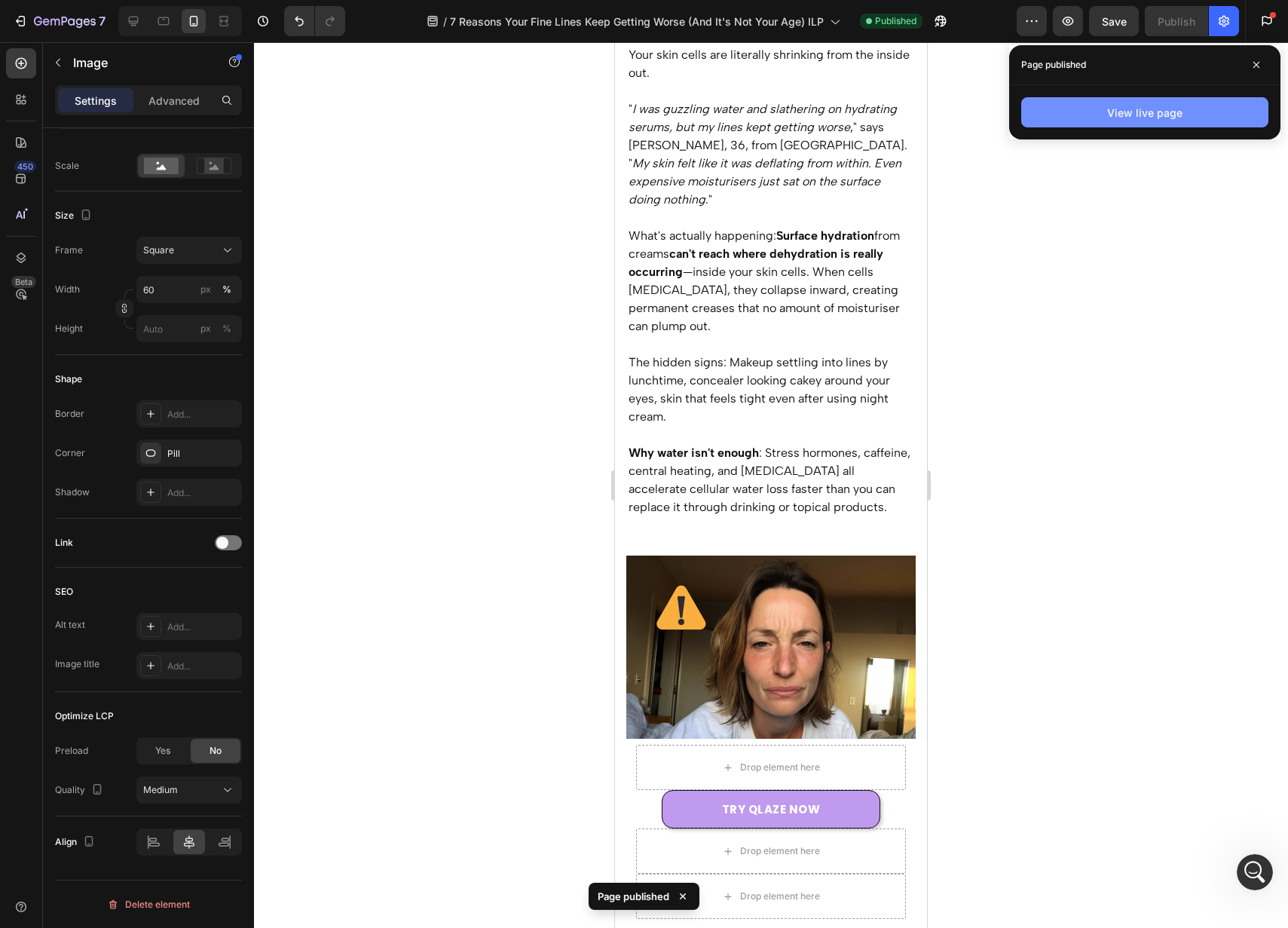
click at [1133, 109] on div "View live page" at bounding box center [1145, 113] width 76 height 16
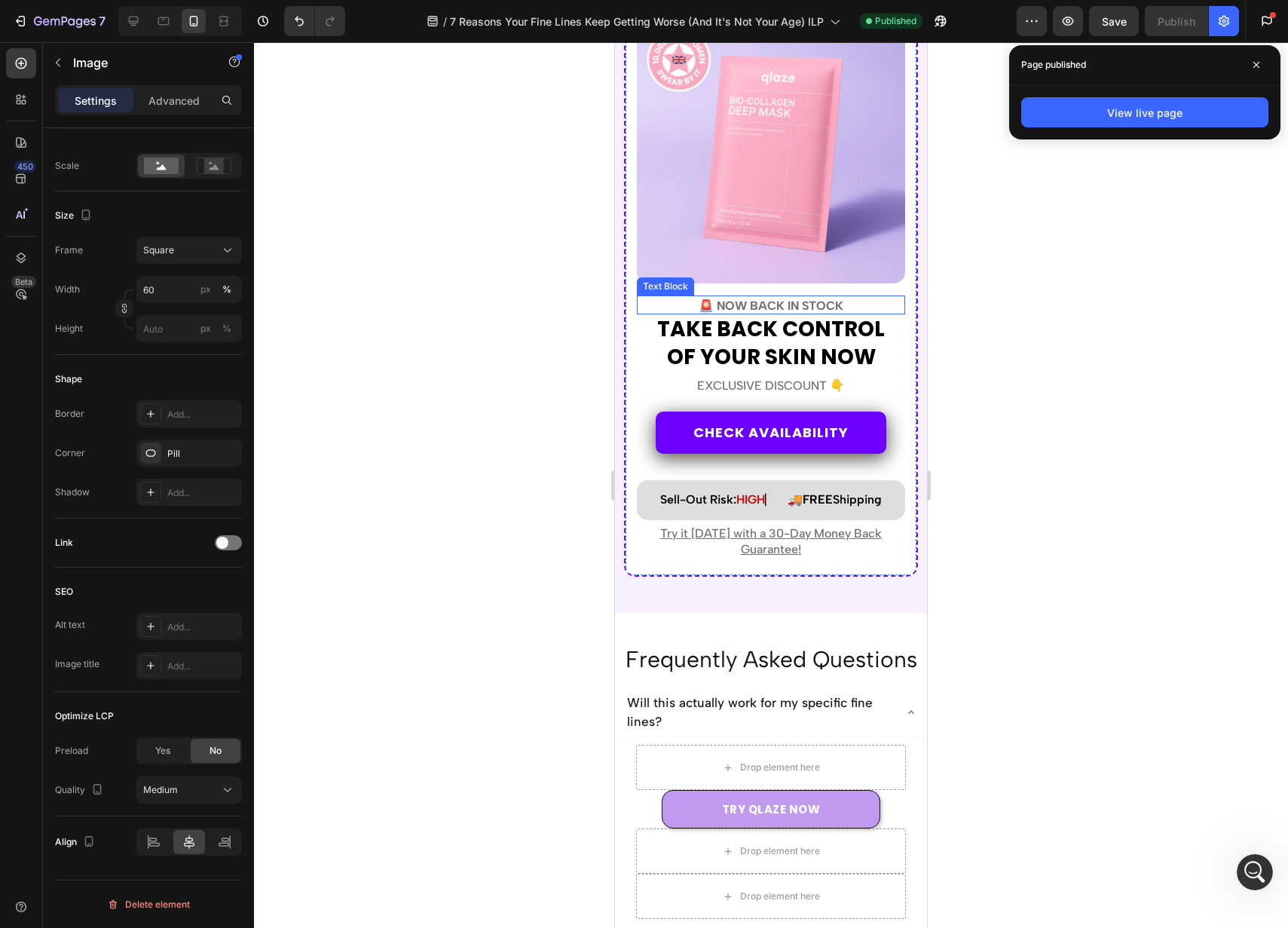
scroll to position [7056, 0]
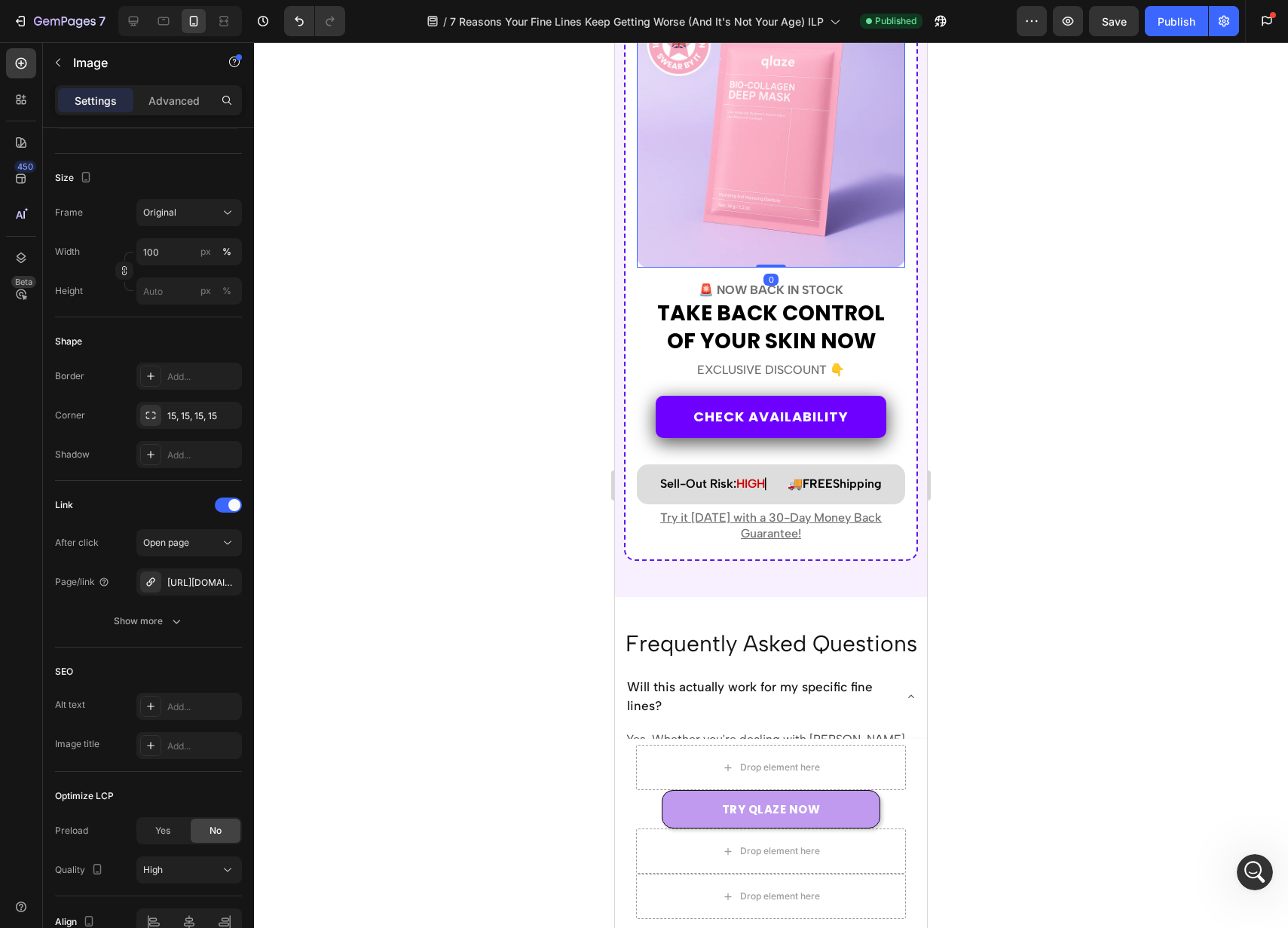
click at [843, 124] on img at bounding box center [771, 133] width 268 height 268
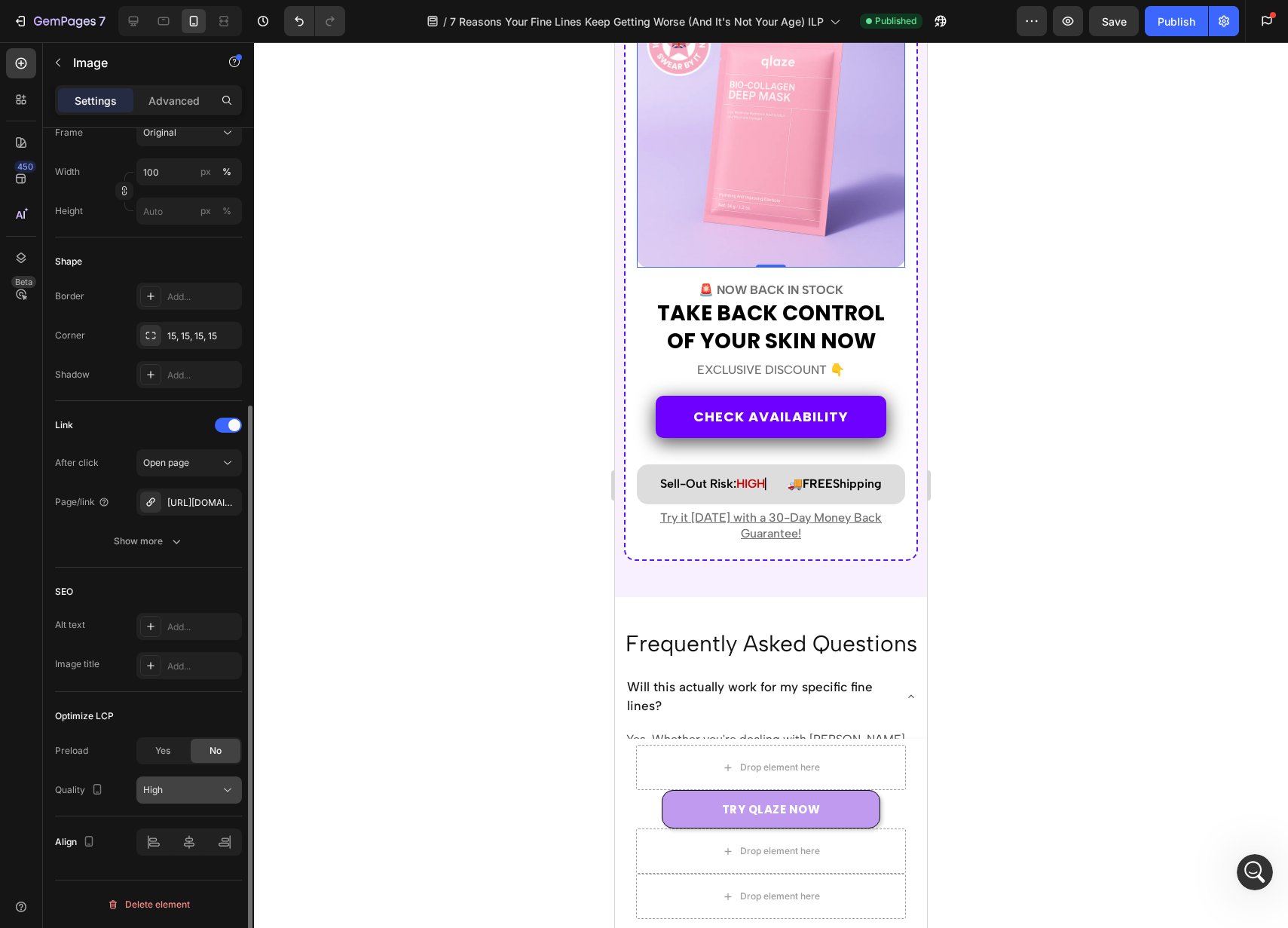
click at [204, 785] on div "High" at bounding box center [182, 790] width 77 height 14
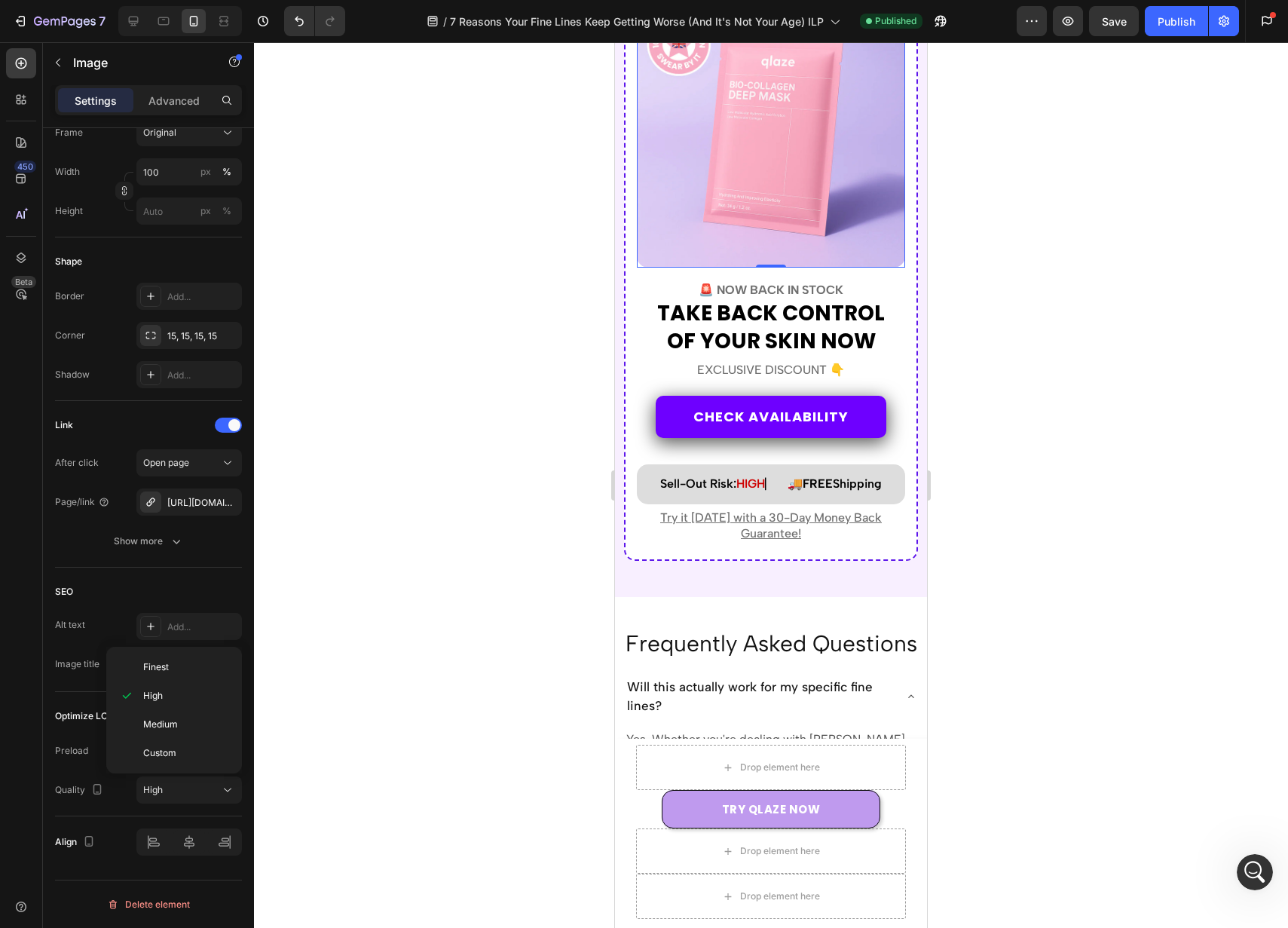
click at [512, 650] on div at bounding box center [772, 485] width 1034 height 886
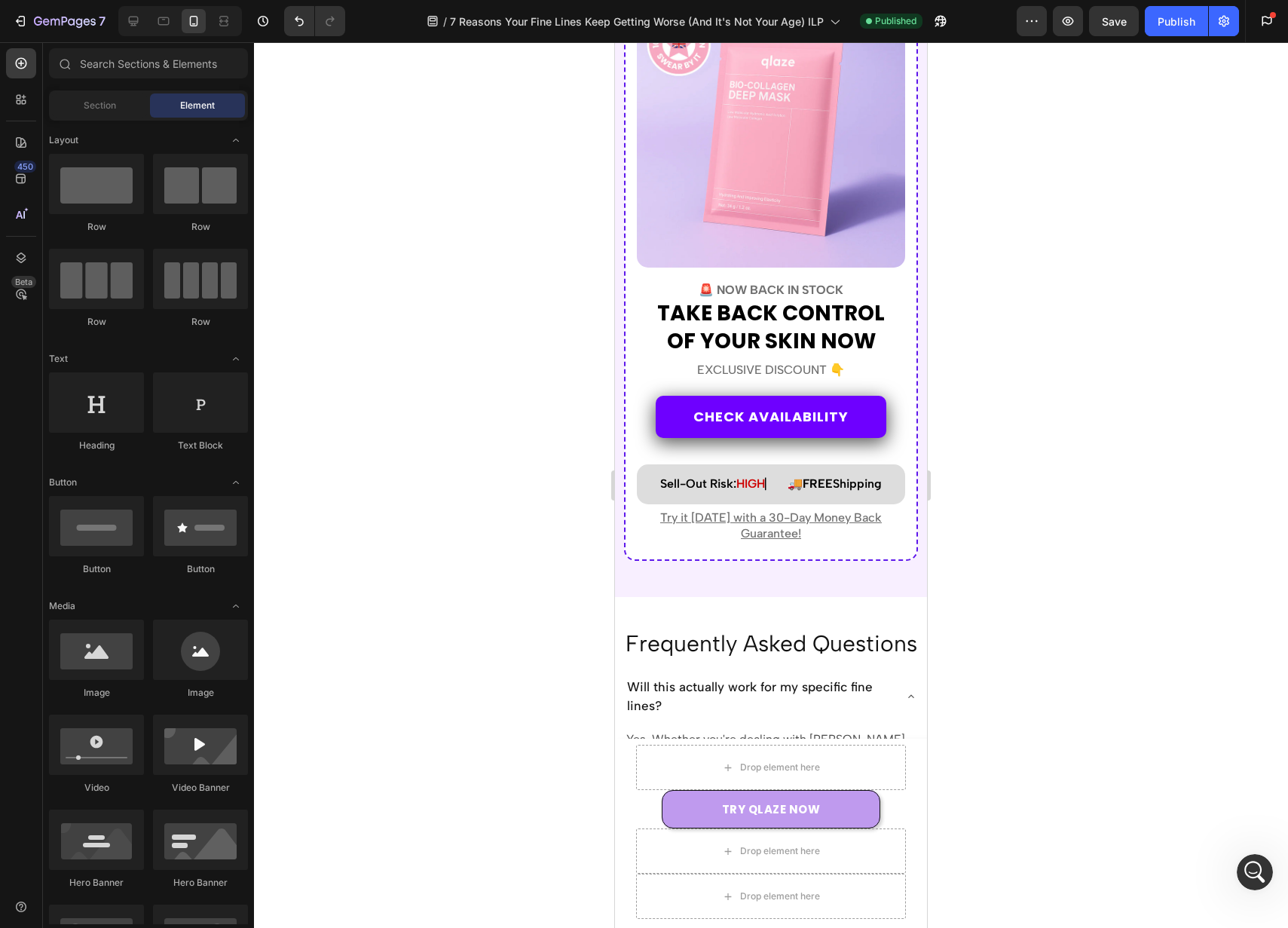
click at [513, 651] on div at bounding box center [772, 485] width 1034 height 886
click at [1067, 26] on icon "button" at bounding box center [1068, 22] width 15 height 15
click at [0, 0] on div "7 Version history / 7 Reasons Your Fine Lines Keep Getting Worse (And It's Not …" at bounding box center [644, 22] width 1288 height 43
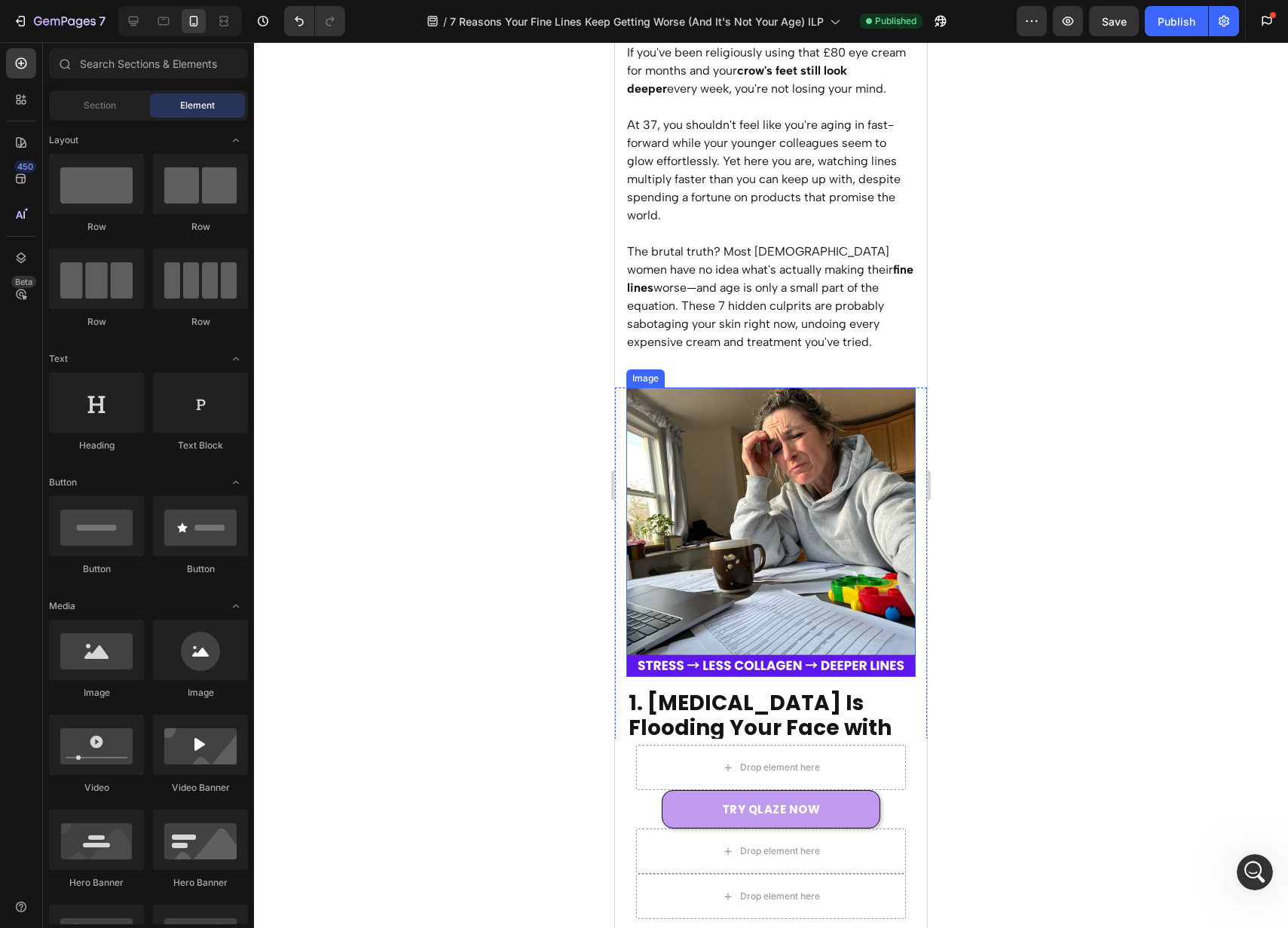
scroll to position [284, 0]
click at [850, 489] on img at bounding box center [772, 532] width 290 height 290
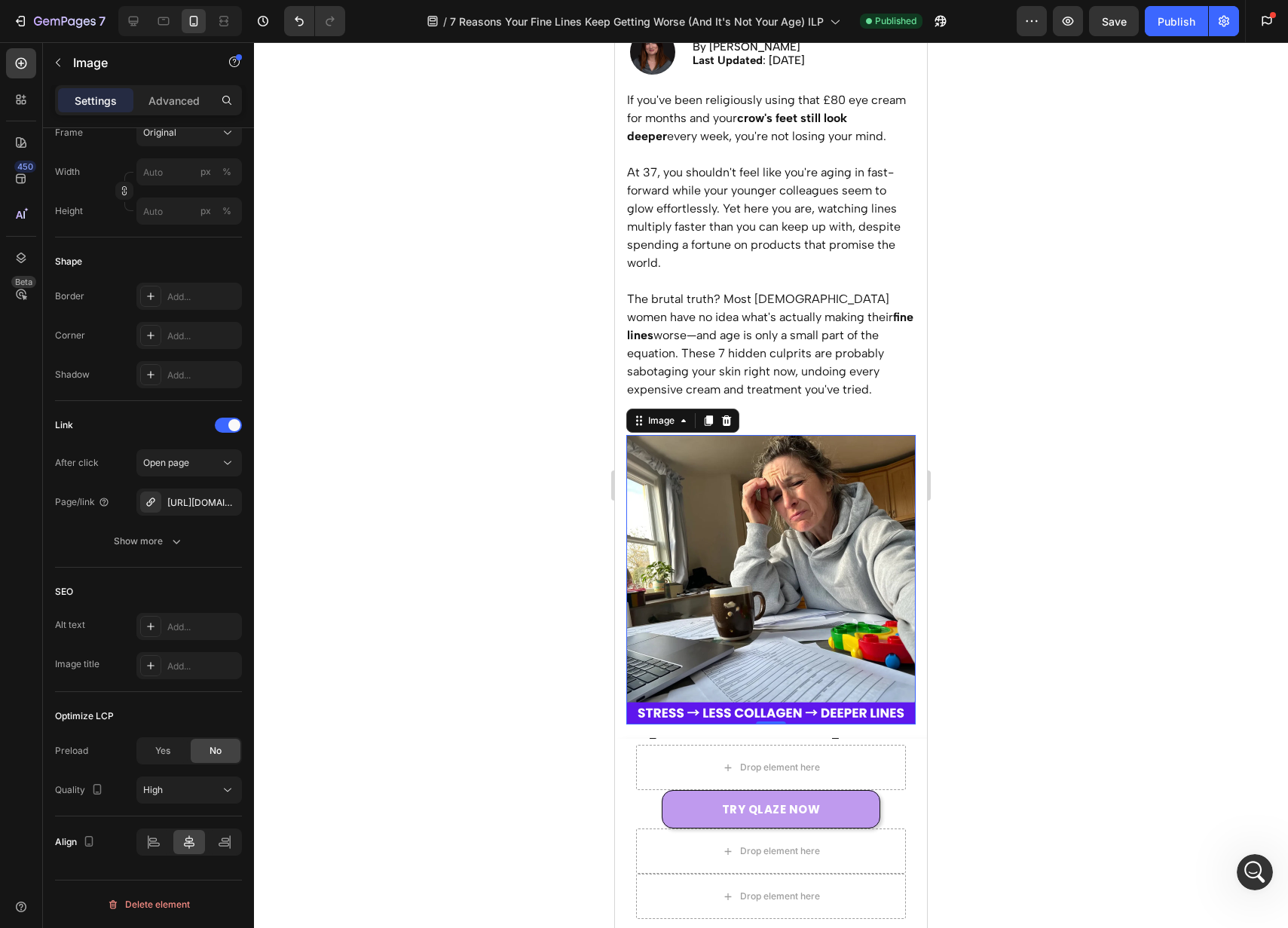
scroll to position [254, 0]
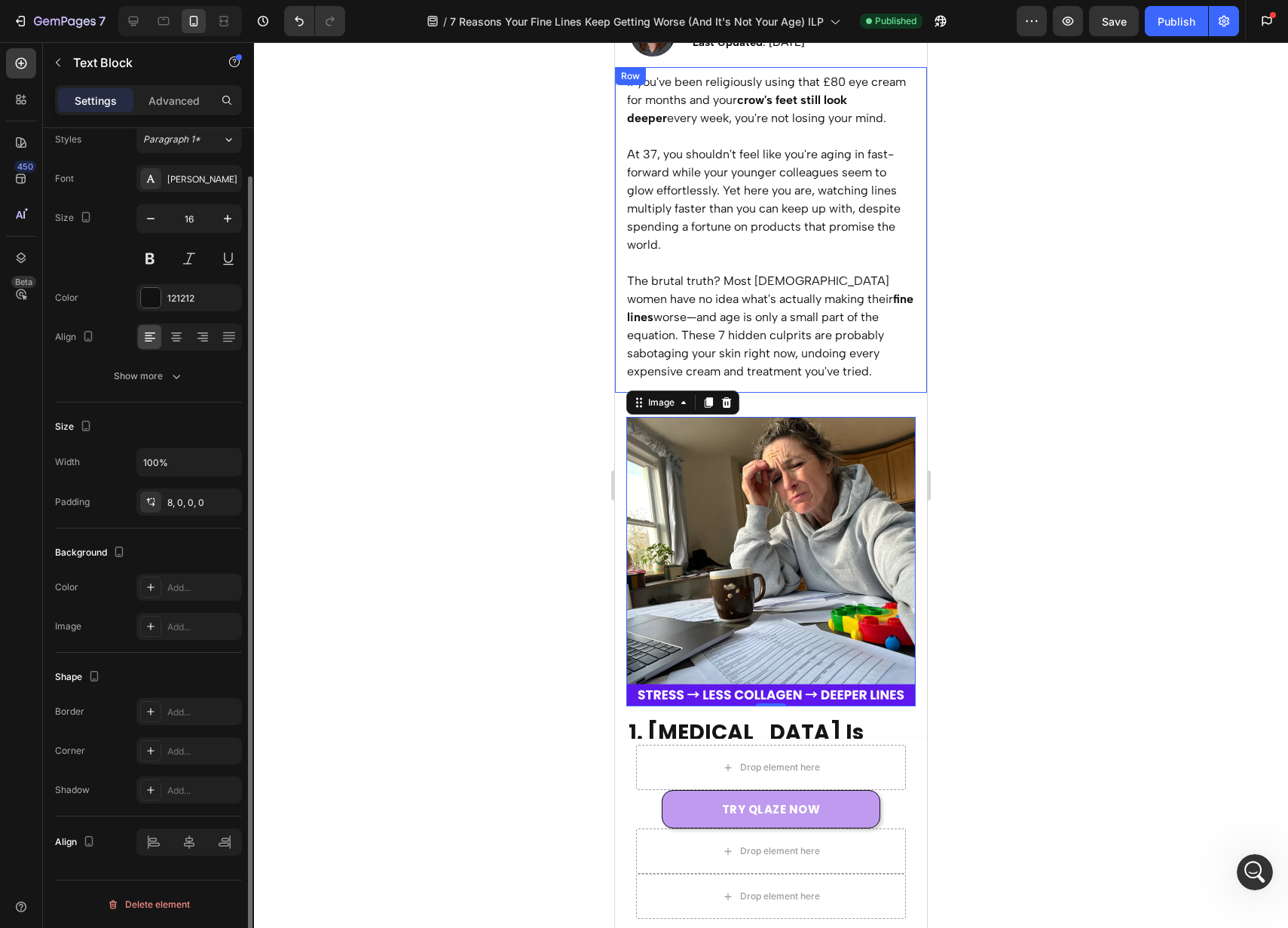
click at [789, 328] on p "The brutal truth? Most [DEMOGRAPHIC_DATA] women have no idea what's actually ma…" at bounding box center [772, 318] width 288 height 126
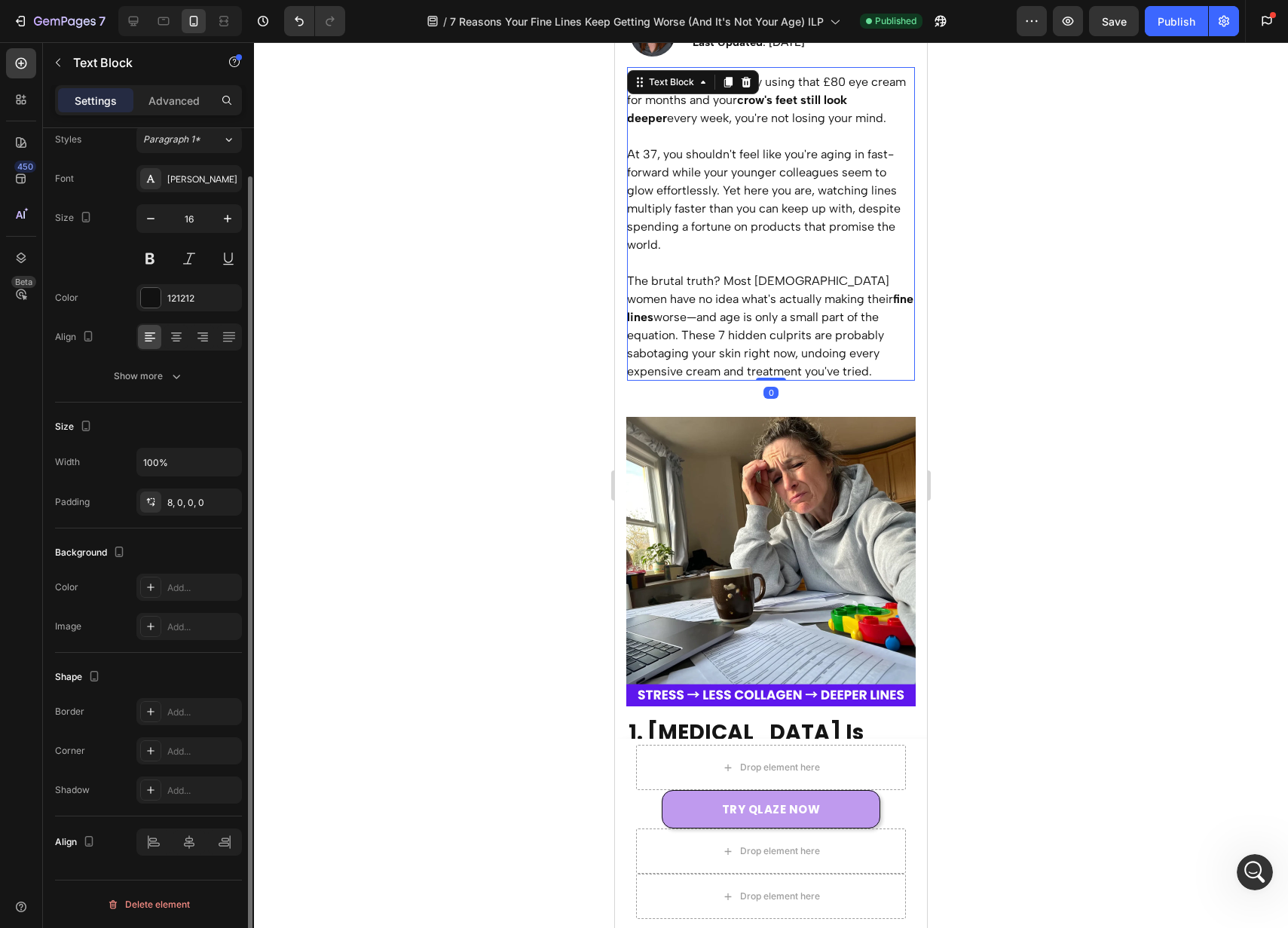
scroll to position [0, 0]
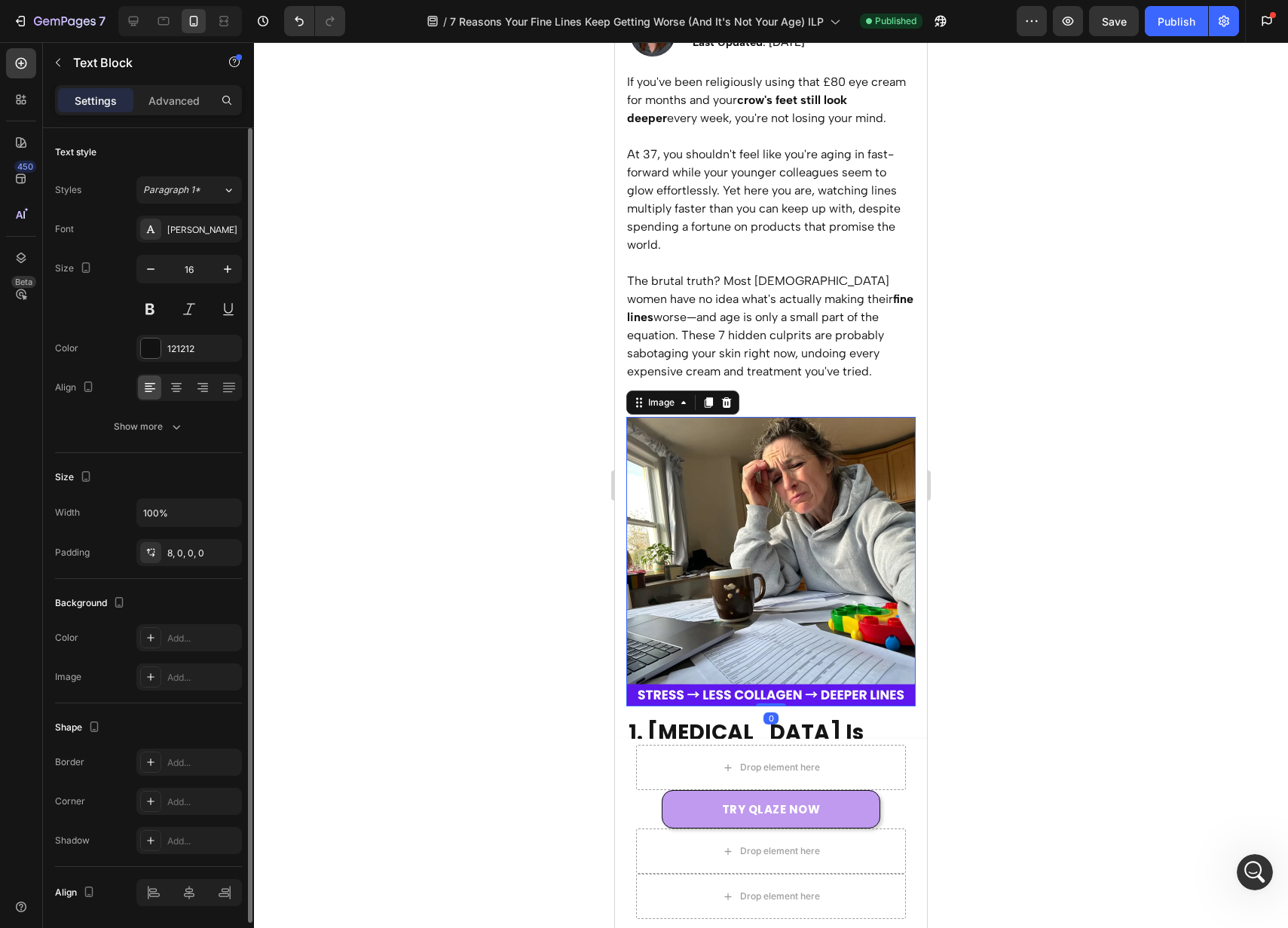
click at [799, 507] on img at bounding box center [772, 562] width 290 height 290
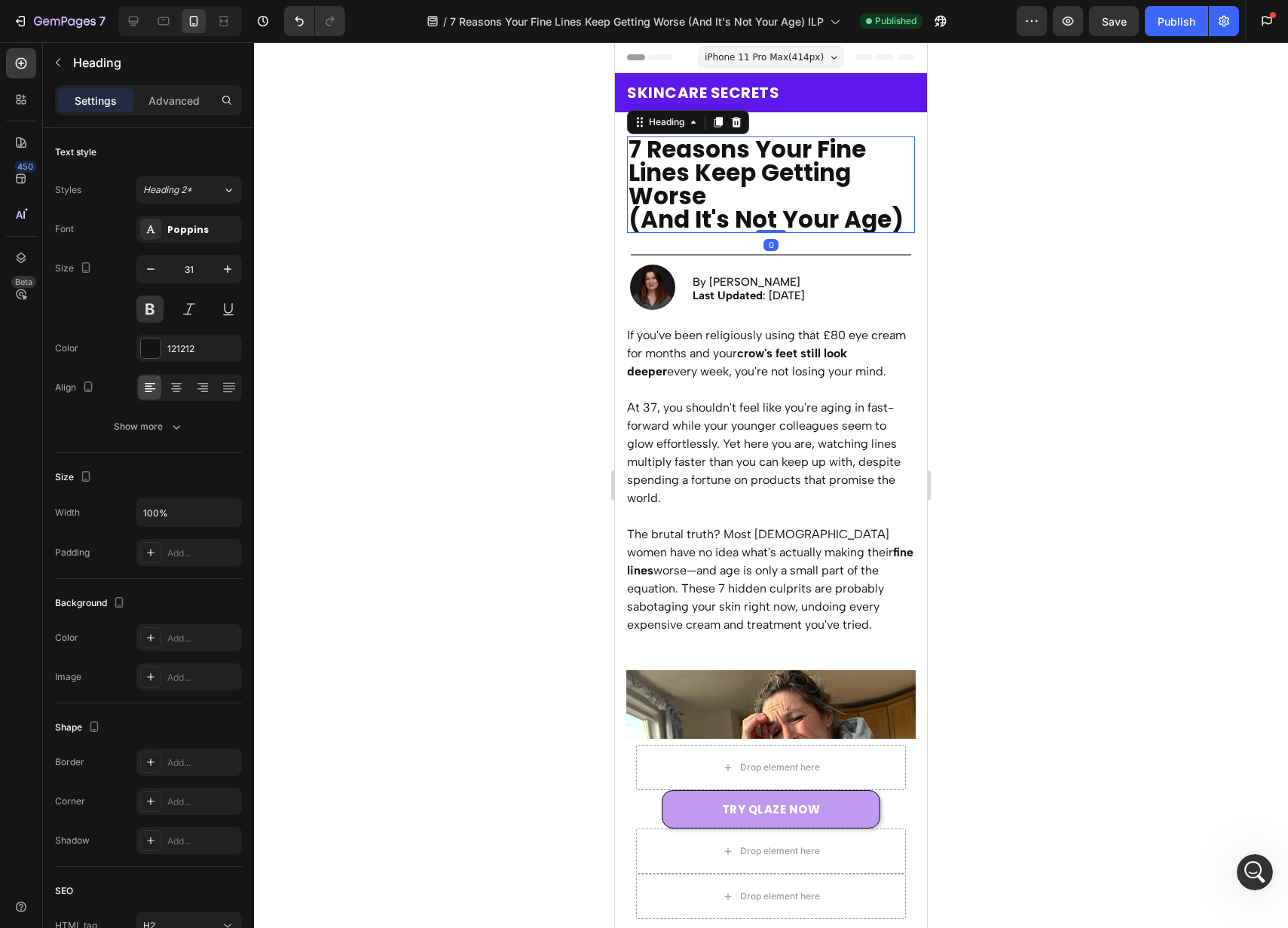
drag, startPoint x: 819, startPoint y: 188, endPoint x: 666, endPoint y: 237, distance: 160.7
click at [818, 188] on h2 "7 Reasons Your Fine Lines Keep Getting Worse (And It's Not Your Age)" at bounding box center [772, 184] width 288 height 96
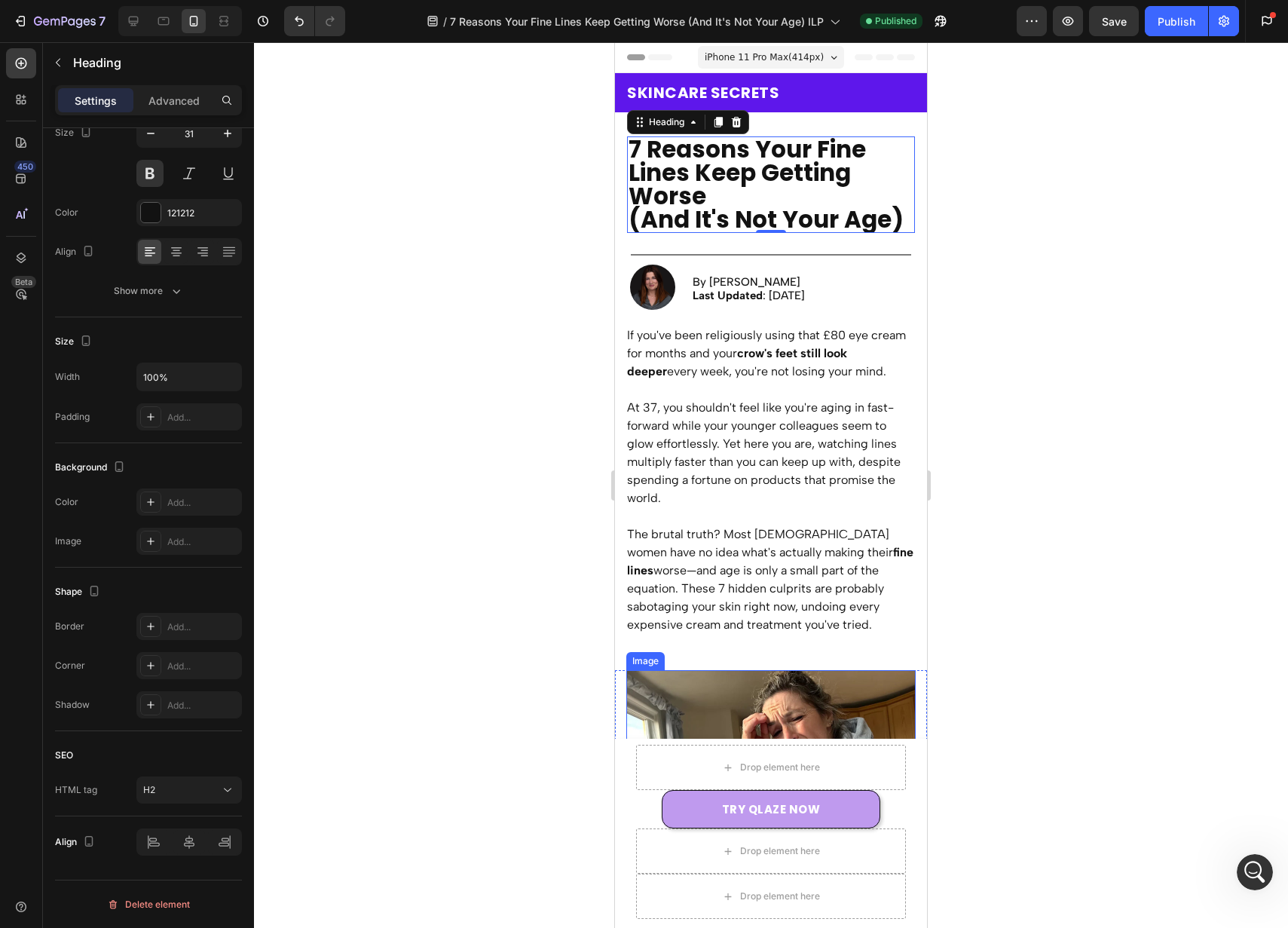
click at [816, 673] on img at bounding box center [772, 815] width 290 height 290
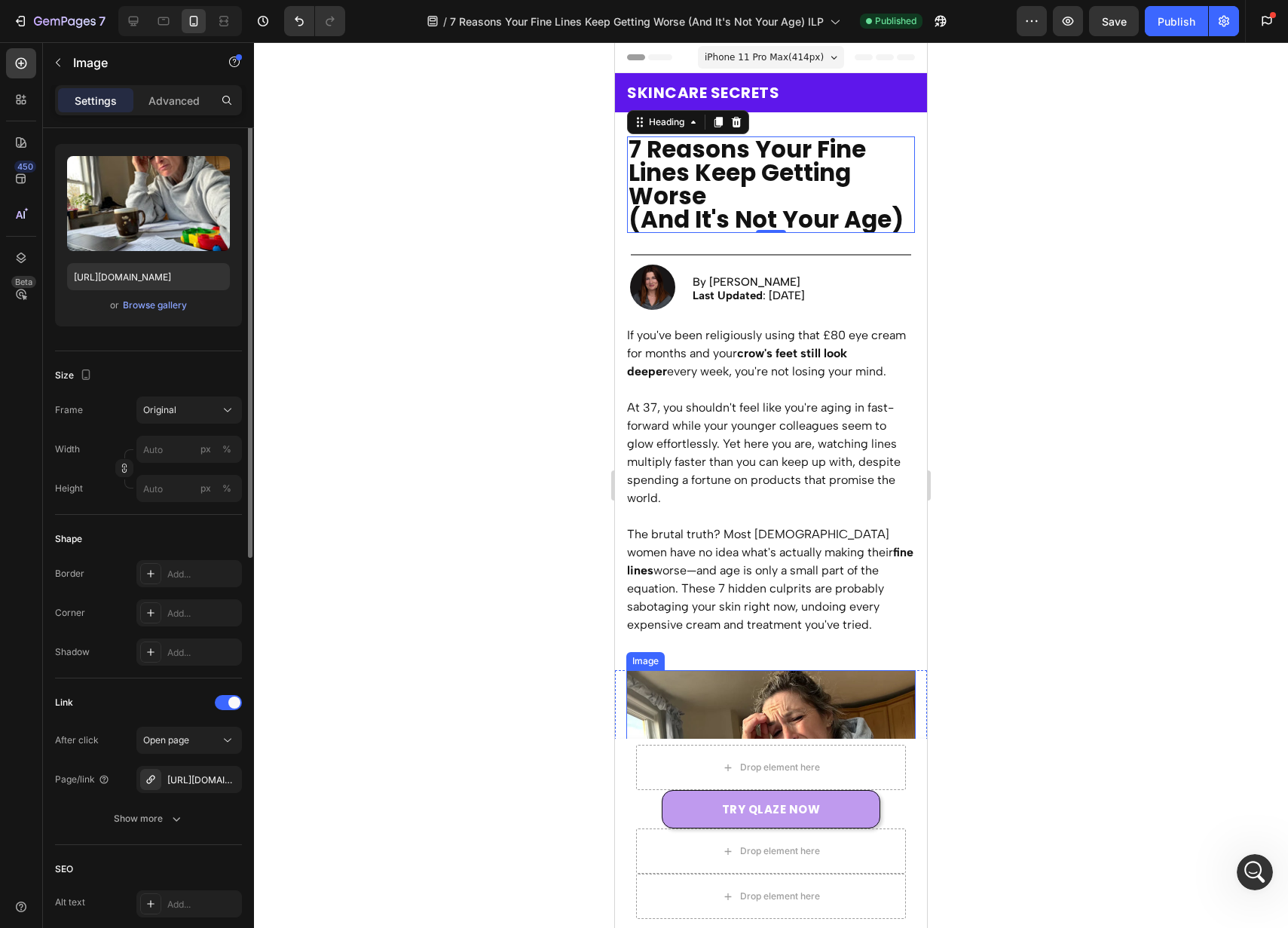
scroll to position [0, 0]
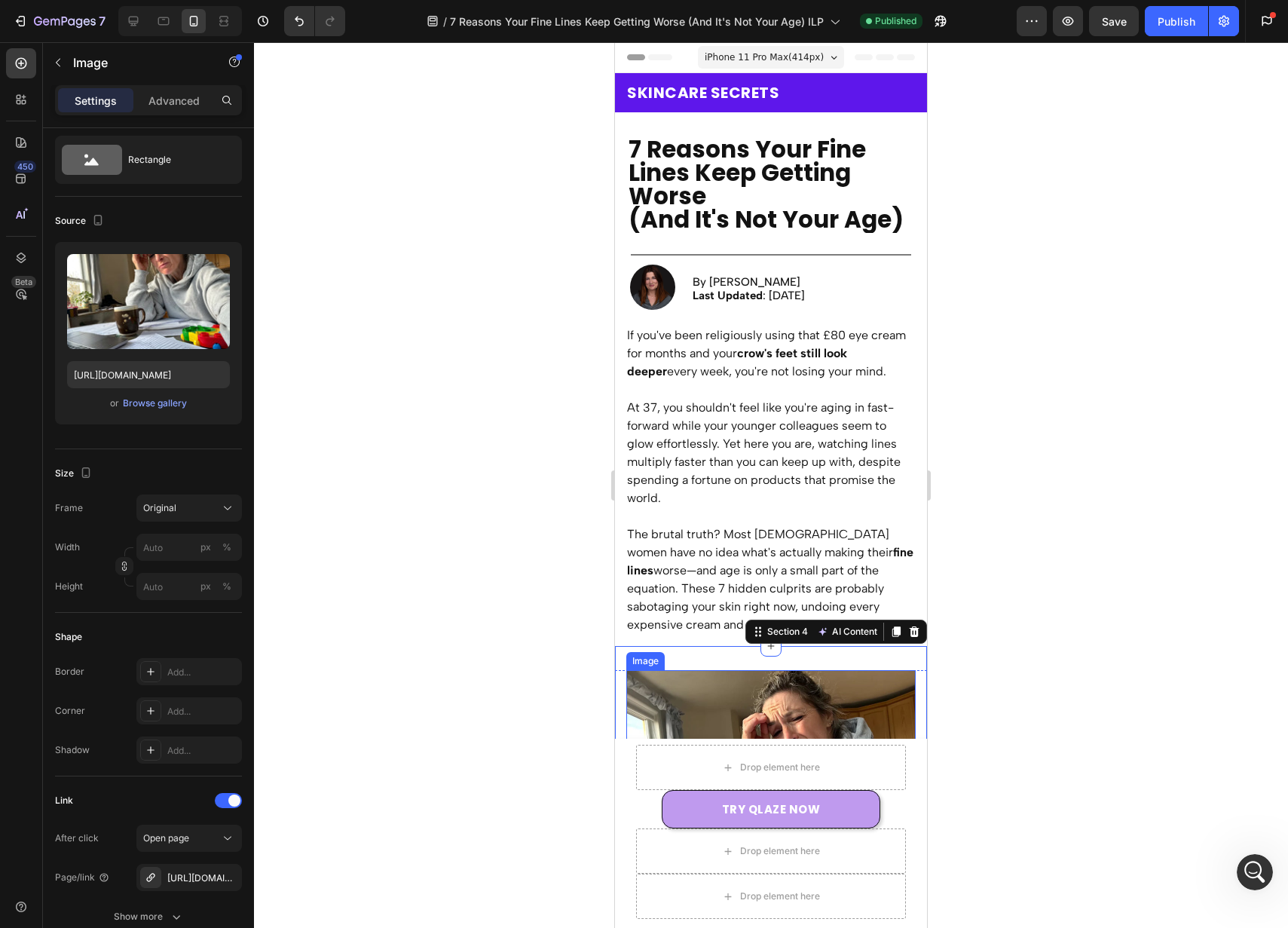
click at [809, 703] on img at bounding box center [772, 815] width 290 height 290
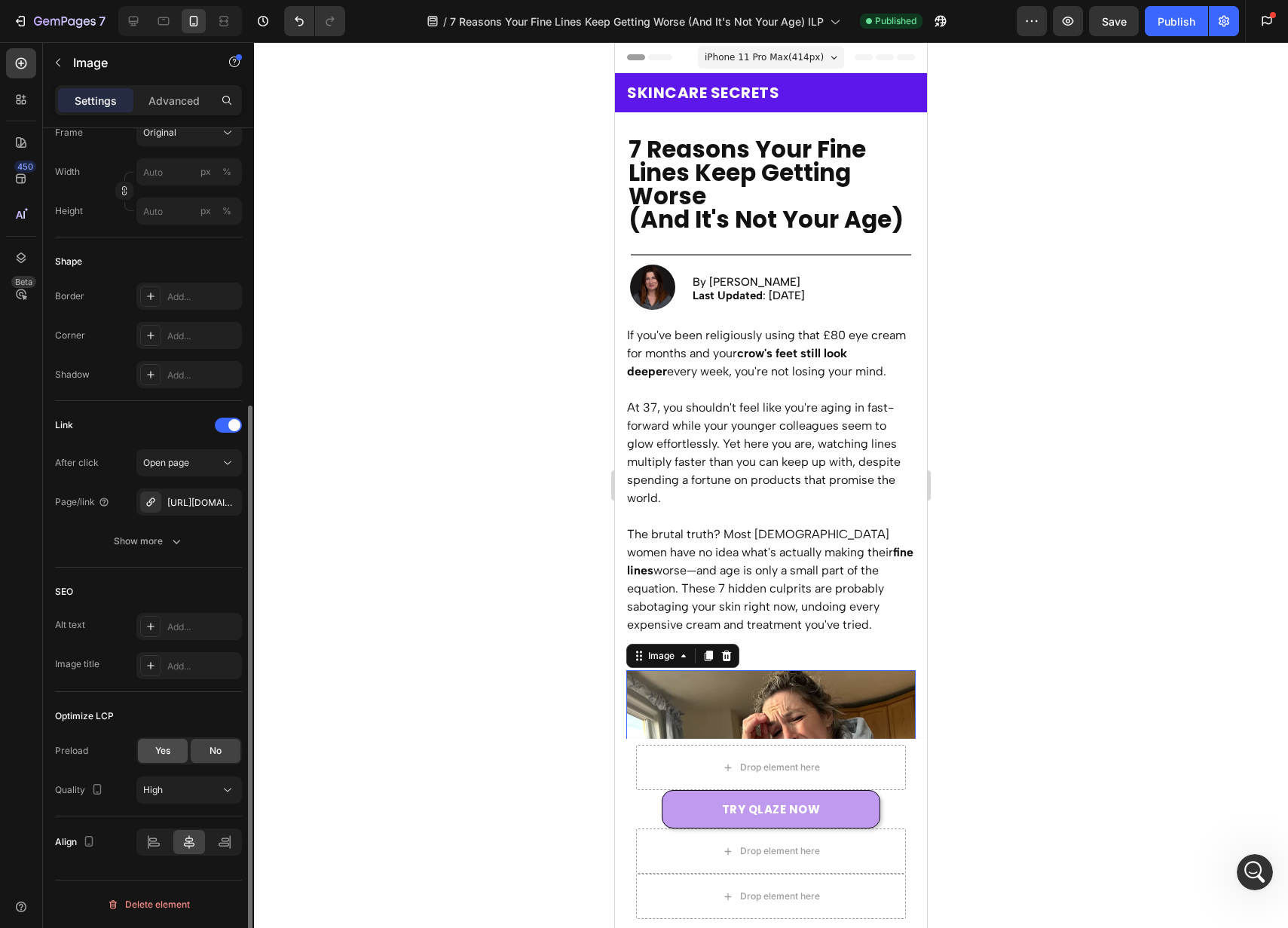
click at [143, 750] on div "Yes" at bounding box center [163, 750] width 50 height 24
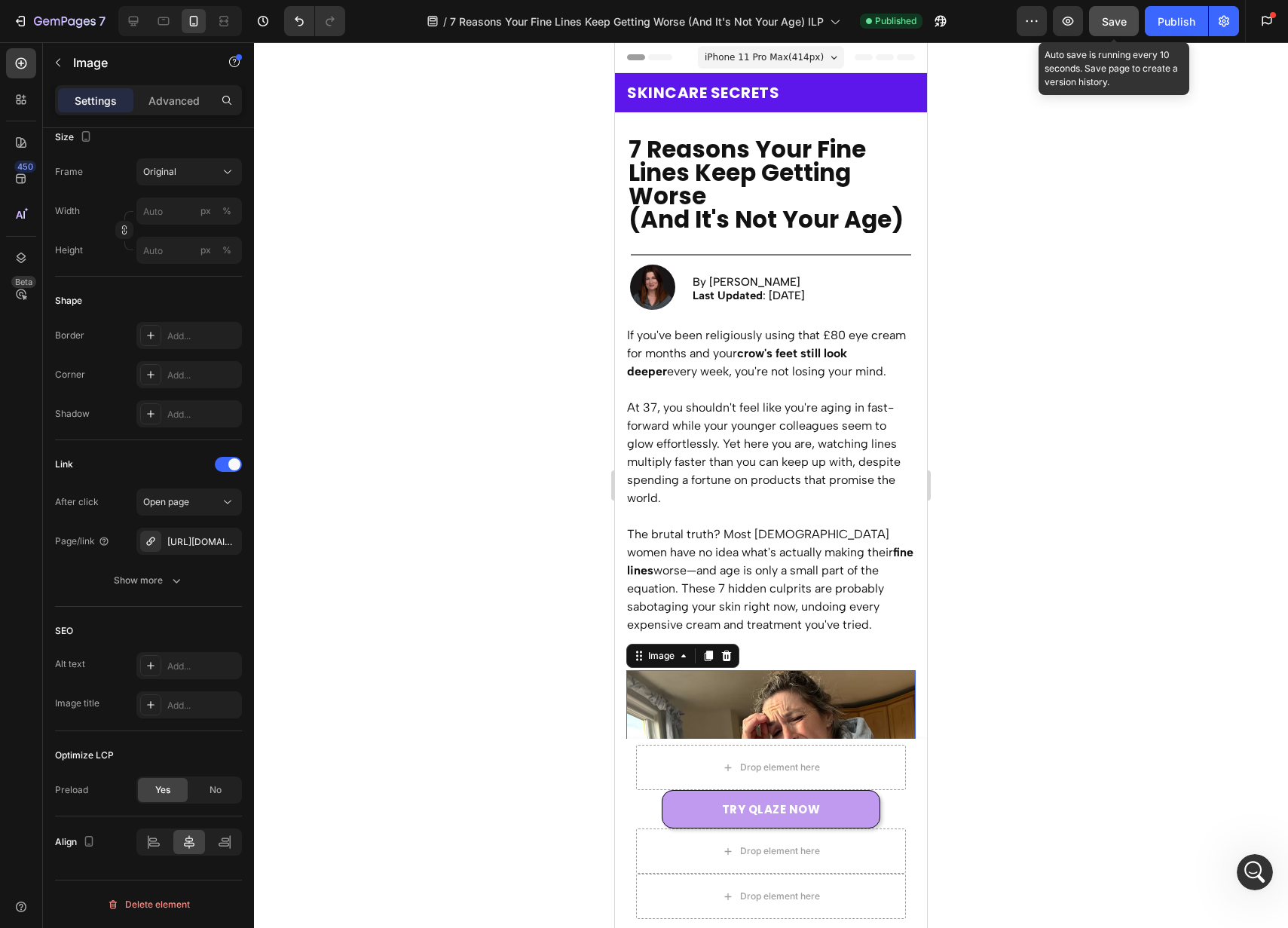
click at [1122, 26] on span "Save" at bounding box center [1115, 22] width 25 height 13
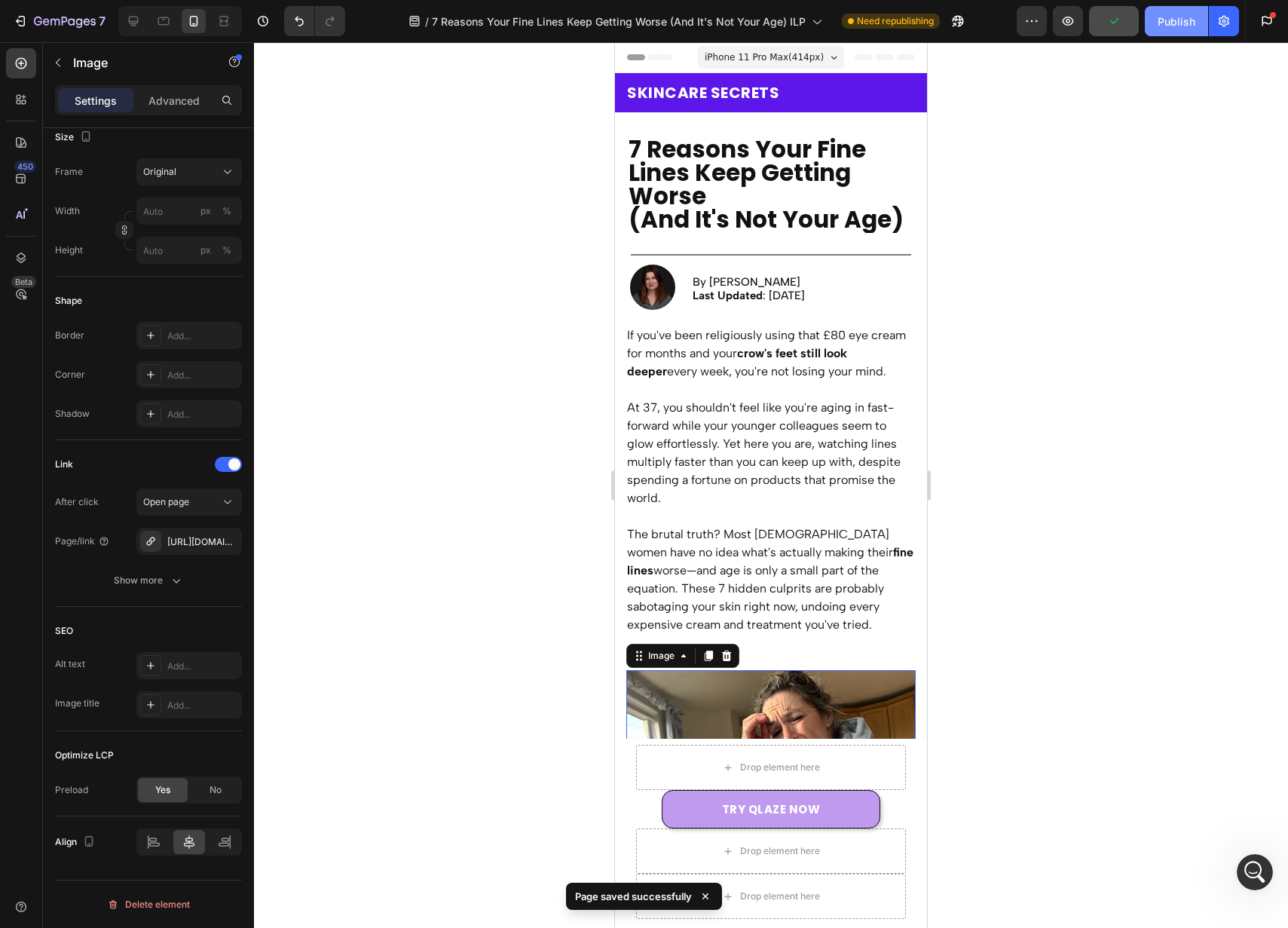
click at [1172, 31] on button "Publish" at bounding box center [1176, 21] width 63 height 30
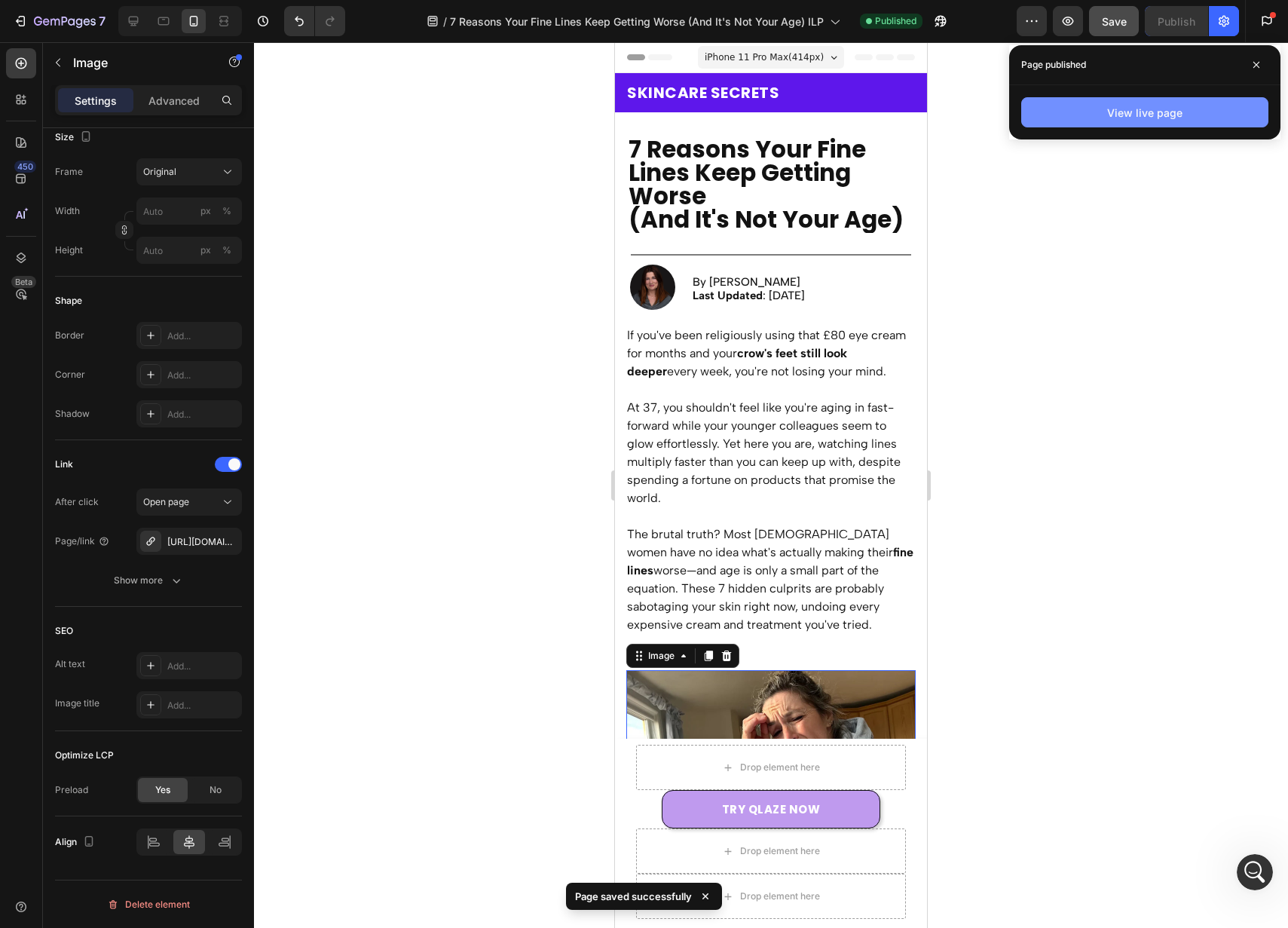
click at [1192, 116] on button "View live page" at bounding box center [1145, 112] width 247 height 30
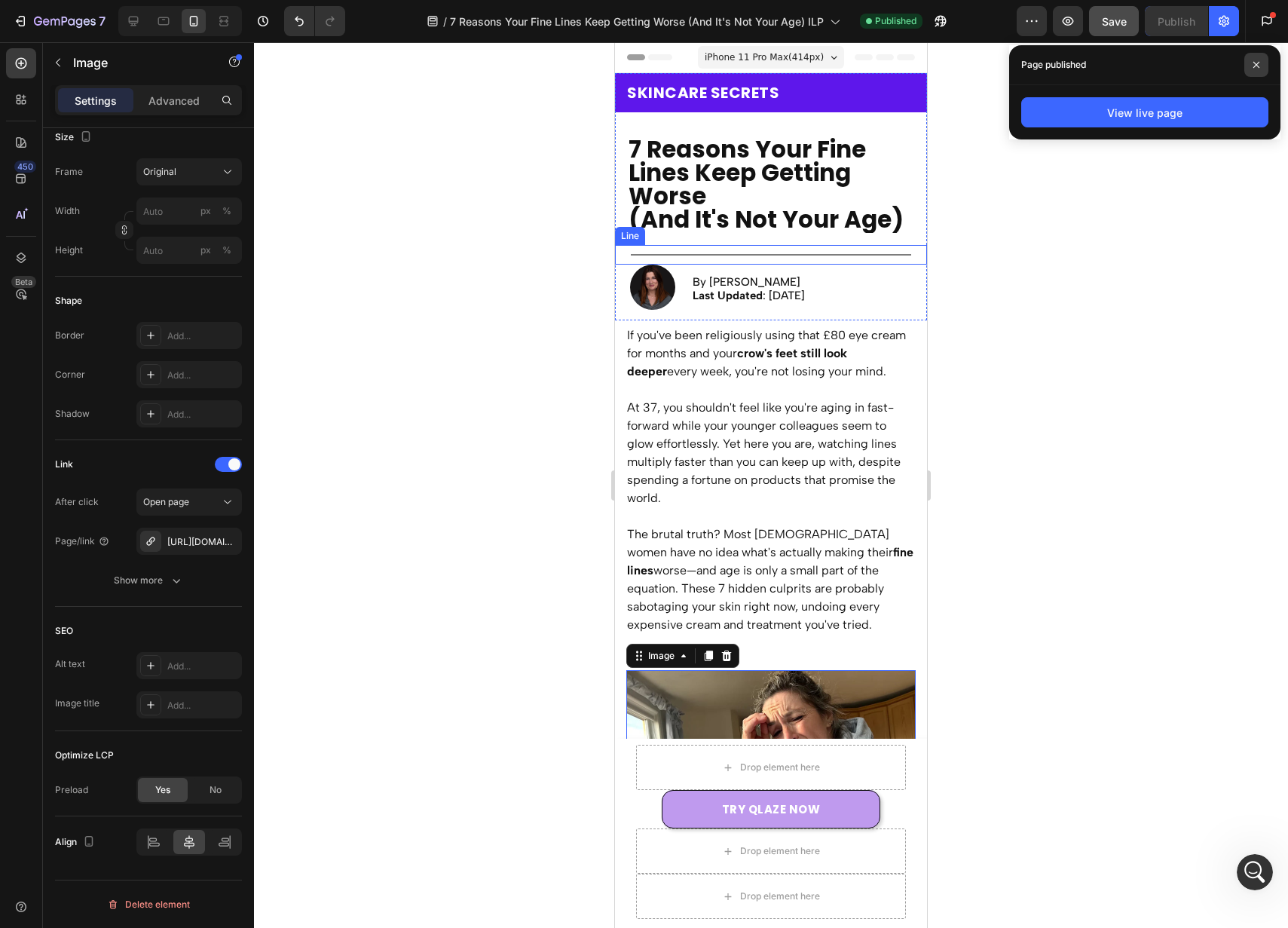
click at [1264, 65] on span at bounding box center [1256, 64] width 24 height 24
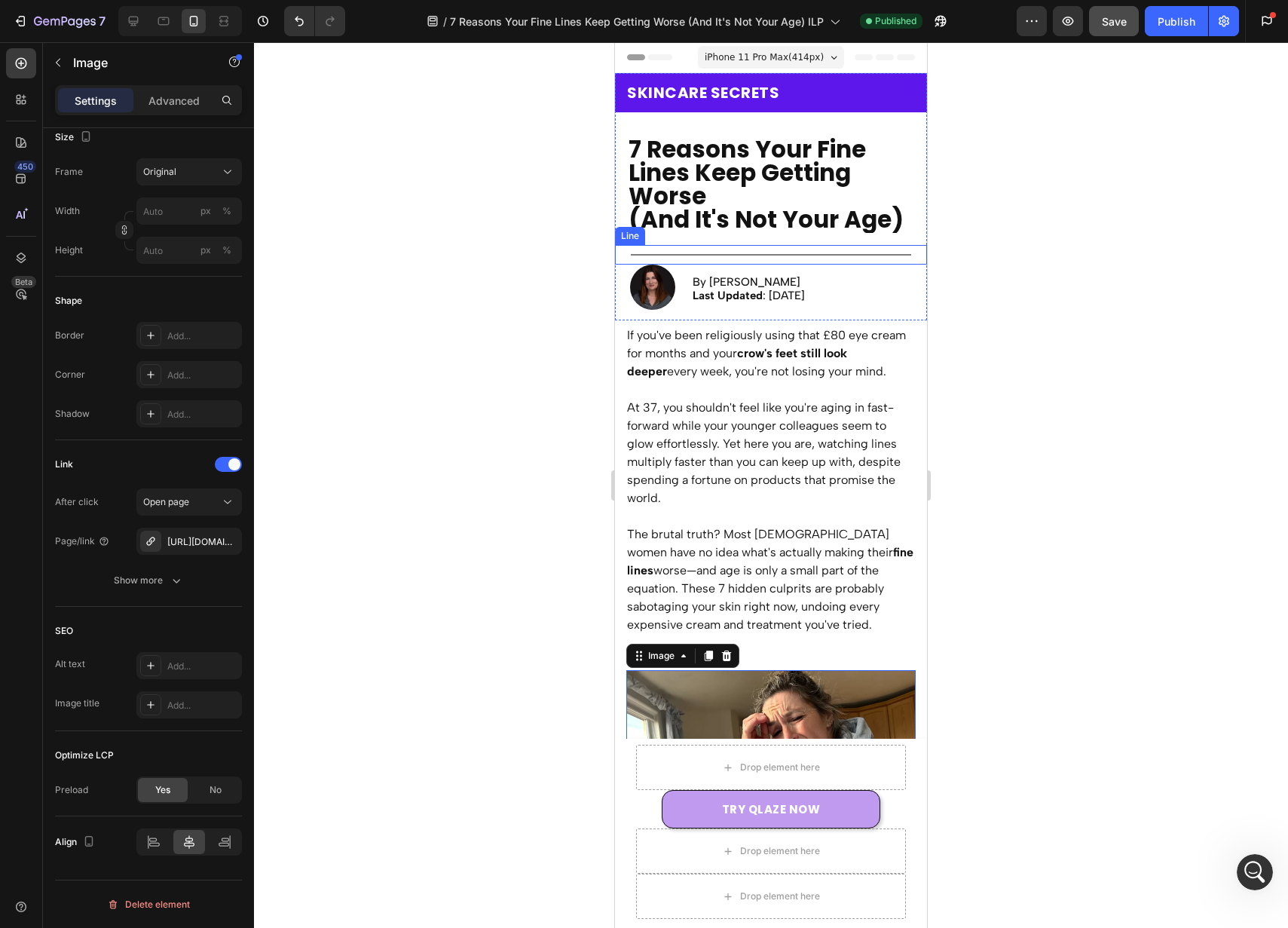
click at [1134, 201] on div at bounding box center [772, 485] width 1034 height 886
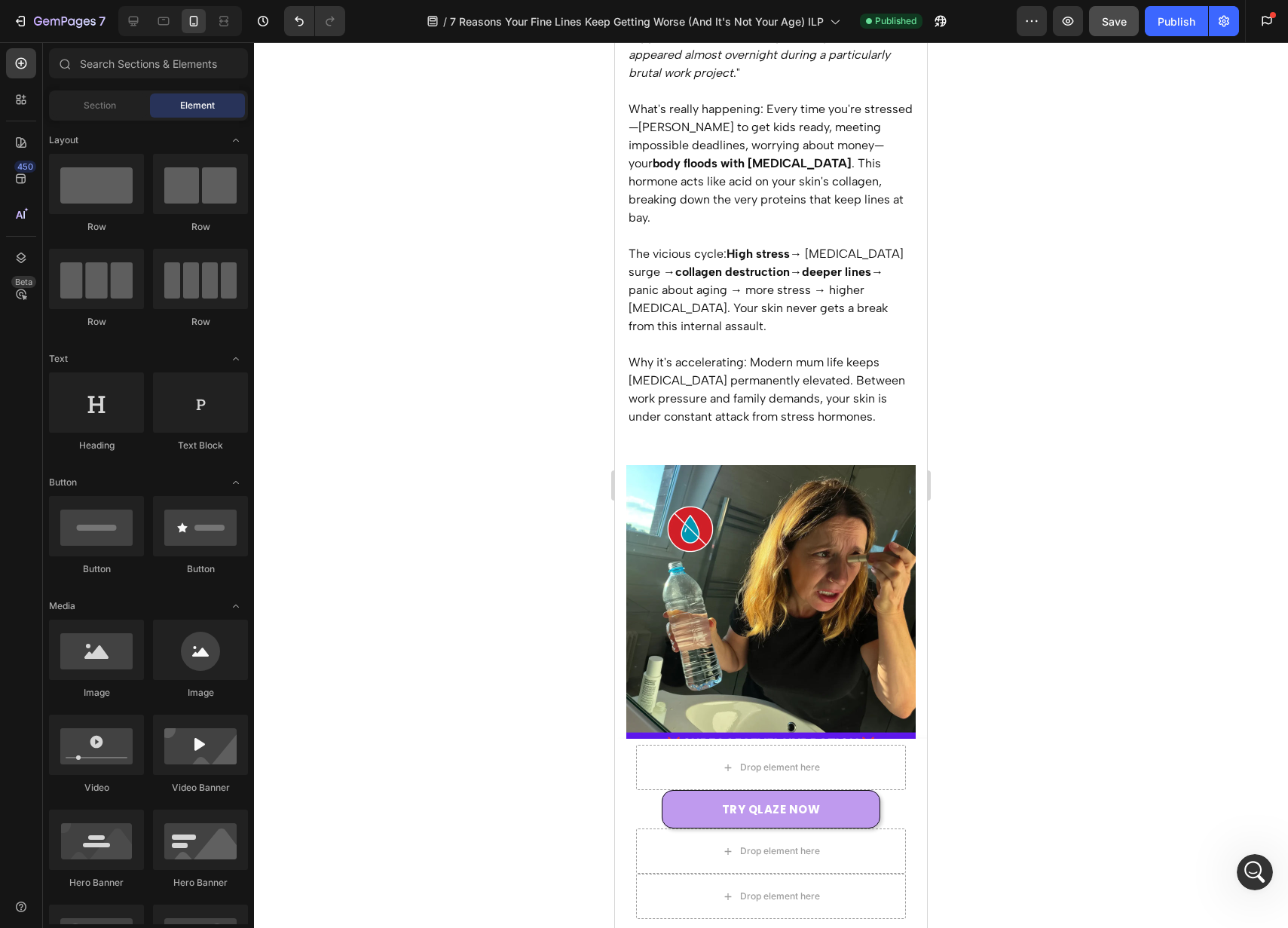
scroll to position [1265, 0]
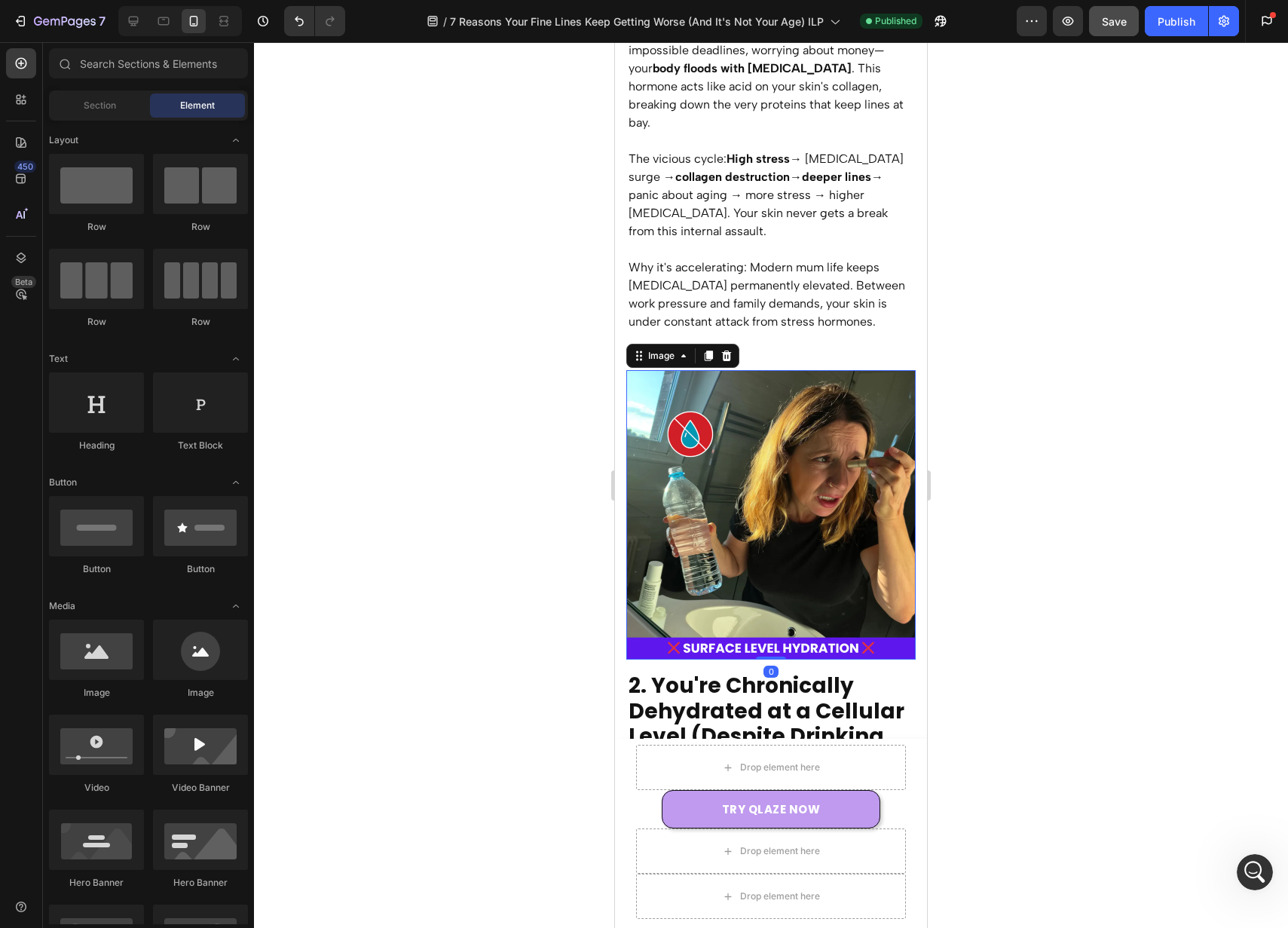
click at [806, 425] on img at bounding box center [772, 515] width 290 height 290
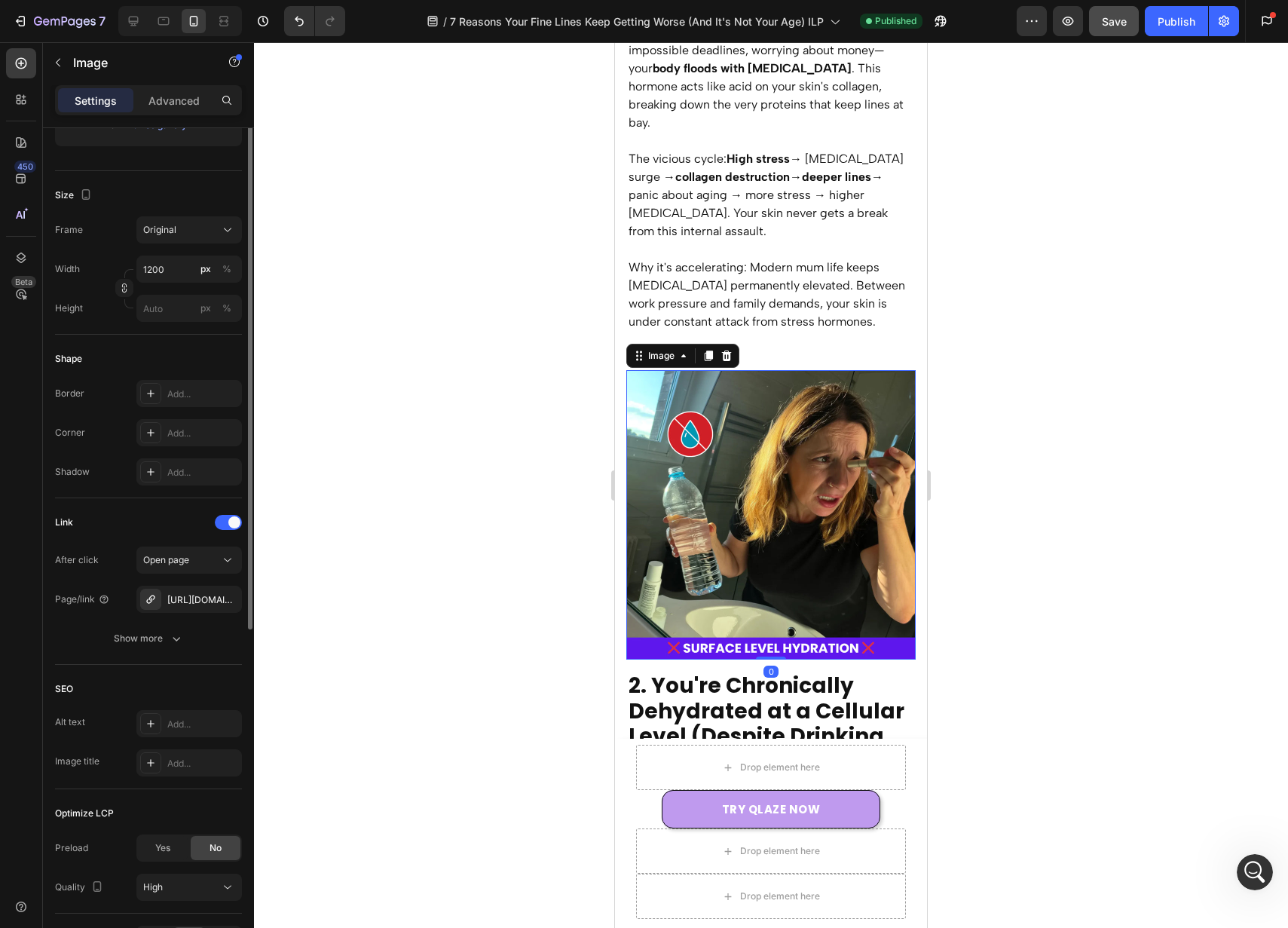
scroll to position [413, 0]
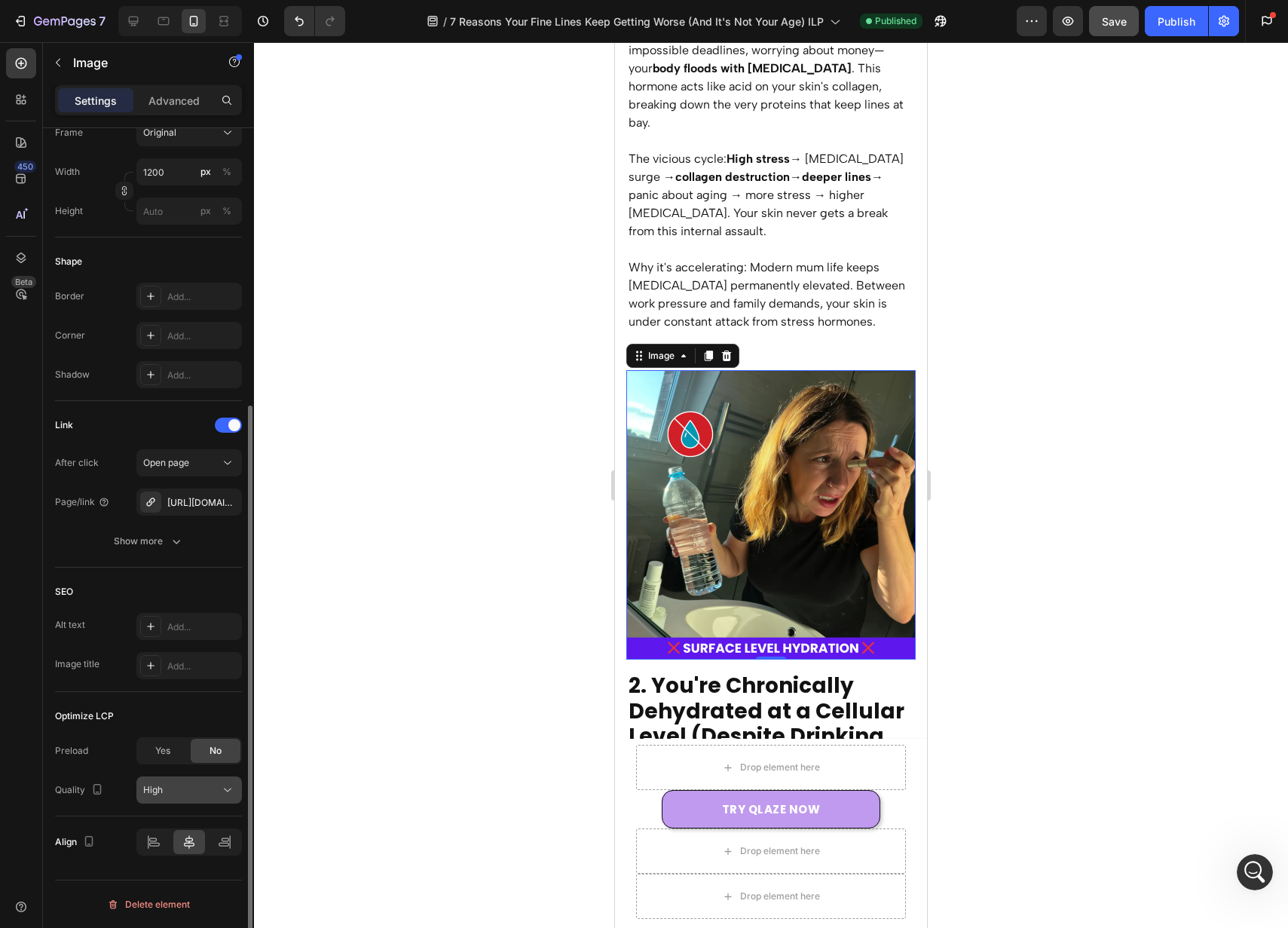
click at [170, 792] on div "High" at bounding box center [182, 790] width 77 height 14
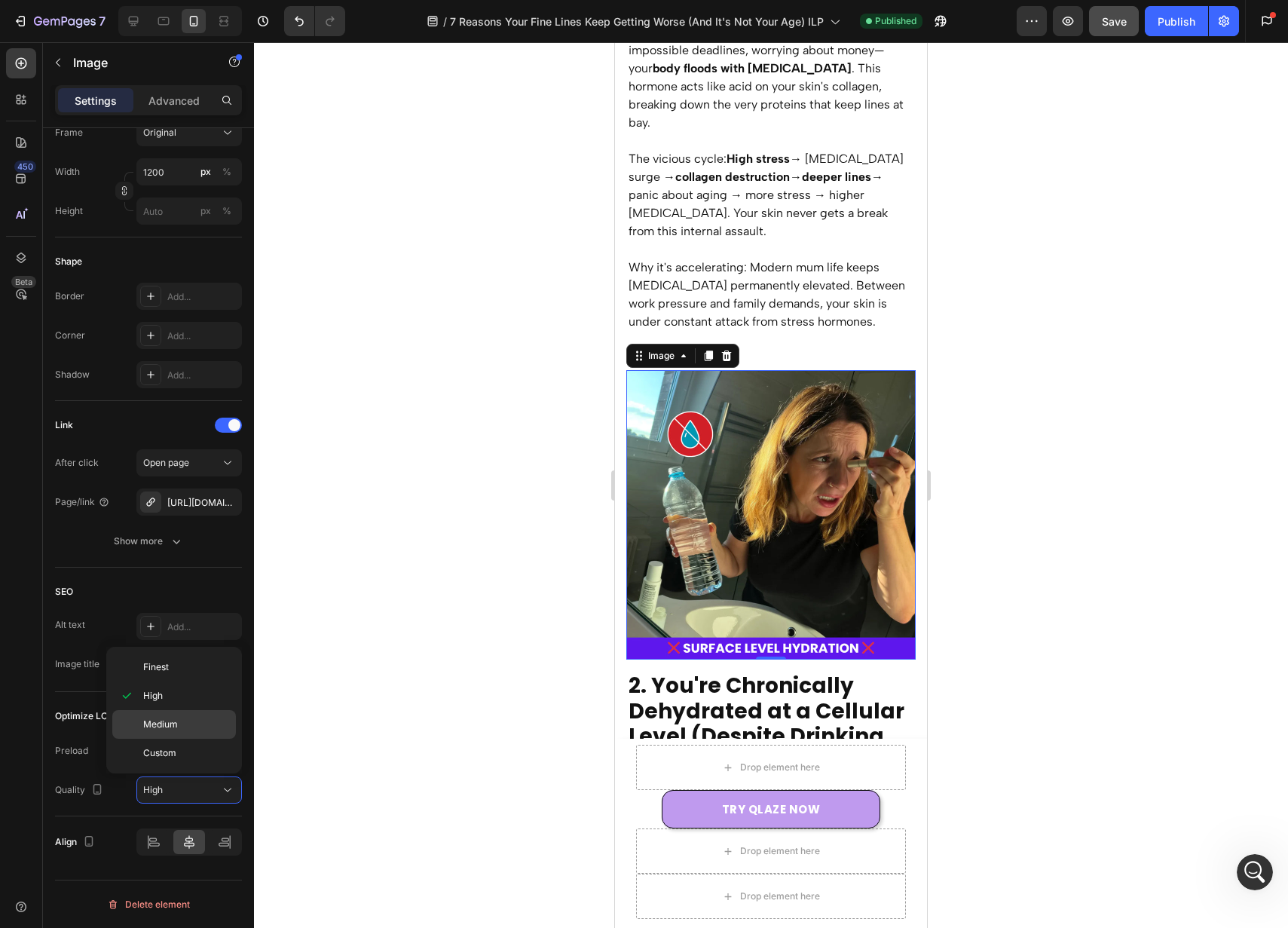
click at [210, 738] on div "Medium" at bounding box center [174, 752] width 123 height 29
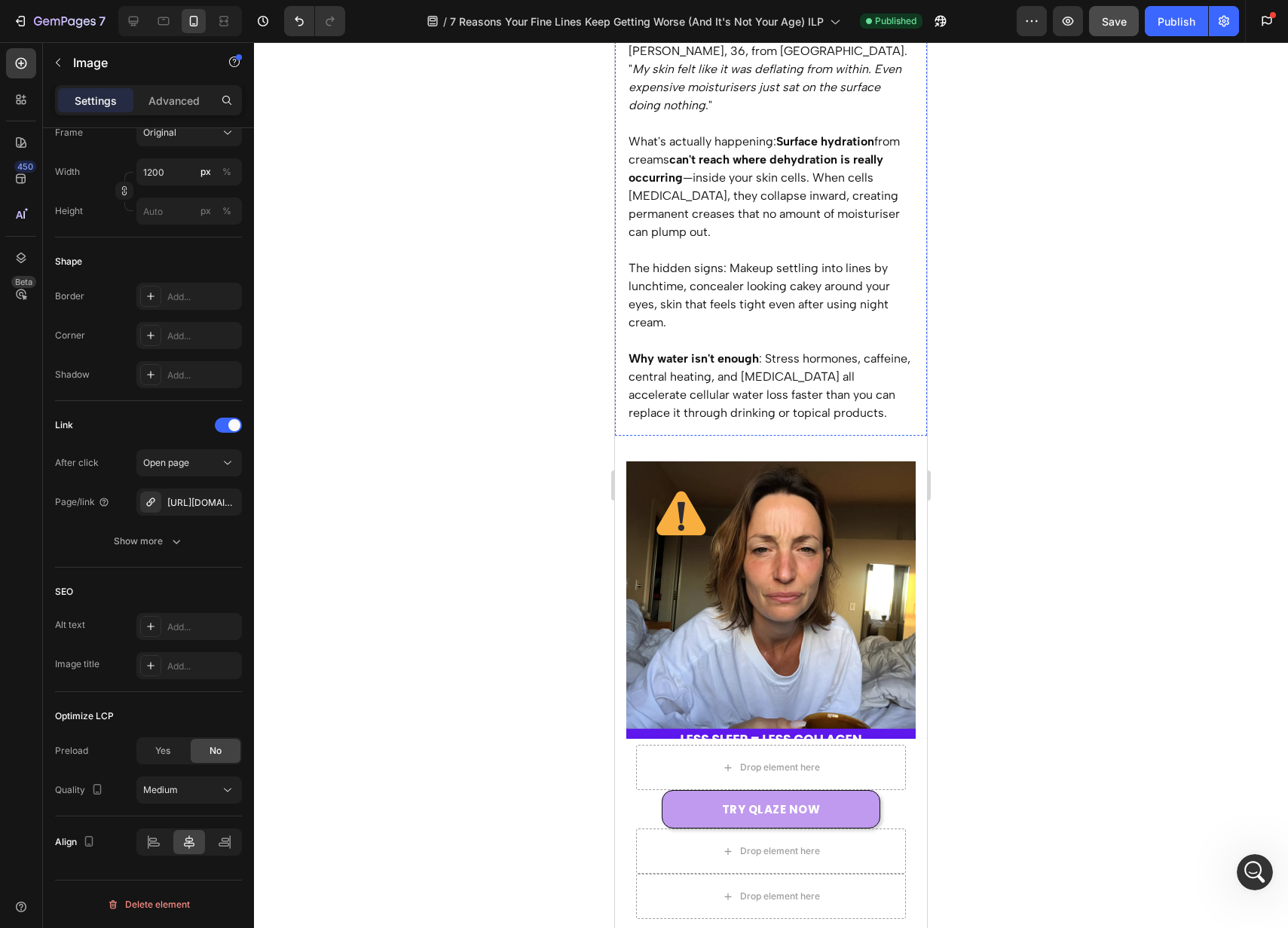
scroll to position [2113, 0]
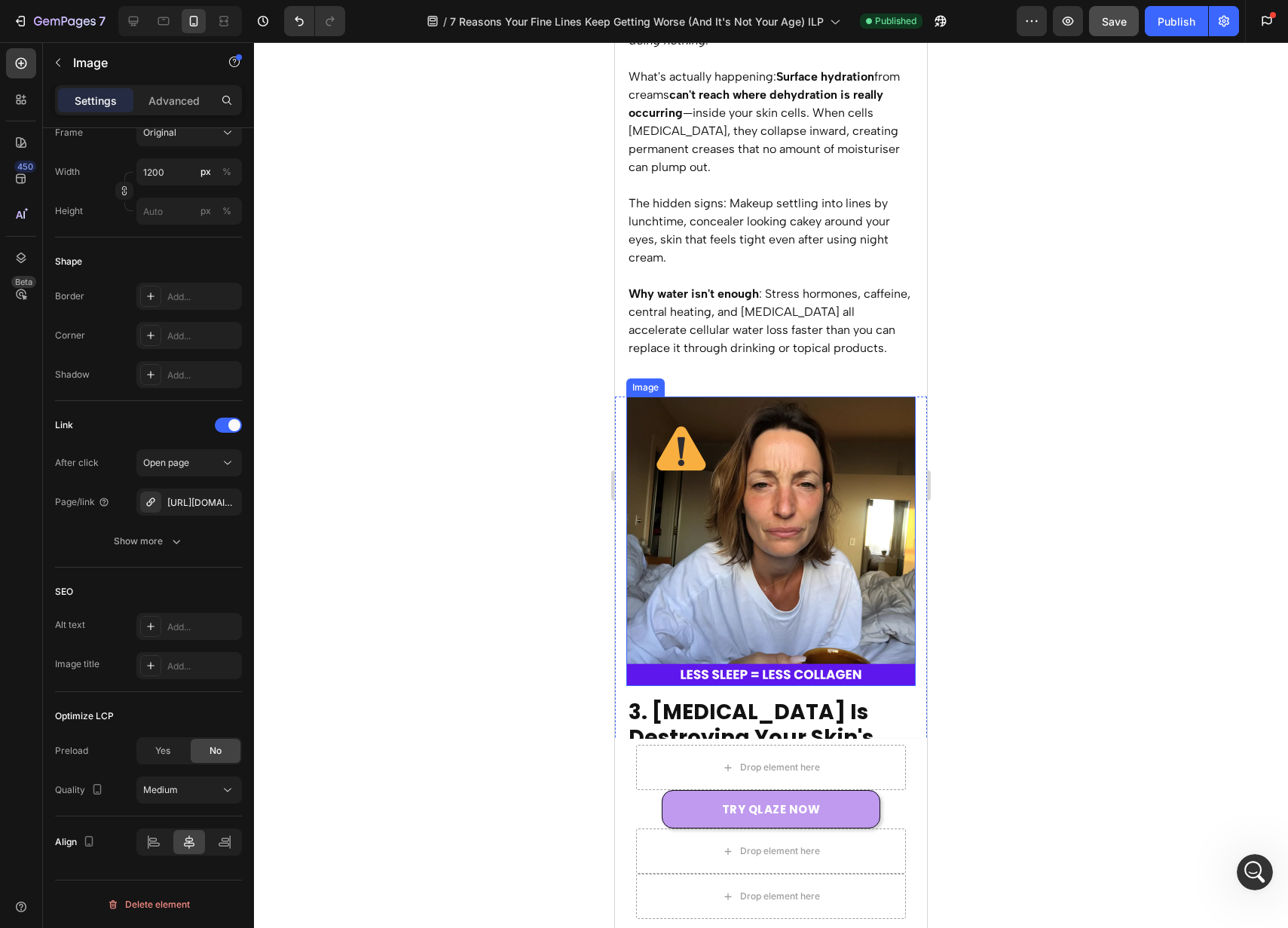
click at [802, 531] on img at bounding box center [772, 541] width 290 height 290
click at [196, 794] on div "High" at bounding box center [182, 790] width 77 height 14
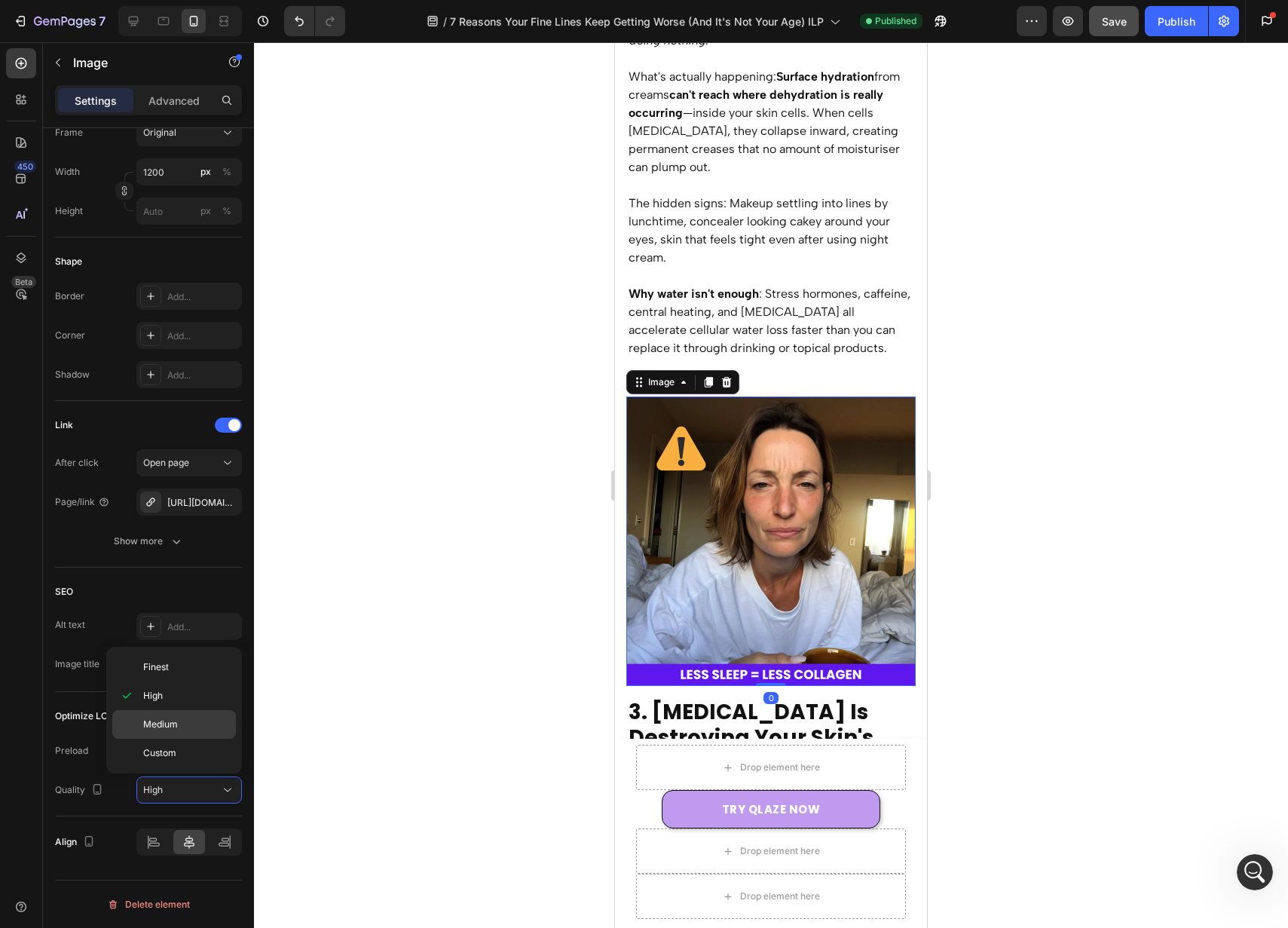
click at [198, 738] on div "Medium" at bounding box center [174, 752] width 123 height 29
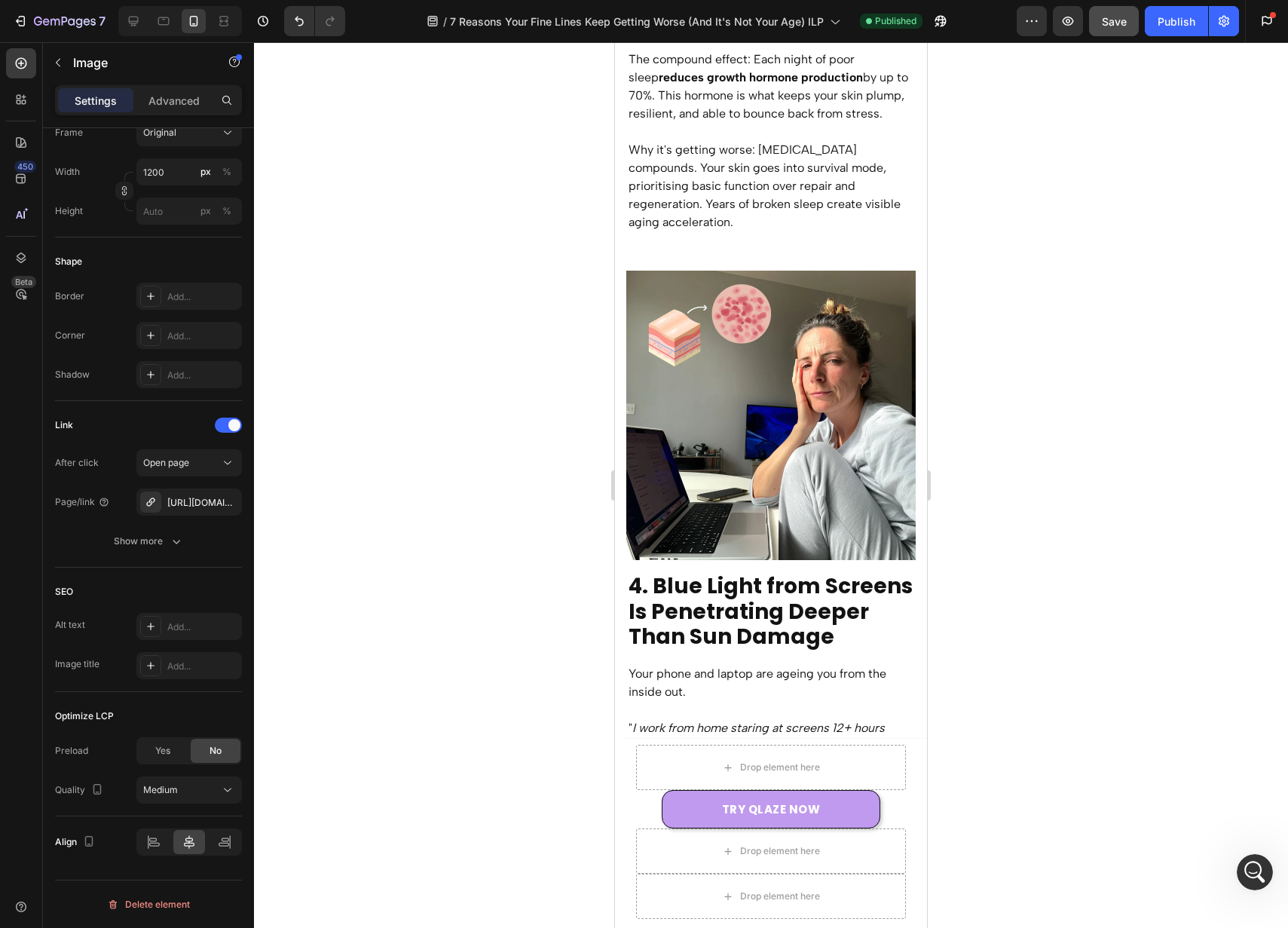
scroll to position [3201, 0]
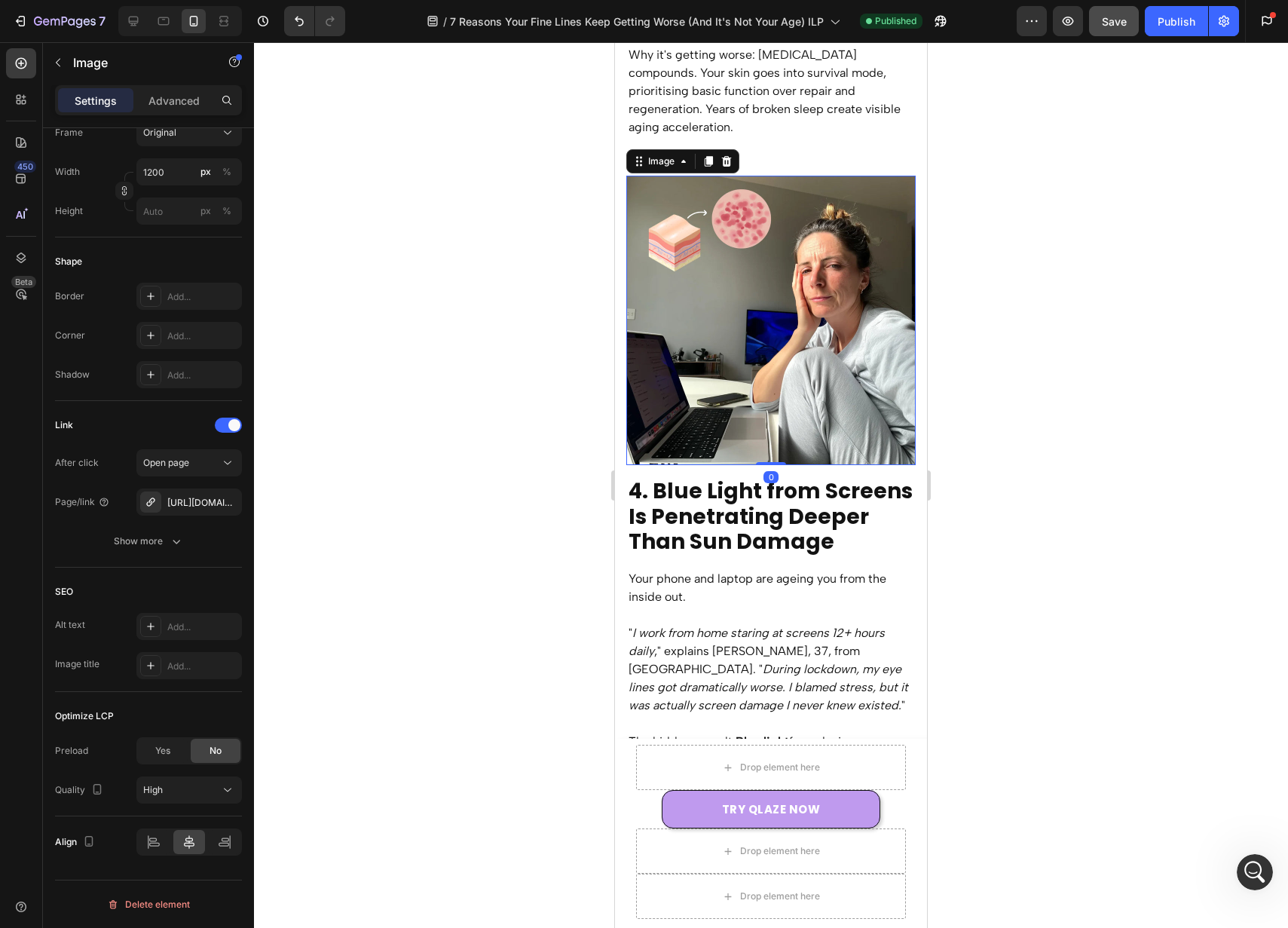
click at [757, 324] on img at bounding box center [772, 321] width 290 height 290
click at [201, 793] on div "High" at bounding box center [182, 790] width 77 height 14
click at [213, 729] on p "Medium" at bounding box center [186, 725] width 86 height 14
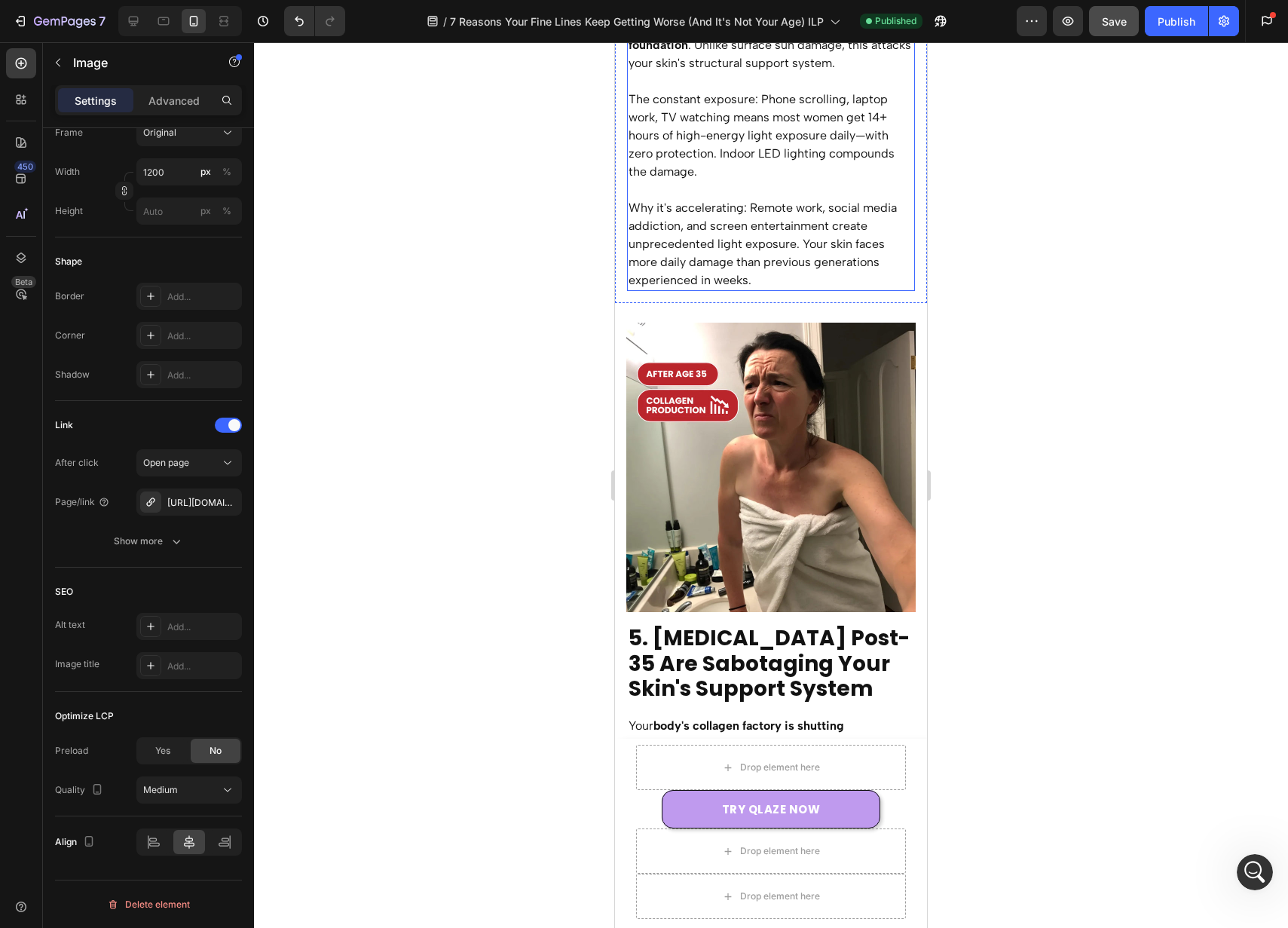
scroll to position [4176, 0]
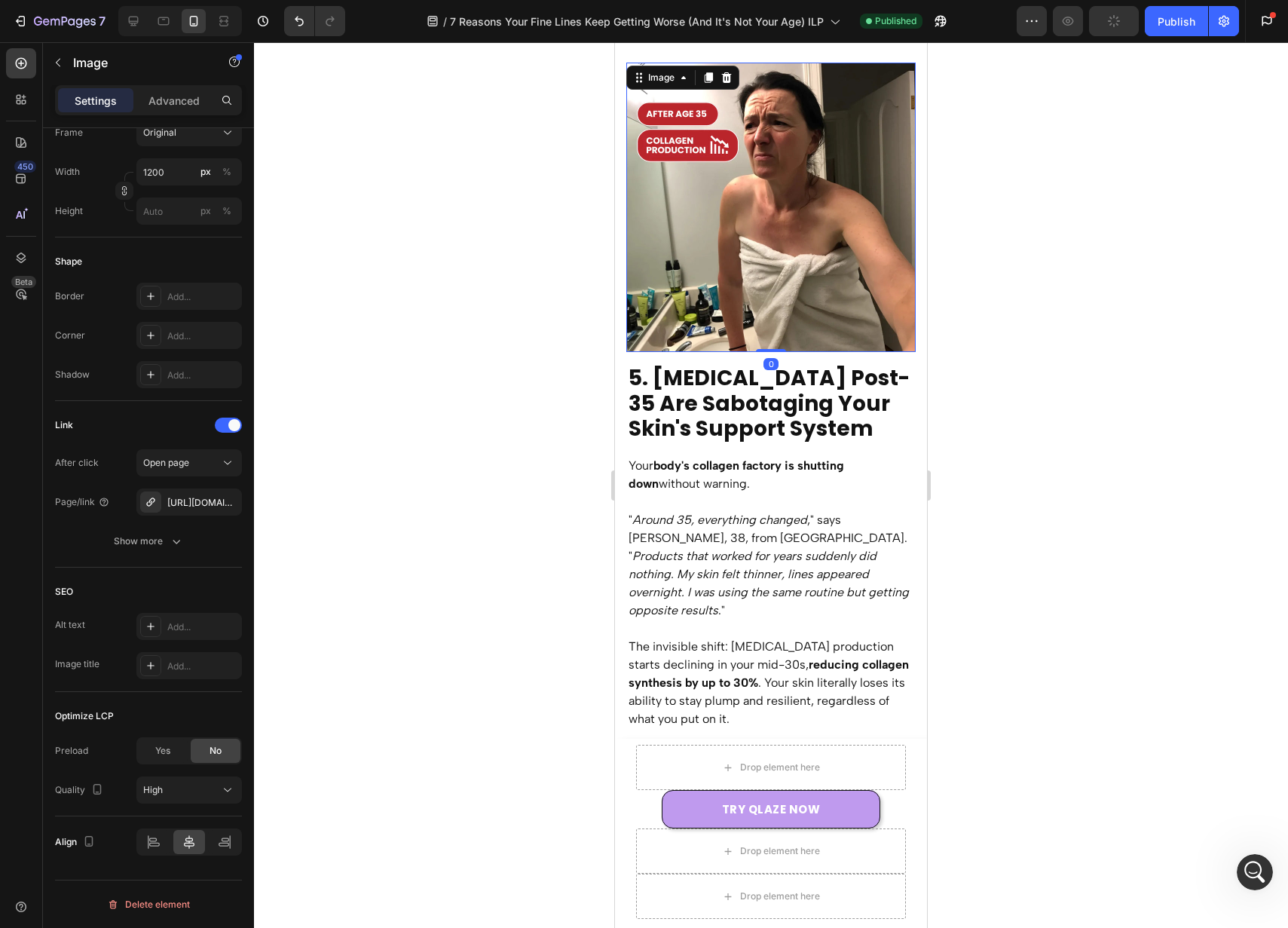
click at [748, 257] on img at bounding box center [772, 207] width 290 height 290
click at [187, 790] on div "High" at bounding box center [182, 790] width 77 height 14
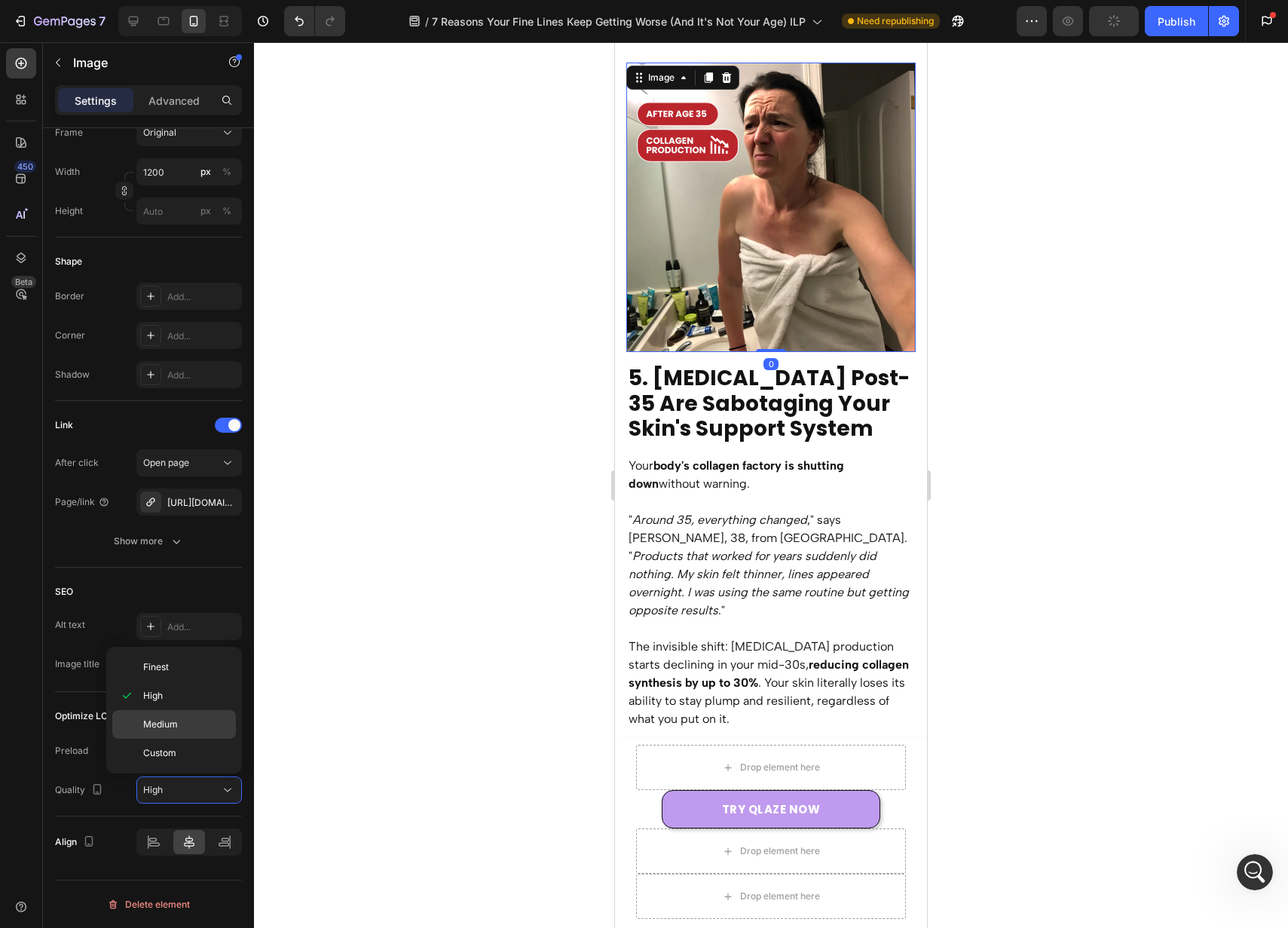
click at [210, 724] on p "Medium" at bounding box center [186, 725] width 86 height 14
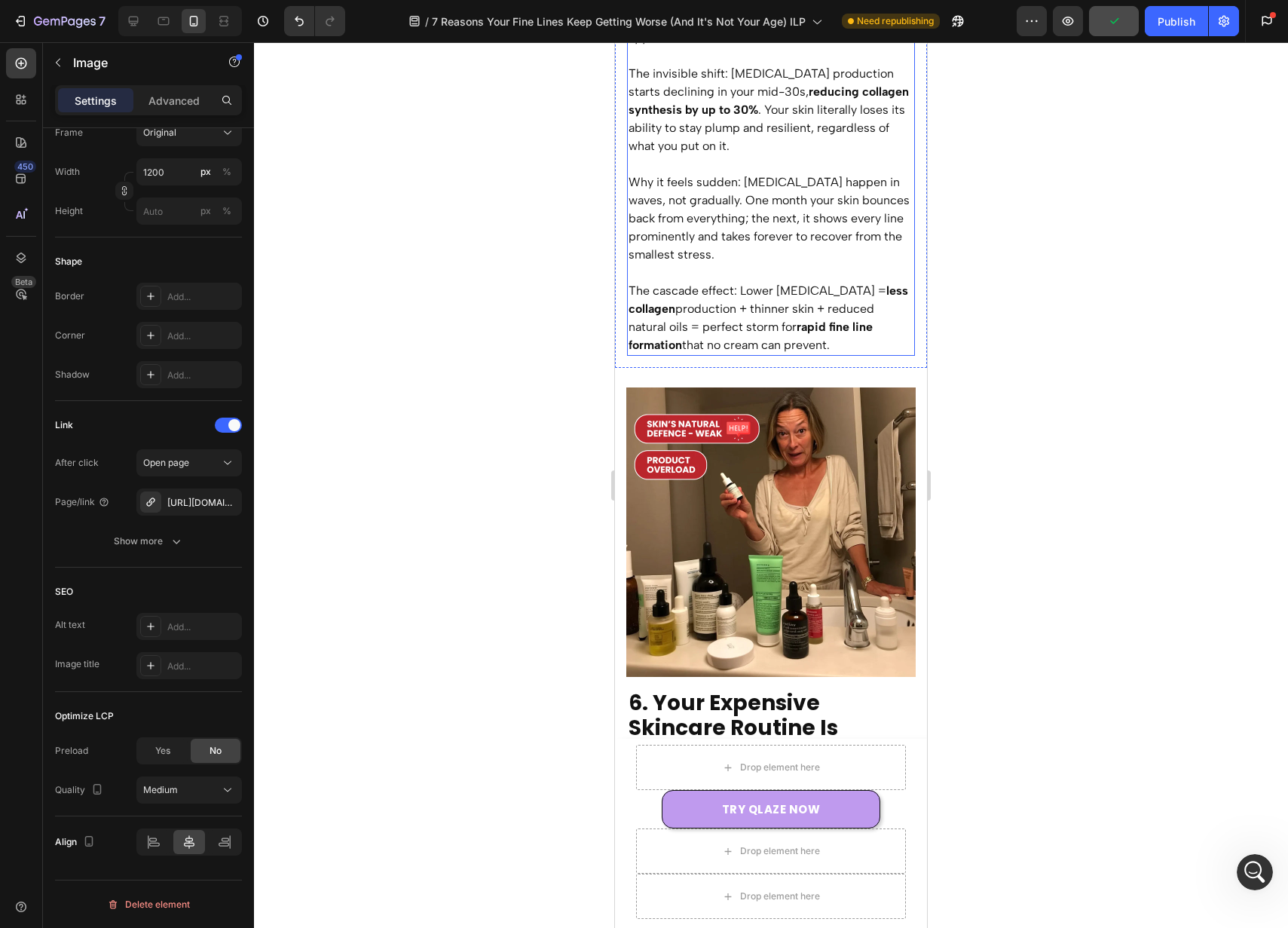
scroll to position [4785, 0]
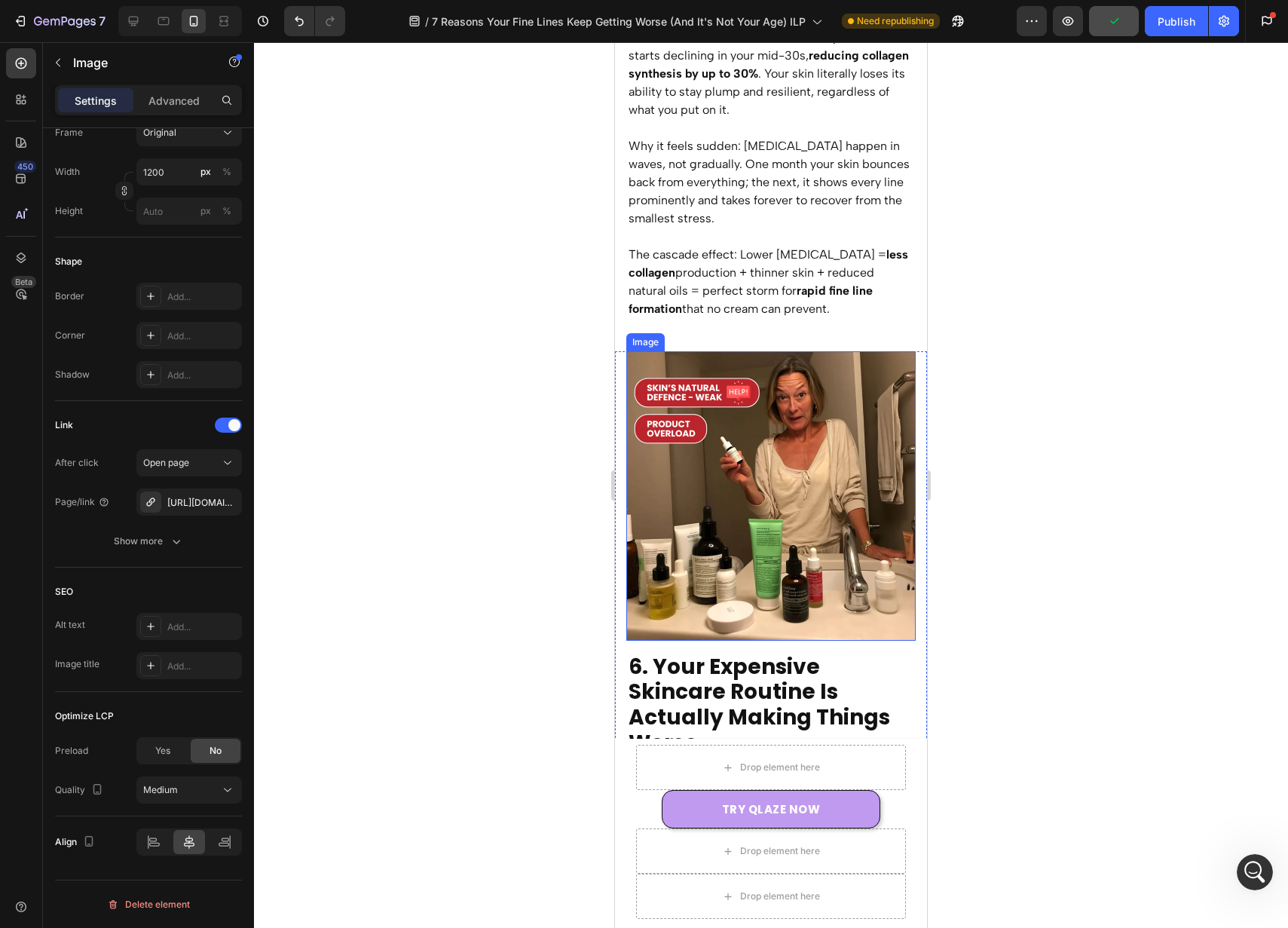
click at [742, 486] on img at bounding box center [772, 496] width 290 height 290
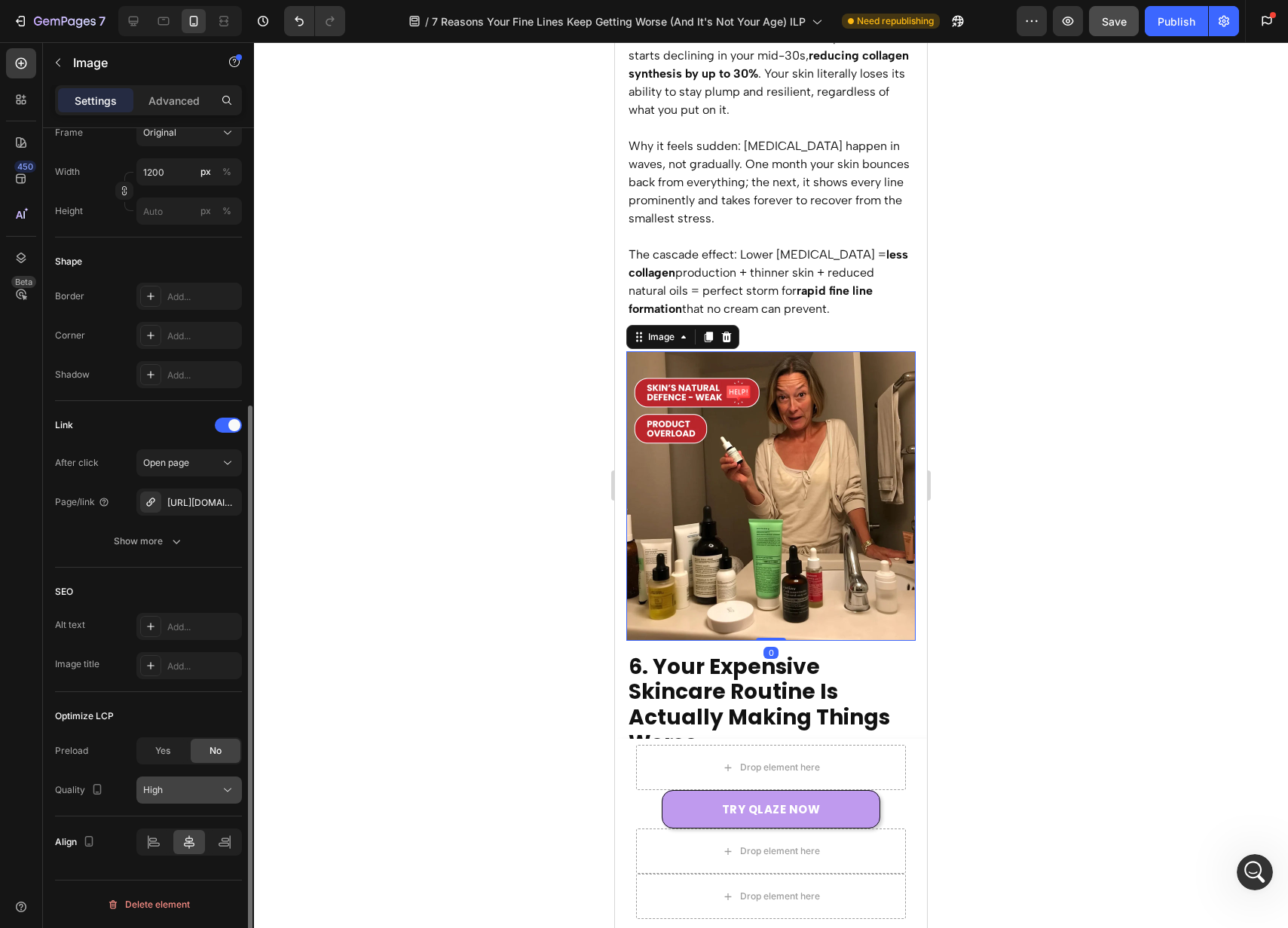
click at [183, 797] on div "High" at bounding box center [189, 790] width 92 height 15
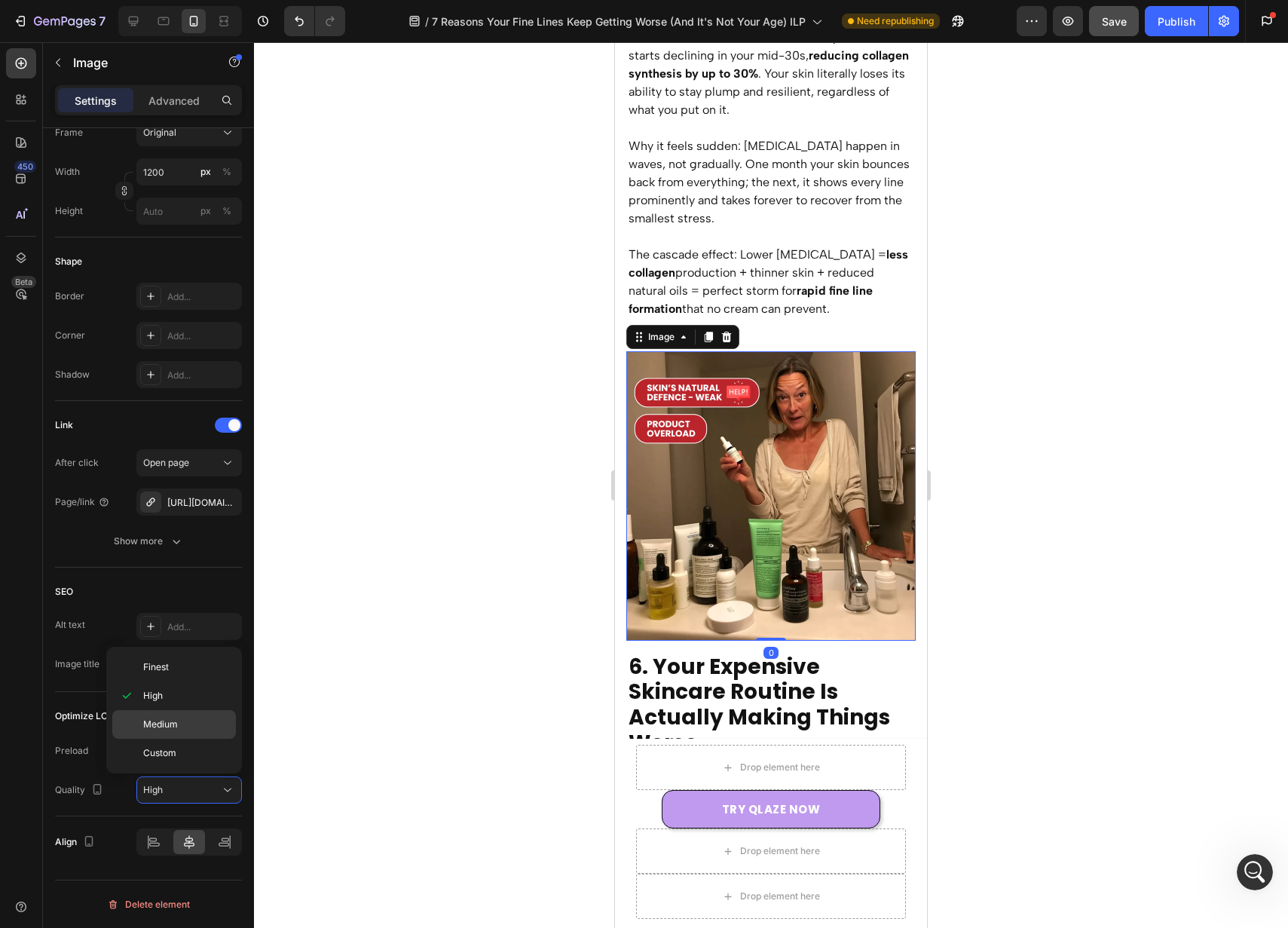
click at [203, 729] on p "Medium" at bounding box center [186, 725] width 86 height 14
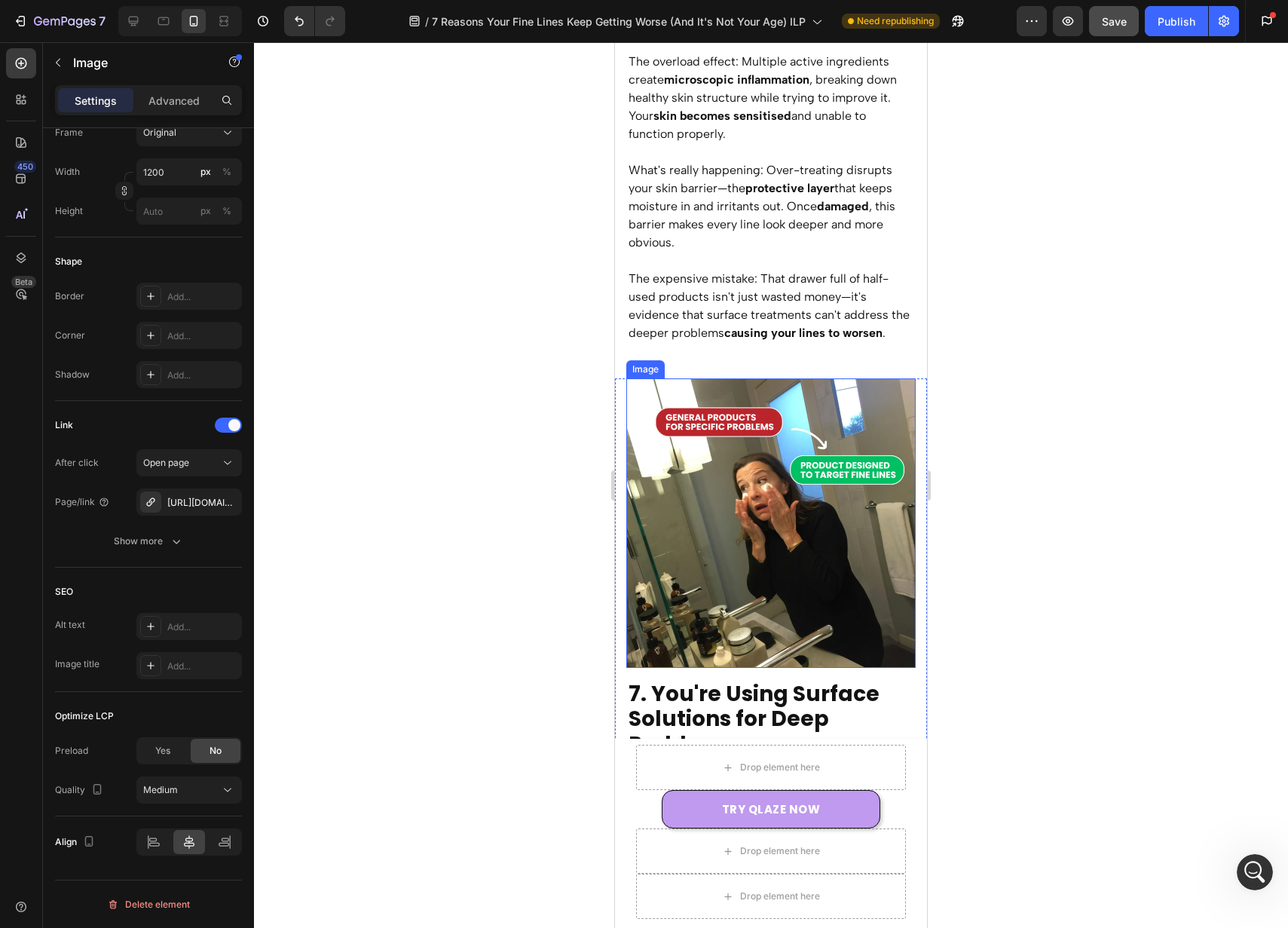
scroll to position [5709, 0]
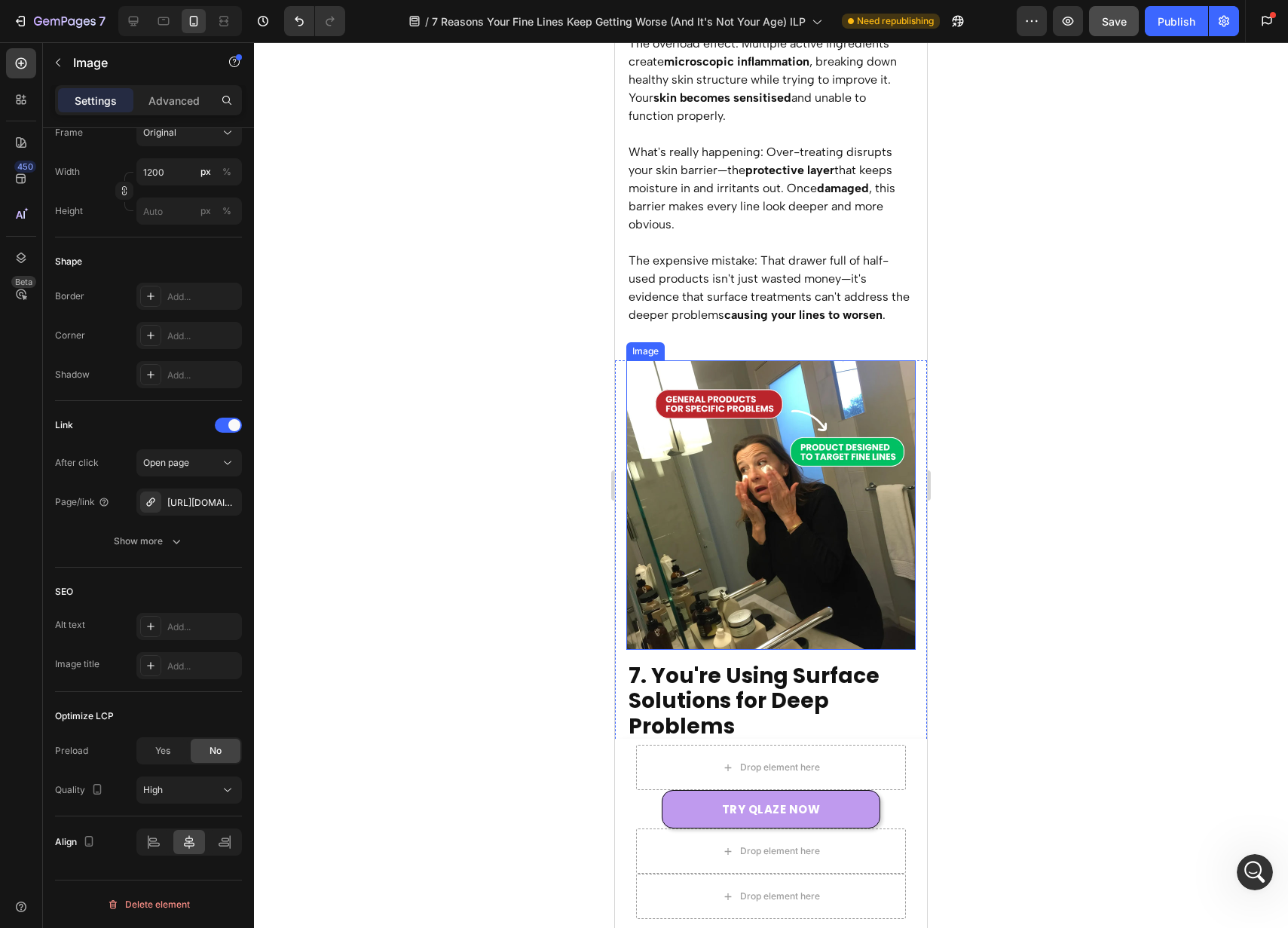
click at [746, 447] on img at bounding box center [772, 505] width 290 height 290
click at [203, 785] on div "High" at bounding box center [182, 790] width 77 height 14
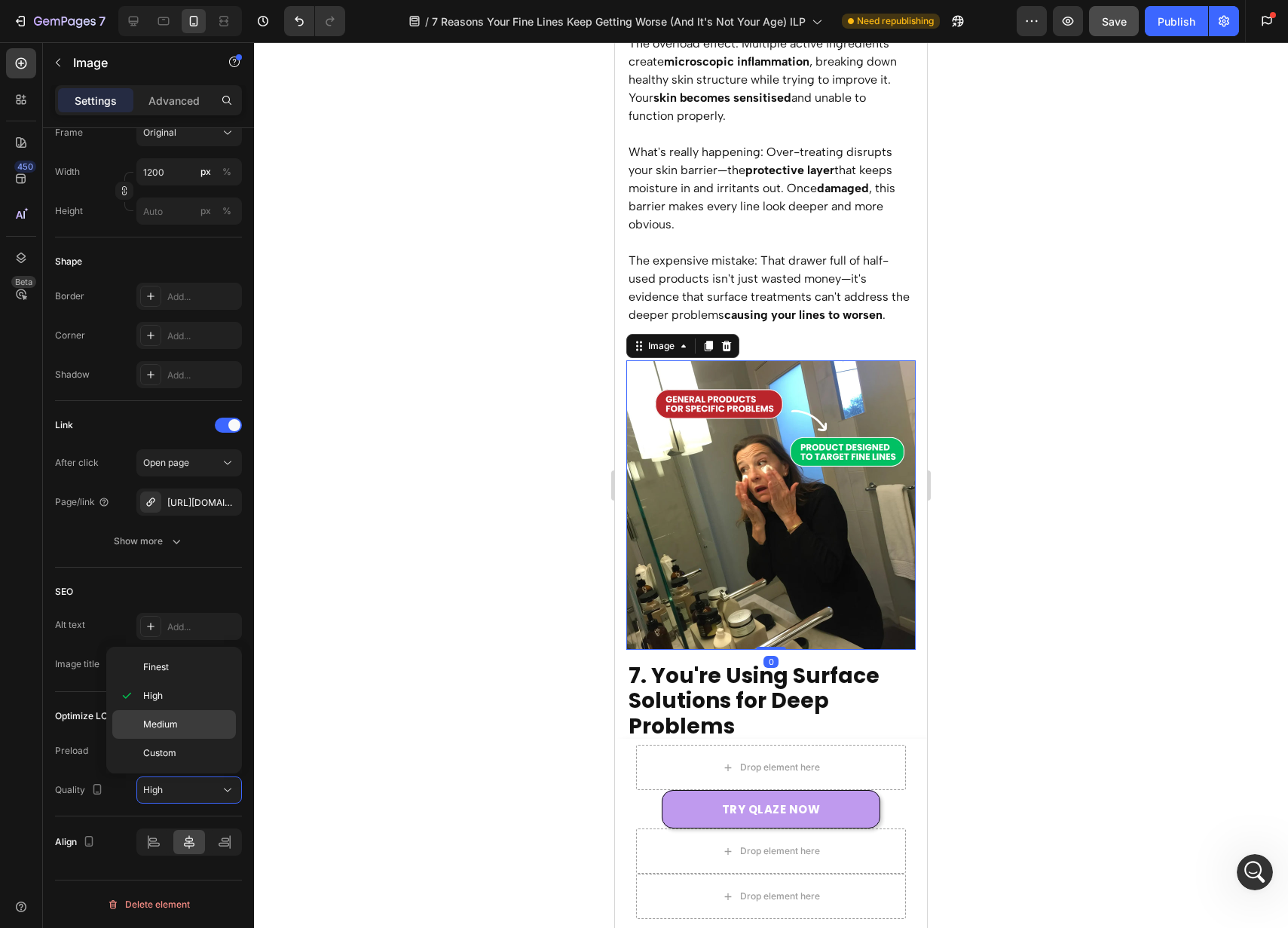
click at [207, 731] on p "Medium" at bounding box center [186, 725] width 86 height 14
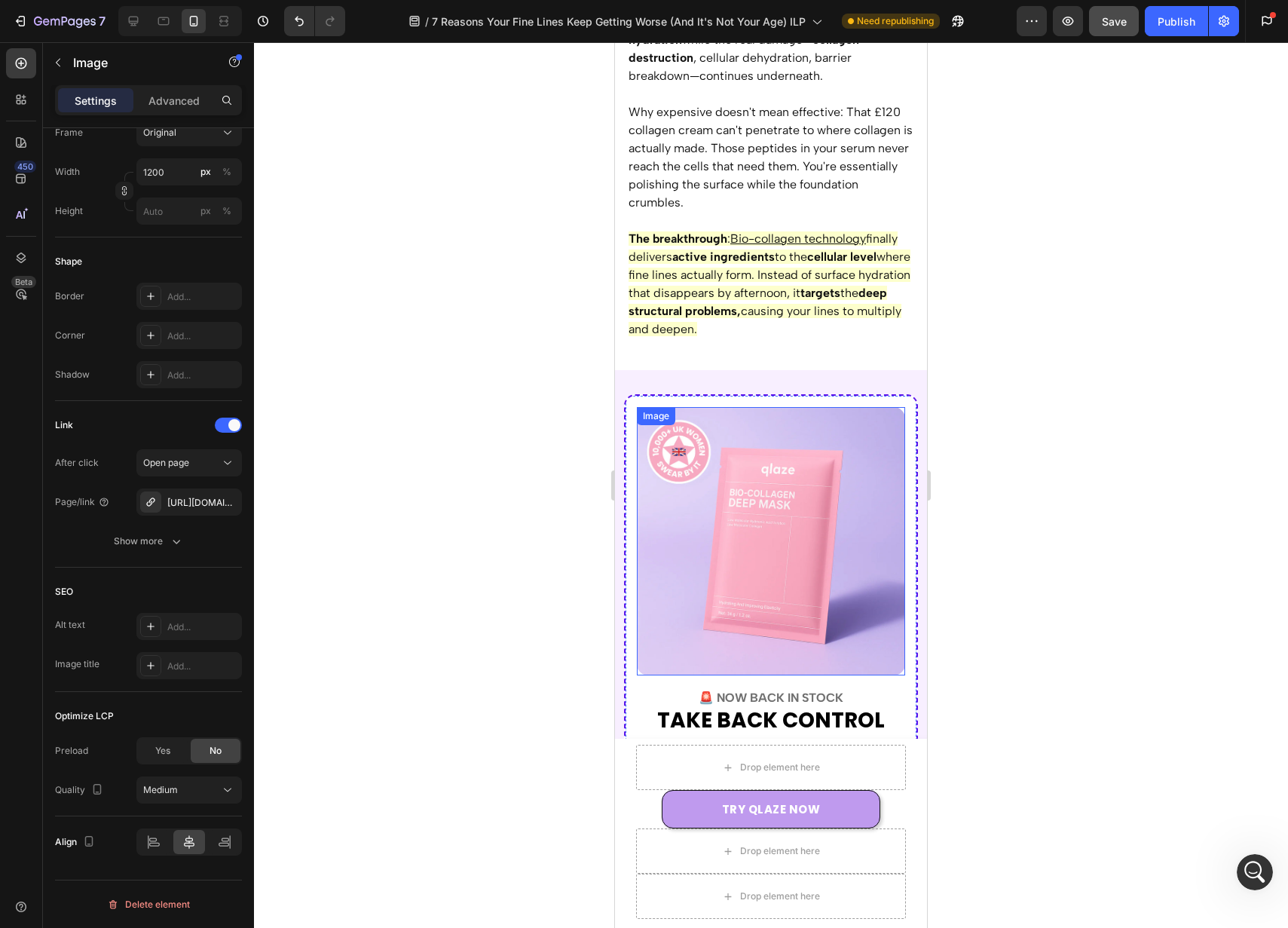
scroll to position [6731, 0]
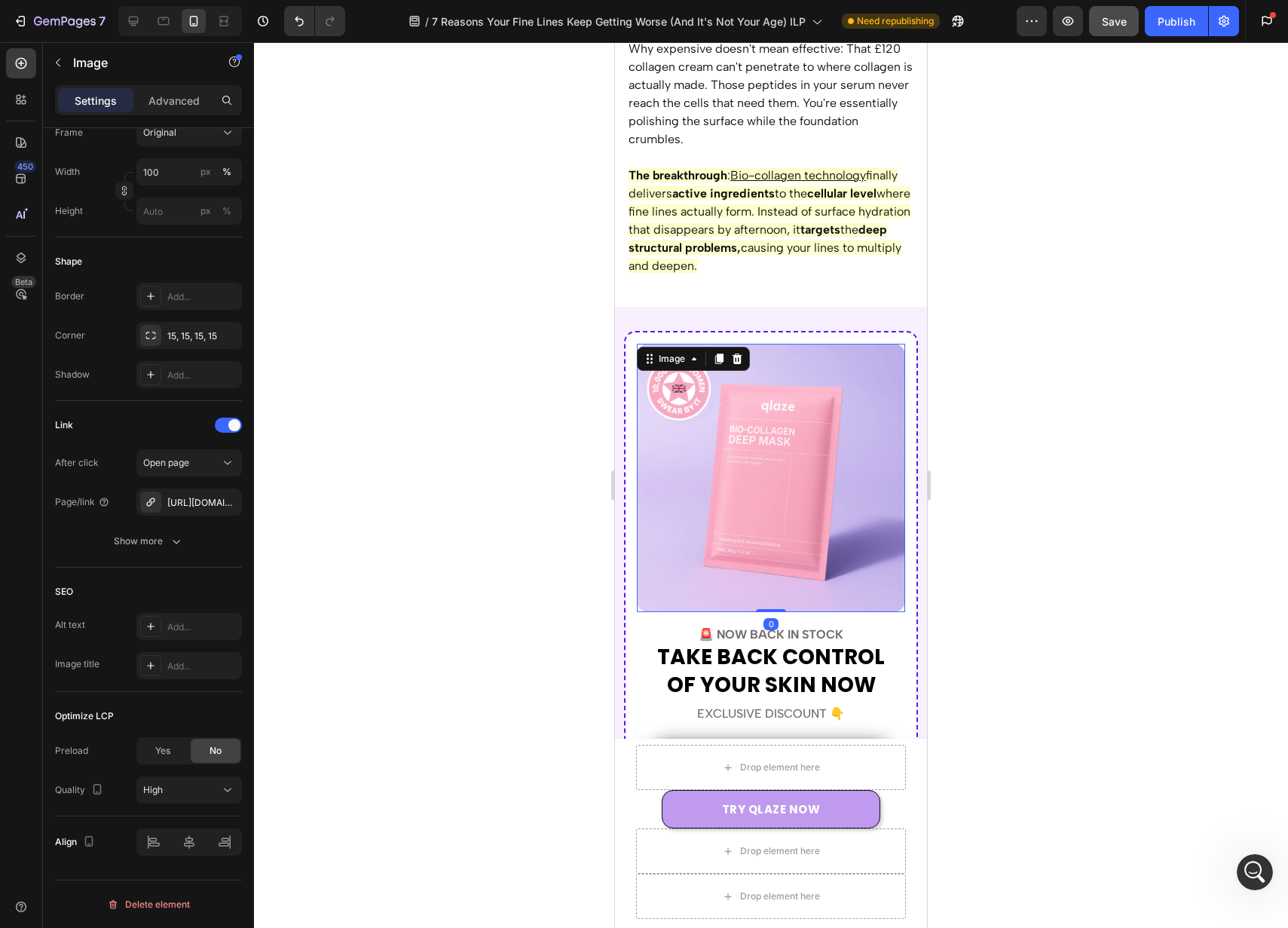
click at [777, 472] on img at bounding box center [771, 478] width 268 height 268
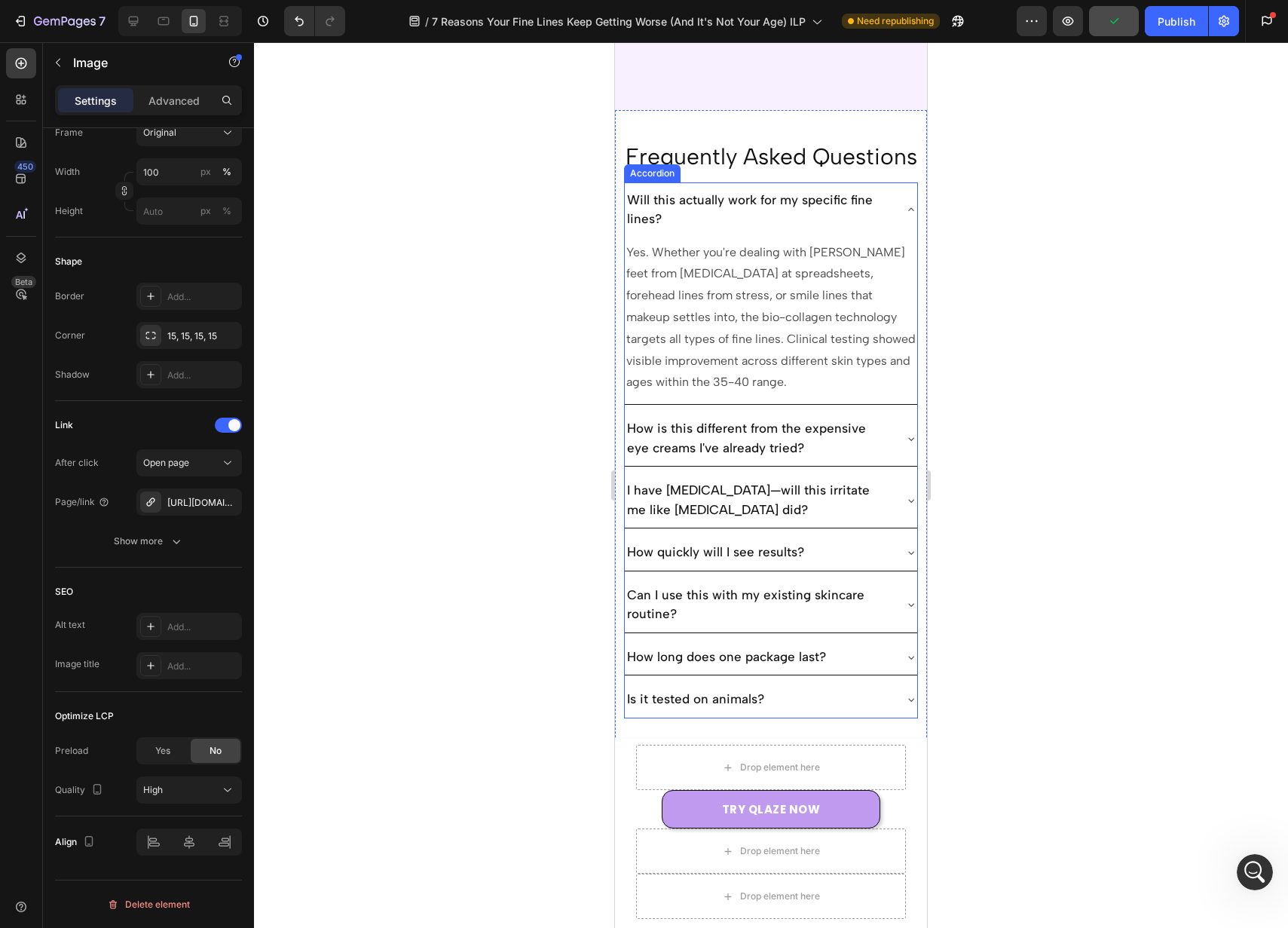
scroll to position [7844, 0]
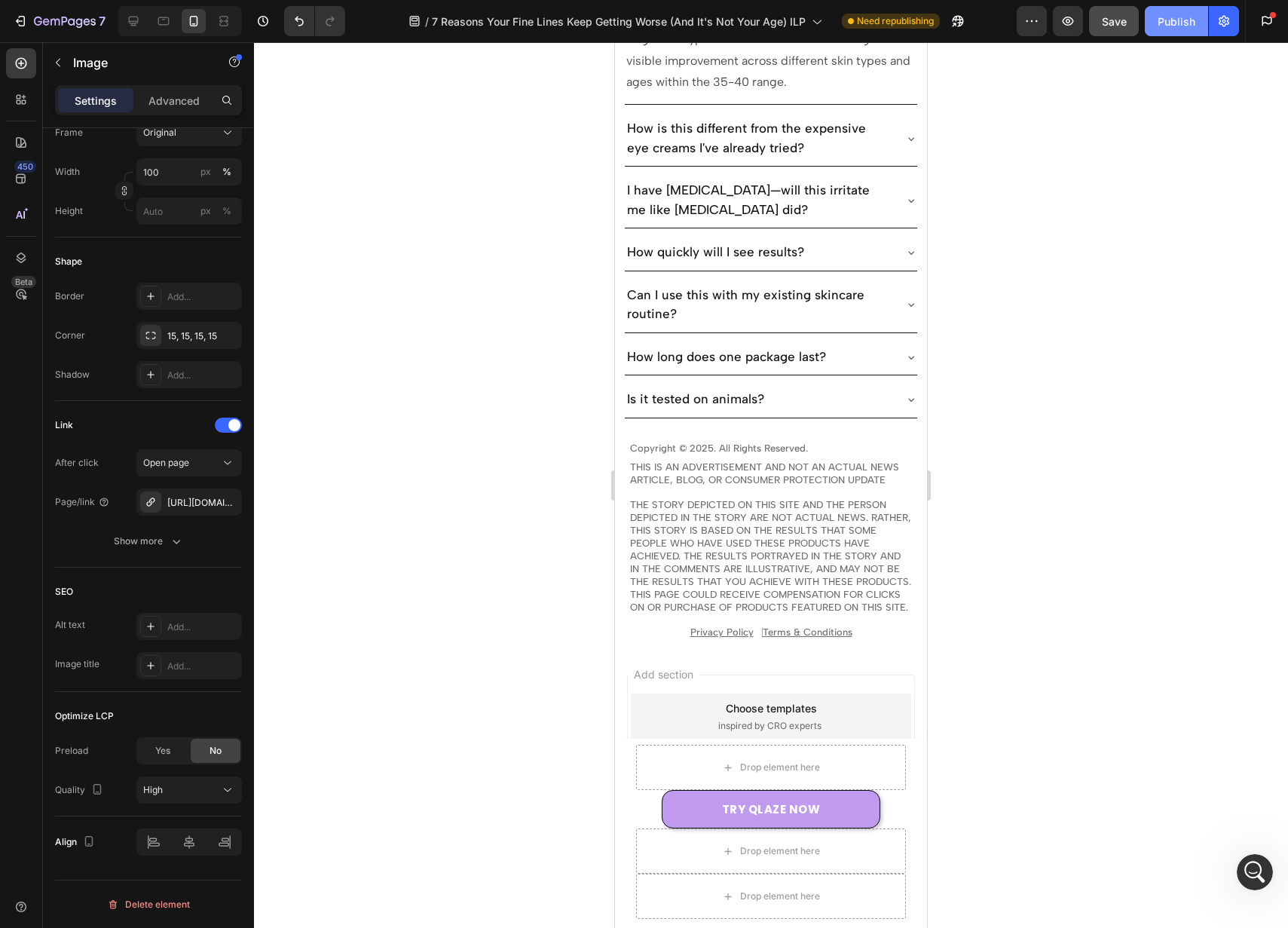
click at [1176, 16] on div "Publish" at bounding box center [1176, 22] width 38 height 16
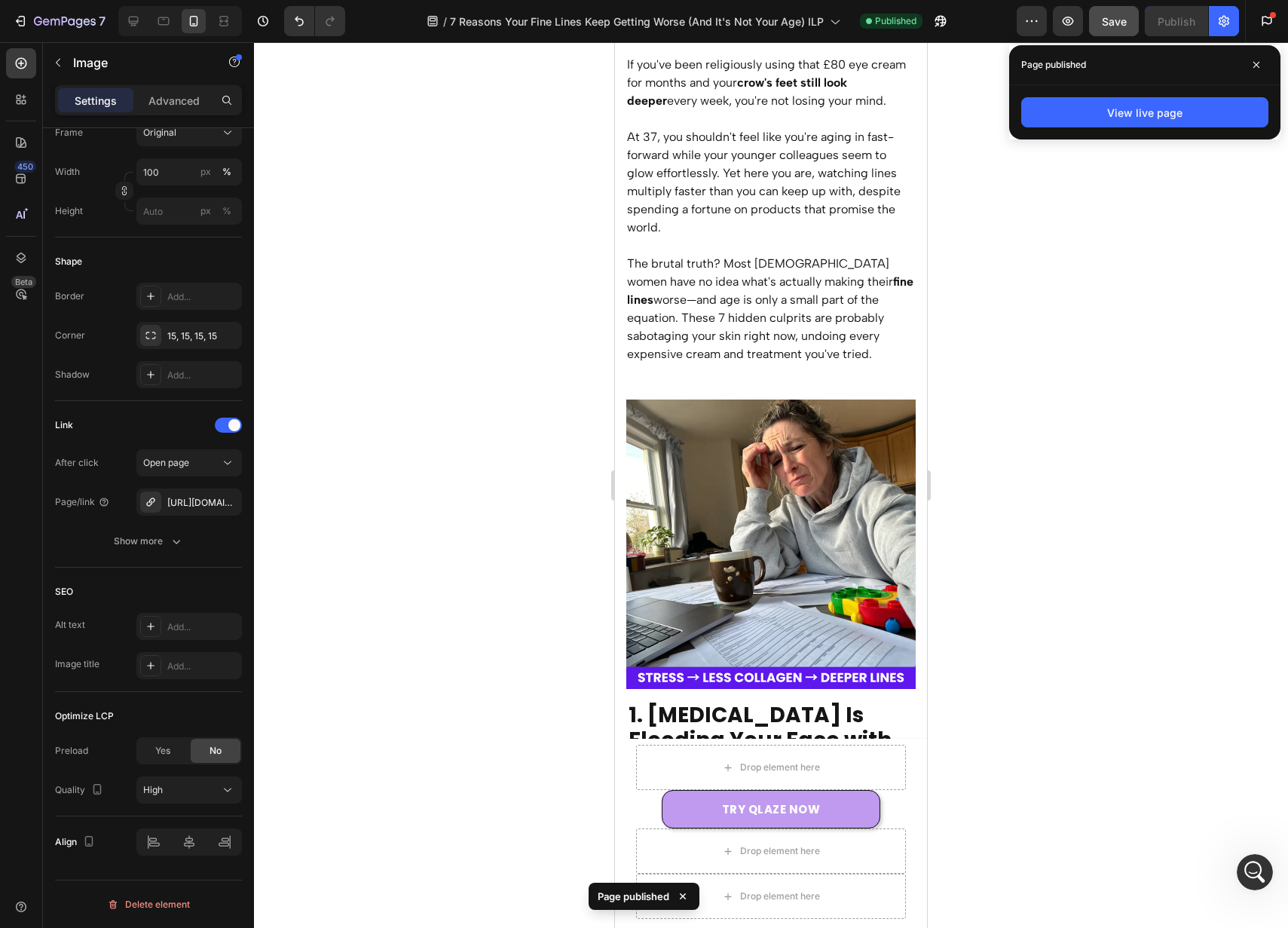
scroll to position [268, 0]
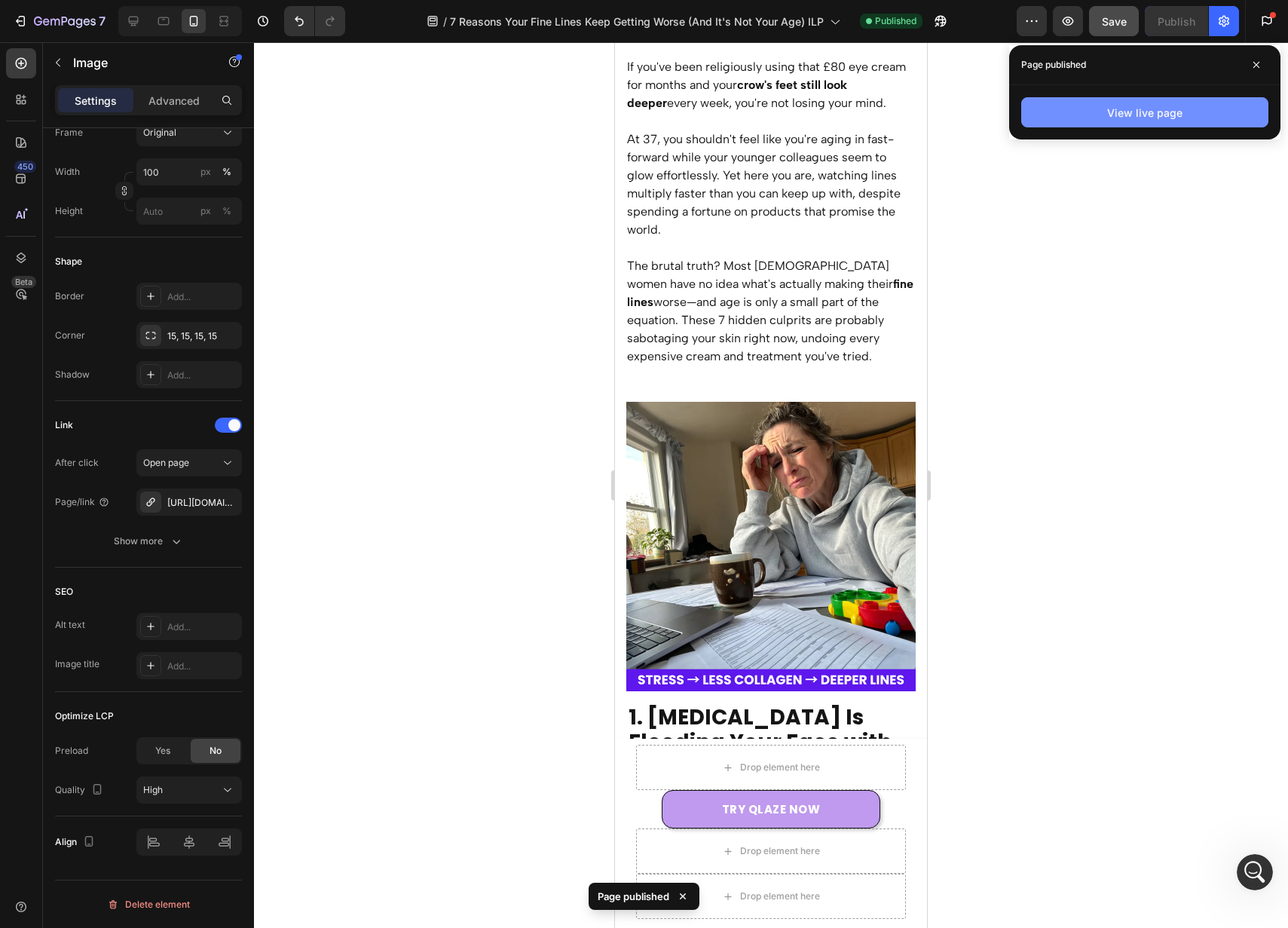
click at [1152, 123] on button "View live page" at bounding box center [1145, 112] width 247 height 30
click at [1260, 64] on span at bounding box center [1256, 64] width 24 height 24
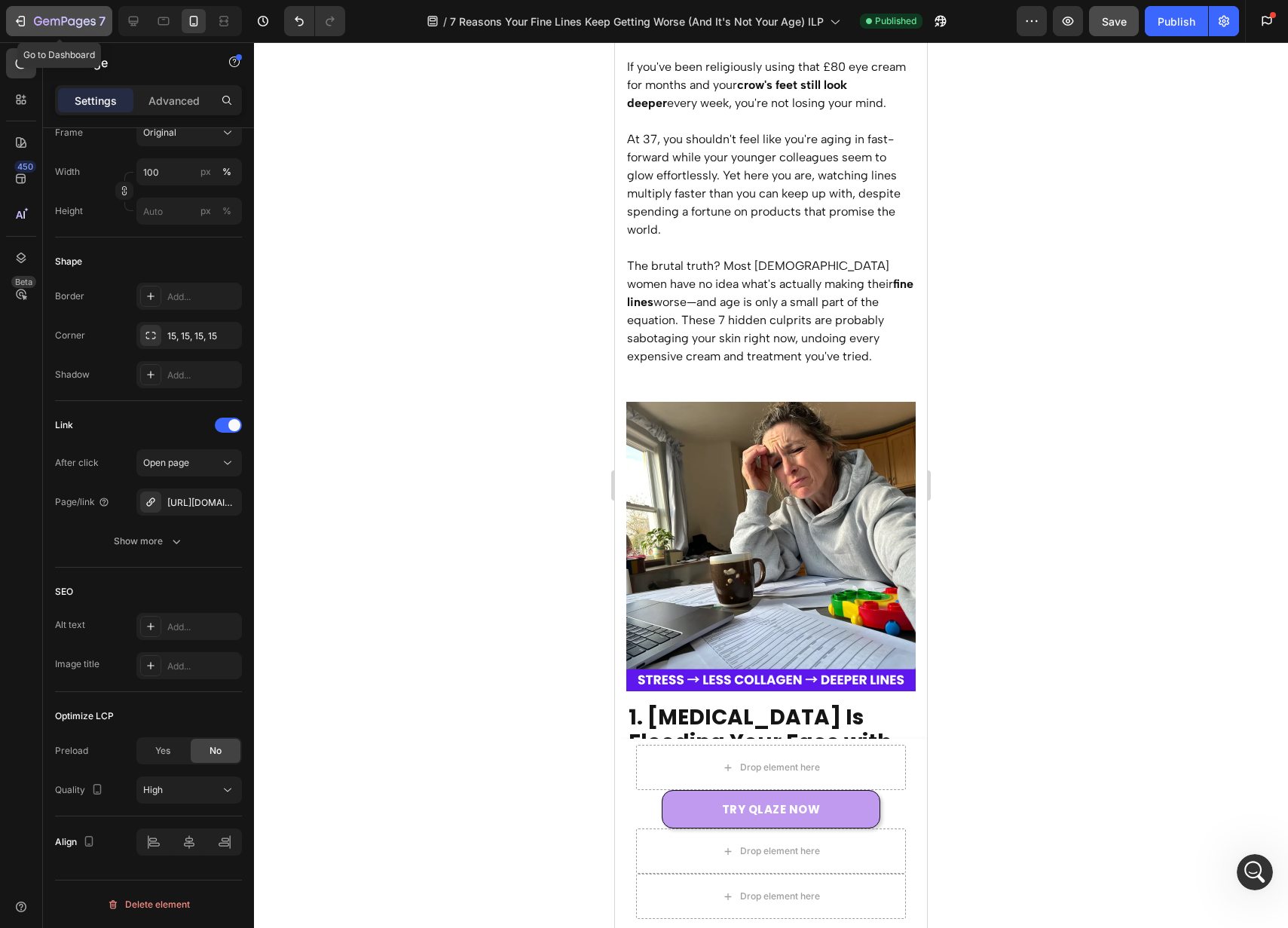
click at [45, 16] on icon "button" at bounding box center [65, 22] width 62 height 13
